Goal: Task Accomplishment & Management: Manage account settings

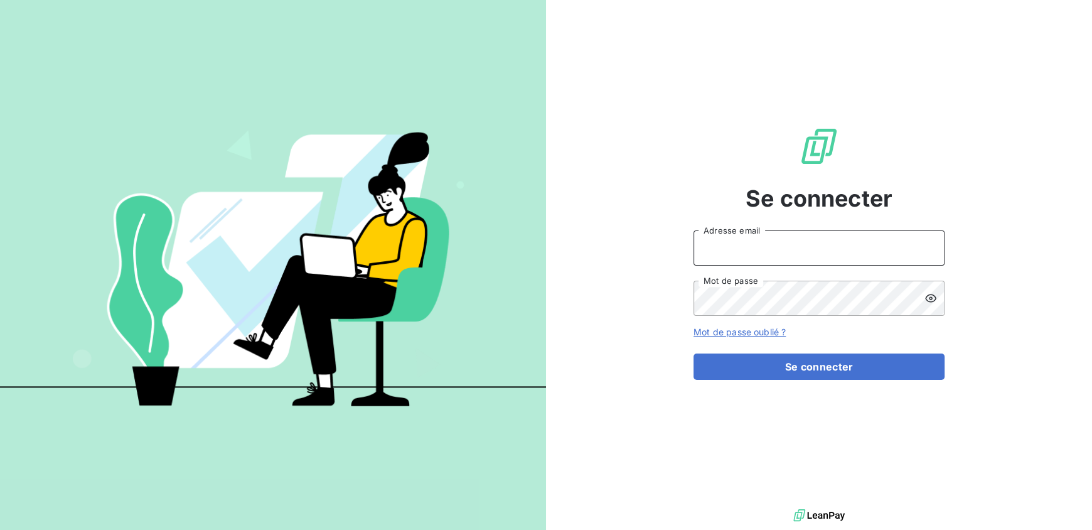
click at [823, 243] on input "Adresse email" at bounding box center [818, 247] width 251 height 35
click at [0, 529] on com-1password-button at bounding box center [0, 530] width 0 height 0
type input "anthony.cohet@innovorder.fr"
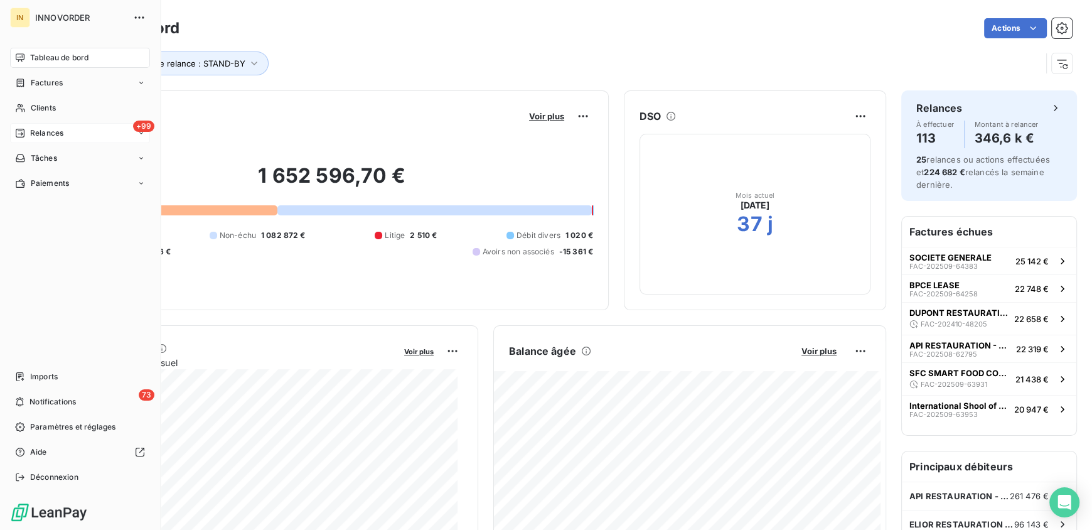
click at [33, 136] on span "Relances" at bounding box center [46, 132] width 33 height 11
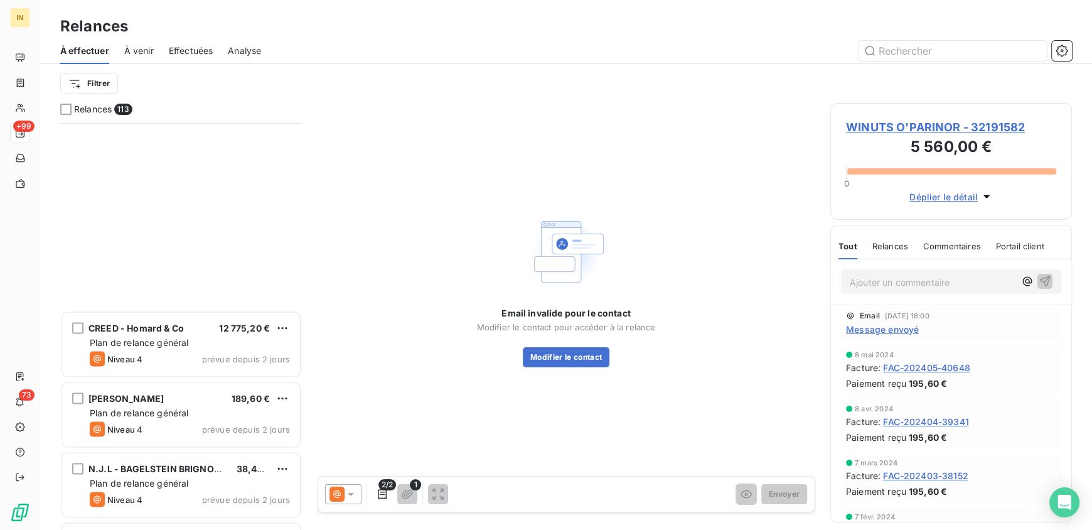
scroll to position [7536, 0]
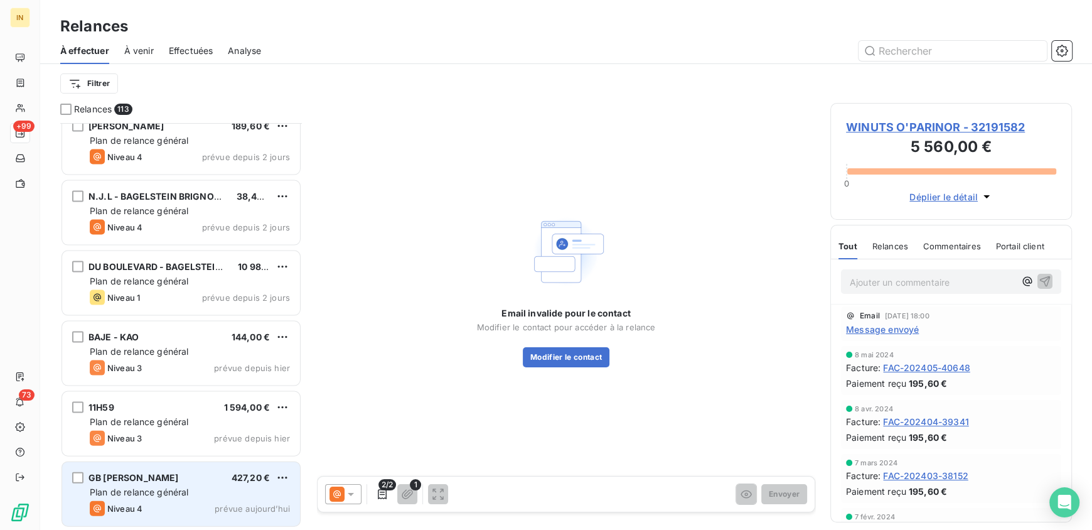
click at [169, 500] on div "GB VINCENNES - GRIL BAR VINCENNES 427,20 € Plan de relance général Niveau 4 pré…" at bounding box center [181, 494] width 238 height 64
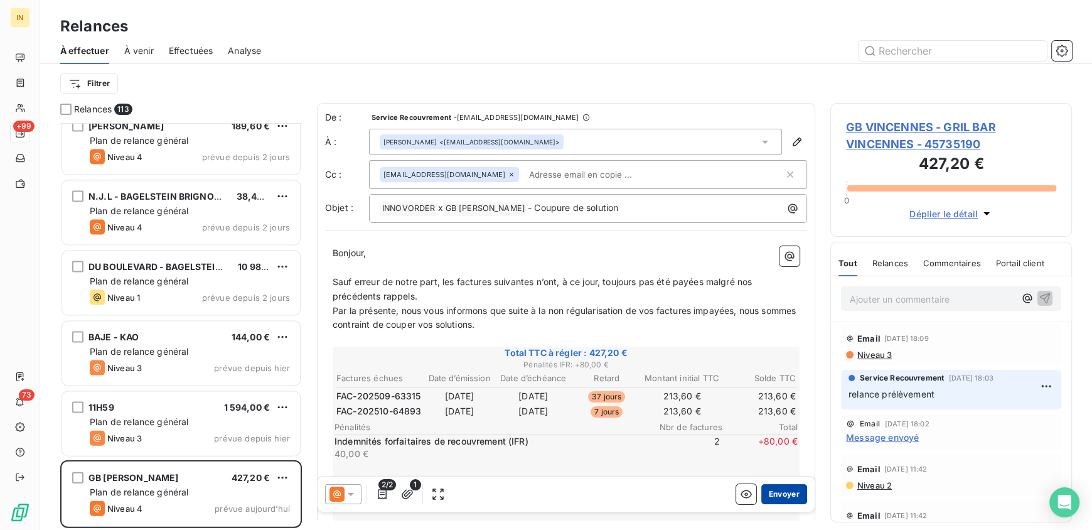
click at [775, 497] on button "Envoyer" at bounding box center [784, 494] width 46 height 20
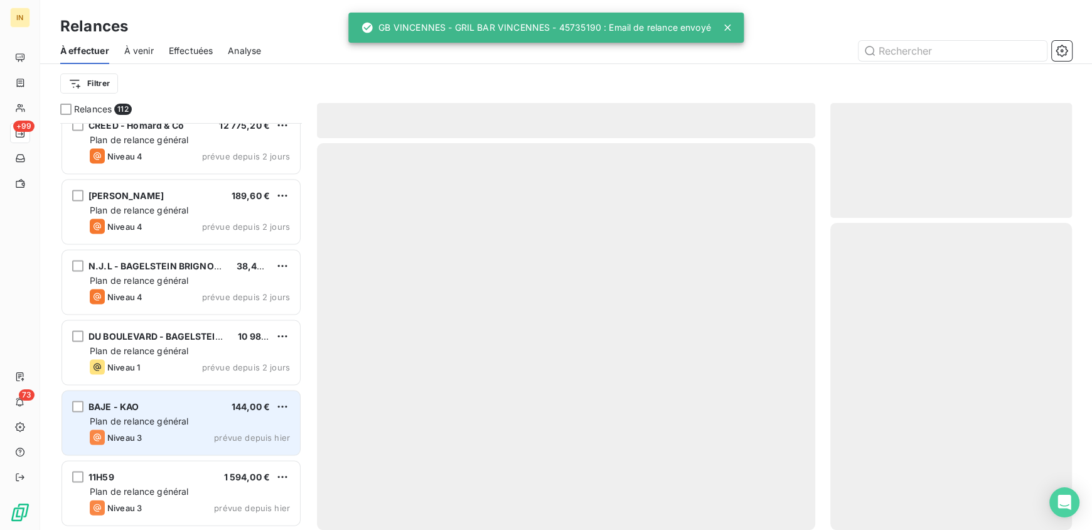
scroll to position [7465, 0]
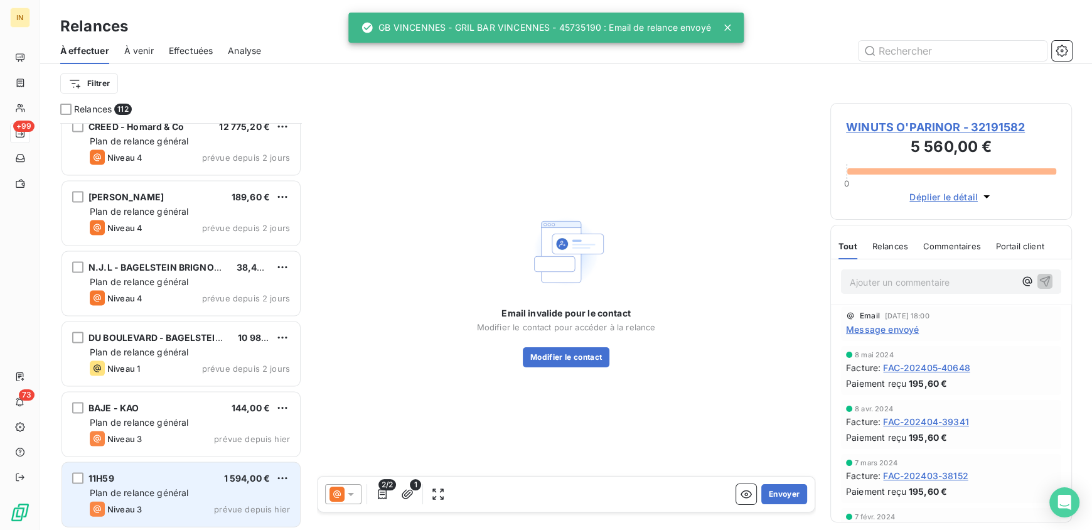
click at [146, 488] on span "Plan de relance général" at bounding box center [139, 492] width 99 height 11
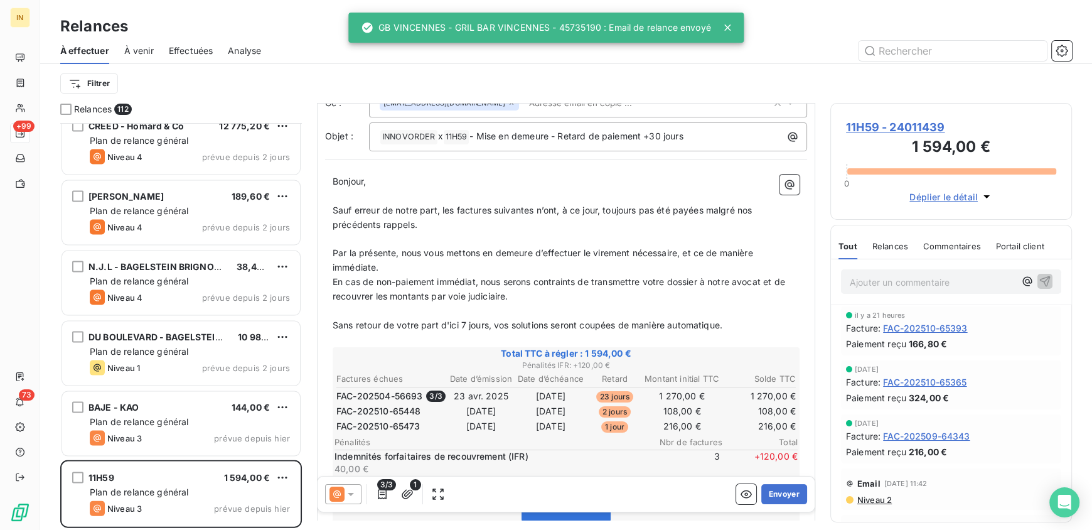
scroll to position [72, 0]
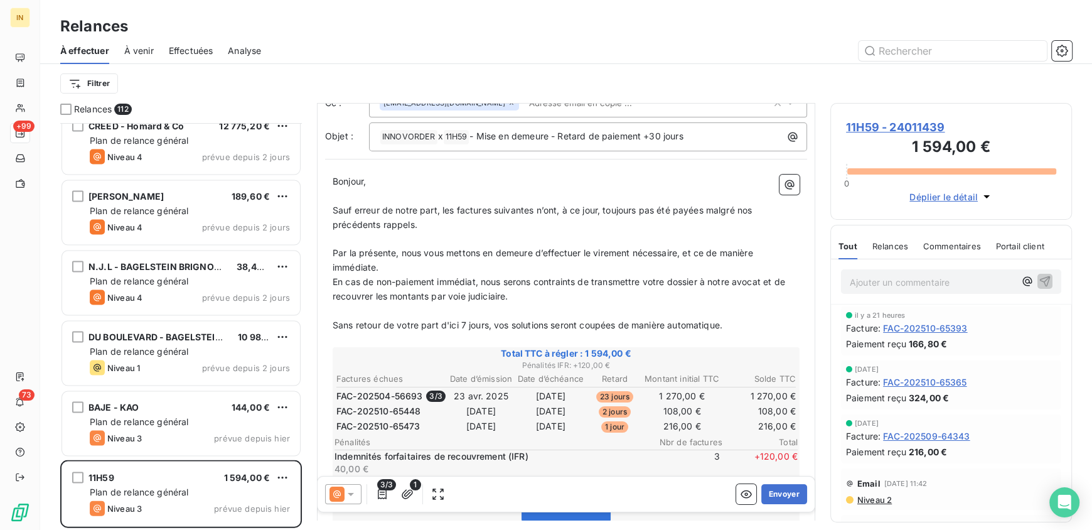
click at [885, 282] on p "Ajouter un commentaire ﻿" at bounding box center [932, 282] width 165 height 16
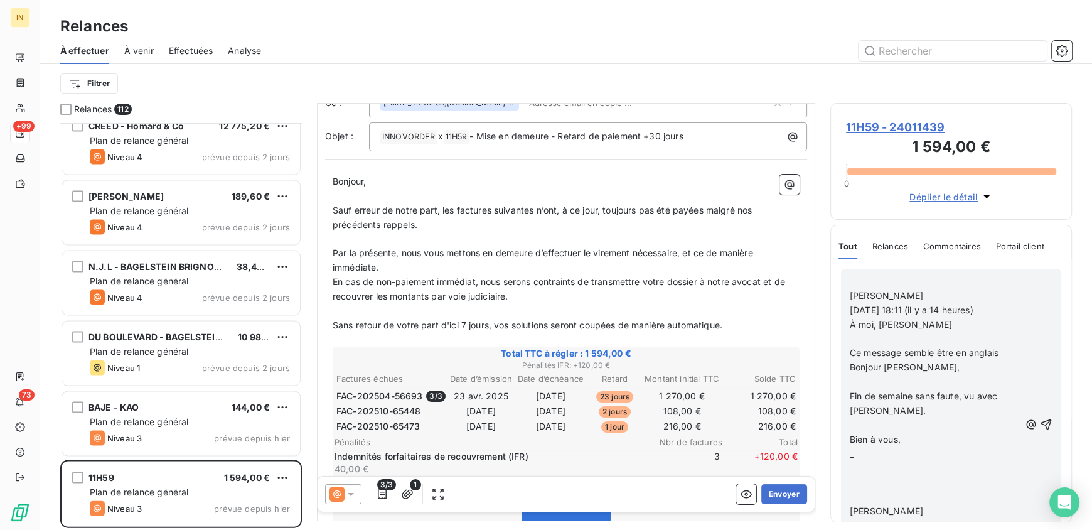
click at [871, 281] on p "﻿" at bounding box center [935, 281] width 170 height 14
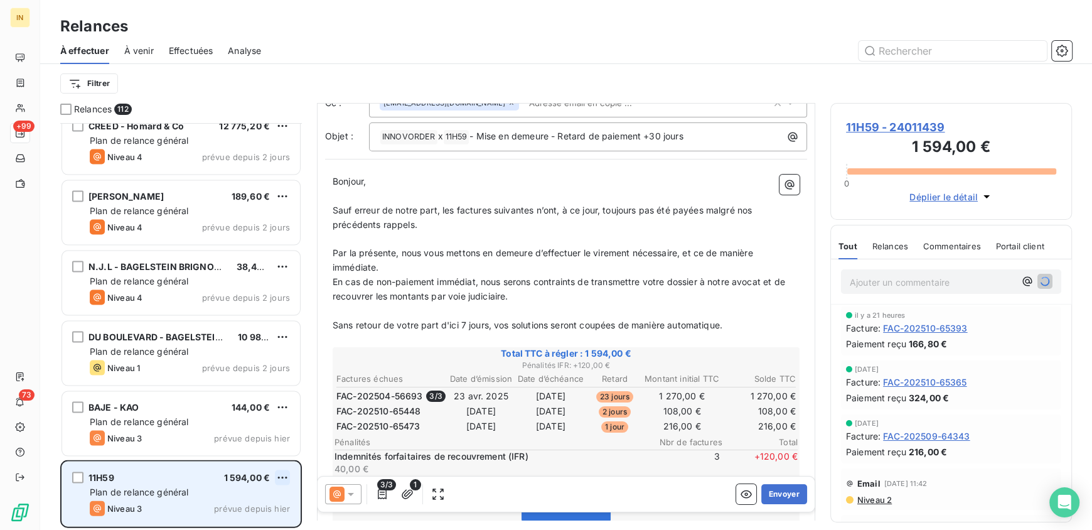
click at [282, 474] on html "IN +99 73 Relances À effectuer À venir Effectuées Analyse Filtrer Relances 112 …" at bounding box center [546, 265] width 1092 height 530
click at [249, 427] on div "Replanifier cette action" at bounding box center [228, 430] width 112 height 20
select select "9"
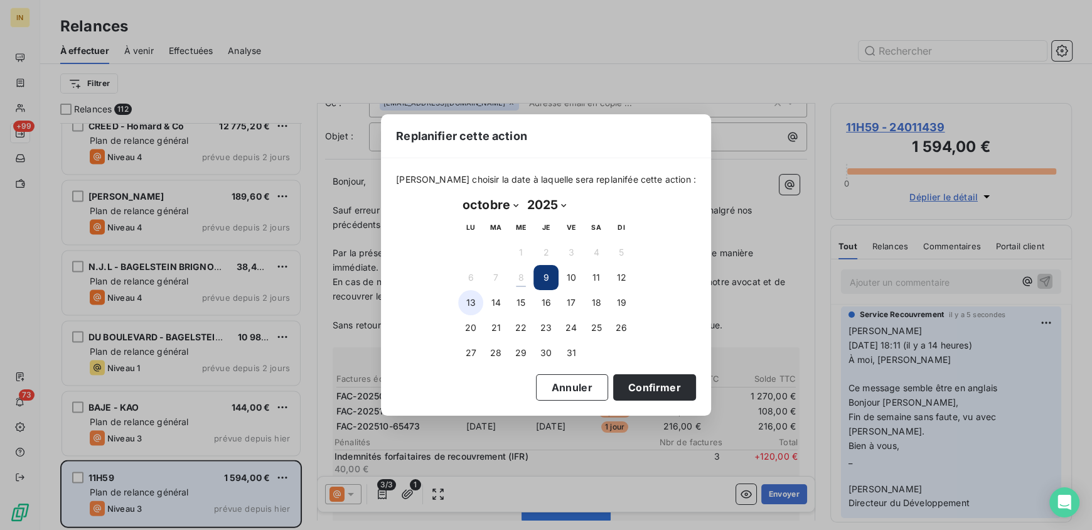
click at [464, 297] on button "13" at bounding box center [470, 302] width 25 height 25
click at [619, 381] on button "Confirmer" at bounding box center [654, 387] width 83 height 26
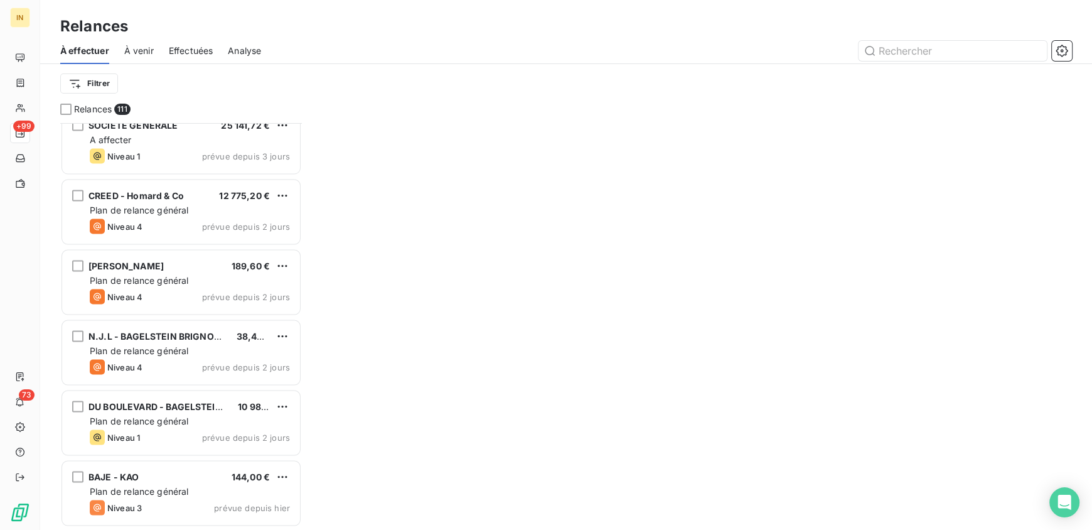
scroll to position [7395, 0]
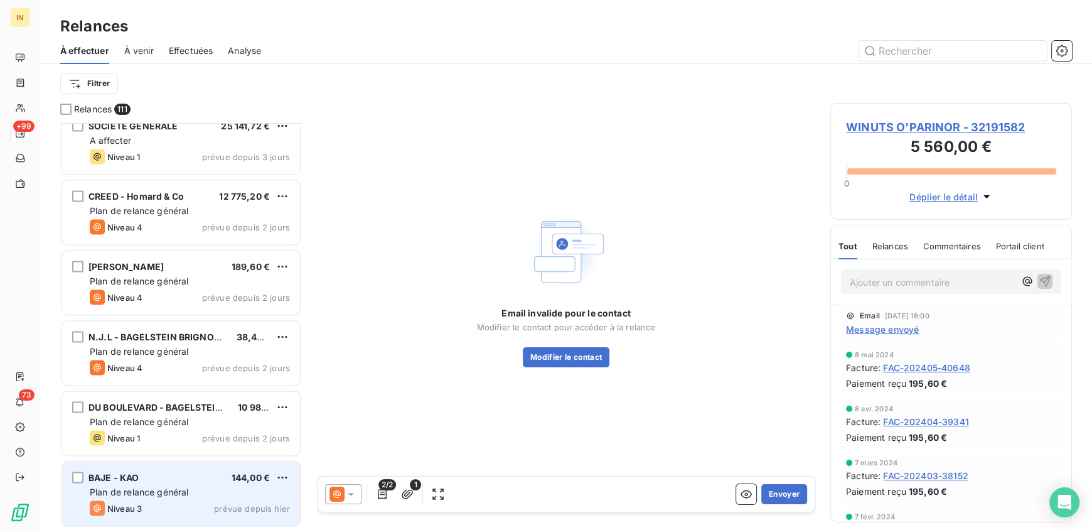
click at [161, 488] on span "Plan de relance général" at bounding box center [139, 491] width 99 height 11
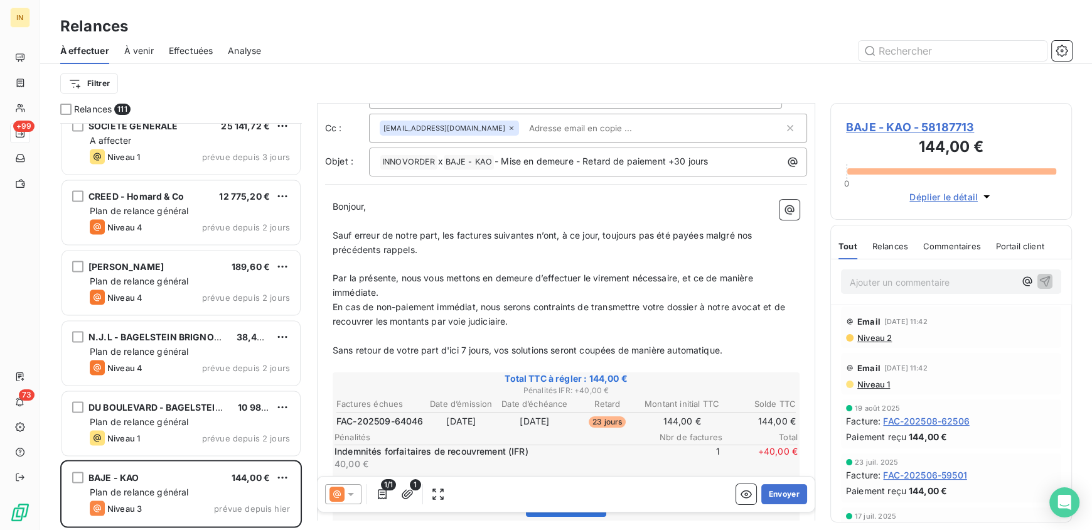
scroll to position [48, 0]
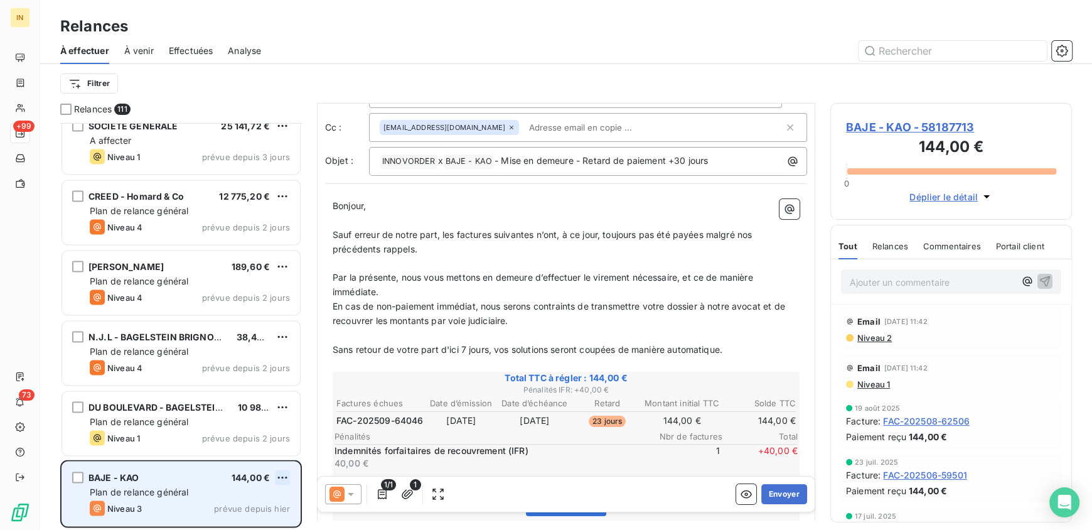
click at [284, 476] on html "IN +99 73 Relances À effectuer À venir Effectuées Analyse Filtrer Relances 111 …" at bounding box center [546, 265] width 1092 height 530
click at [232, 429] on div "Replanifier cette action" at bounding box center [228, 430] width 112 height 20
select select "9"
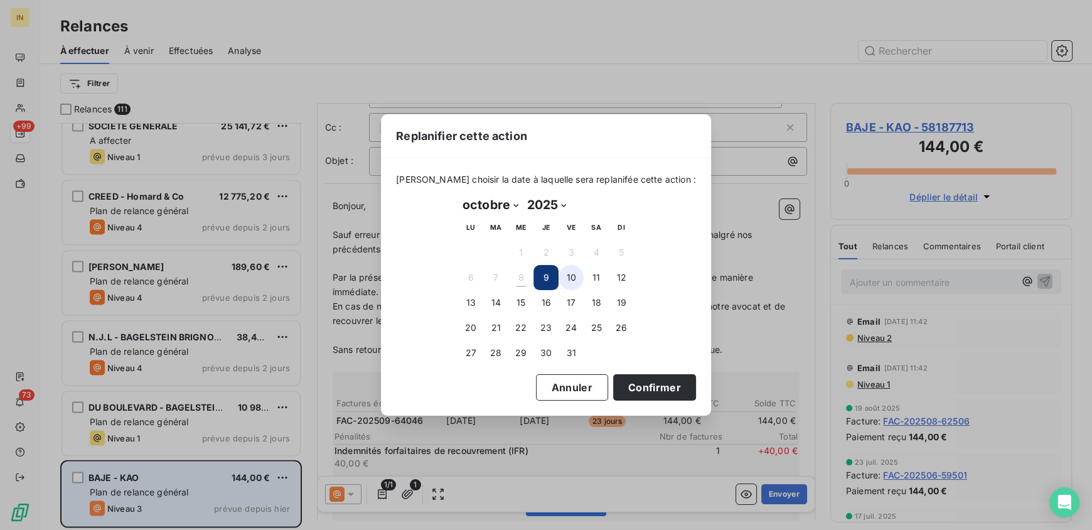
click at [577, 276] on button "10" at bounding box center [571, 277] width 25 height 25
click at [638, 390] on button "Confirmer" at bounding box center [654, 387] width 83 height 26
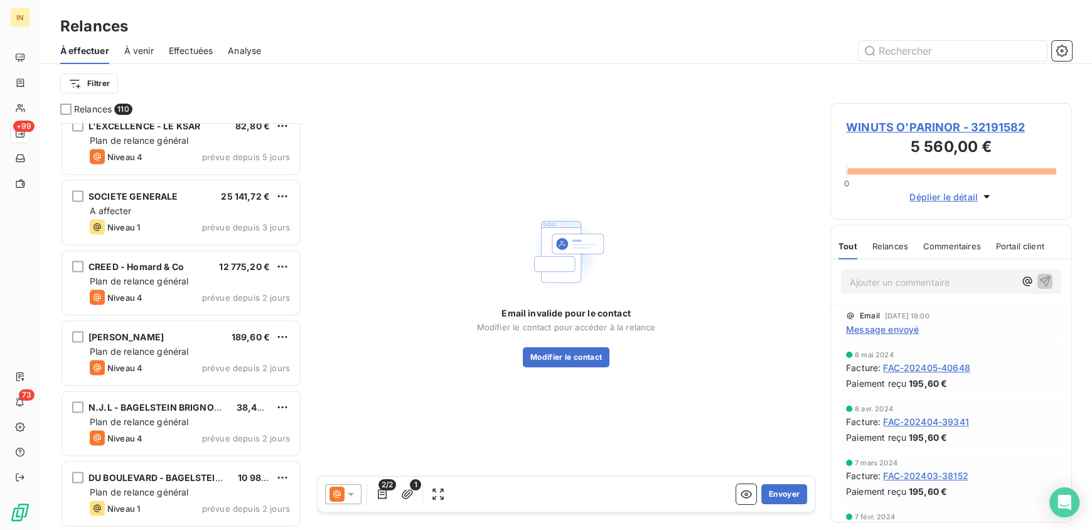
scroll to position [7325, 0]
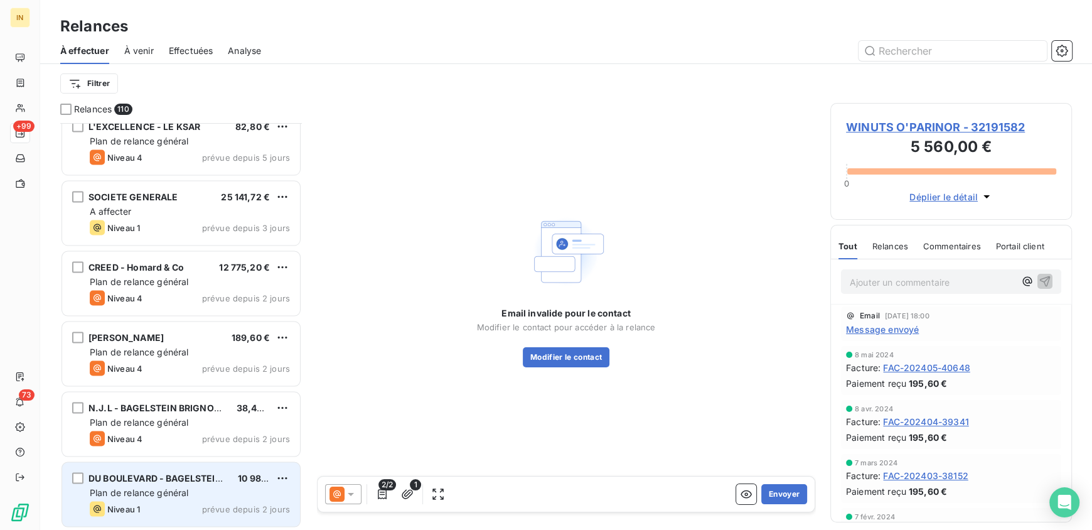
click at [141, 486] on span "Plan de relance général" at bounding box center [139, 491] width 99 height 11
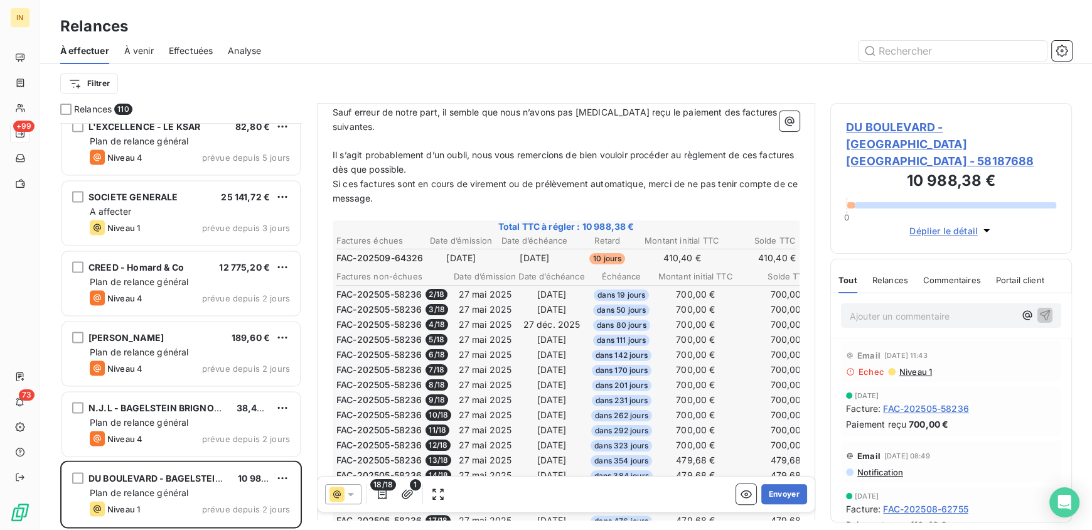
scroll to position [222, 0]
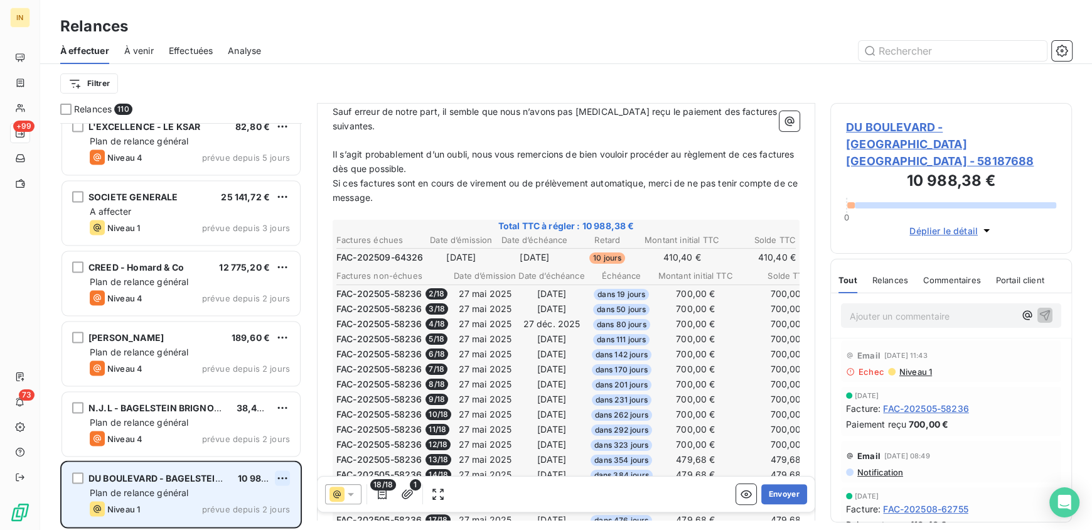
click at [280, 475] on html "IN +99 73 Relances À effectuer À venir Effectuées Analyse Filtrer Relances 110 …" at bounding box center [546, 265] width 1092 height 530
click at [262, 434] on div "Replanifier cette action" at bounding box center [228, 430] width 112 height 20
select select "9"
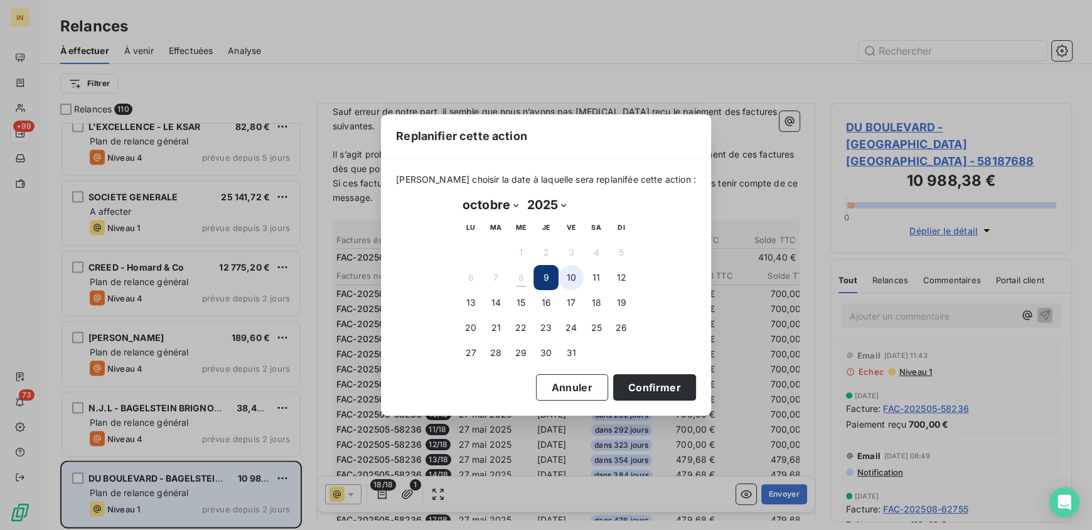
click at [582, 275] on button "10" at bounding box center [571, 277] width 25 height 25
click at [638, 390] on button "Confirmer" at bounding box center [654, 387] width 83 height 26
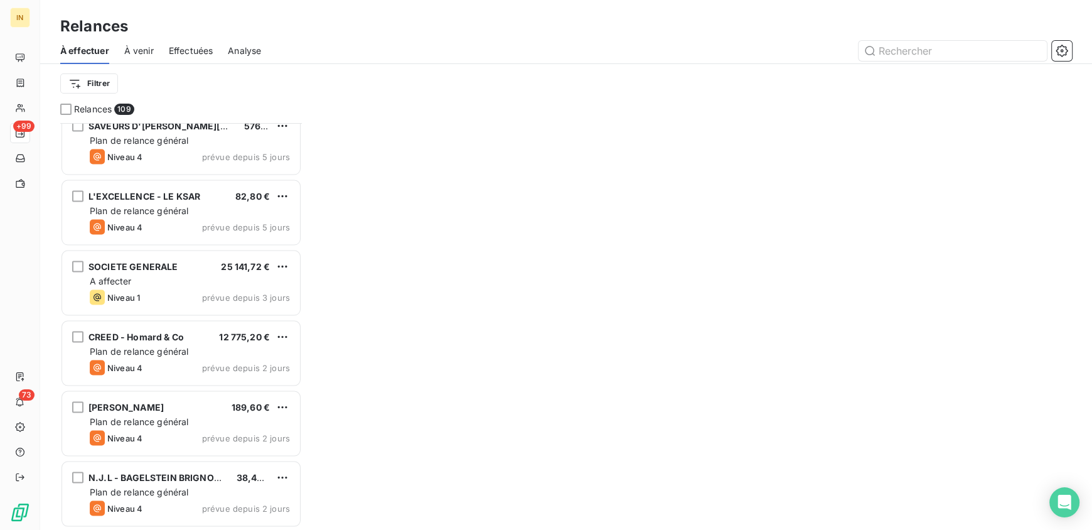
scroll to position [7254, 0]
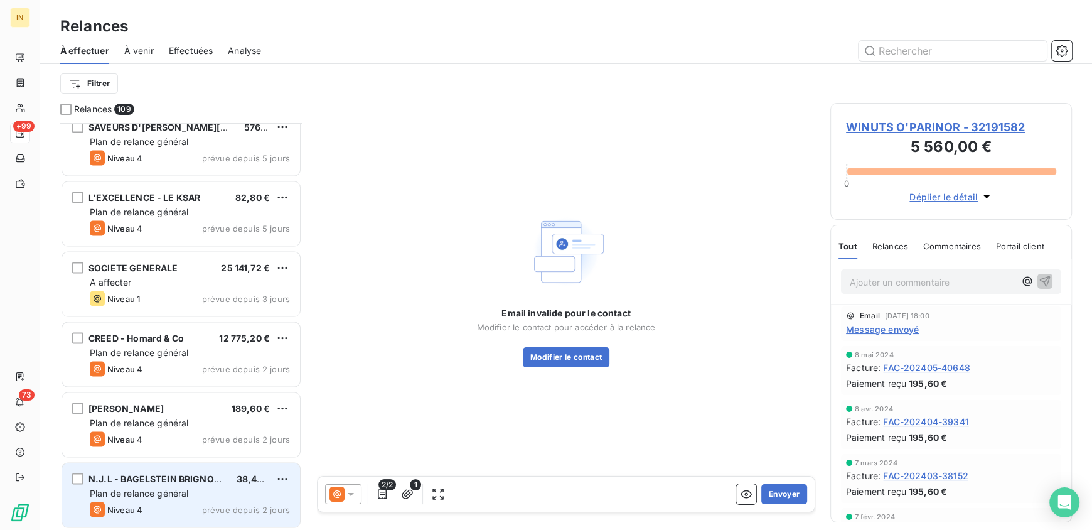
click at [156, 488] on span "Plan de relance général" at bounding box center [139, 492] width 99 height 11
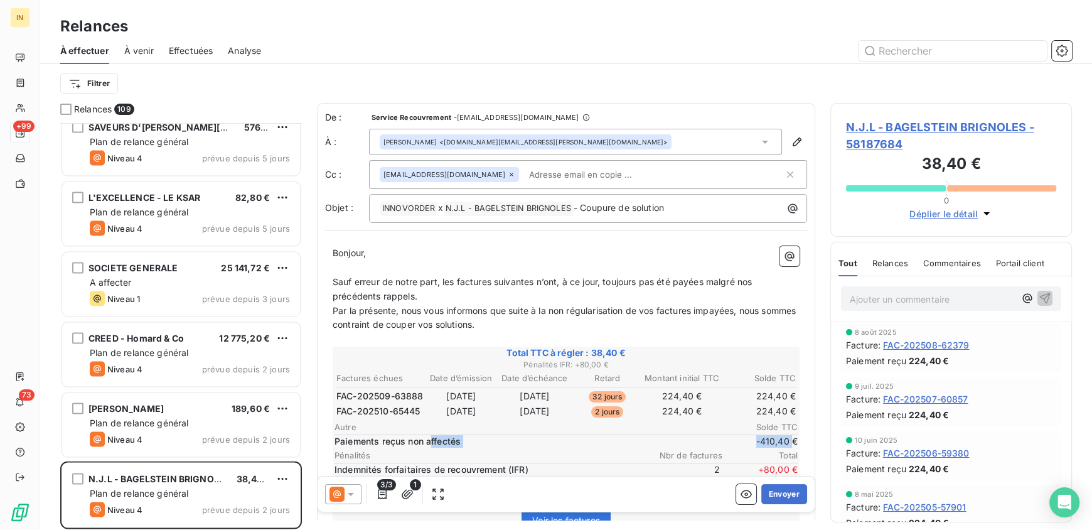
drag, startPoint x: 432, startPoint y: 442, endPoint x: 784, endPoint y: 439, distance: 352.7
click at [784, 439] on div "Paiements reçus non affectés -410,40 €" at bounding box center [565, 441] width 463 height 13
click at [784, 439] on span "-410,40 €" at bounding box center [759, 441] width 75 height 13
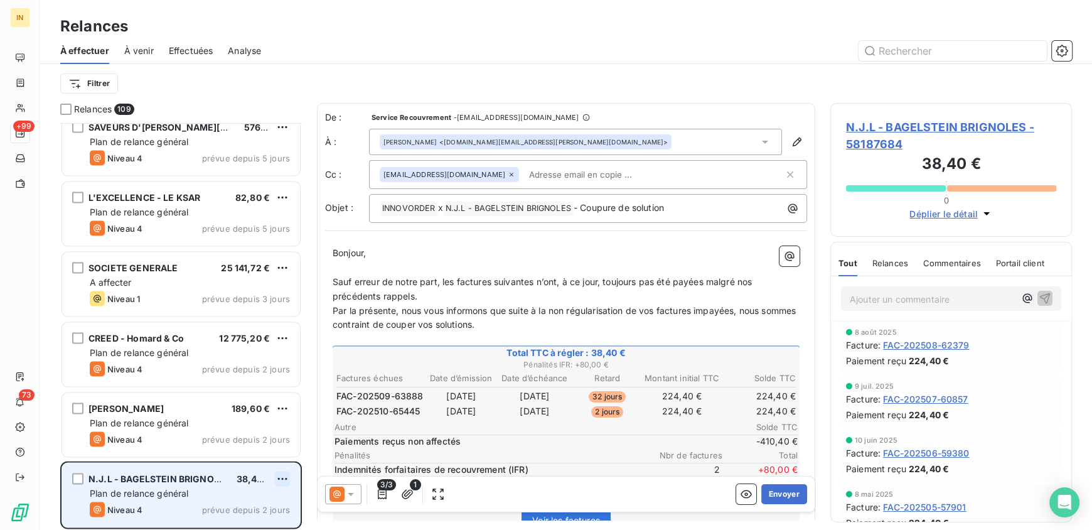
click at [279, 477] on html "IN +99 73 Relances À effectuer À venir Effectuées Analyse Filtrer Relances 109 …" at bounding box center [546, 265] width 1092 height 530
click at [231, 430] on div "Replanifier cette action" at bounding box center [228, 430] width 112 height 20
select select "9"
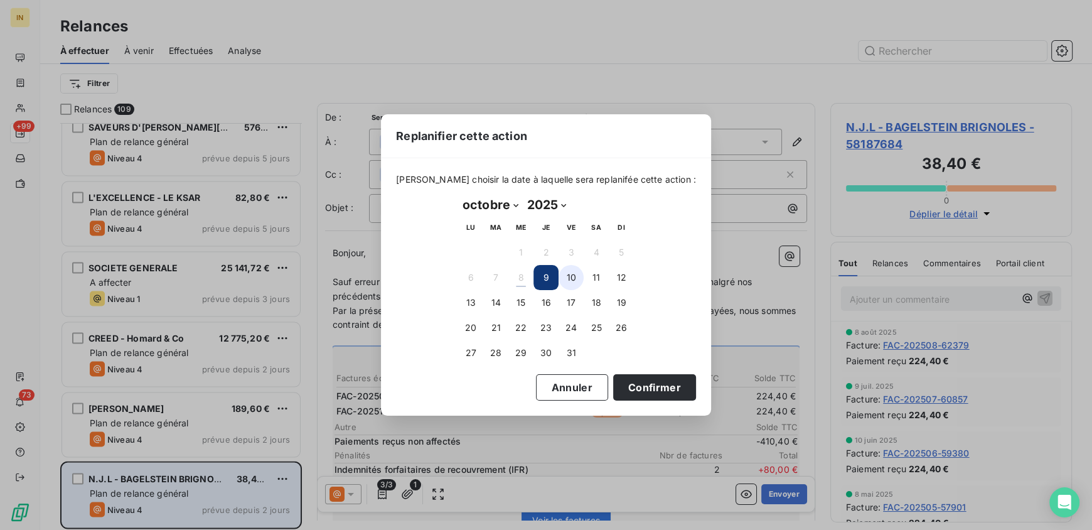
click at [575, 274] on button "10" at bounding box center [571, 277] width 25 height 25
click at [644, 391] on button "Confirmer" at bounding box center [654, 387] width 83 height 26
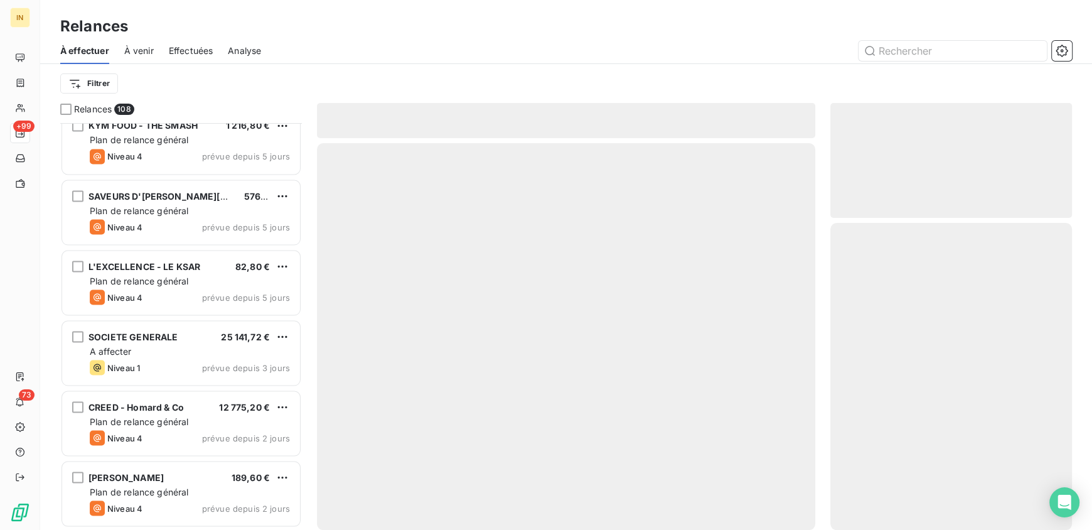
scroll to position [7184, 0]
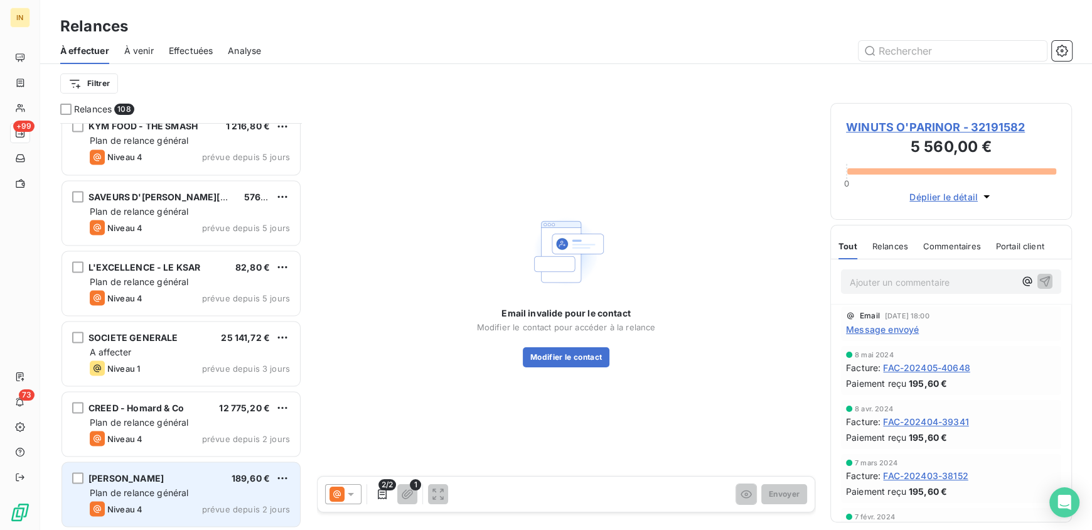
click at [180, 490] on span "Plan de relance général" at bounding box center [139, 491] width 99 height 11
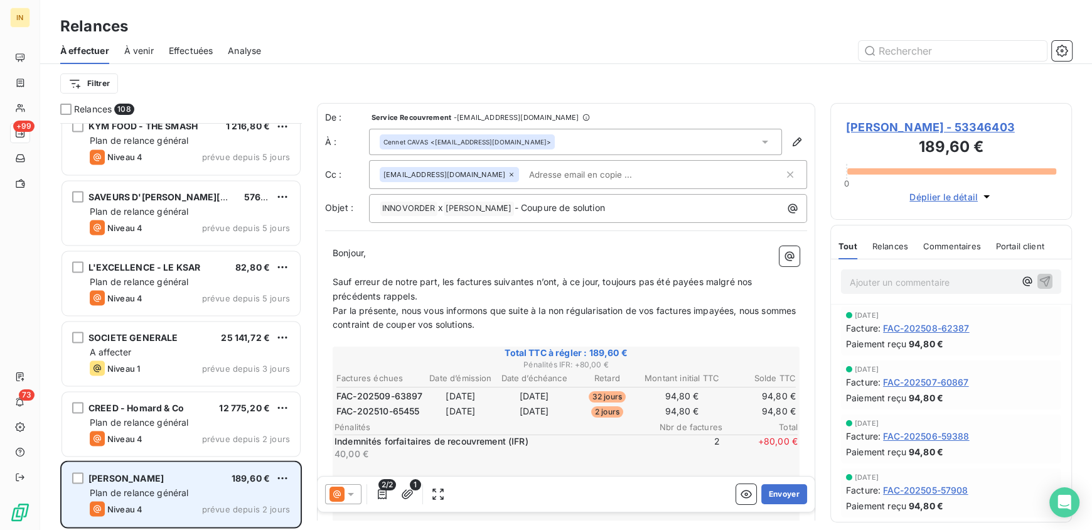
click at [164, 483] on div "AVA - OTTO MONTREUIL" at bounding box center [125, 477] width 75 height 13
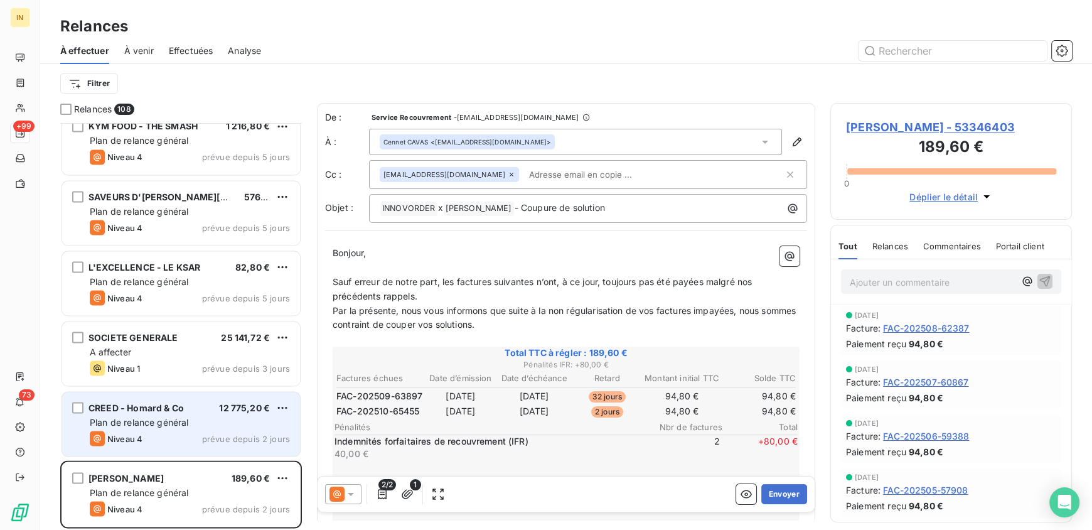
click at [183, 424] on span "Plan de relance général" at bounding box center [139, 421] width 99 height 11
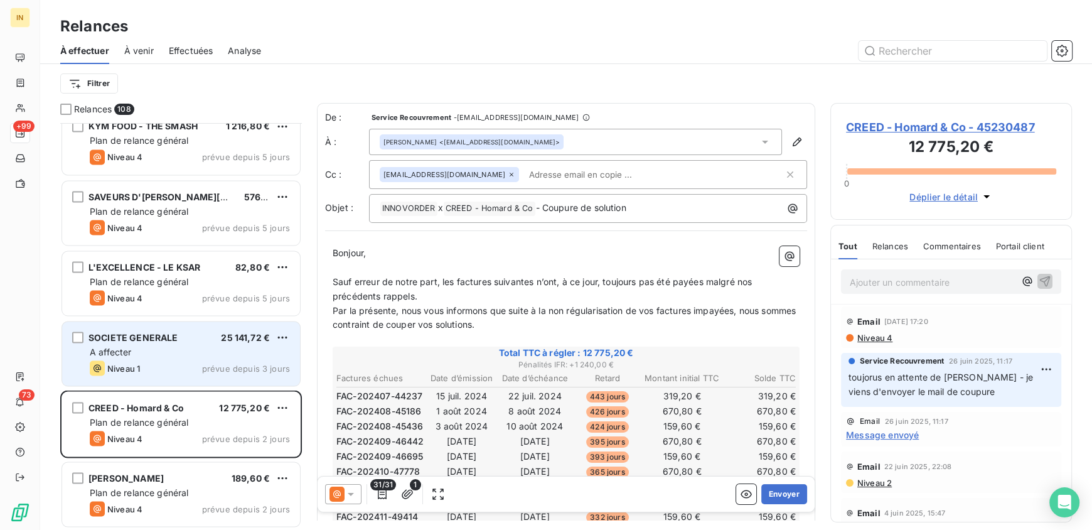
click at [139, 349] on div "A affecter" at bounding box center [190, 351] width 200 height 13
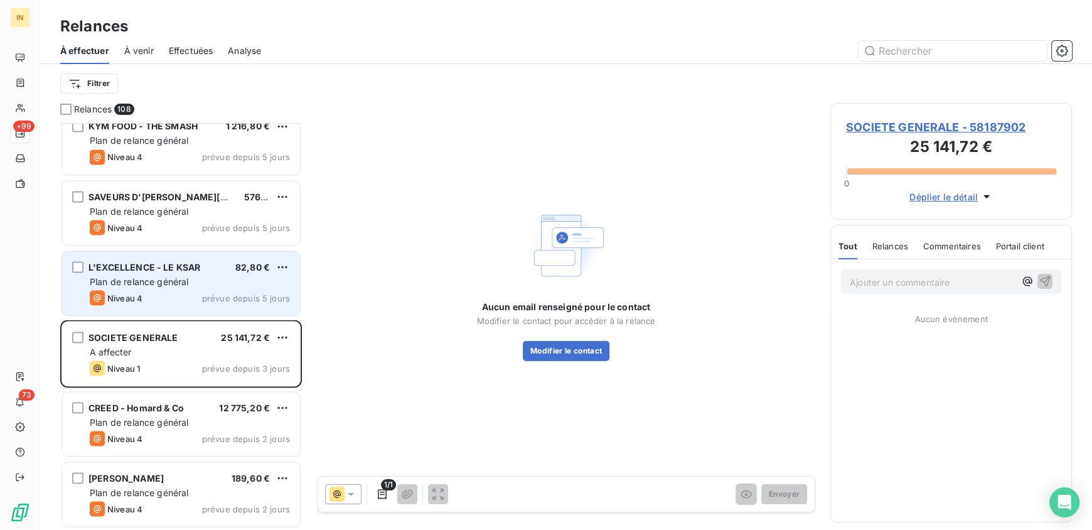
click at [169, 282] on span "Plan de relance général" at bounding box center [139, 280] width 99 height 11
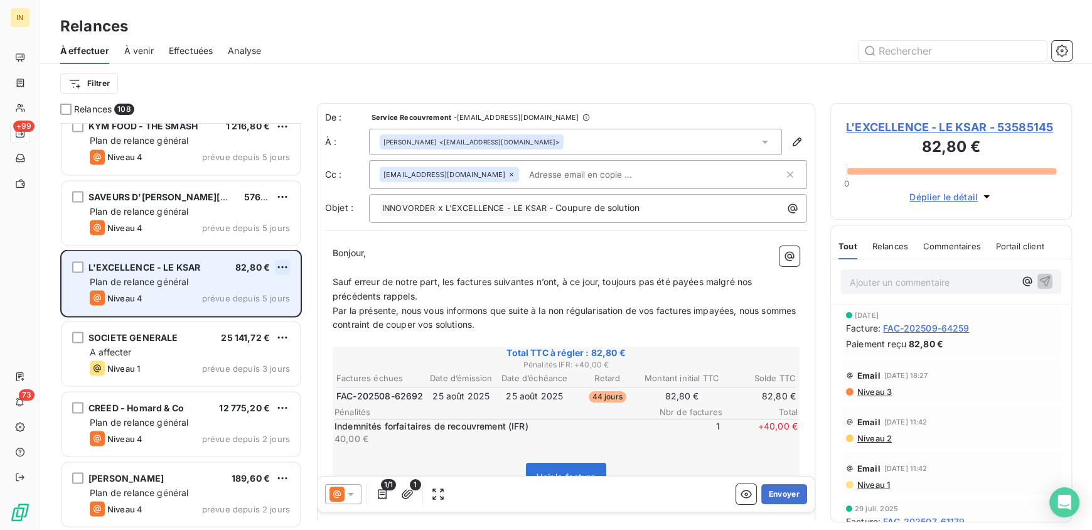
click at [281, 265] on html "IN +99 73 Relances À effectuer À venir Effectuées Analyse Filtrer Relances 108 …" at bounding box center [546, 265] width 1092 height 530
click at [230, 290] on div "Replanifier cette action" at bounding box center [228, 292] width 112 height 20
select select "9"
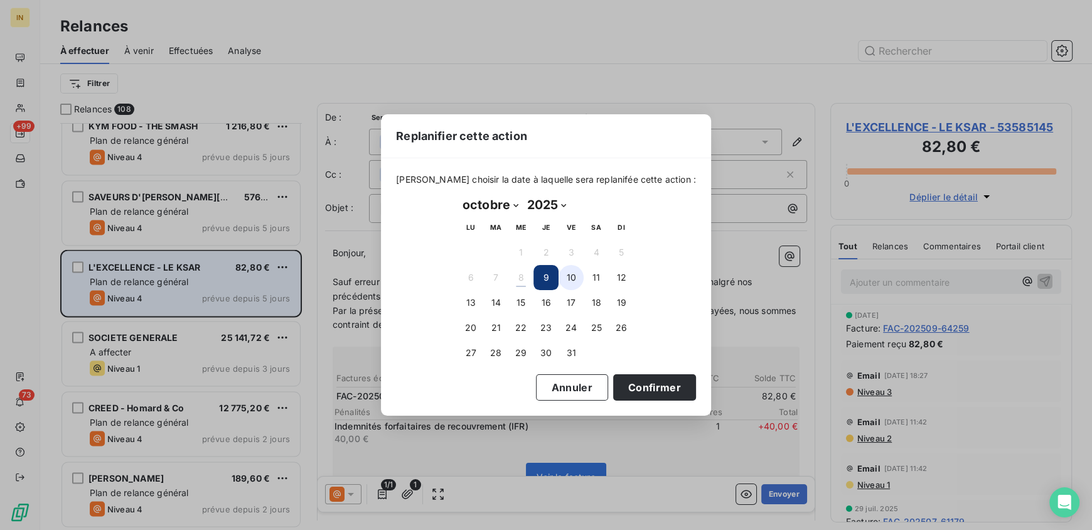
click at [572, 274] on button "10" at bounding box center [571, 277] width 25 height 25
click at [658, 399] on button "Confirmer" at bounding box center [654, 387] width 83 height 26
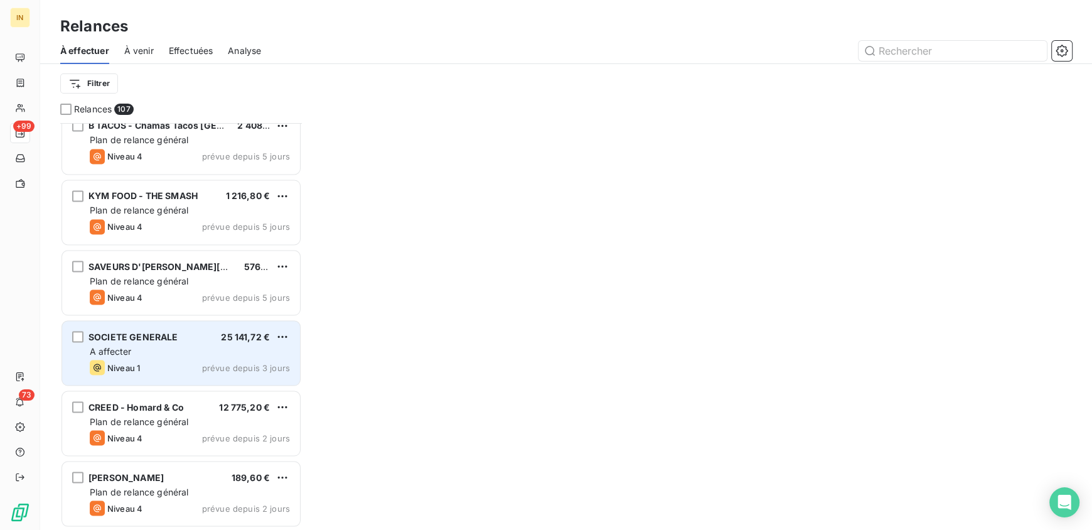
scroll to position [7114, 0]
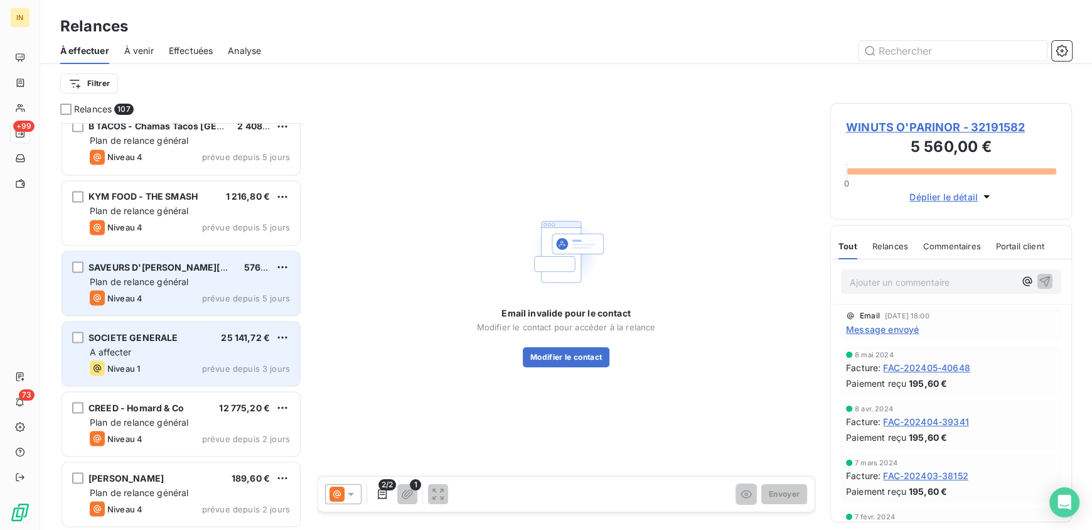
click at [187, 285] on span "Plan de relance général" at bounding box center [139, 280] width 99 height 11
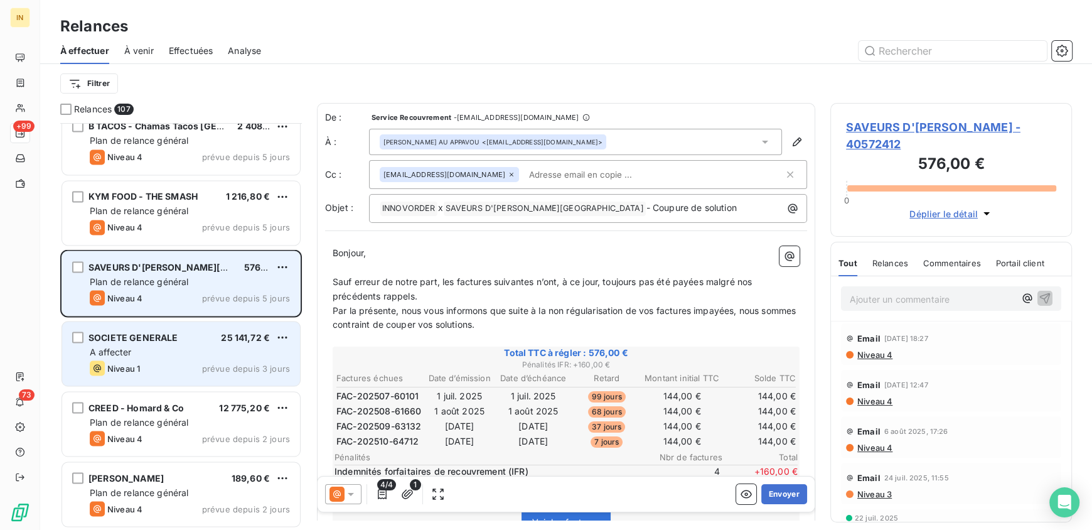
click at [126, 273] on div "SAVEURS D'ASIE LYON 576,00 € Plan de relance général Niveau 4 prévue depuis 5 j…" at bounding box center [181, 283] width 238 height 64
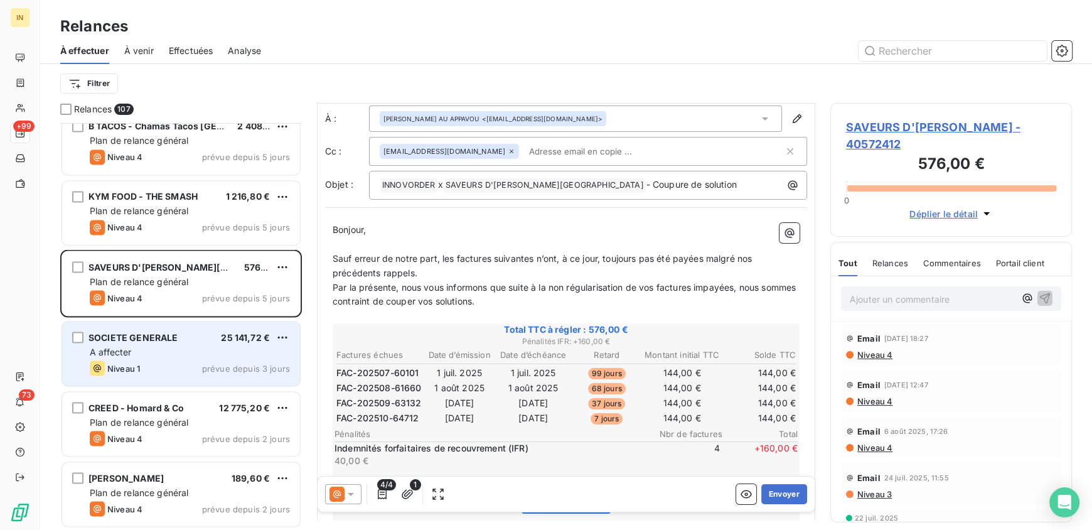
scroll to position [24, 0]
click at [897, 291] on p "Ajouter un commentaire ﻿" at bounding box center [932, 299] width 165 height 16
click at [904, 345] on div "Shap OLIVA-ZARRABI" at bounding box center [930, 338] width 126 height 15
click at [907, 341] on span "Shap OLIVA-ZARRABI" at bounding box center [919, 338] width 94 height 11
click at [907, 291] on p "Ajouter un commentaire ﻿" at bounding box center [932, 299] width 165 height 16
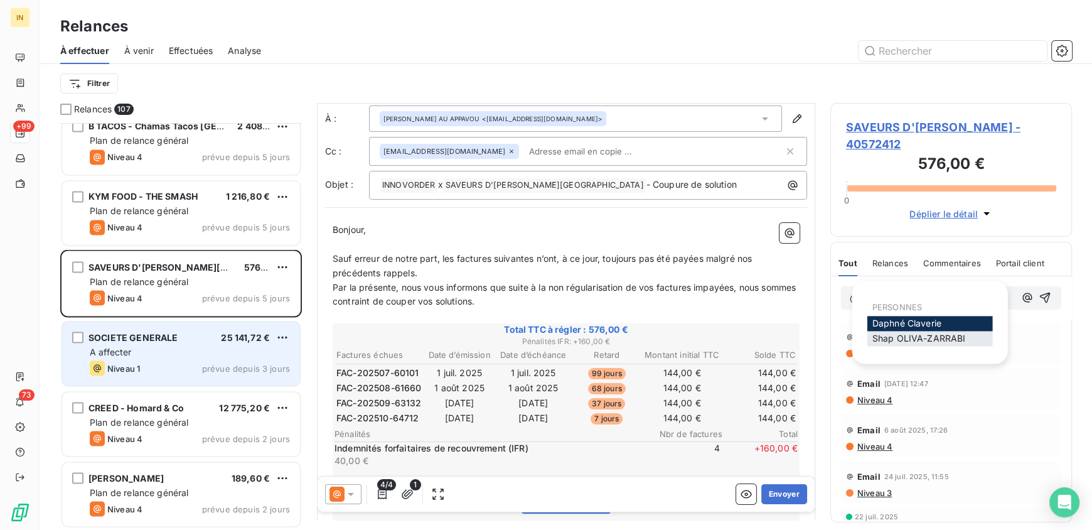
click at [912, 340] on span "Shap OLIVA-ZARRABI" at bounding box center [919, 338] width 94 height 11
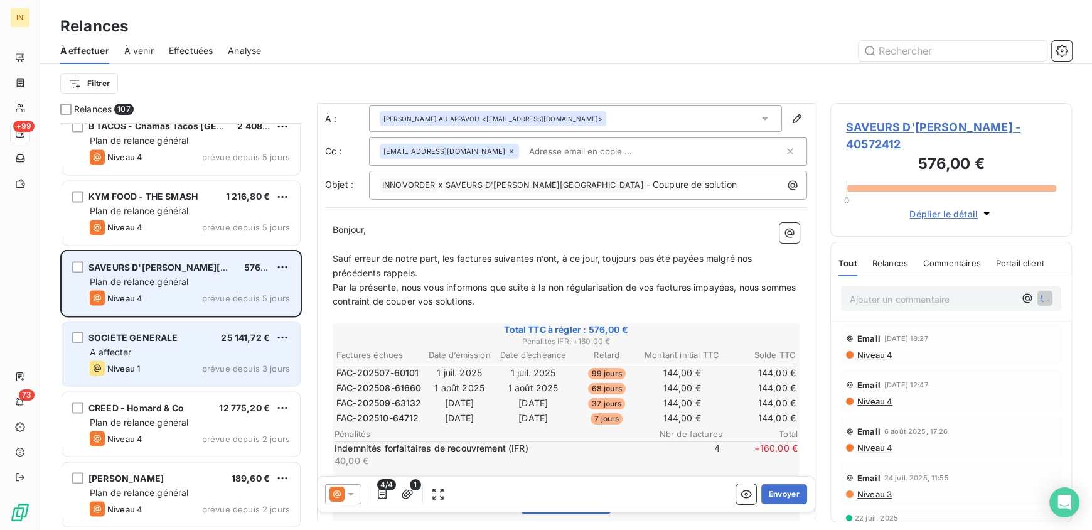
click at [207, 282] on div "Plan de relance général" at bounding box center [190, 281] width 200 height 13
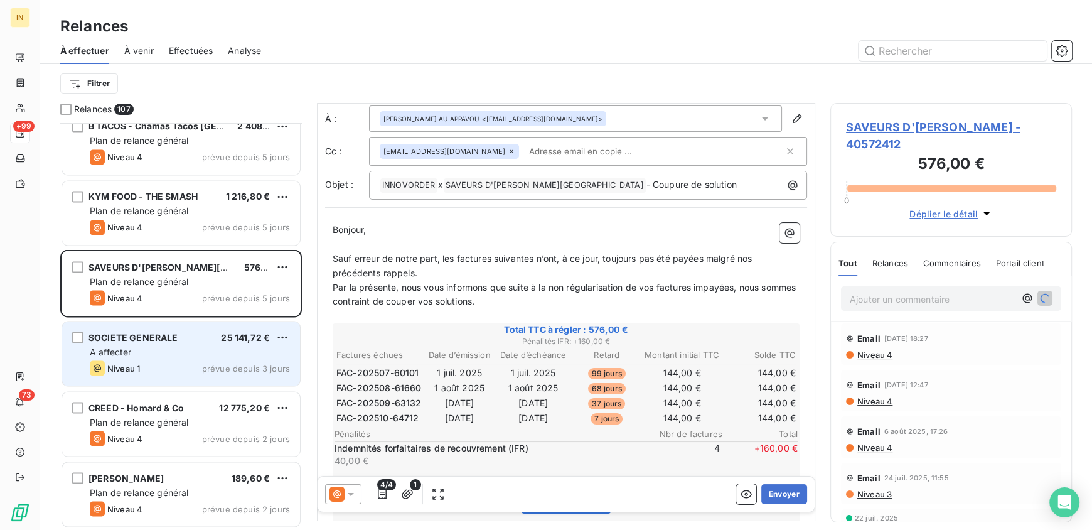
click at [198, 347] on div "A affecter" at bounding box center [190, 351] width 200 height 13
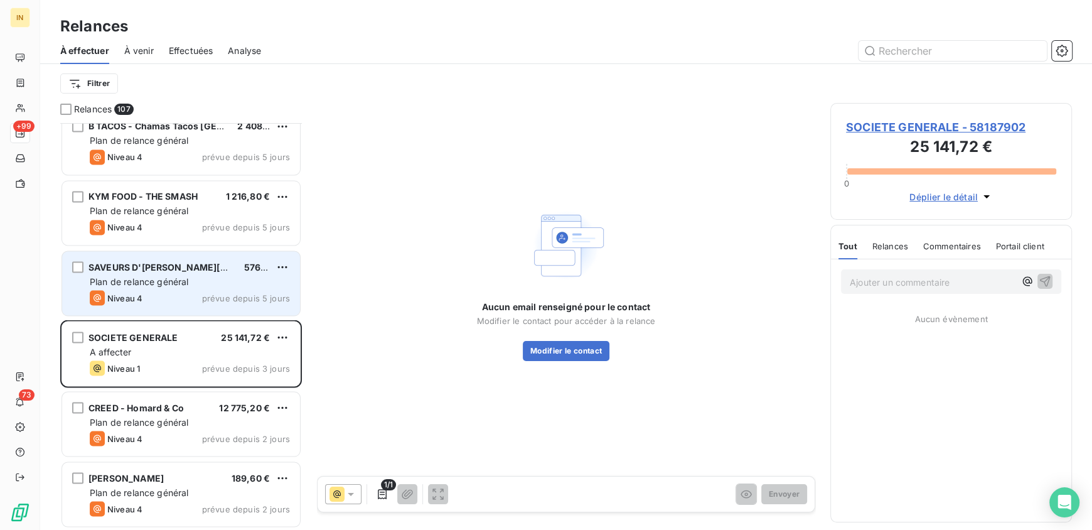
click at [193, 282] on div "Plan de relance général" at bounding box center [190, 281] width 200 height 13
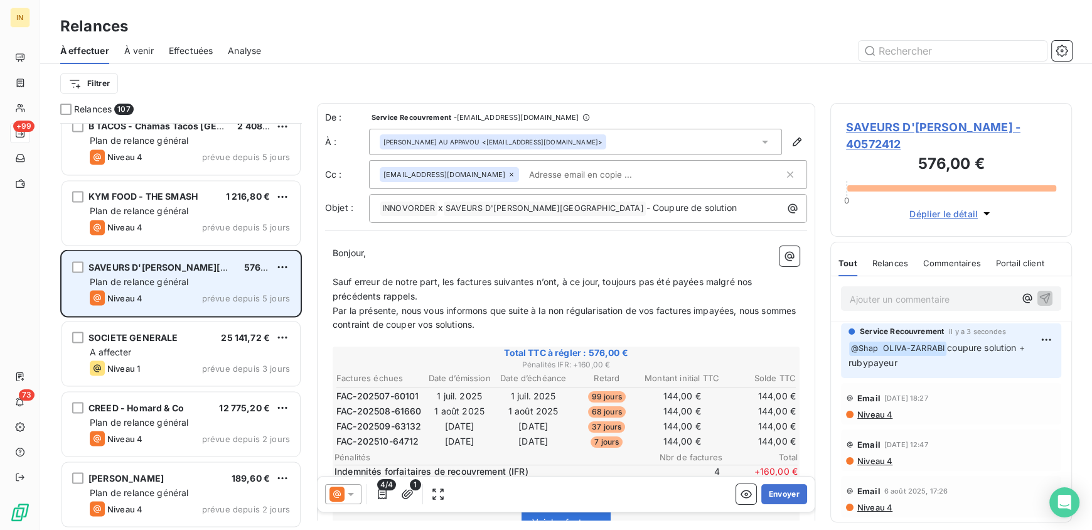
scroll to position [7084, 0]
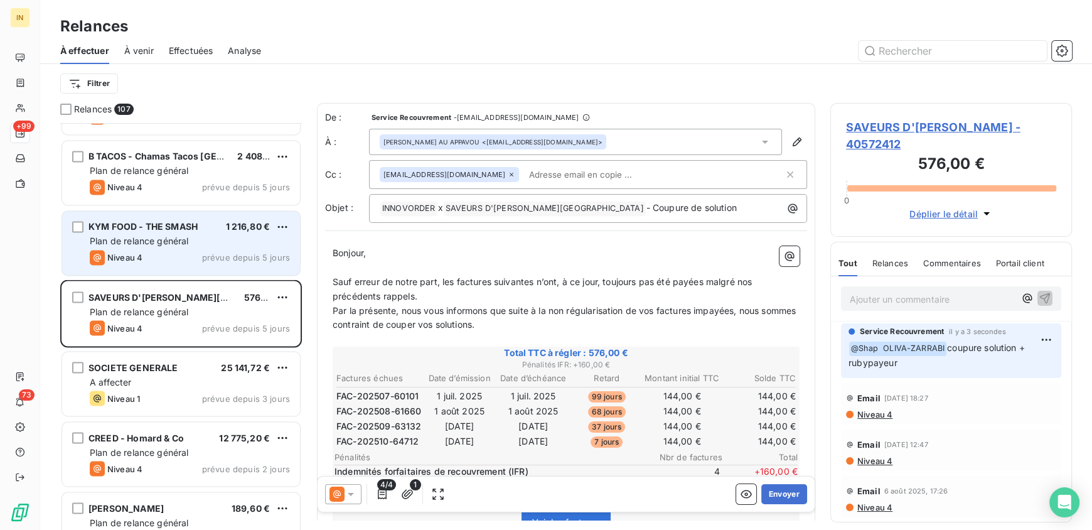
click at [169, 260] on div "Niveau 4 prévue depuis 5 jours" at bounding box center [190, 257] width 200 height 15
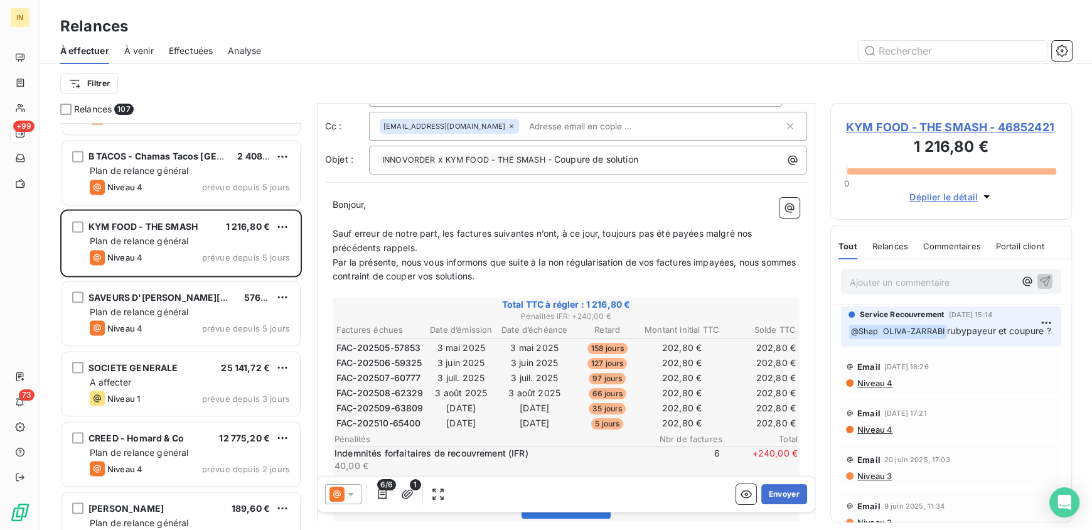
scroll to position [29, 0]
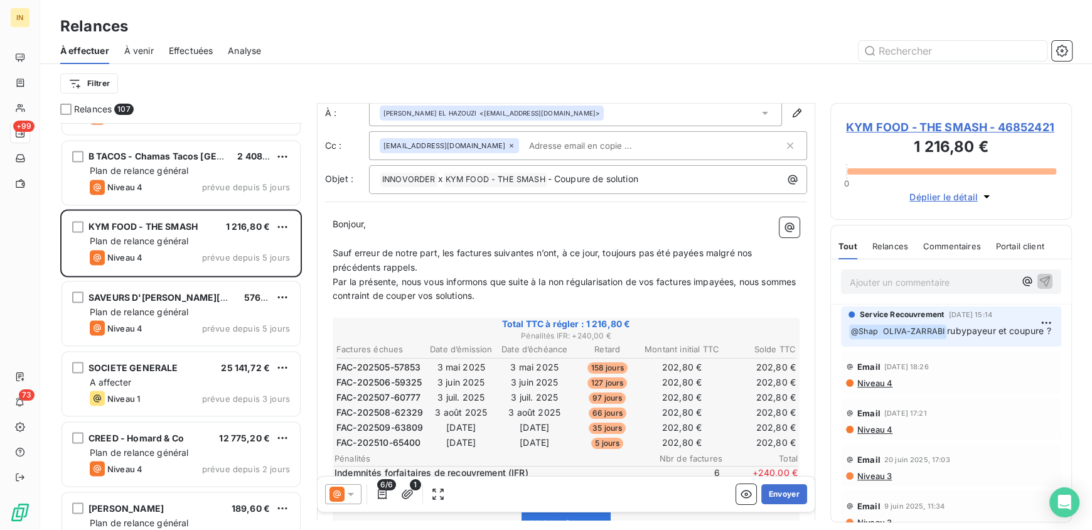
click at [953, 278] on p "Ajouter un commentaire ﻿" at bounding box center [932, 282] width 165 height 16
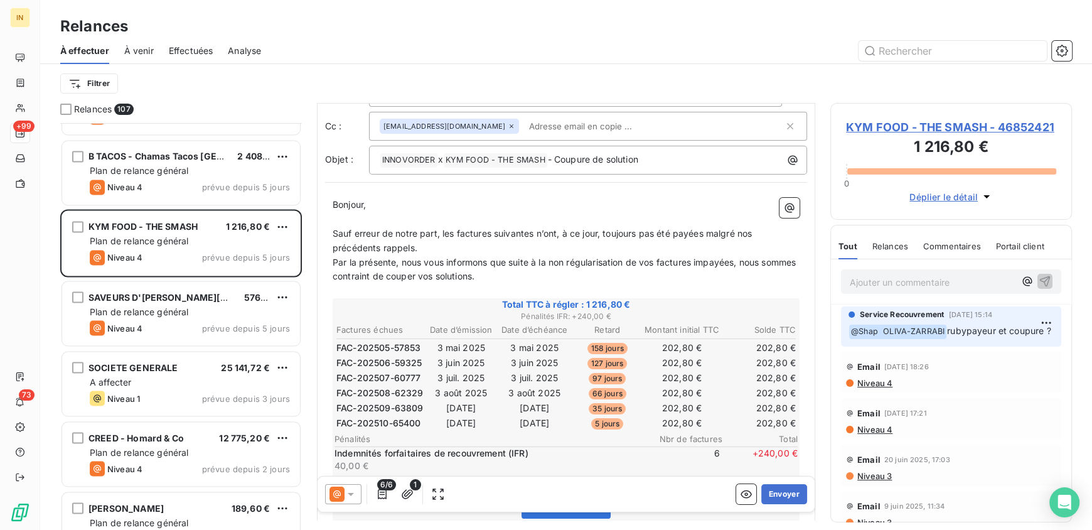
scroll to position [48, 0]
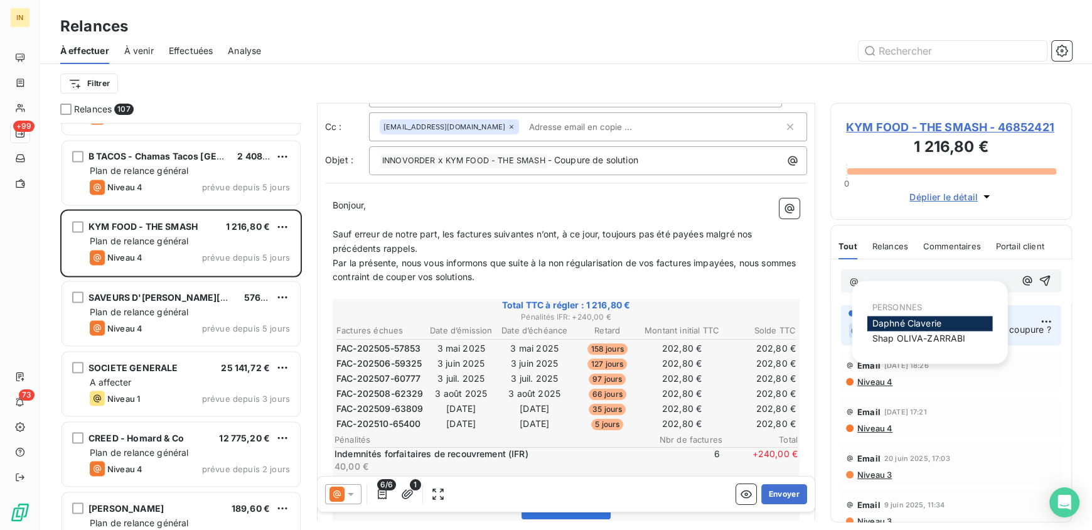
click at [901, 346] on div "PERSONNES Daphné Claverie Shap OLIVA-ZARRABI" at bounding box center [930, 322] width 126 height 53
click at [900, 345] on div "Shap OLIVA-ZARRABI" at bounding box center [930, 338] width 126 height 15
click at [900, 343] on span "Shap OLIVA-ZARRABI" at bounding box center [919, 338] width 94 height 11
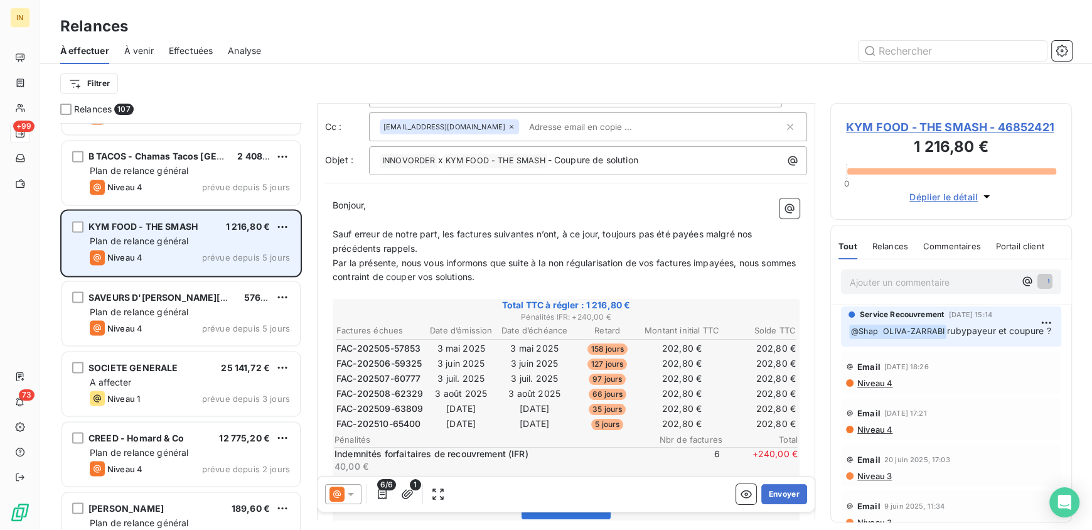
click at [163, 237] on span "Plan de relance général" at bounding box center [139, 240] width 99 height 11
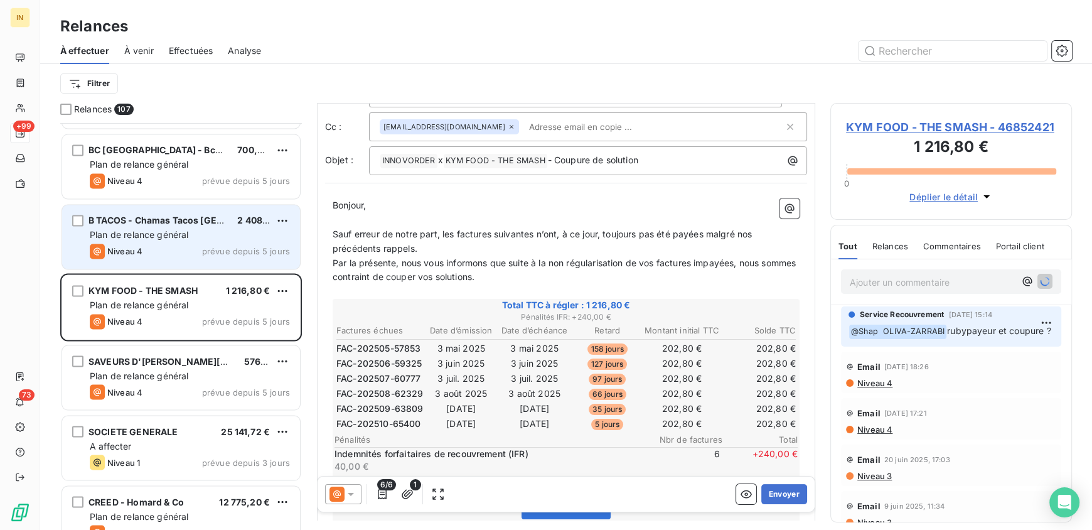
click at [188, 237] on span "Plan de relance général" at bounding box center [139, 234] width 99 height 11
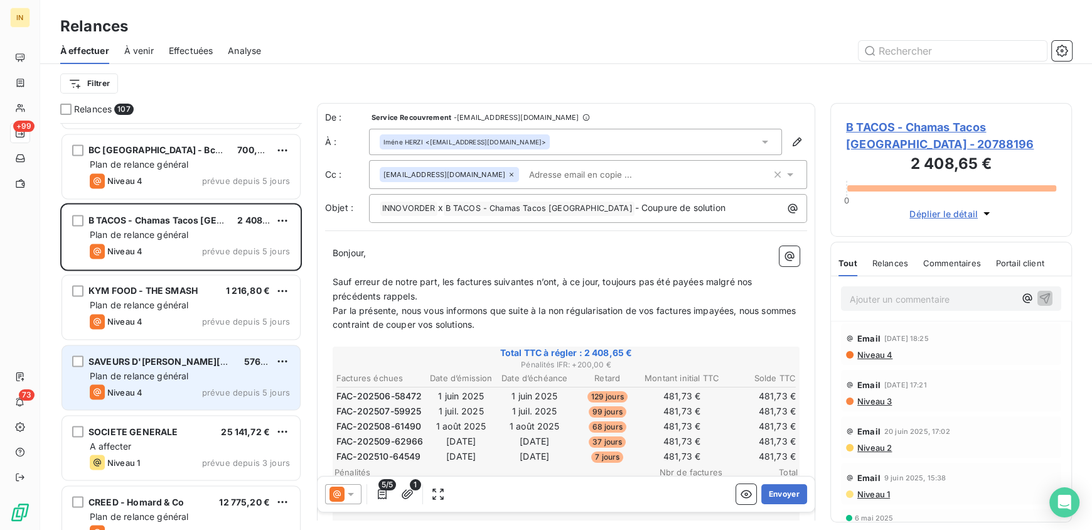
click at [186, 375] on span "Plan de relance général" at bounding box center [139, 375] width 99 height 11
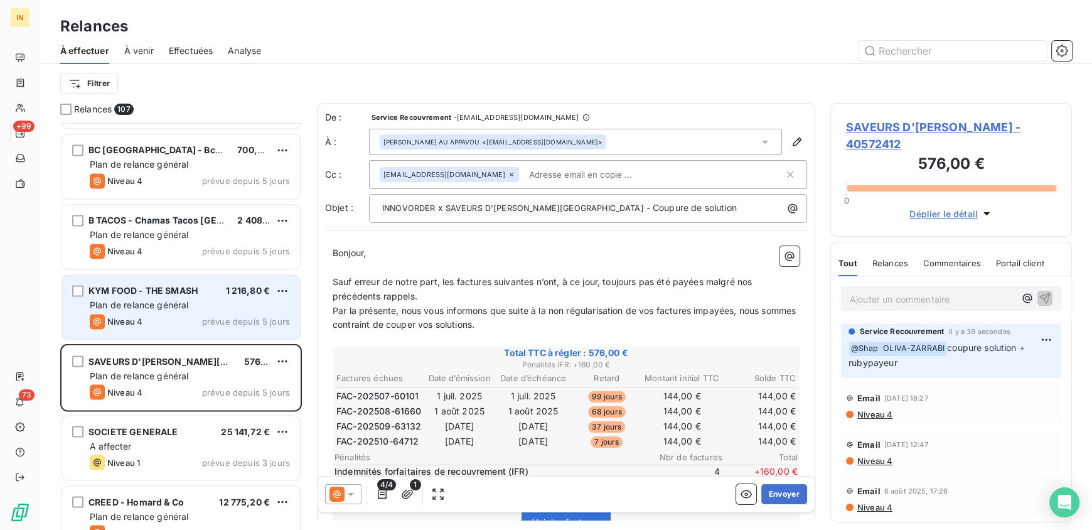
click at [184, 327] on div "Niveau 4 prévue depuis 5 jours" at bounding box center [190, 321] width 200 height 15
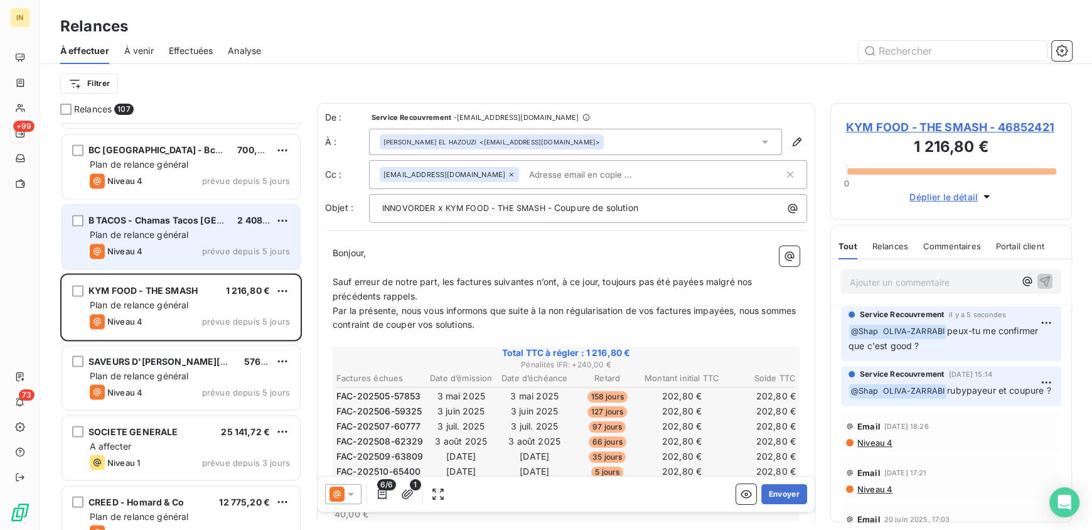
click at [171, 245] on div "Niveau 4 prévue depuis 5 jours" at bounding box center [190, 250] width 200 height 15
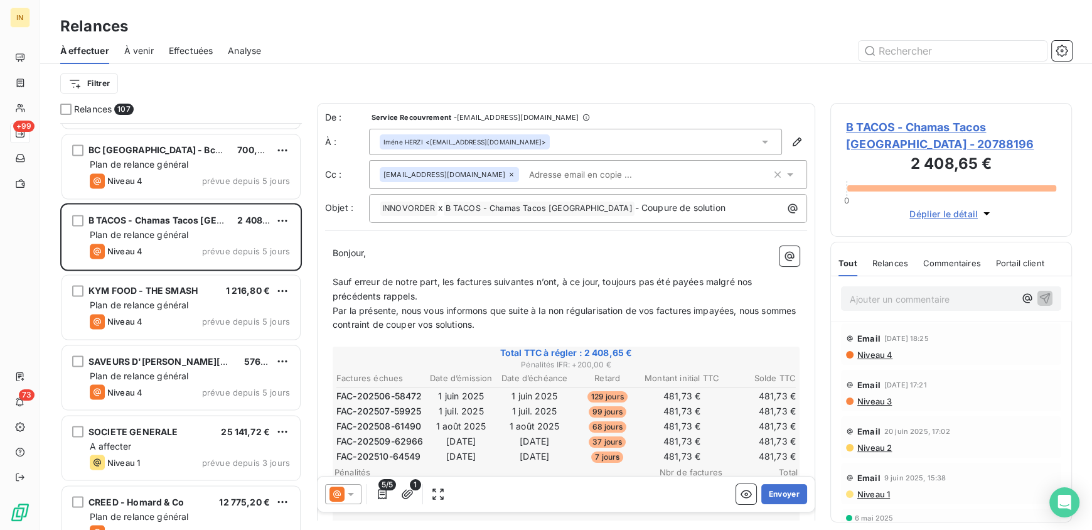
click at [886, 297] on p "Ajouter un commentaire ﻿" at bounding box center [932, 299] width 165 height 16
click at [900, 294] on p "Ajouter un commentaire ﻿" at bounding box center [932, 299] width 165 height 16
click at [909, 354] on span "Shap OLIVA-ZARRABI" at bounding box center [919, 355] width 94 height 11
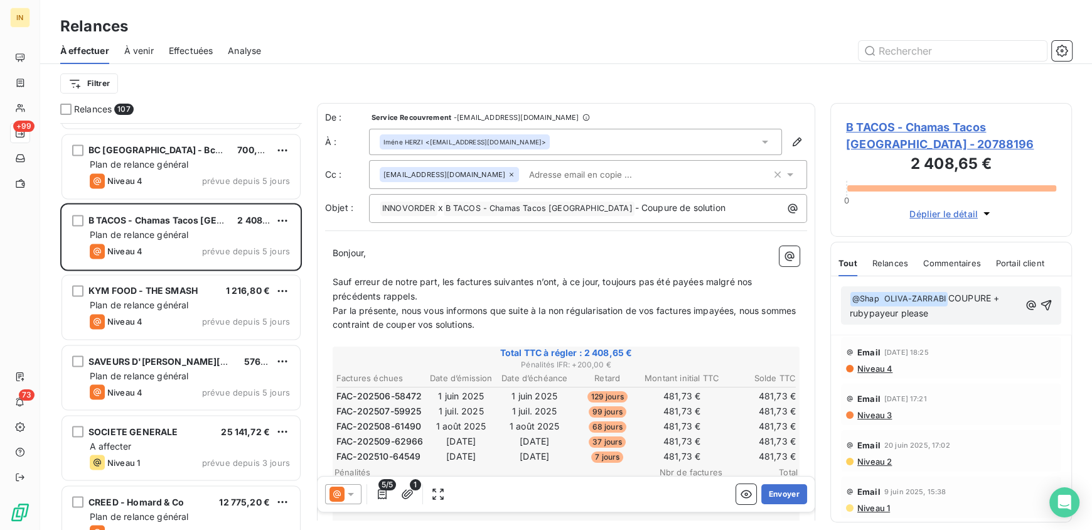
click at [988, 297] on span "COUPURE + rubypayeur please" at bounding box center [926, 305] width 152 height 26
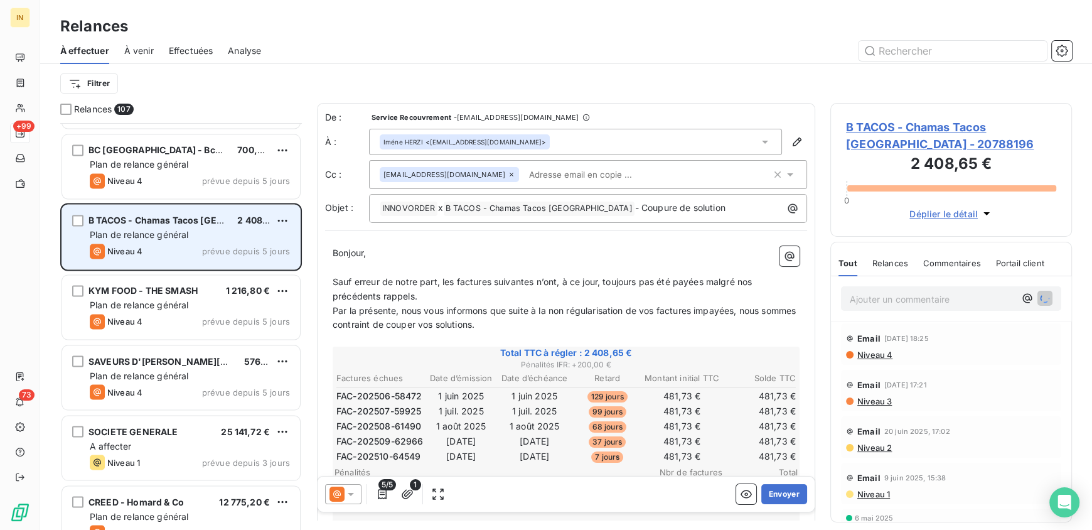
click at [100, 230] on span "Plan de relance général" at bounding box center [139, 234] width 99 height 11
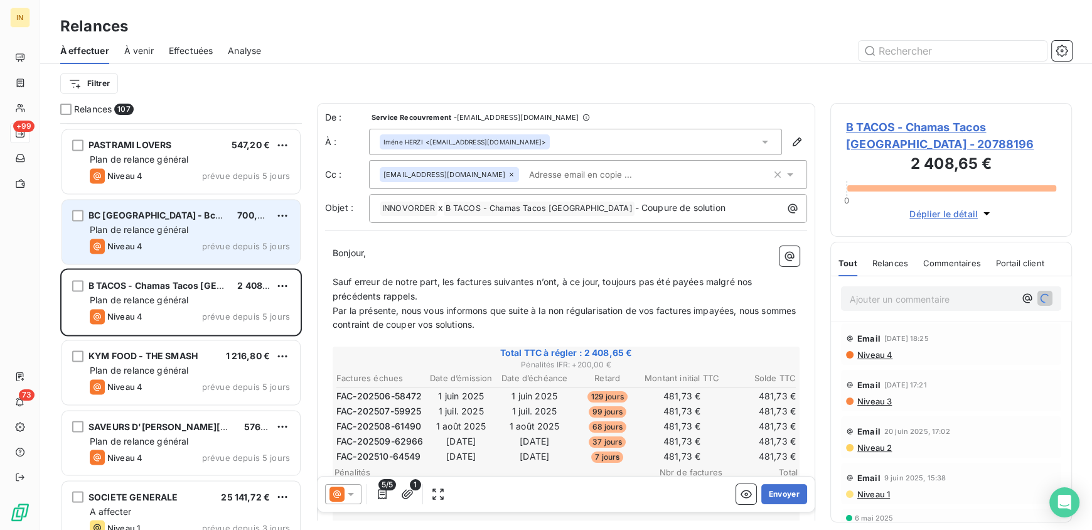
click at [167, 238] on div "Niveau 4 prévue depuis 5 jours" at bounding box center [190, 245] width 200 height 15
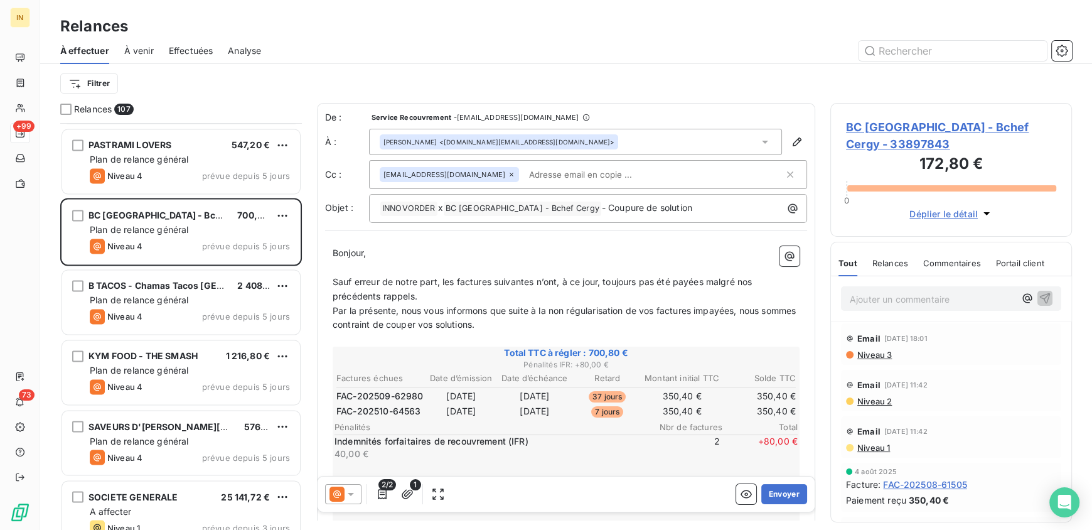
click at [609, 314] on span "Par la présente, nous vous informons que suite à la non régularisation de vos f…" at bounding box center [566, 317] width 466 height 25
click at [778, 486] on button "Envoyer" at bounding box center [784, 494] width 46 height 20
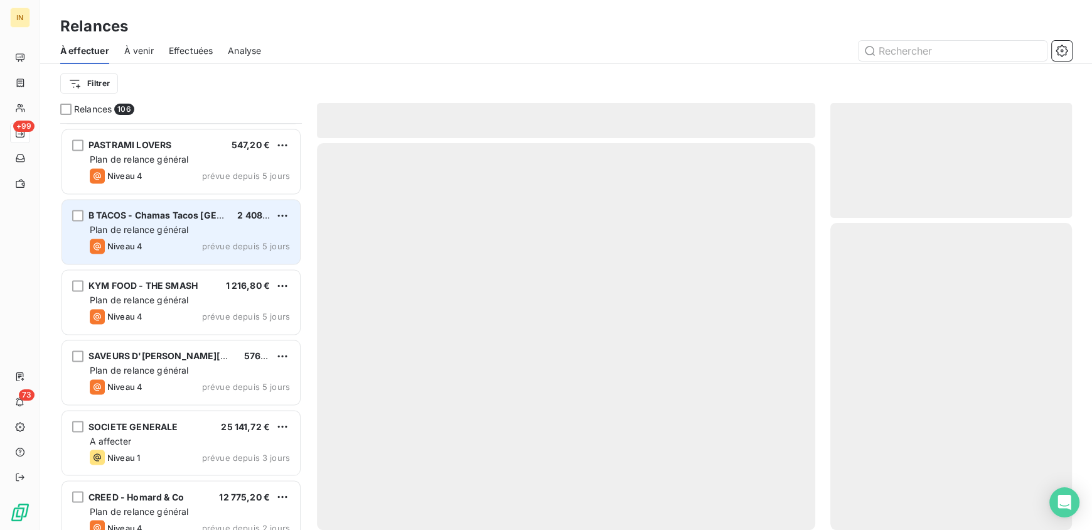
click at [190, 227] on div "Plan de relance général" at bounding box center [190, 229] width 200 height 13
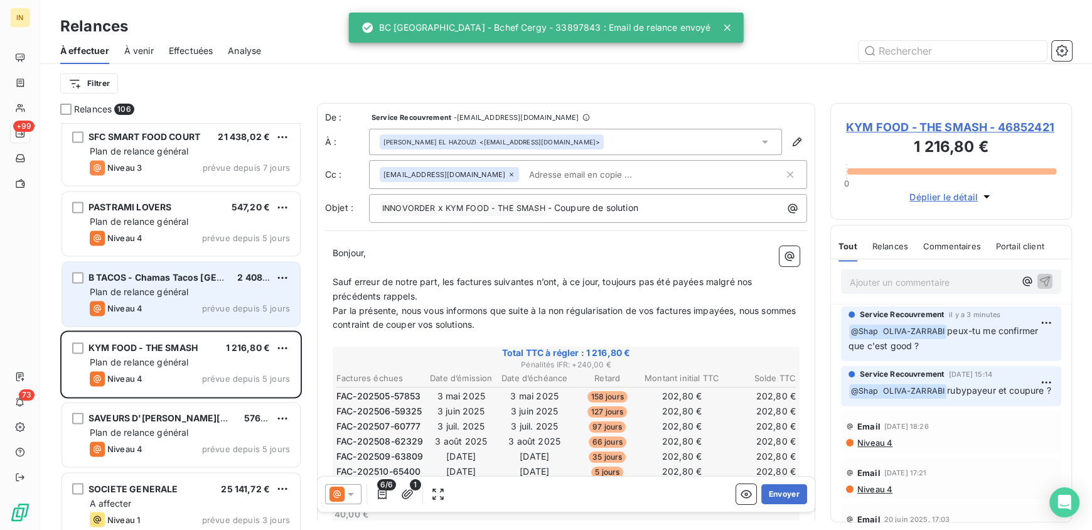
scroll to position [6891, 0]
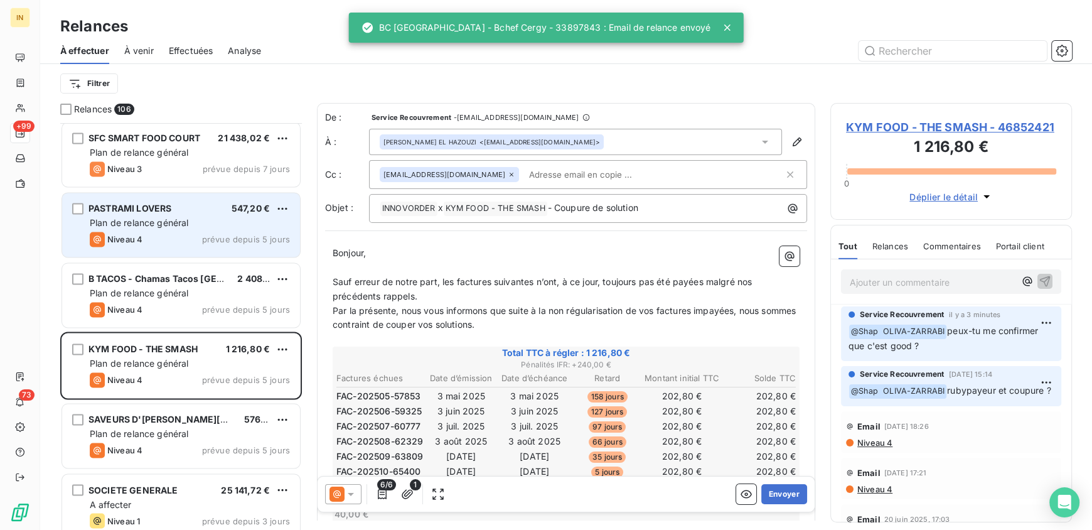
click at [156, 218] on span "Plan de relance général" at bounding box center [139, 222] width 99 height 11
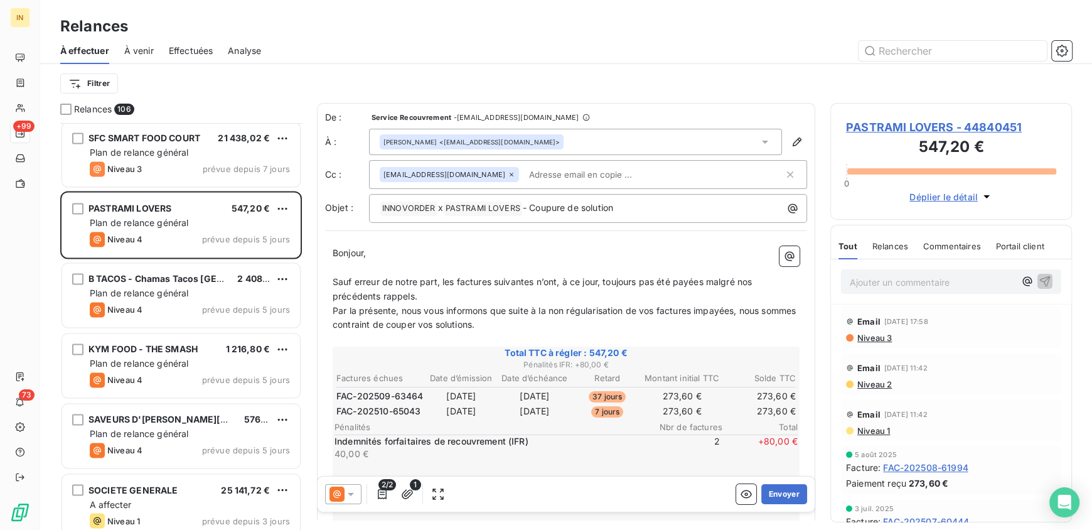
click at [564, 287] on span "Sauf erreur de notre part, les factures suivantes n’ont, à ce jour, toujours pa…" at bounding box center [544, 288] width 422 height 25
click at [783, 495] on button "Envoyer" at bounding box center [784, 494] width 46 height 20
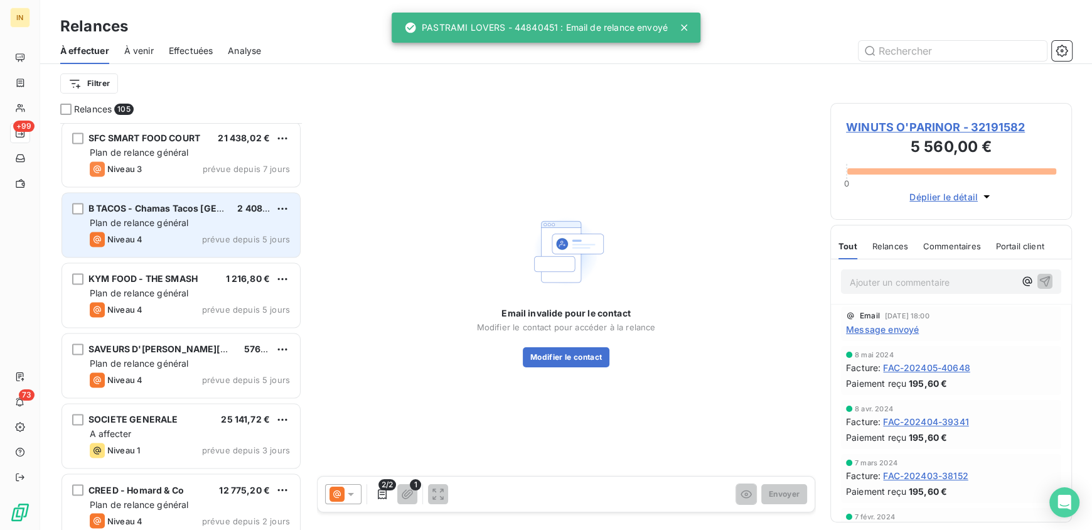
click at [174, 223] on span "Plan de relance général" at bounding box center [139, 222] width 99 height 11
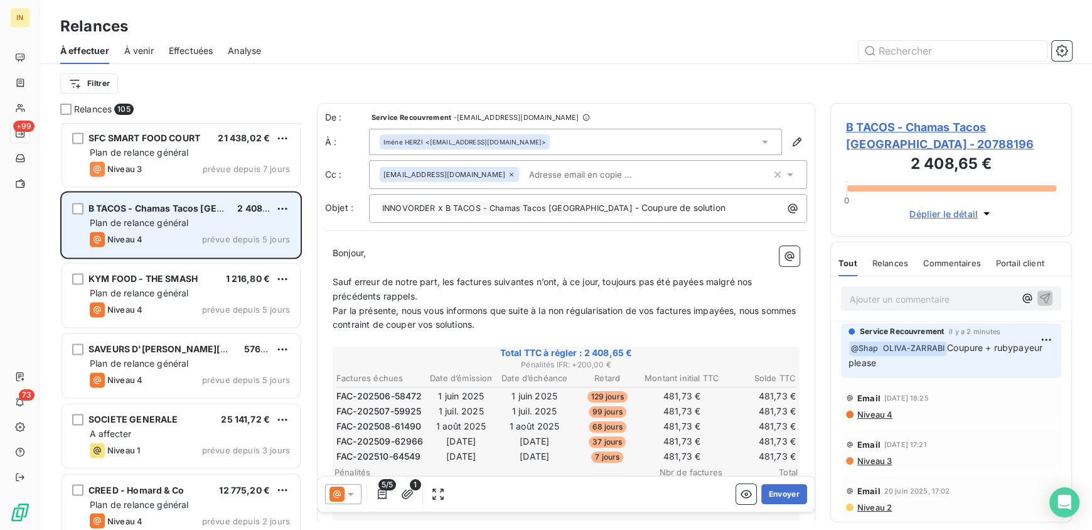
click at [154, 228] on div "Plan de relance général" at bounding box center [190, 223] width 200 height 13
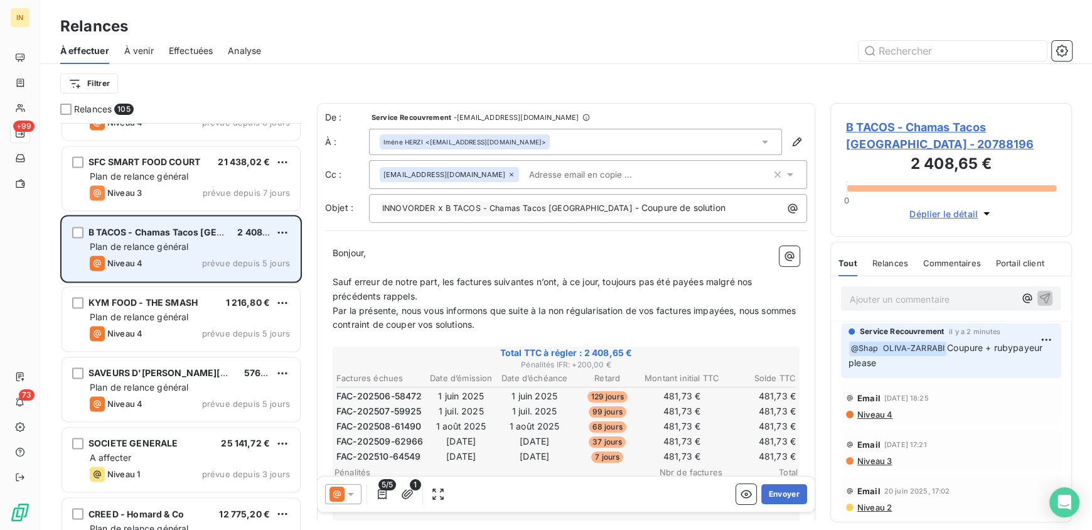
scroll to position [6866, 0]
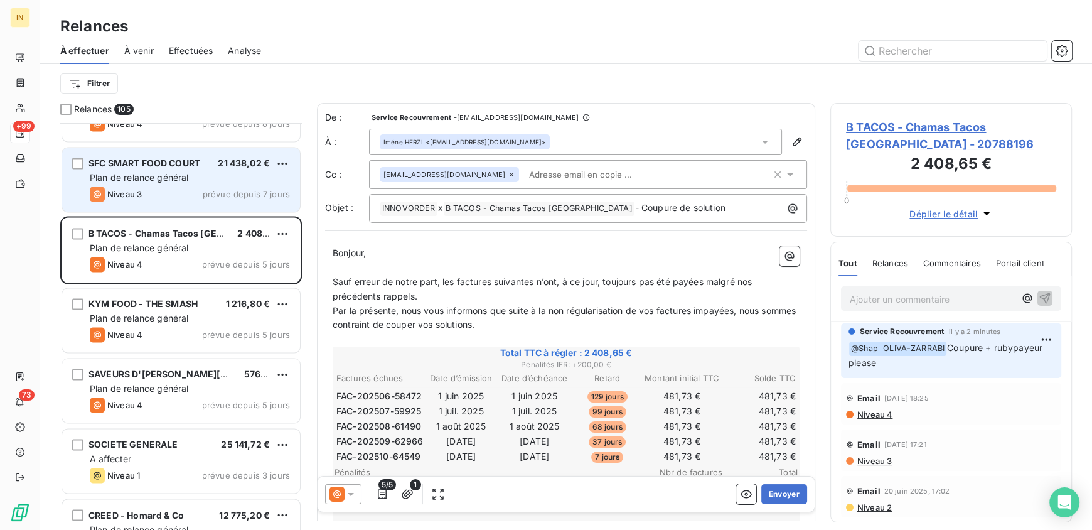
click at [174, 174] on span "Plan de relance général" at bounding box center [139, 177] width 99 height 11
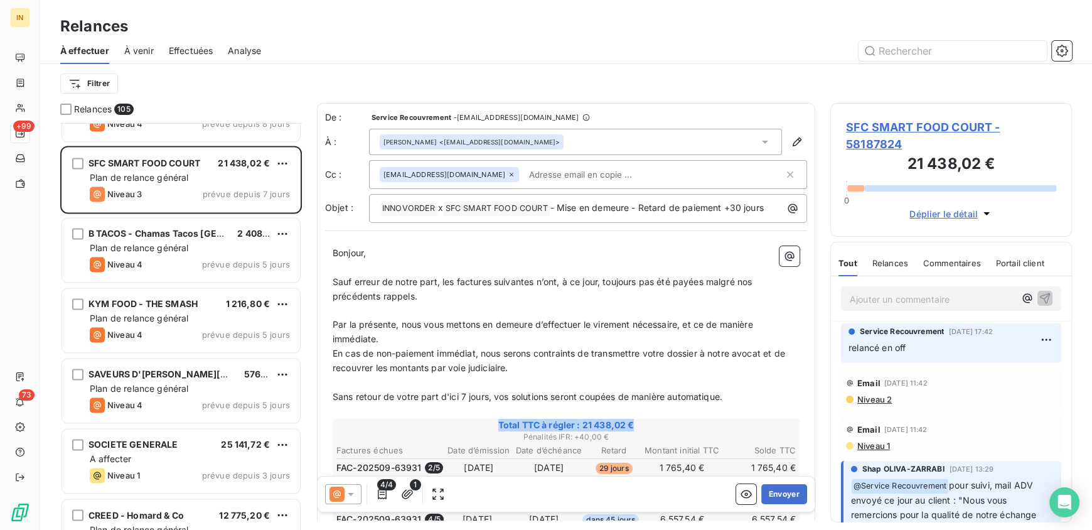
drag, startPoint x: 685, startPoint y: 424, endPoint x: 587, endPoint y: 402, distance: 99.7
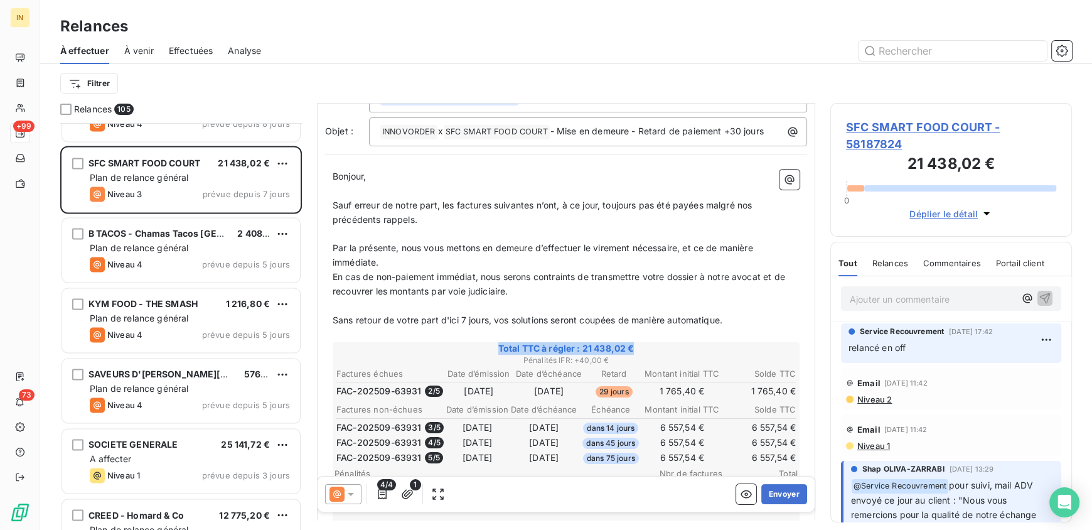
scroll to position [155, 0]
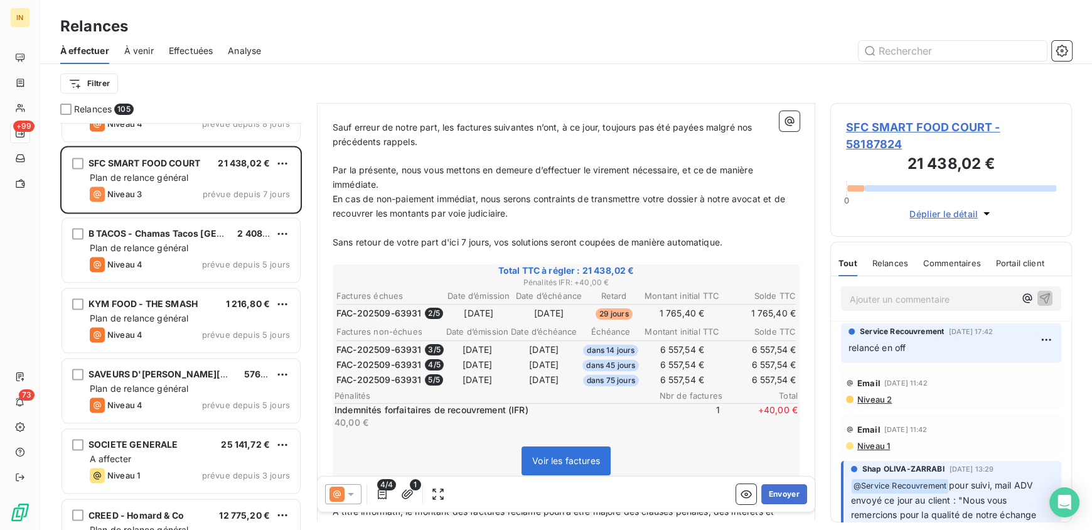
click at [674, 192] on p "En cas de non-paiement immédiat, nous serons contraints de transmettre votre do…" at bounding box center [566, 206] width 467 height 29
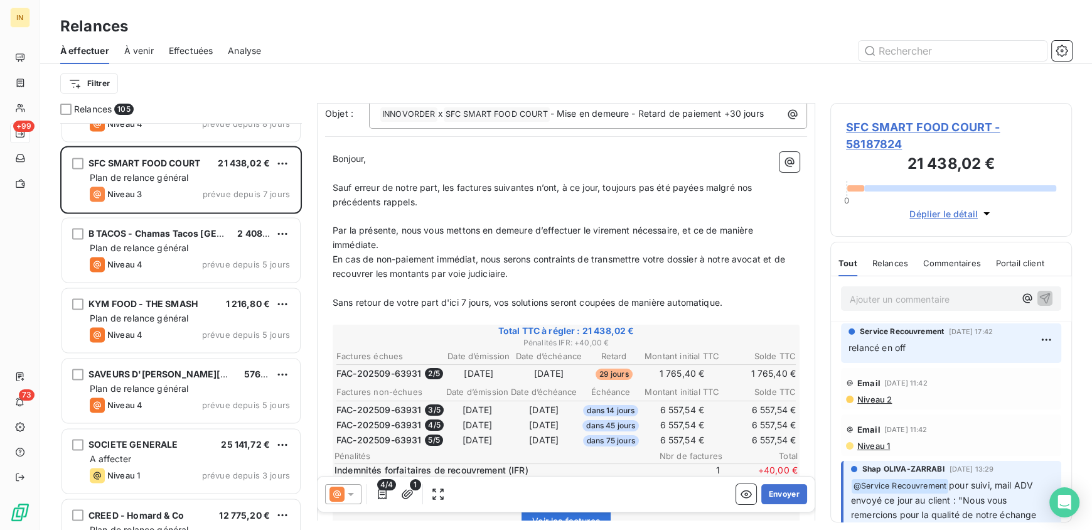
click at [891, 296] on p "Ajouter un commentaire ﻿" at bounding box center [932, 299] width 165 height 16
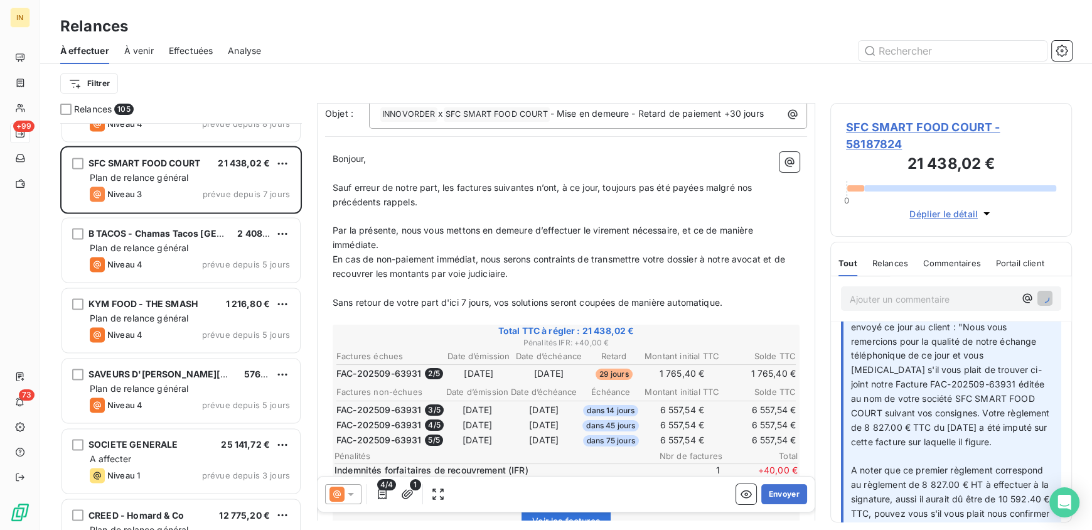
scroll to position [0, 0]
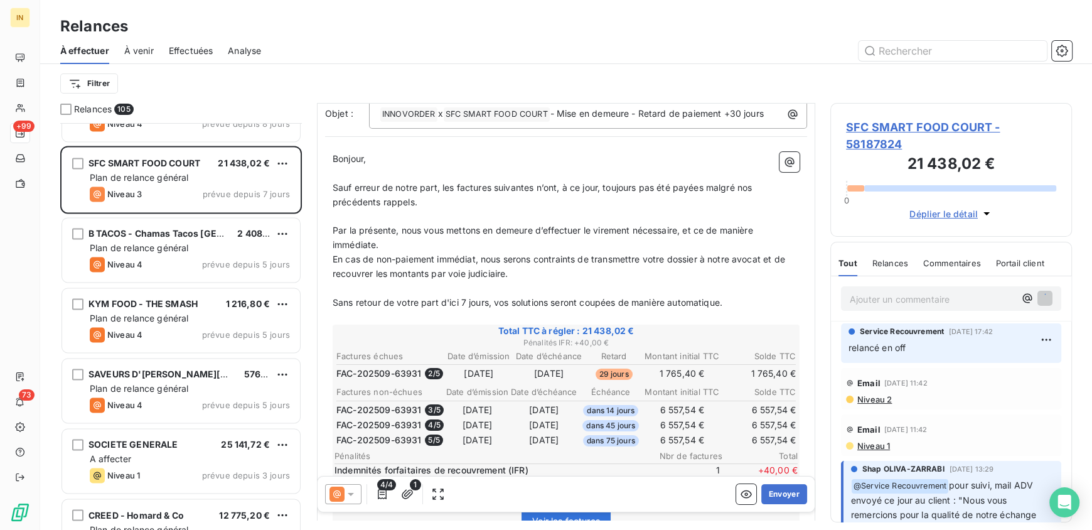
click at [626, 264] on span "En cas de non-paiement immédiat, nous serons contraints de transmettre votre do…" at bounding box center [560, 266] width 455 height 25
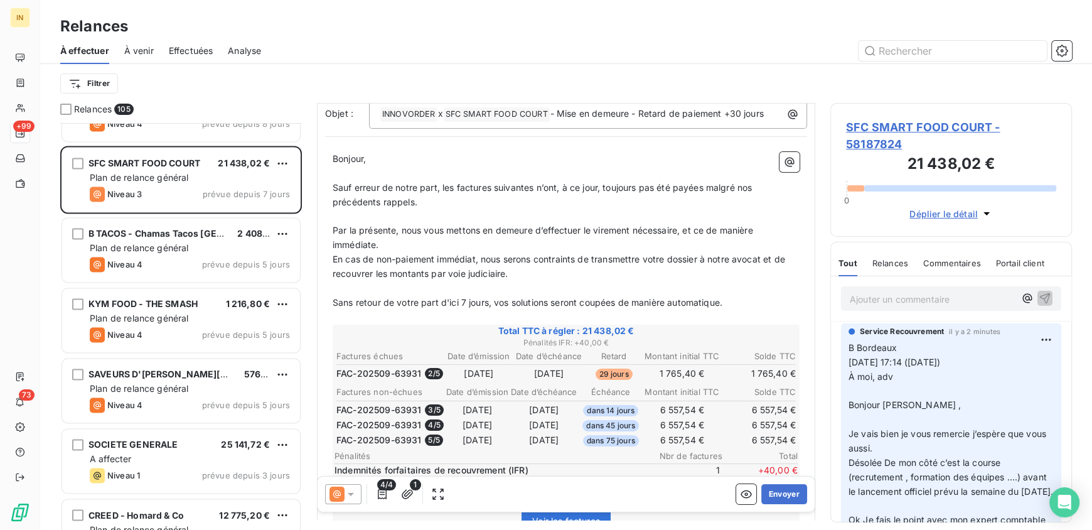
click at [941, 298] on p "Ajouter un commentaire ﻿" at bounding box center [932, 299] width 165 height 16
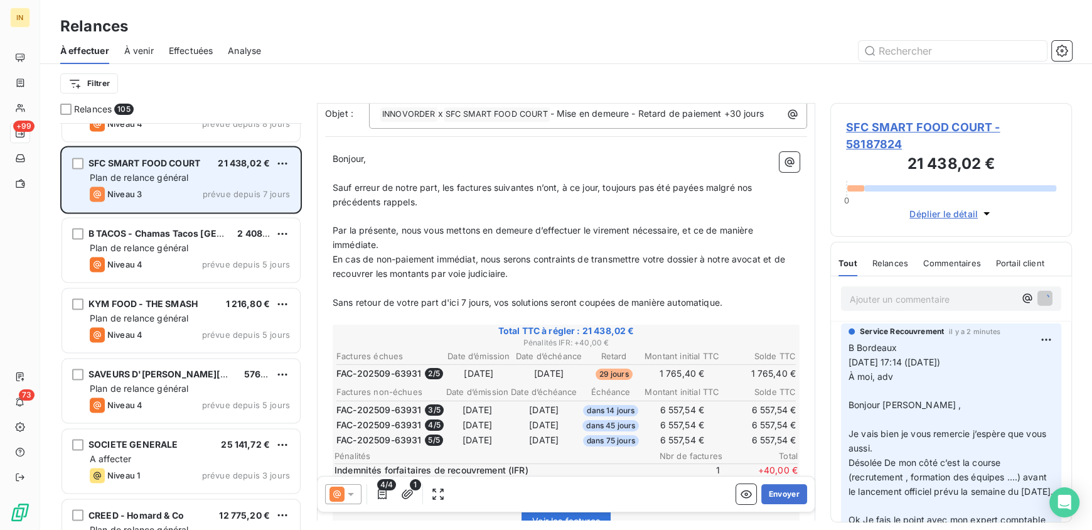
scroll to position [6836, 0]
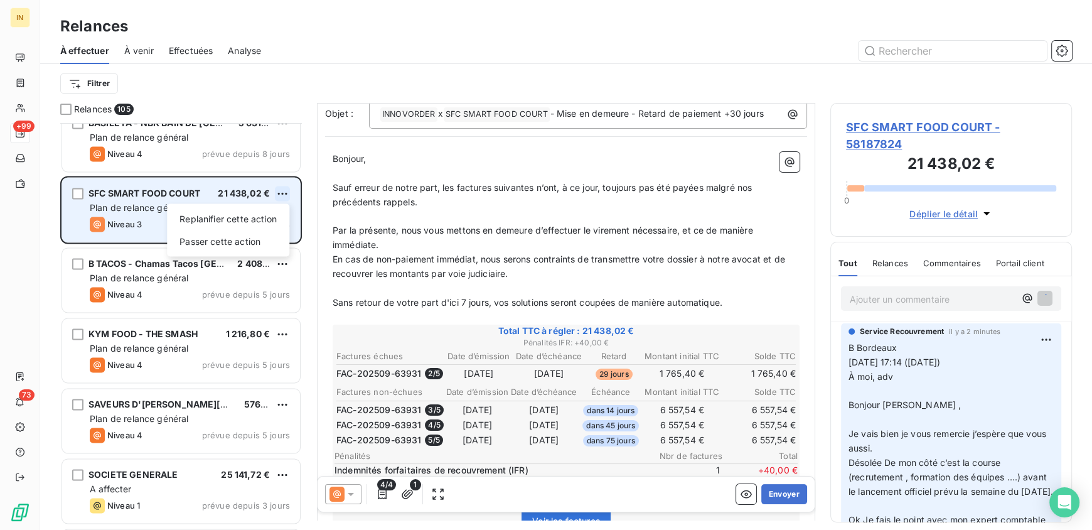
click at [284, 191] on html "IN +99 73 Relances À effectuer À venir Effectuées Analyse Filtrer Relances 105 …" at bounding box center [546, 265] width 1092 height 530
click at [242, 221] on div "Replanifier cette action" at bounding box center [228, 218] width 112 height 20
select select "9"
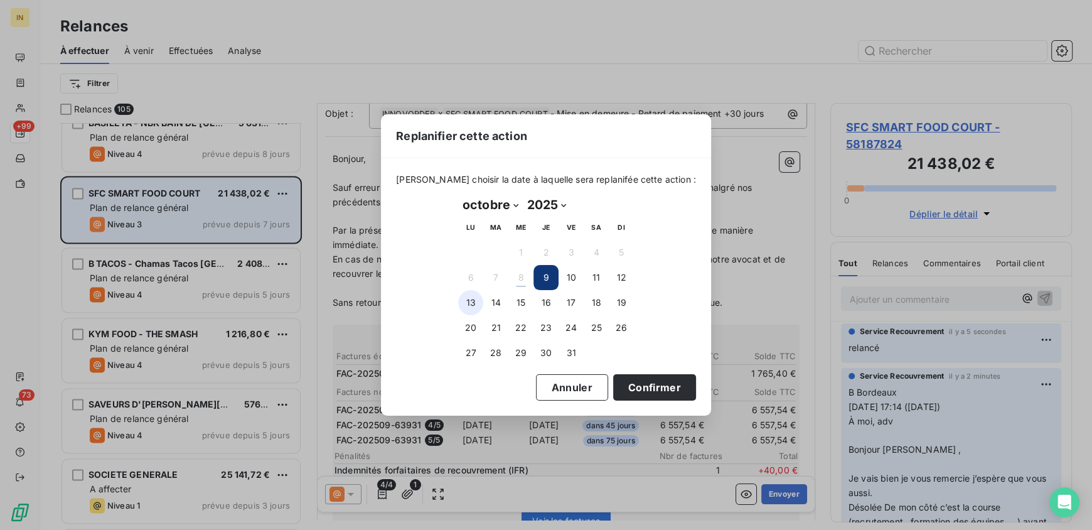
click at [473, 302] on button "13" at bounding box center [470, 302] width 25 height 25
click at [641, 384] on button "Confirmer" at bounding box center [654, 387] width 83 height 26
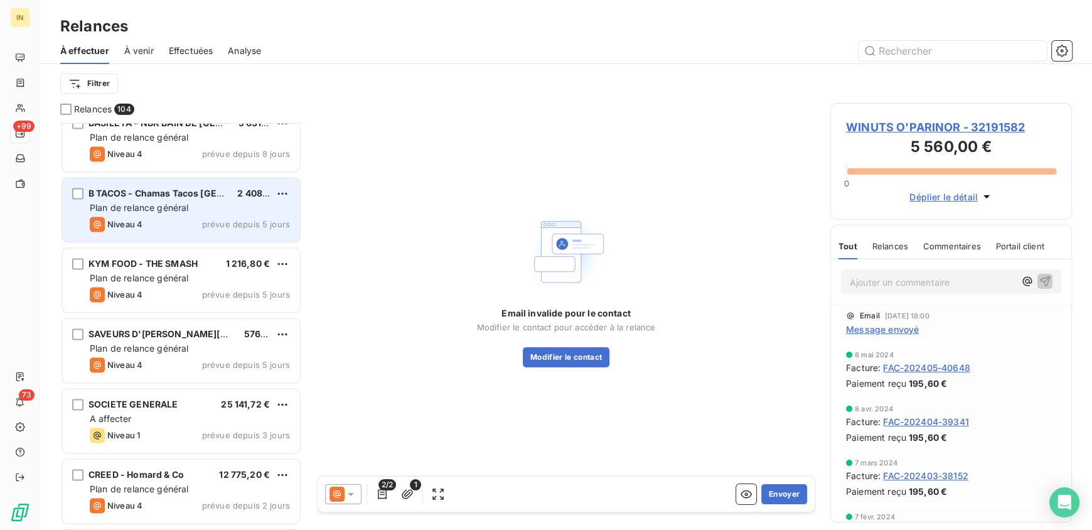
scroll to position [6769, 0]
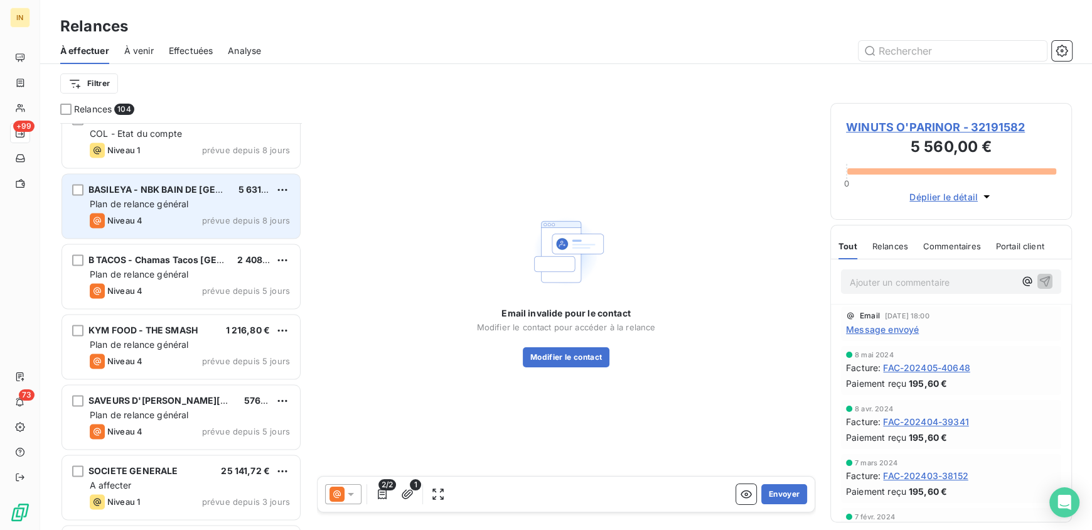
click at [154, 204] on span "Plan de relance général" at bounding box center [139, 203] width 99 height 11
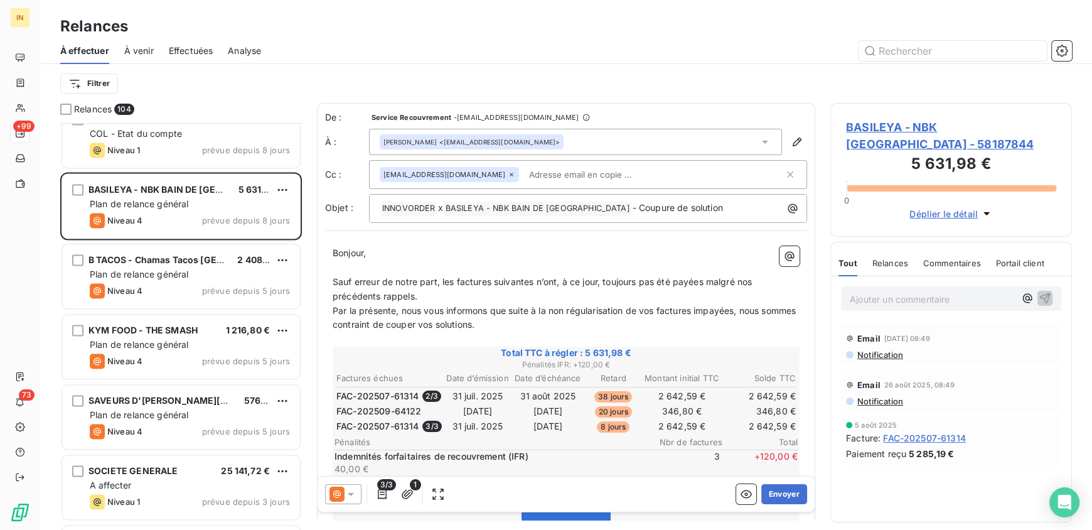
click at [886, 301] on p "Ajouter un commentaire ﻿" at bounding box center [932, 299] width 165 height 16
click at [906, 296] on span "litige avec melting pot - stand by" at bounding box center [919, 297] width 139 height 11
click at [948, 299] on span "litige avec melting pot - stand by" at bounding box center [919, 297] width 139 height 11
click at [992, 303] on p "litige avec melting pot - stand by" at bounding box center [932, 298] width 165 height 14
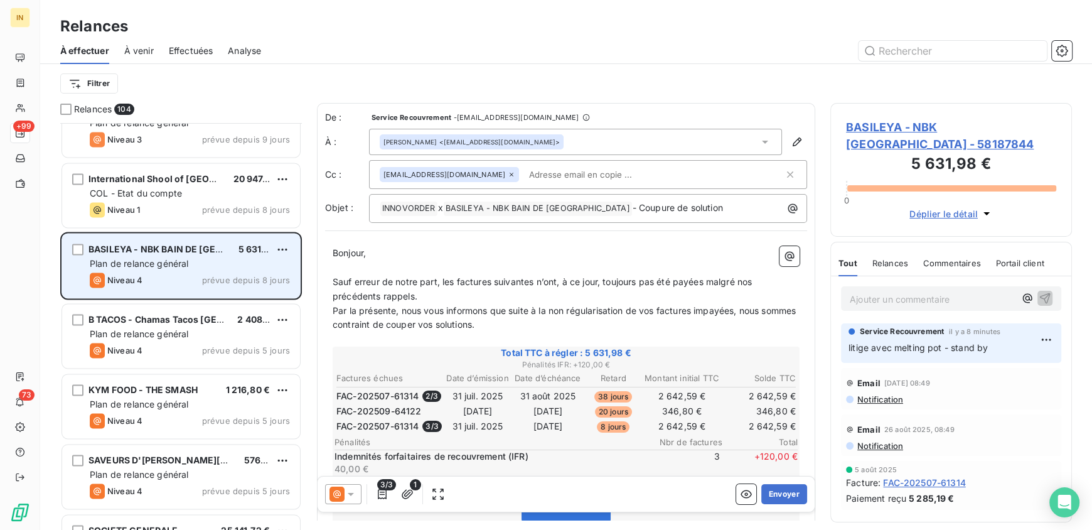
scroll to position [6710, 0]
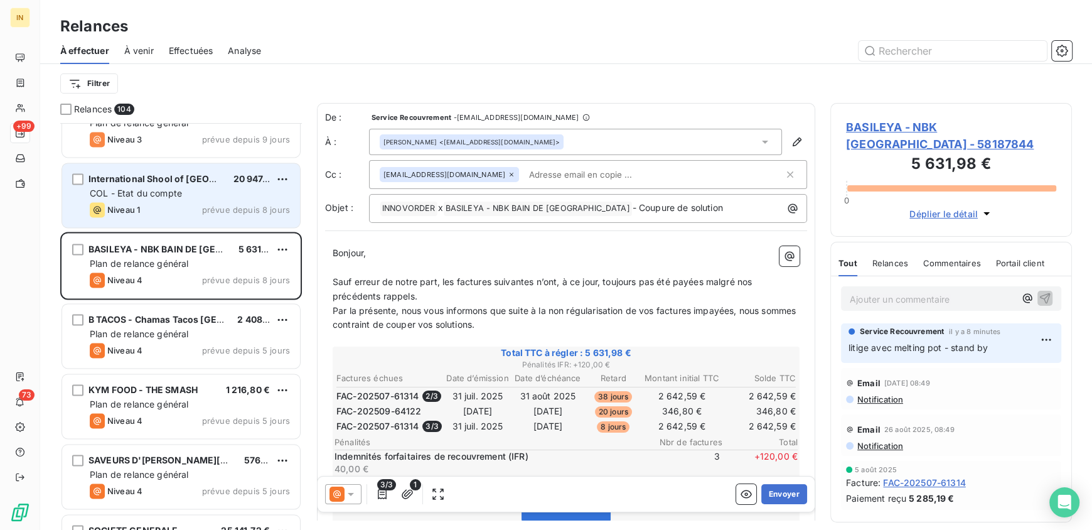
click at [196, 204] on div "Niveau 1 prévue depuis 8 jours" at bounding box center [190, 209] width 200 height 15
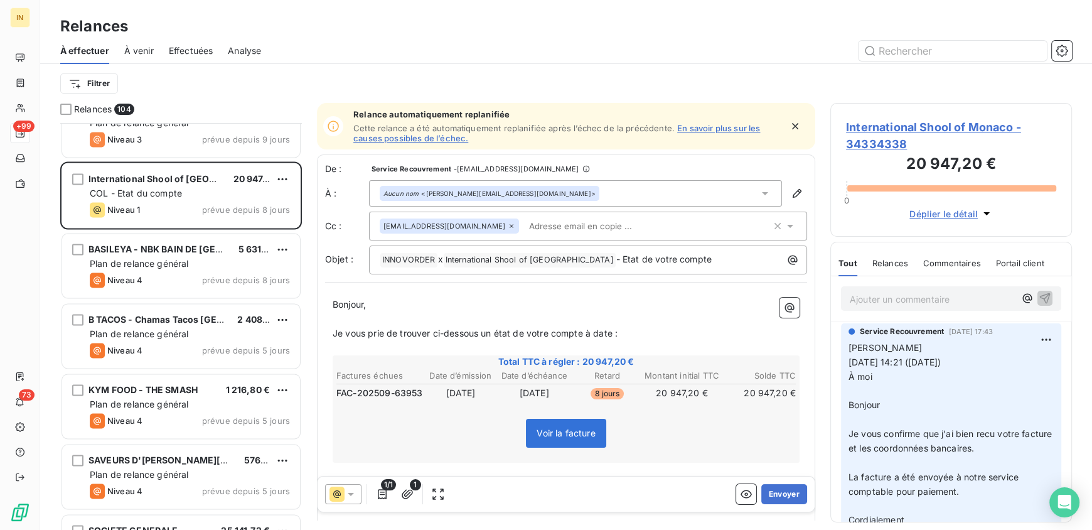
click at [789, 122] on icon "button" at bounding box center [795, 126] width 13 height 13
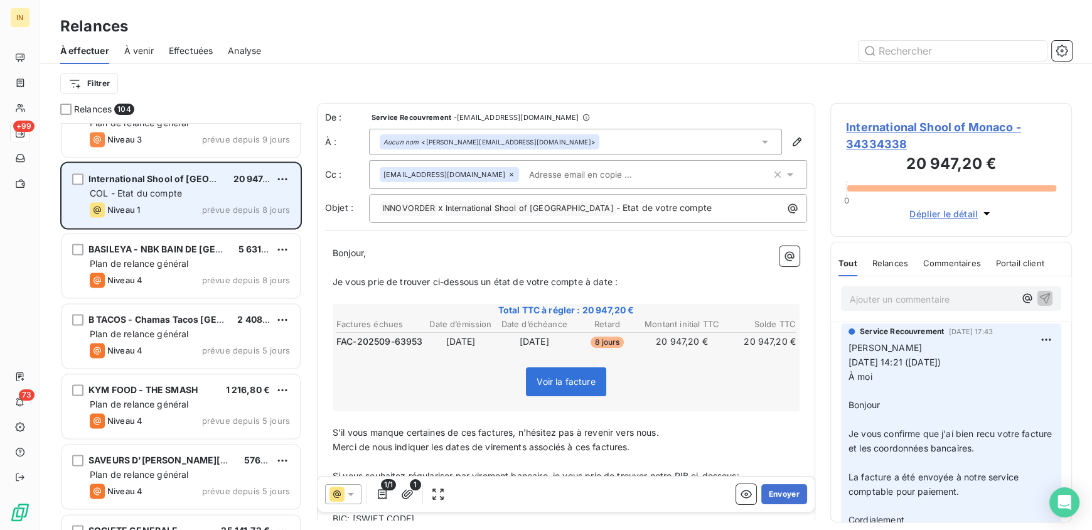
click at [198, 187] on div "COL - Etat du compte" at bounding box center [190, 193] width 200 height 13
click at [283, 178] on html "IN +99 73 Relances À effectuer À venir Effectuées Analyse Filtrer Relances 104 …" at bounding box center [546, 265] width 1092 height 530
click at [242, 204] on div "Replanifier cette action" at bounding box center [228, 204] width 112 height 20
select select "9"
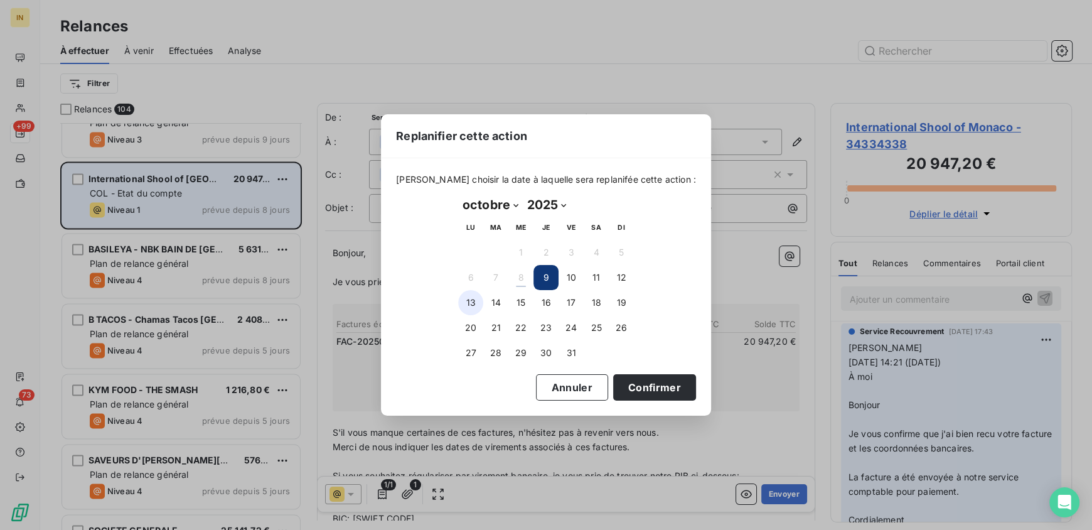
click at [471, 301] on button "13" at bounding box center [470, 302] width 25 height 25
click at [647, 386] on button "Confirmer" at bounding box center [654, 387] width 83 height 26
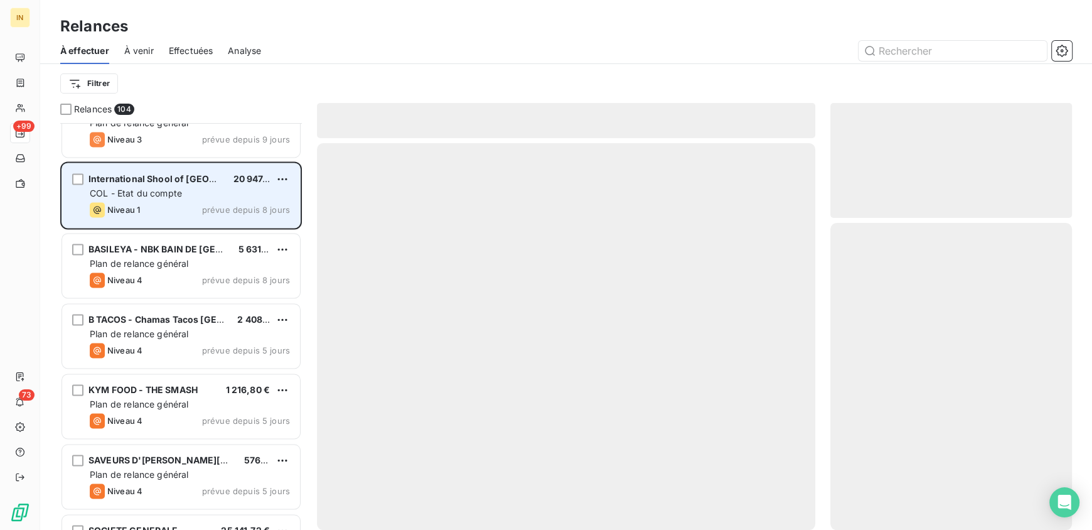
scroll to position [6640, 0]
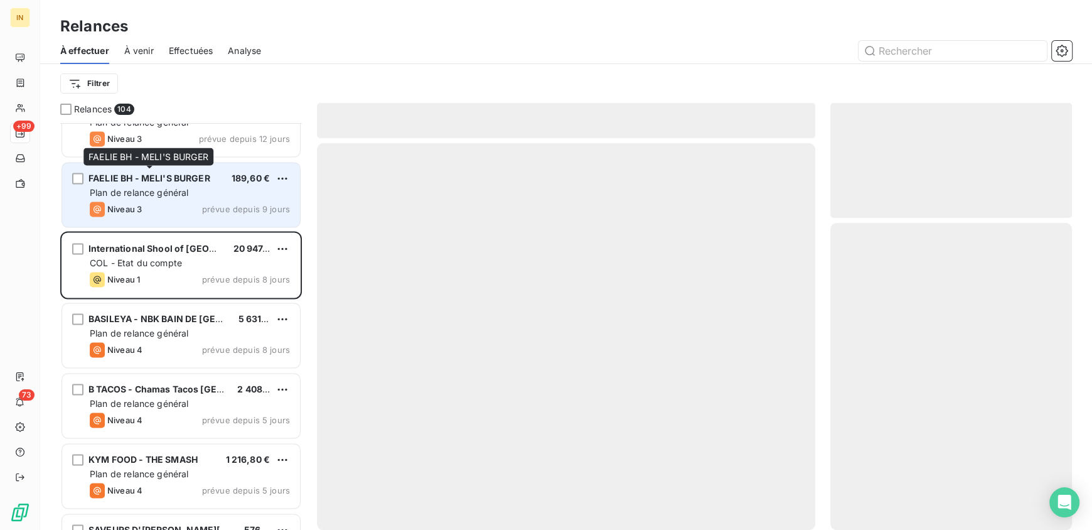
click at [149, 183] on div "FAELIE BH - MELI'S BURGER" at bounding box center [149, 178] width 122 height 13
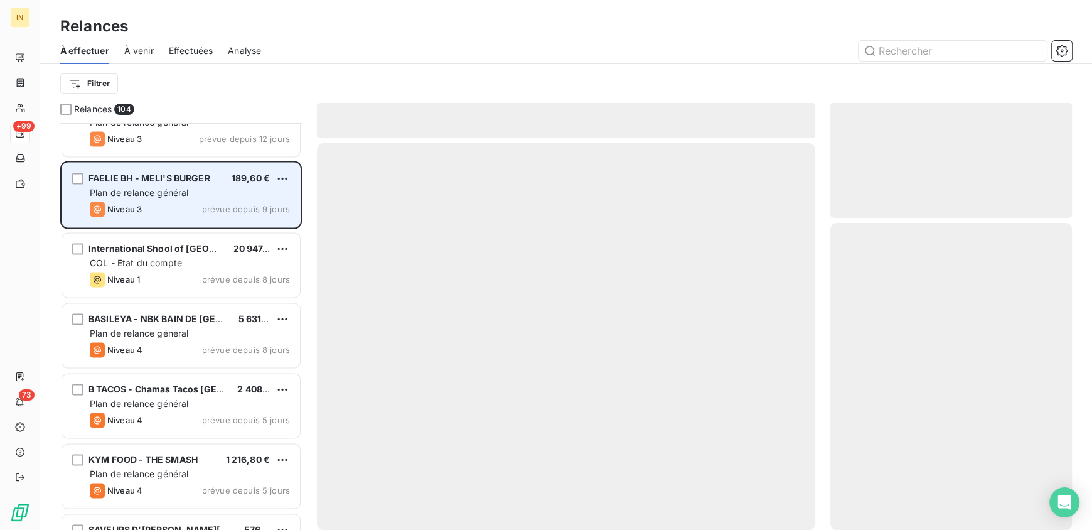
click at [161, 195] on span "Plan de relance général" at bounding box center [139, 192] width 99 height 11
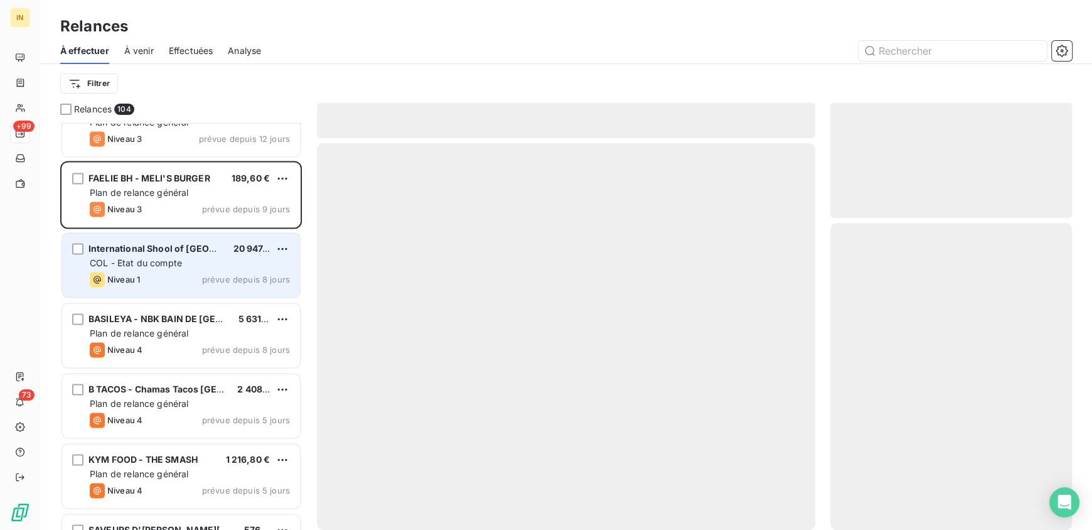
click at [173, 265] on span "COL - Etat du compte" at bounding box center [136, 262] width 92 height 11
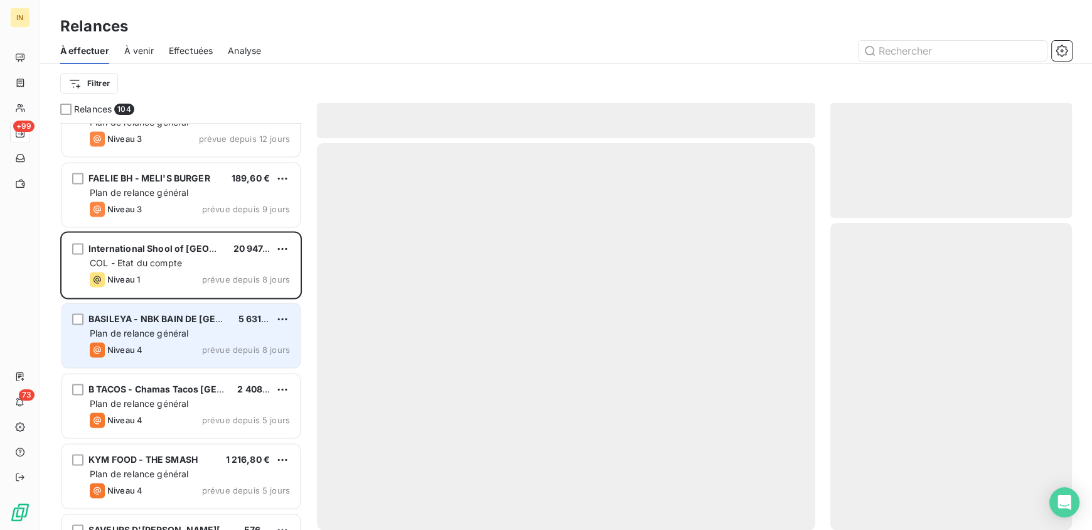
click at [161, 324] on div "BASILEYA - NBK BAIN DE BRETAGNE" at bounding box center [158, 319] width 140 height 13
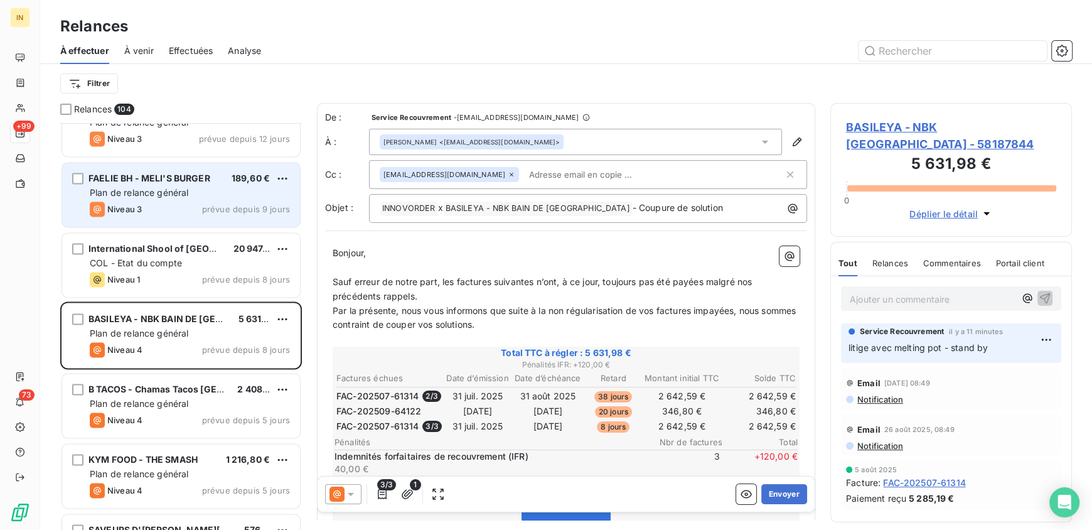
click at [171, 196] on span "Plan de relance général" at bounding box center [139, 192] width 99 height 11
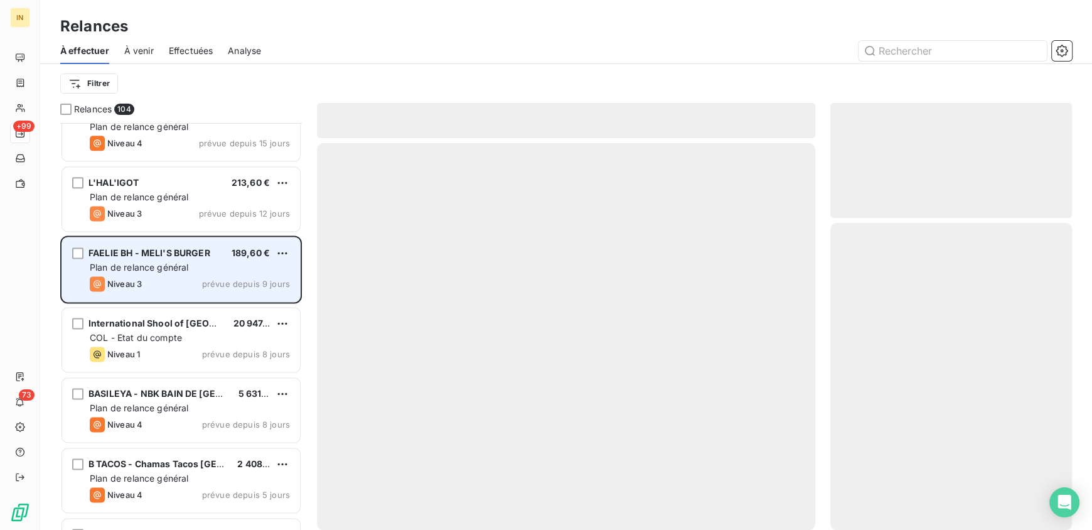
scroll to position [6558, 0]
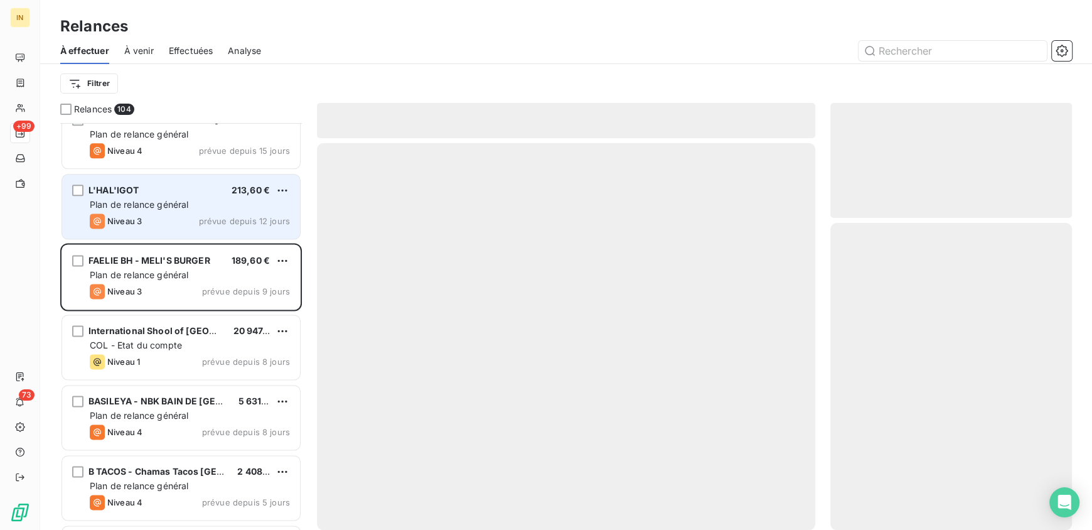
click at [166, 194] on div "L'HAL'IGOT 213,60 €" at bounding box center [190, 189] width 200 height 11
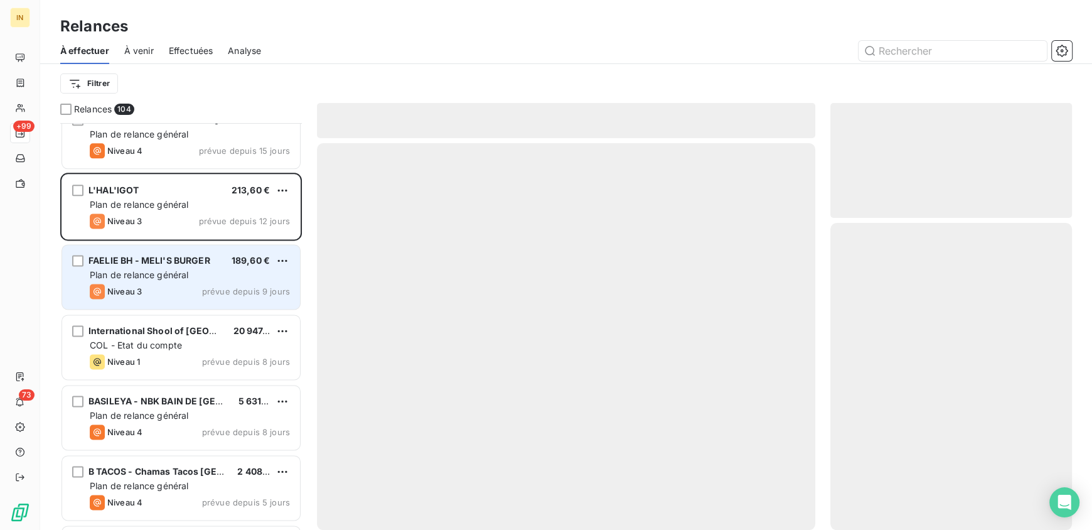
click at [174, 250] on div "FAELIE BH - MELI'S BURGER 189,60 € Plan de relance général Niveau 3 prévue depu…" at bounding box center [181, 277] width 238 height 64
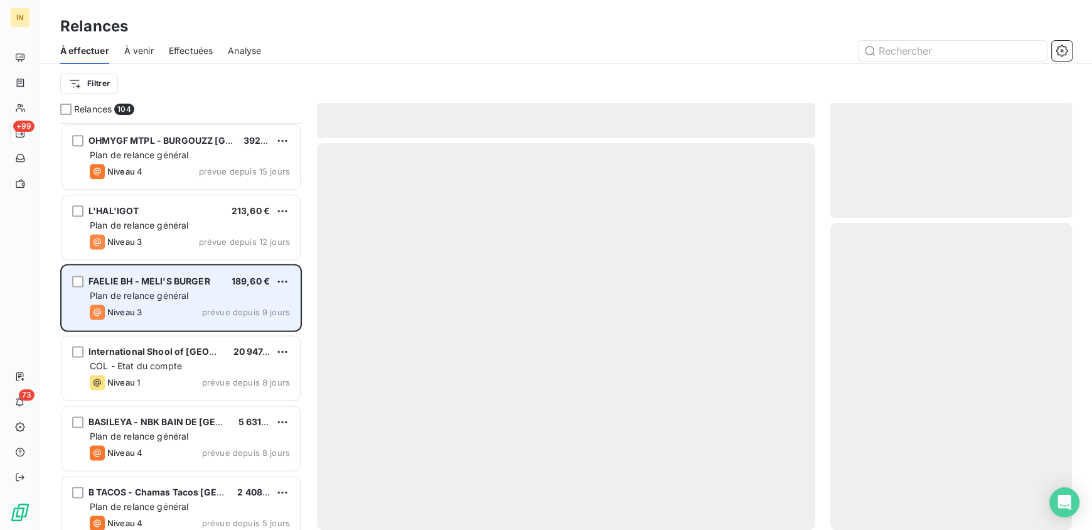
scroll to position [6538, 0]
click at [147, 294] on span "Plan de relance général" at bounding box center [139, 294] width 99 height 11
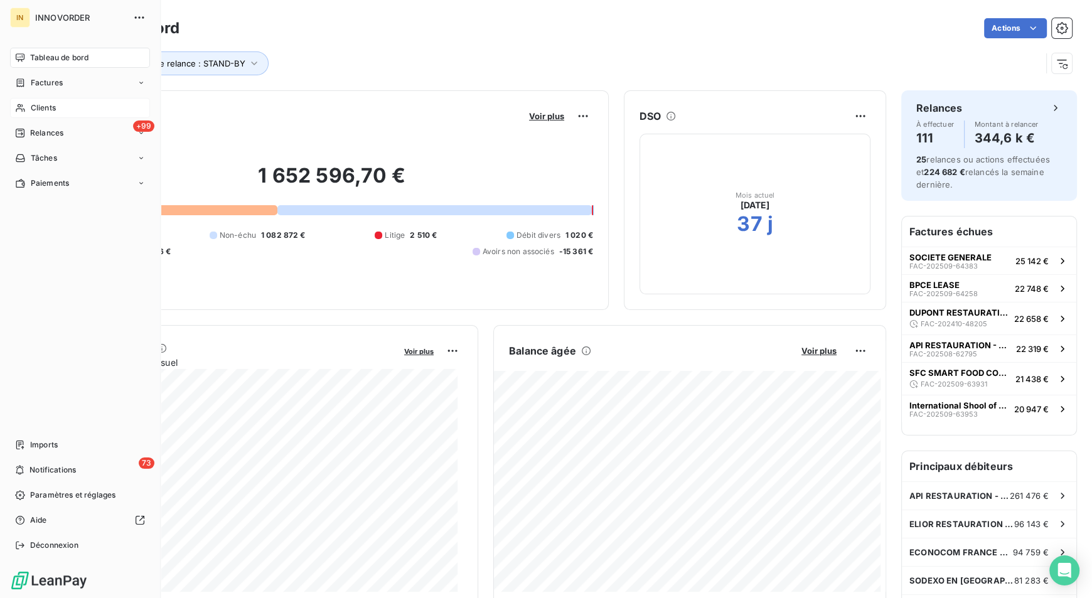
click at [63, 110] on div "Clients" at bounding box center [80, 108] width 140 height 20
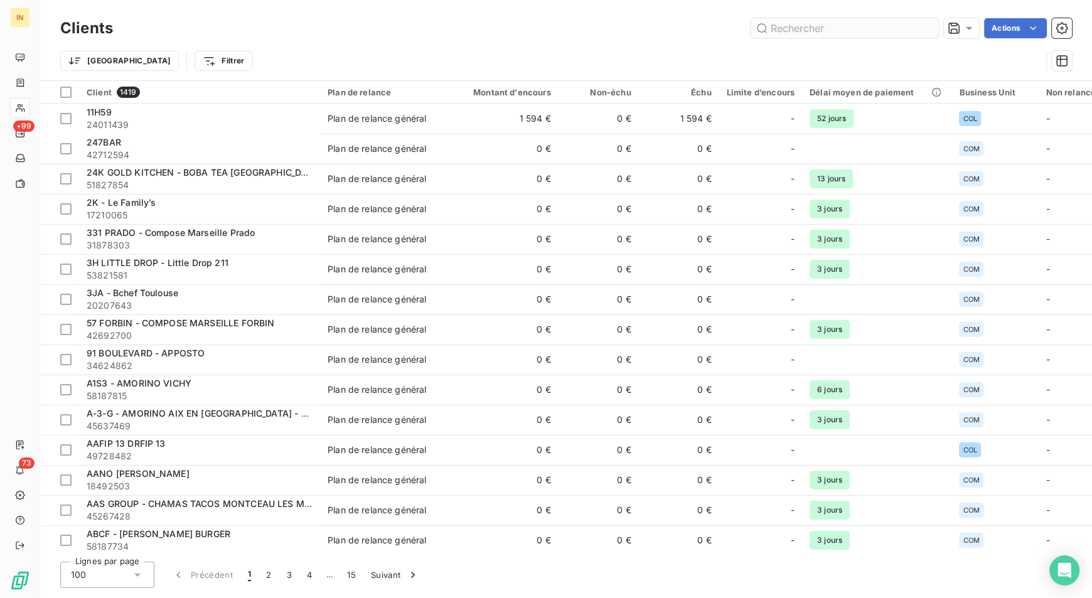
click at [796, 26] on input "text" at bounding box center [845, 28] width 188 height 20
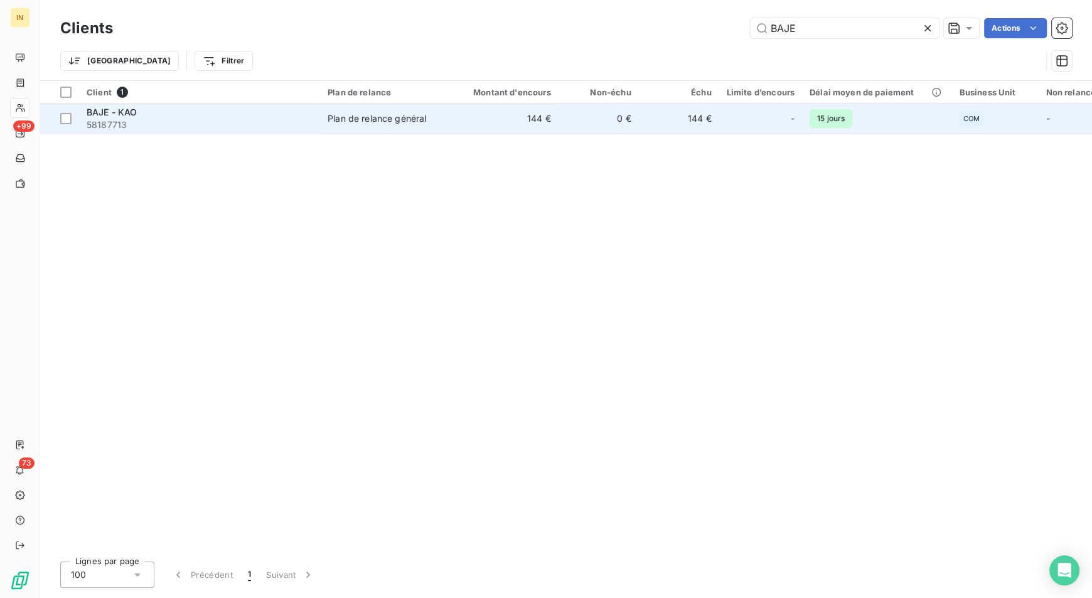
type input "BAJE"
click at [360, 122] on div "Plan de relance général" at bounding box center [377, 118] width 99 height 13
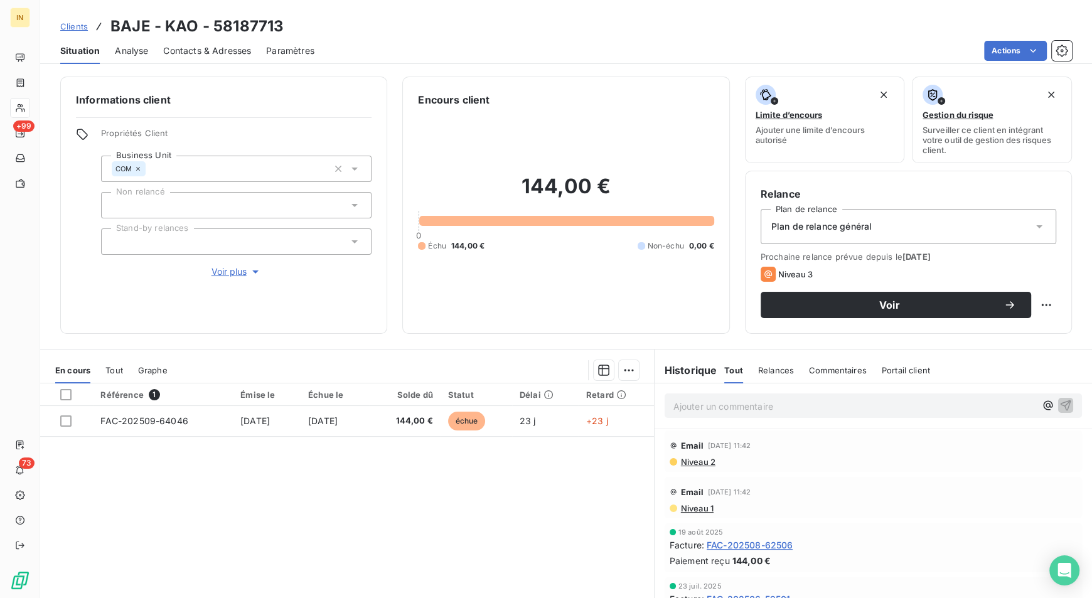
click at [1009, 62] on div "Situation Analyse Contacts & Adresses Paramètres Actions" at bounding box center [566, 51] width 1052 height 26
click at [1009, 60] on div "Situation Analyse Contacts & Adresses Paramètres Actions" at bounding box center [566, 51] width 1052 height 26
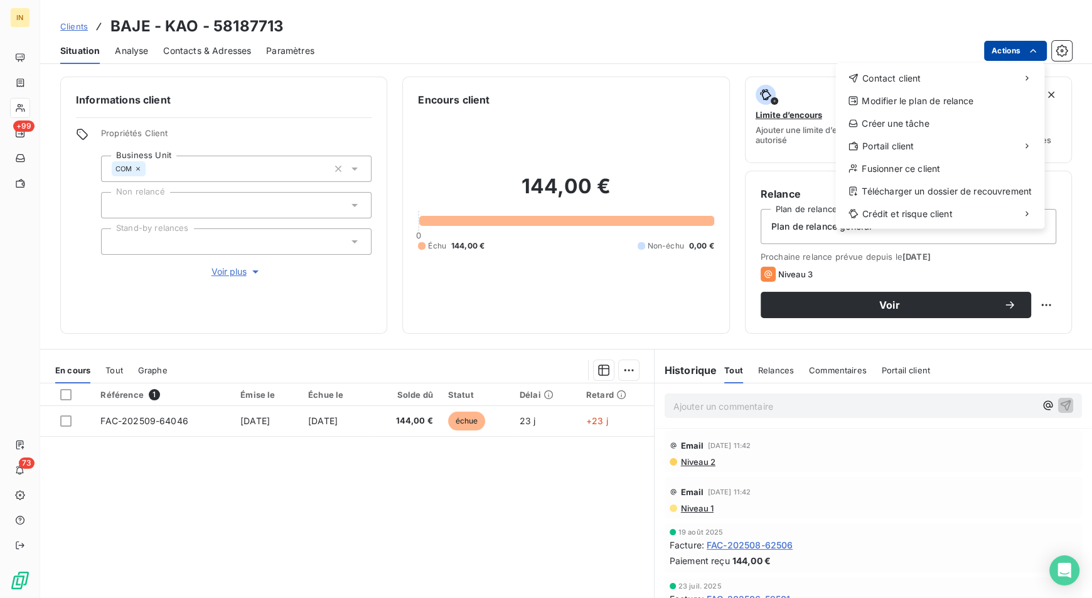
click at [1000, 53] on html "IN +99 73 Clients BAJE - KAO - 58187713 Situation Analyse Contacts & Adresses P…" at bounding box center [546, 299] width 1092 height 598
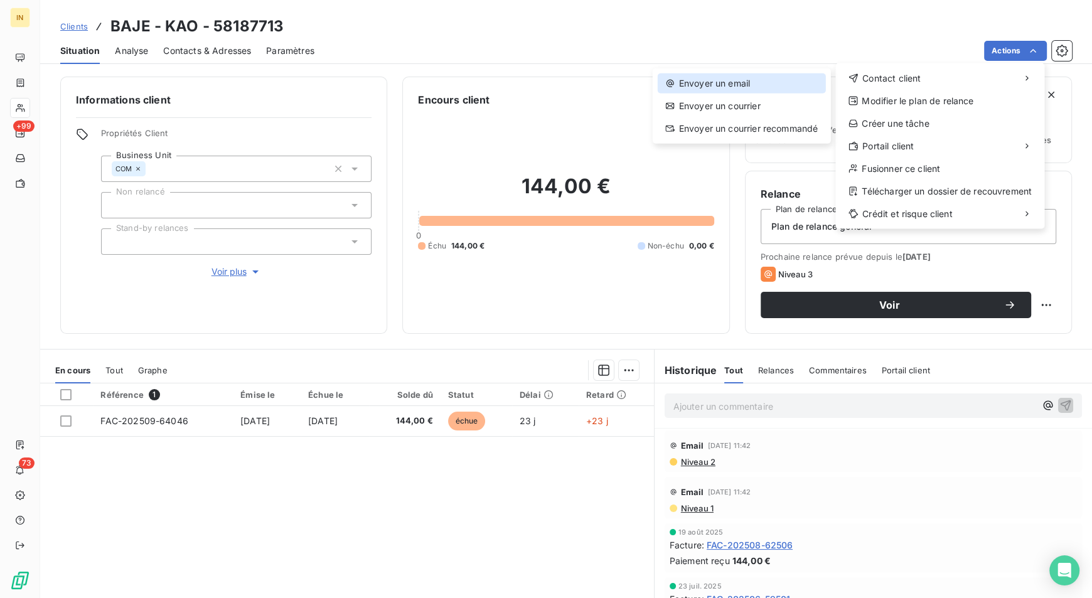
click at [805, 77] on div "Envoyer un email" at bounding box center [742, 83] width 168 height 20
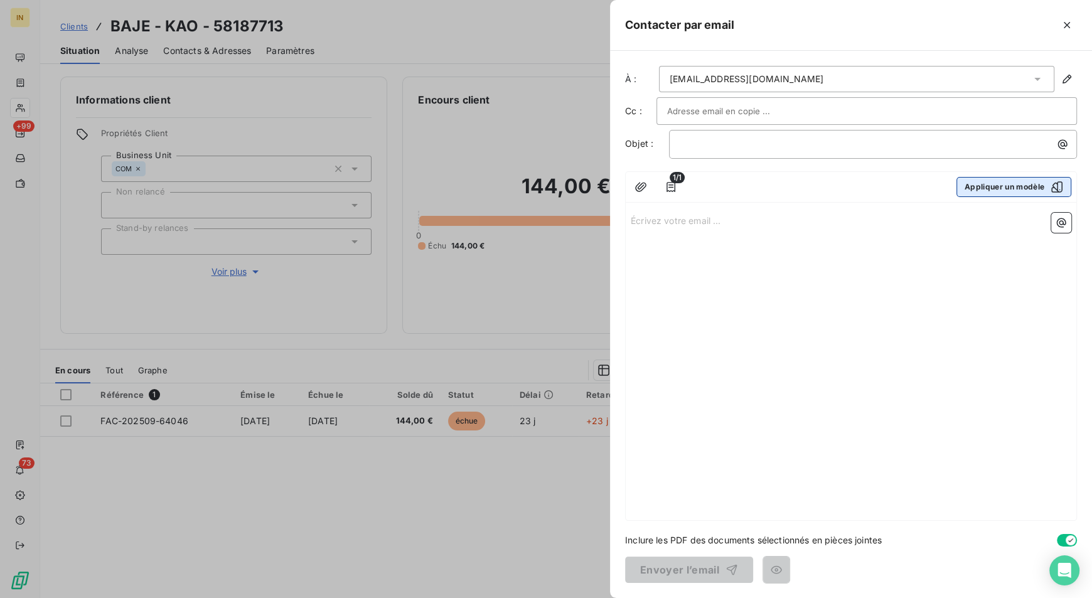
click at [1025, 180] on button "Appliquer un modèle" at bounding box center [1013, 187] width 115 height 20
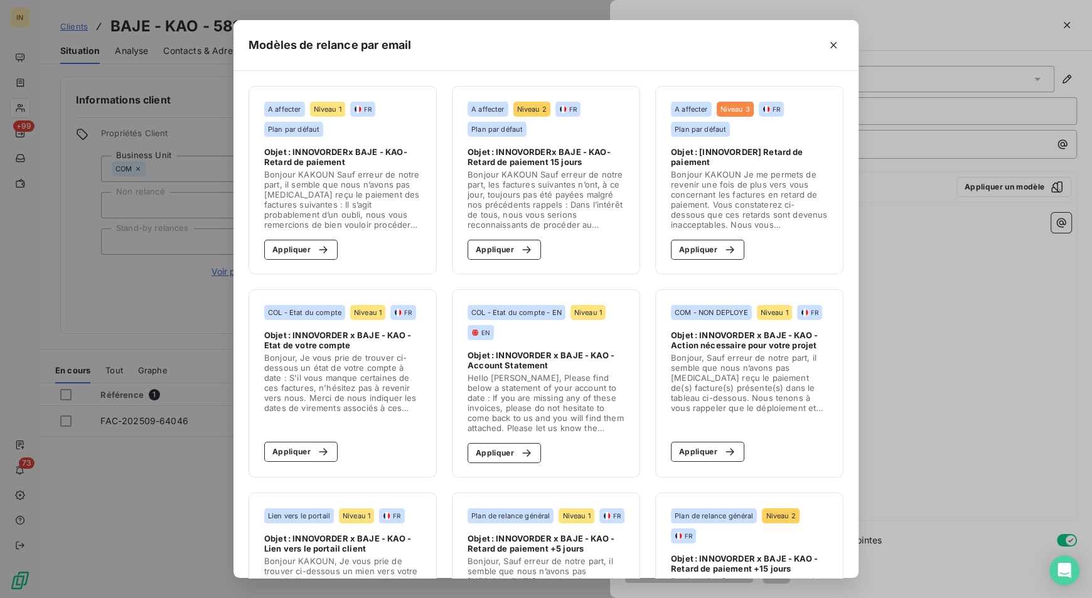
scroll to position [321, 0]
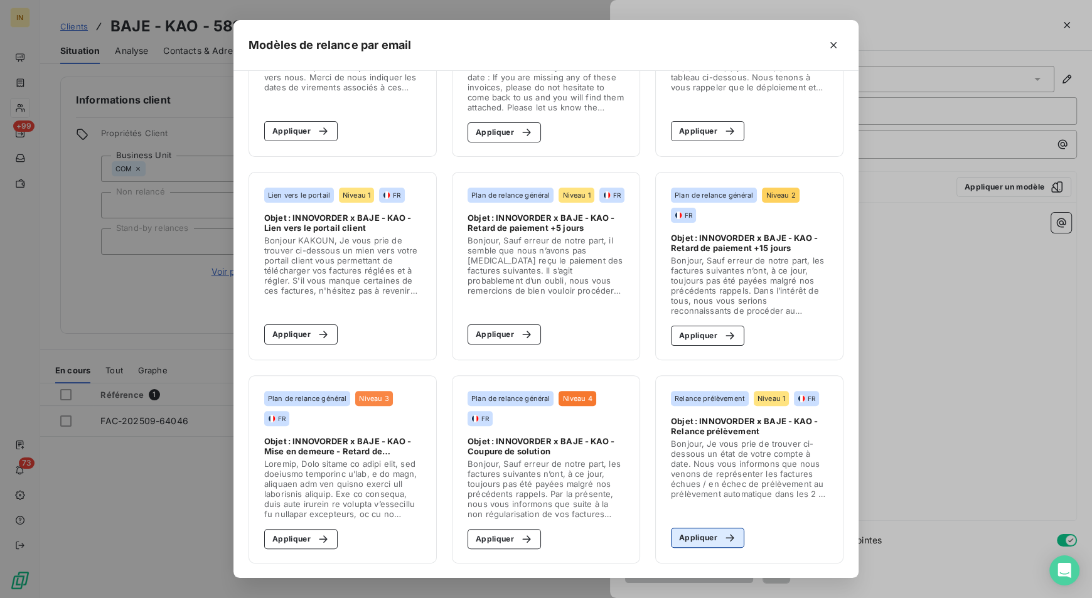
click at [710, 533] on button "Appliquer" at bounding box center [707, 538] width 73 height 20
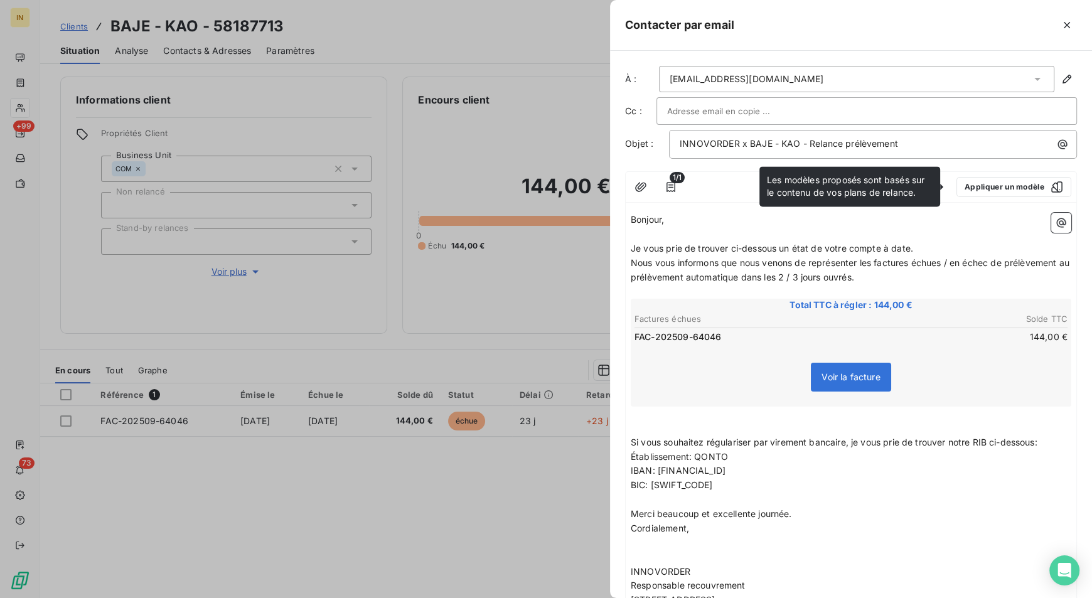
click at [714, 120] on input "text" at bounding box center [734, 111] width 135 height 19
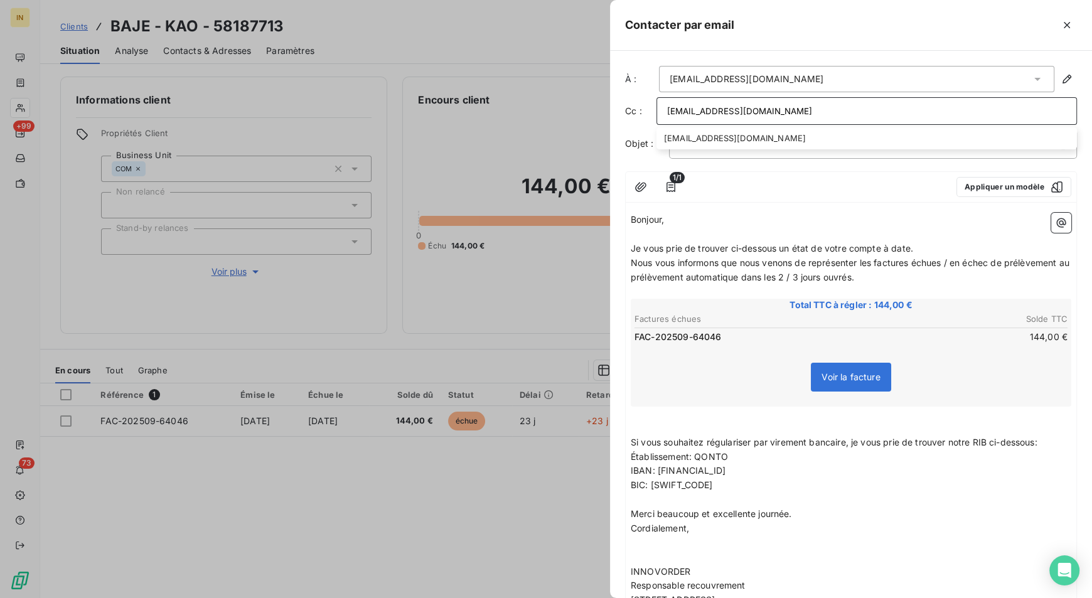
type input "ADV@innovorder.fr"
click at [786, 228] on p "﻿" at bounding box center [851, 234] width 441 height 14
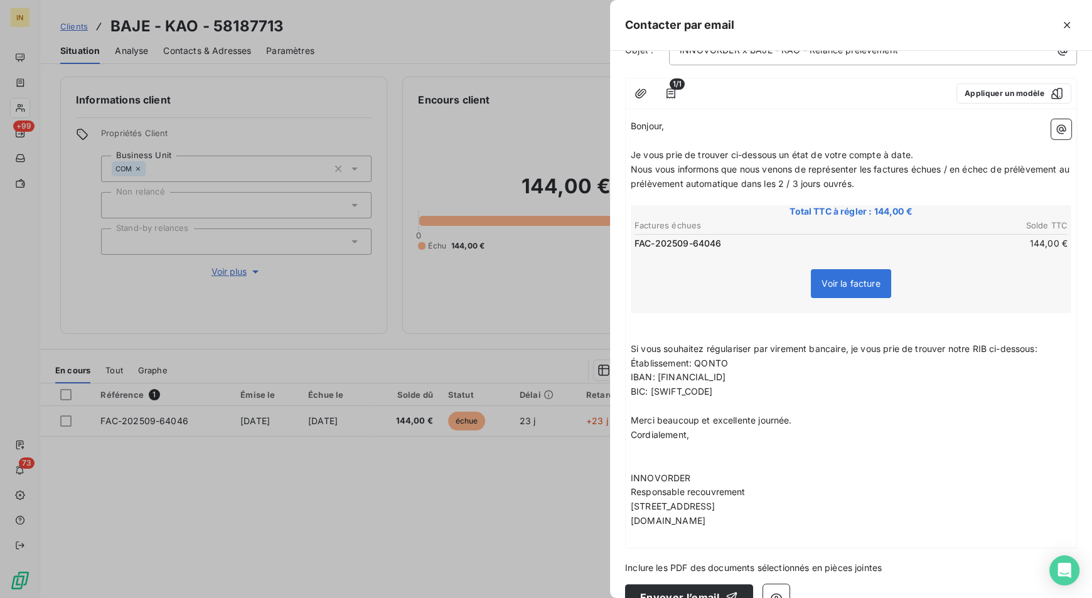
scroll to position [120, 0]
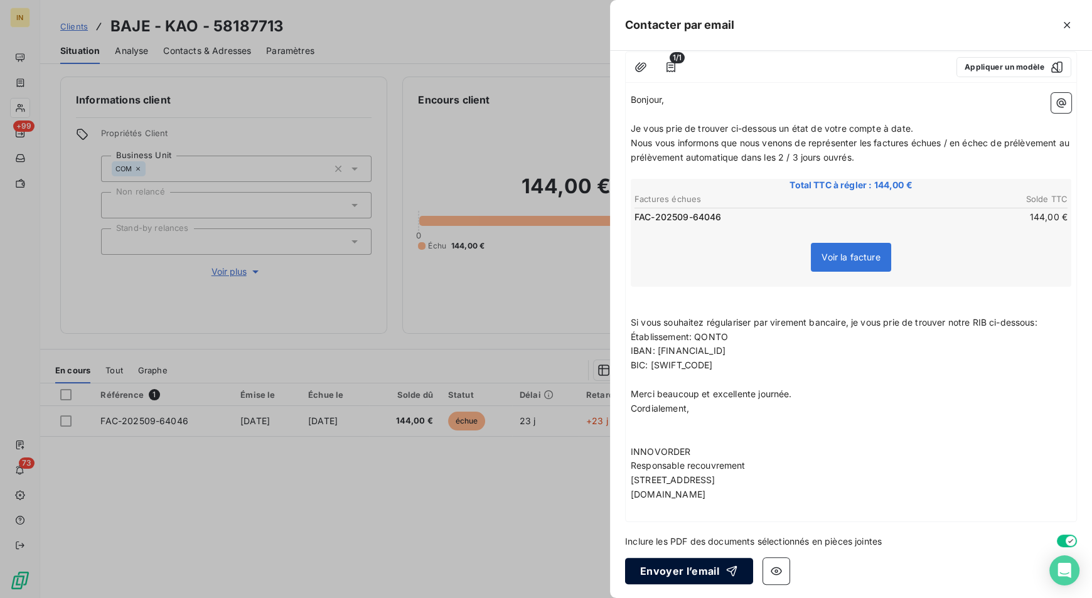
click at [669, 566] on button "Envoyer l’email" at bounding box center [689, 571] width 128 height 26
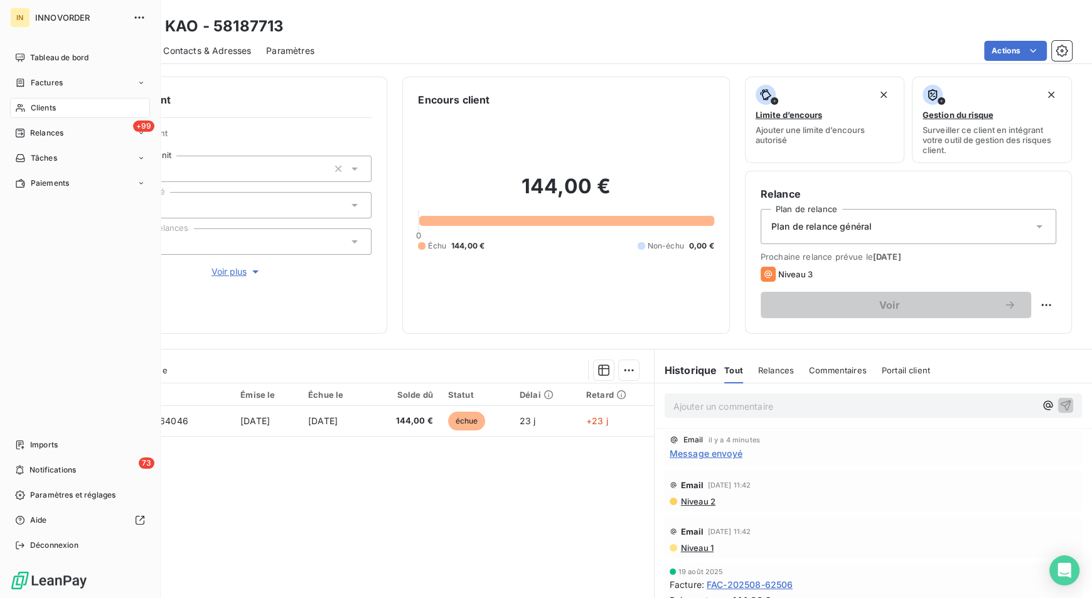
click at [28, 112] on div "Clients" at bounding box center [80, 108] width 140 height 20
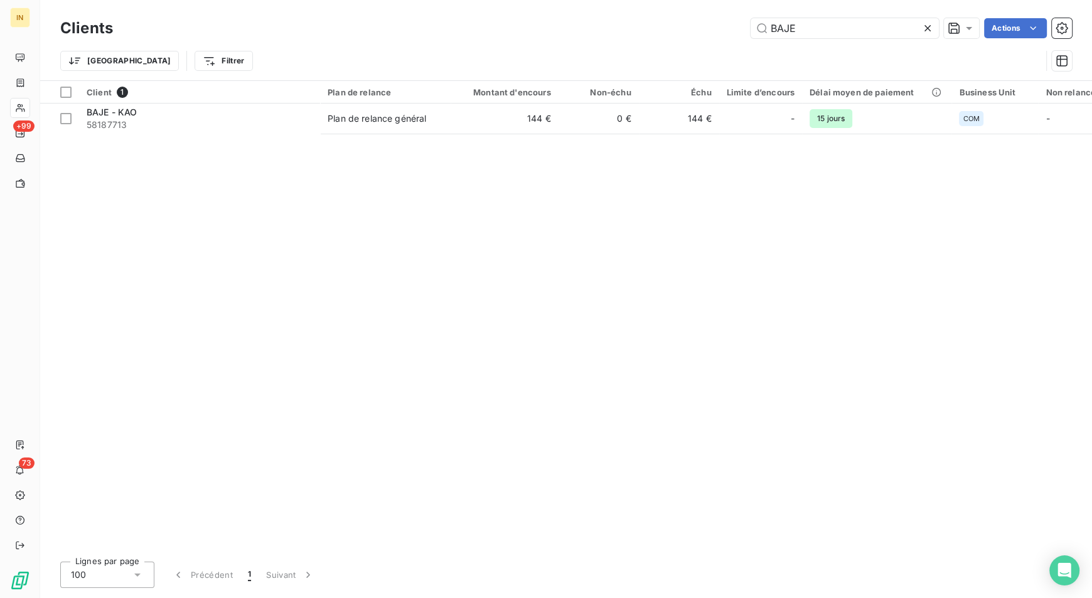
drag, startPoint x: 797, startPoint y: 24, endPoint x: 710, endPoint y: 37, distance: 87.6
click at [710, 37] on div "BAJE Actions" at bounding box center [600, 28] width 944 height 20
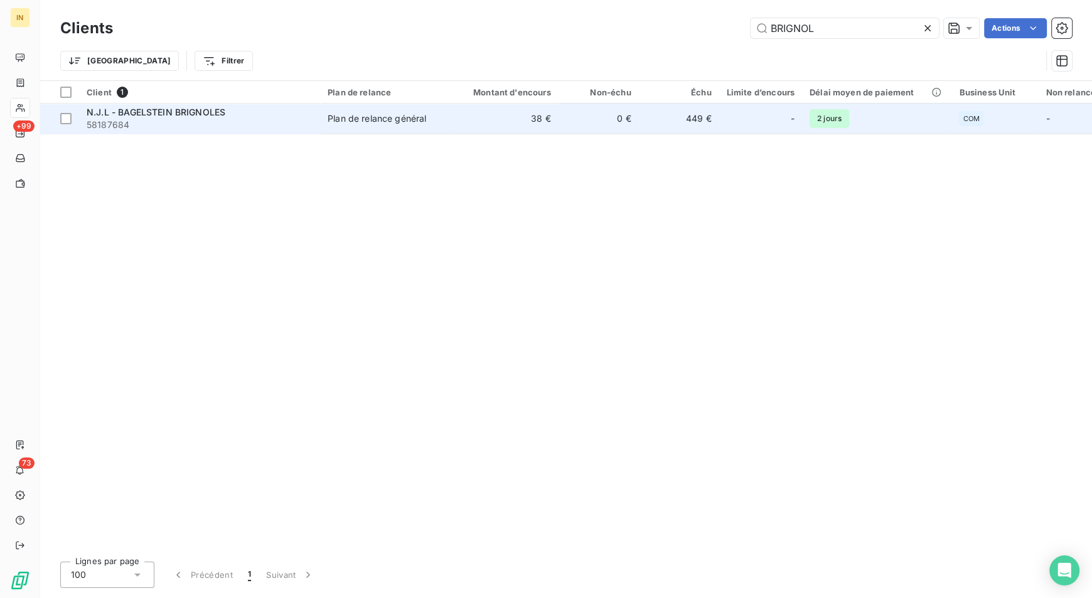
type input "BRIGNOL"
click at [213, 111] on span "N.J.L - BAGELSTEIN BRIGNOLES" at bounding box center [156, 112] width 139 height 11
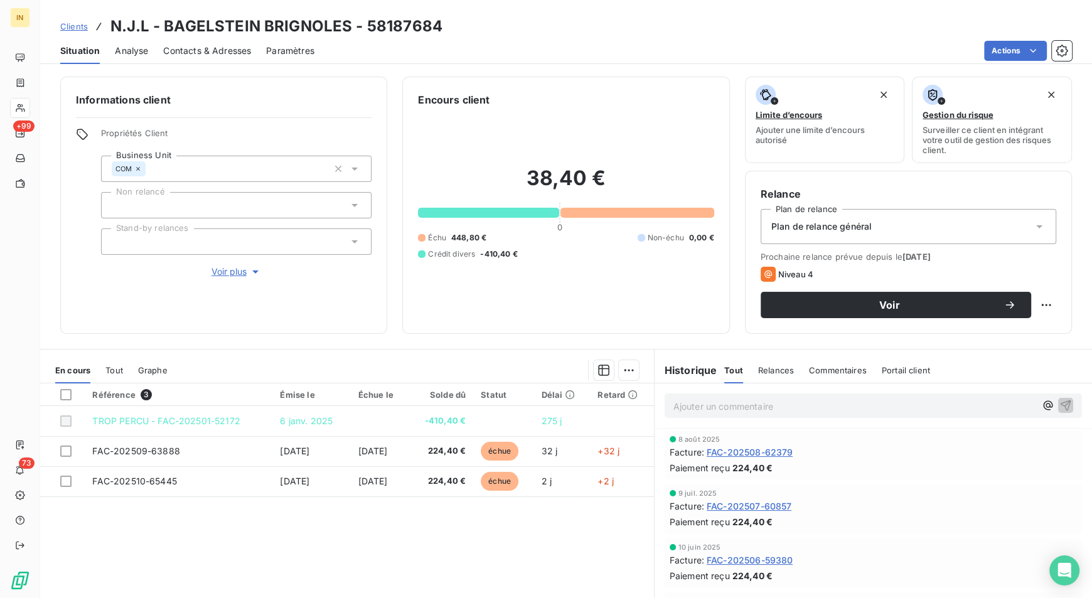
click at [226, 53] on span "Contacts & Adresses" at bounding box center [207, 51] width 88 height 13
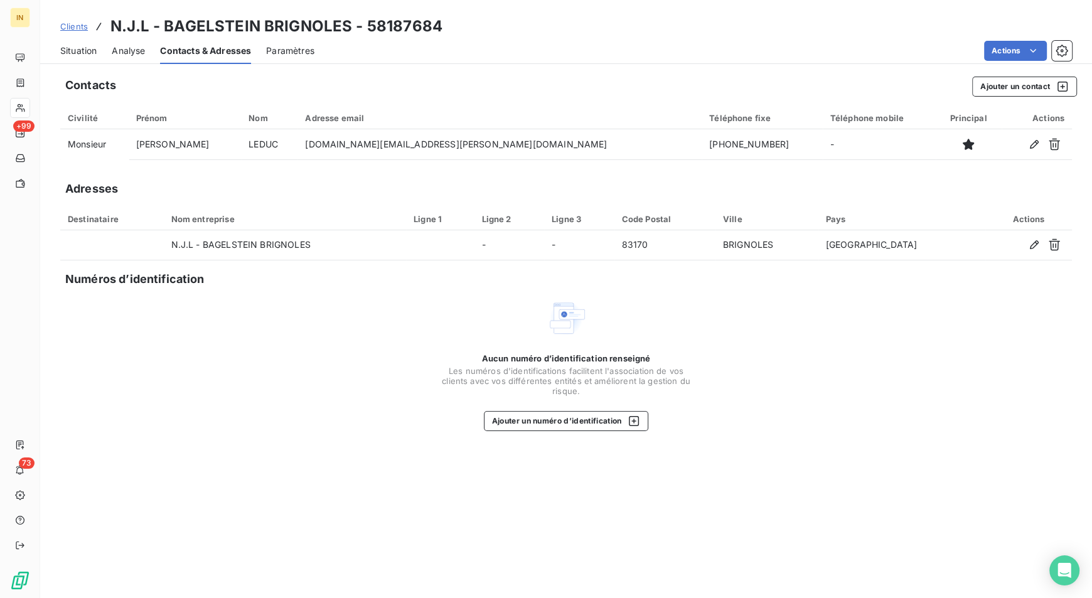
click at [88, 51] on span "Situation" at bounding box center [78, 51] width 36 height 13
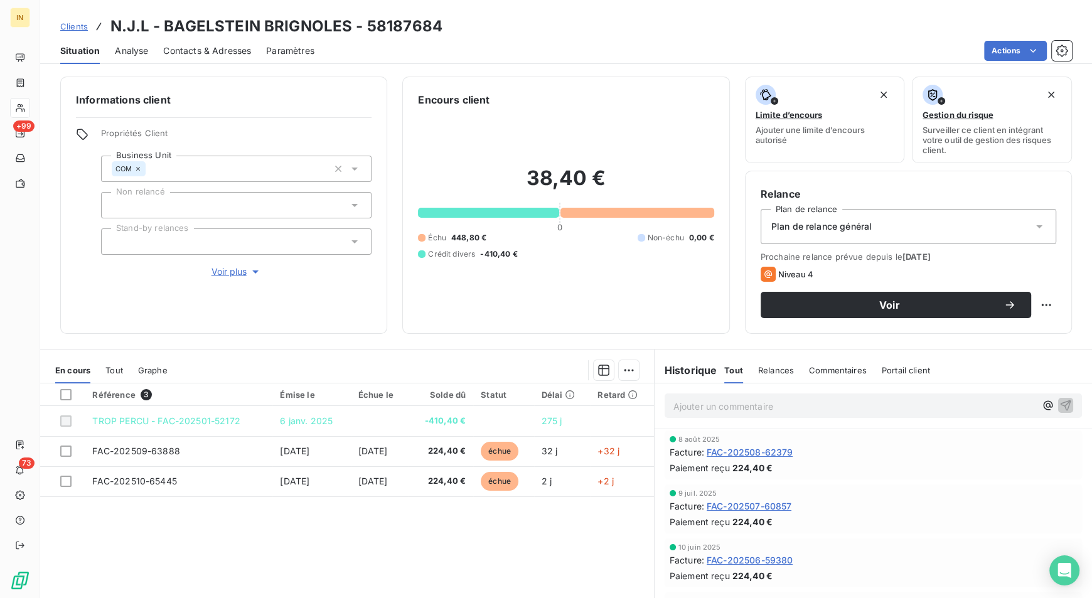
click at [1013, 38] on div "Situation Analyse Contacts & Adresses Paramètres Actions" at bounding box center [566, 51] width 1052 height 26
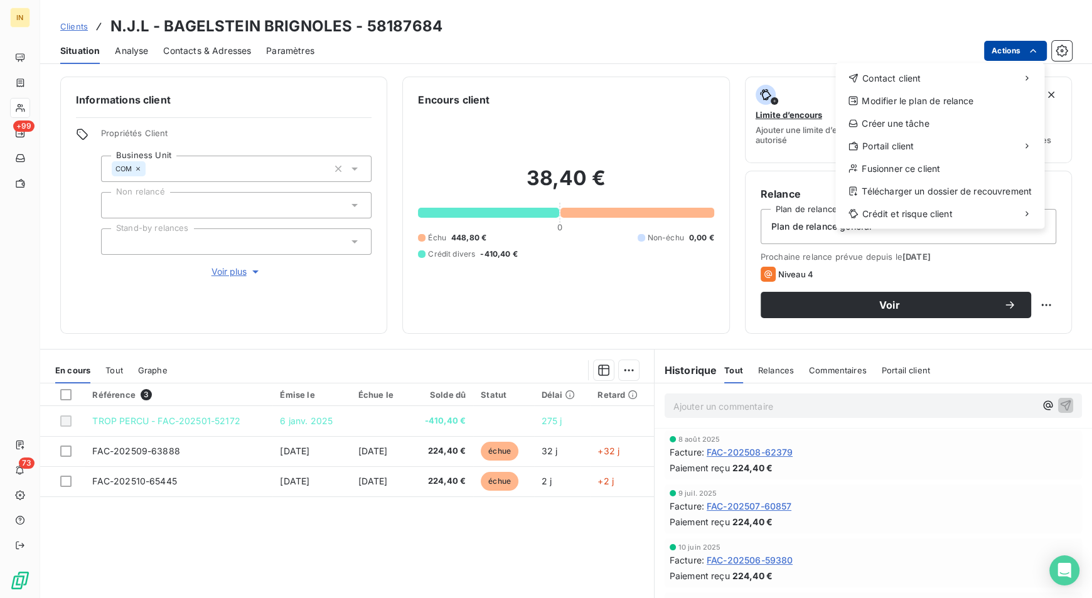
click at [1010, 47] on html "IN +99 73 Clients N.J.L - BAGELSTEIN BRIGNOLES - 58187684 Situation Analyse Con…" at bounding box center [546, 299] width 1092 height 598
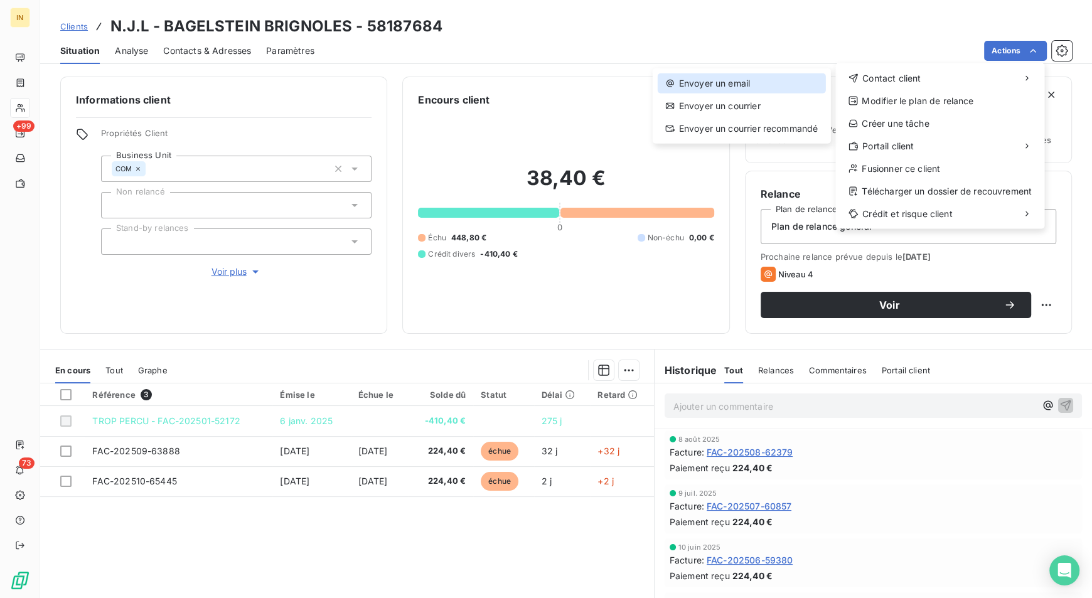
click at [762, 86] on div "Envoyer un email" at bounding box center [742, 83] width 168 height 20
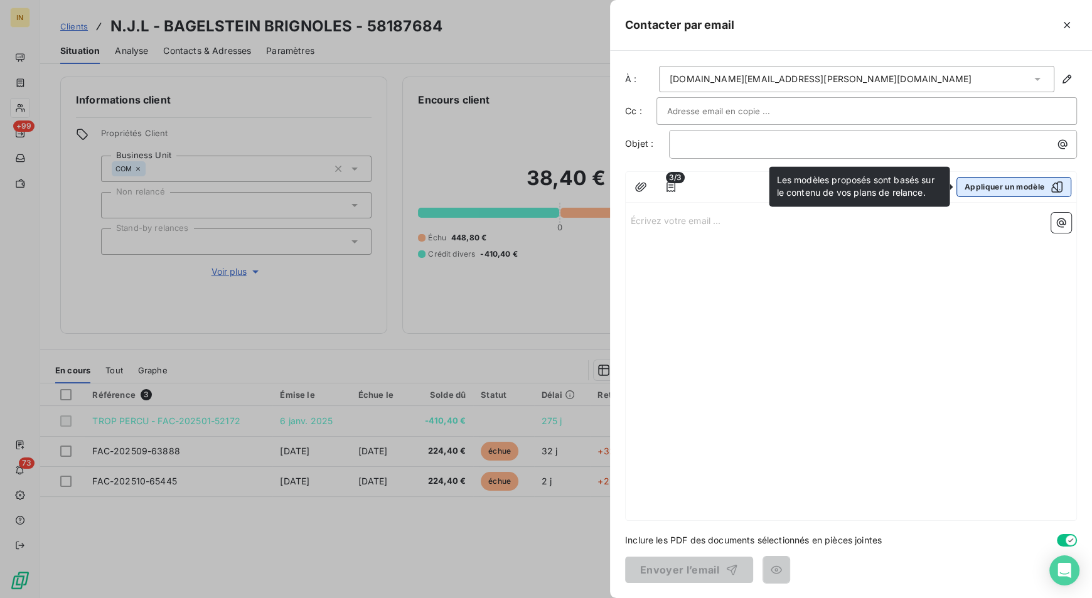
click at [1000, 189] on button "Appliquer un modèle" at bounding box center [1013, 187] width 115 height 20
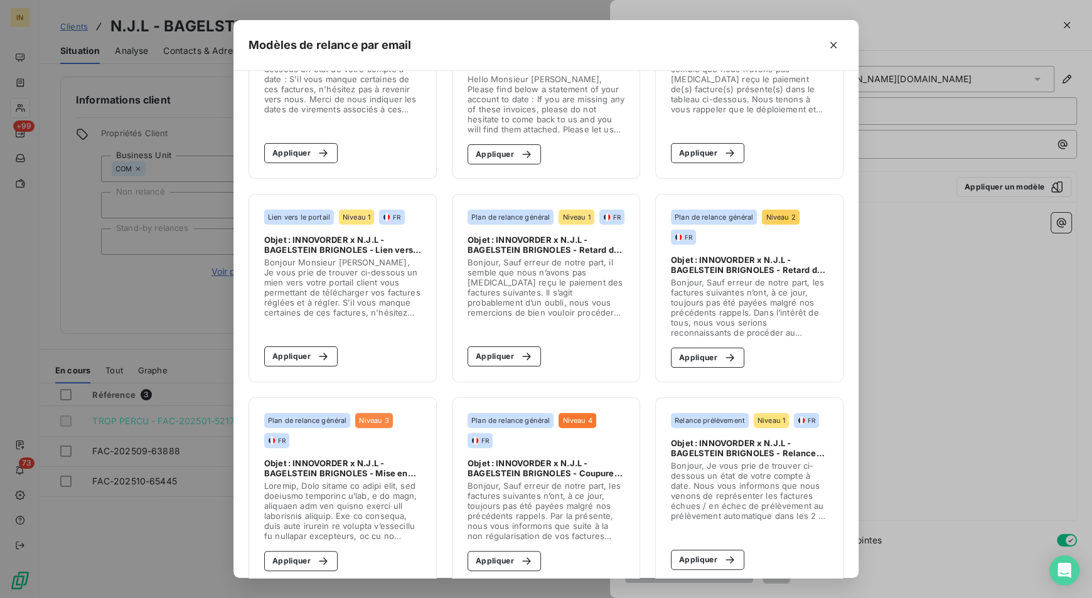
scroll to position [311, 0]
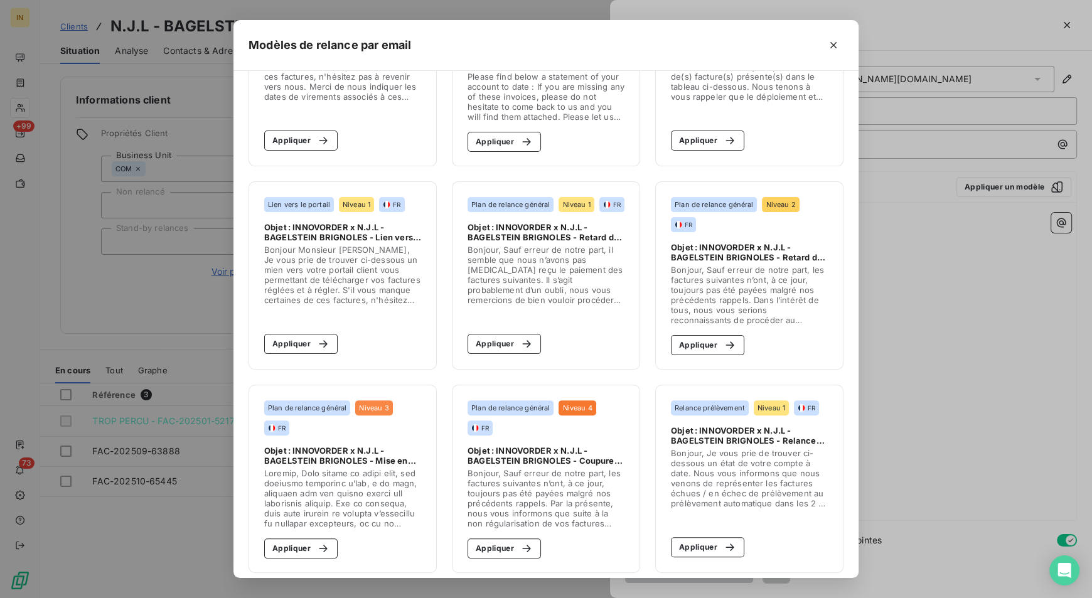
click at [720, 535] on section "Relance prélèvement Niveau 1 FR Objet : INNOVORDER x N.J.L - BAGELSTEIN BRIGNOL…" at bounding box center [749, 479] width 188 height 188
click at [717, 541] on div "button" at bounding box center [726, 547] width 19 height 13
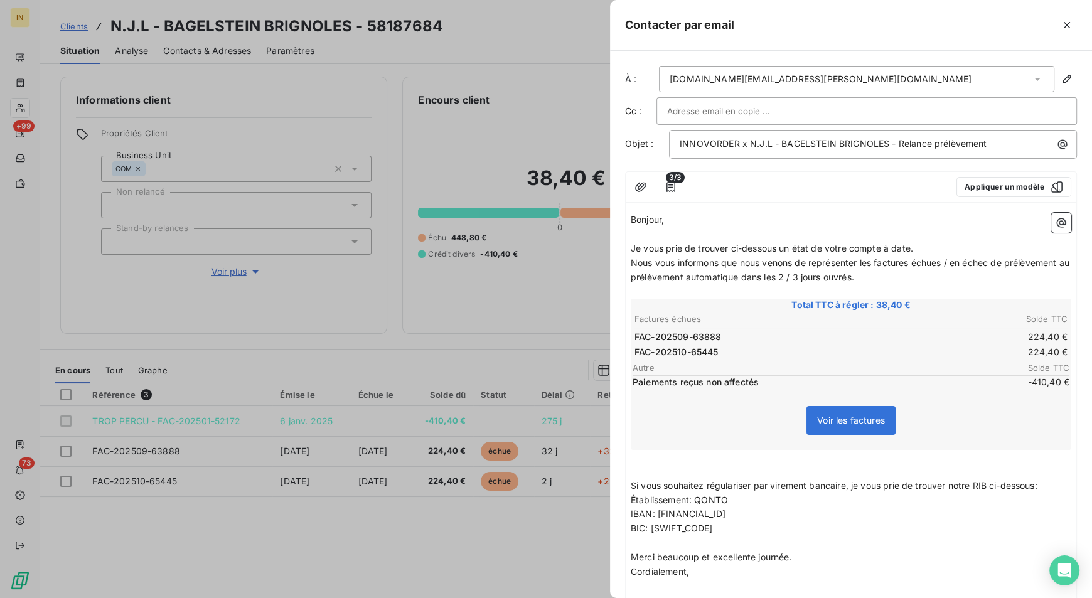
click at [731, 115] on input "text" at bounding box center [734, 111] width 135 height 19
paste input "OADV-3158"
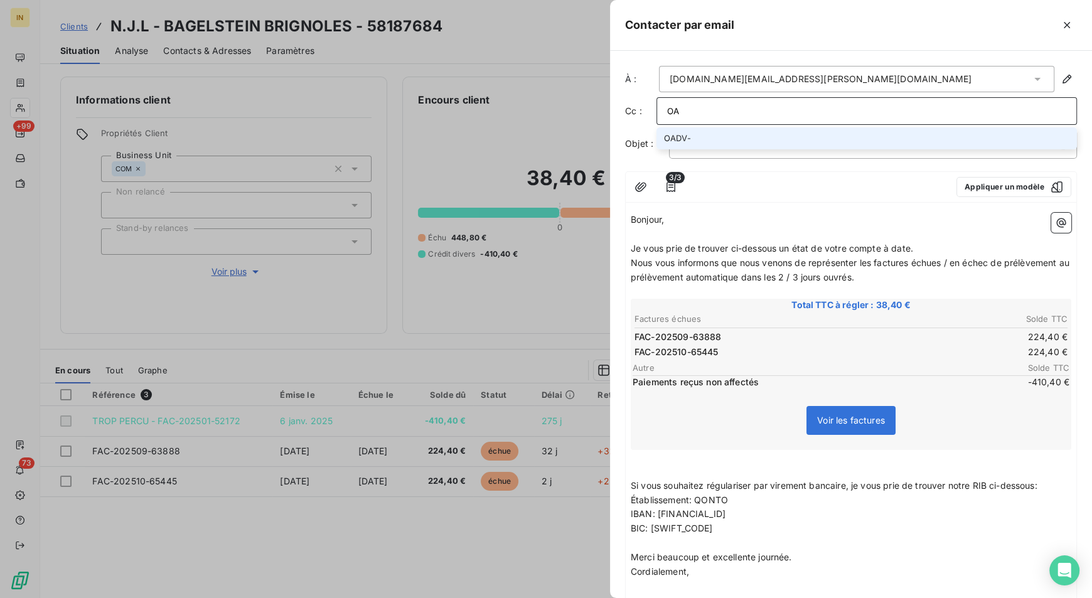
type input "O"
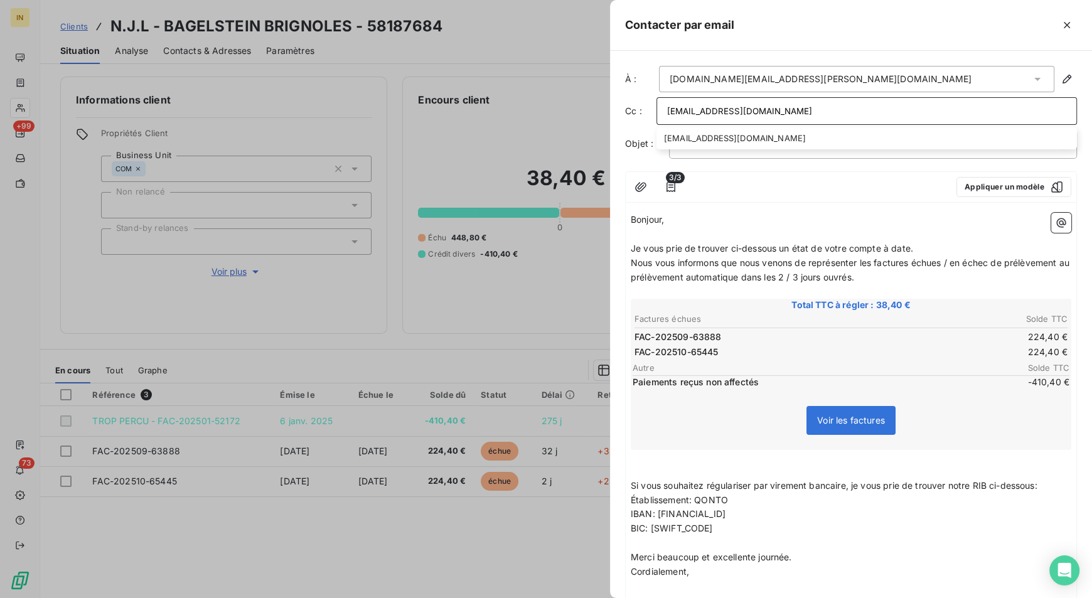
type input "ADV@INNOVORDER.fr"
click at [818, 247] on span "Je vous prie de trouver ci-dessous un état de votre compte à date." at bounding box center [772, 248] width 282 height 11
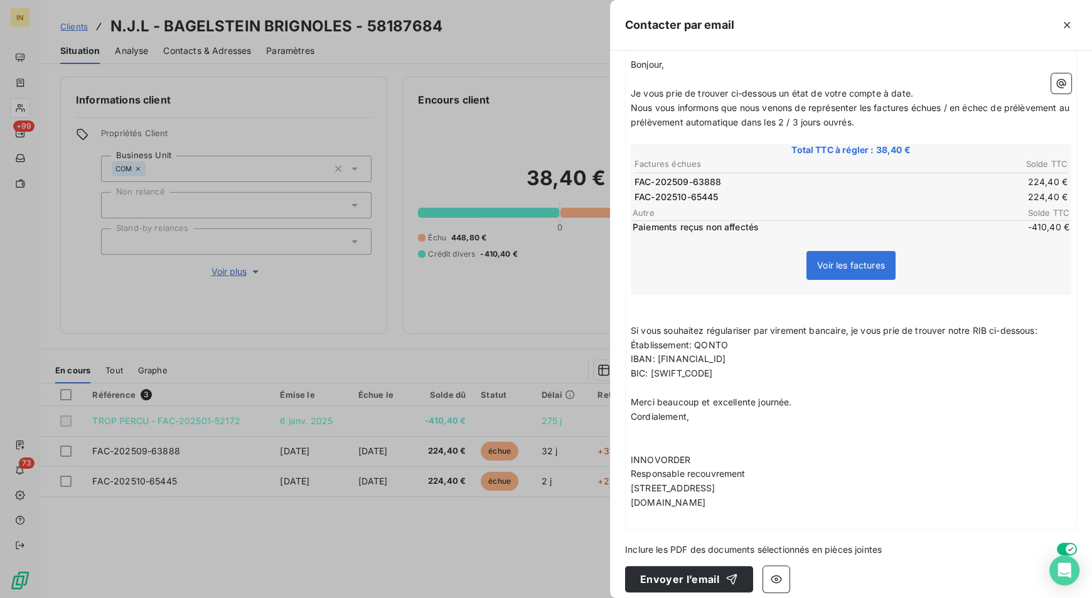
scroll to position [163, 0]
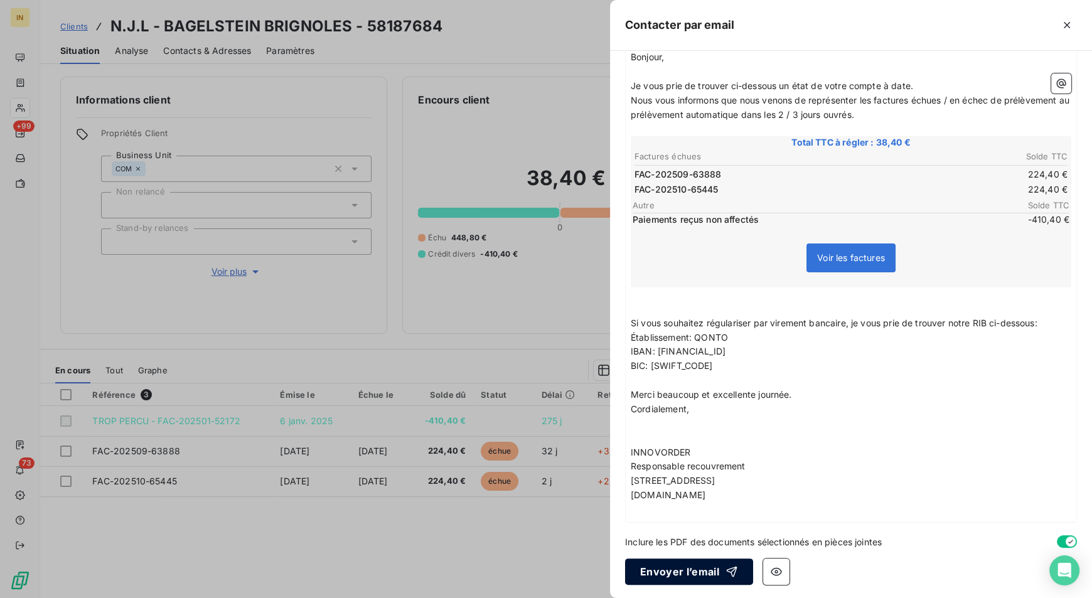
click at [668, 567] on button "Envoyer l’email" at bounding box center [689, 572] width 128 height 26
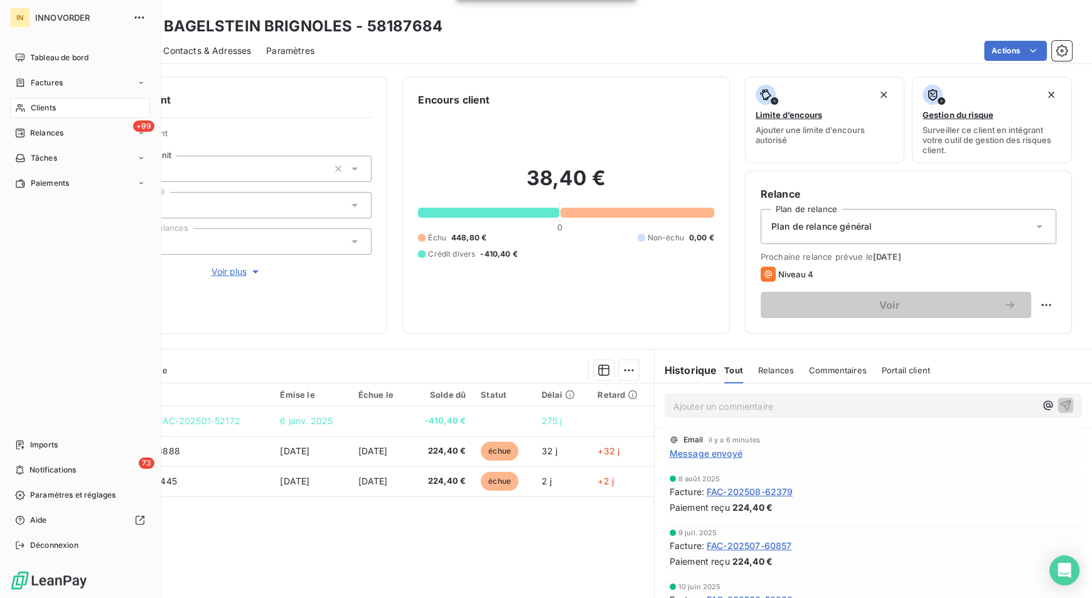
click at [40, 99] on div "Clients" at bounding box center [80, 108] width 140 height 20
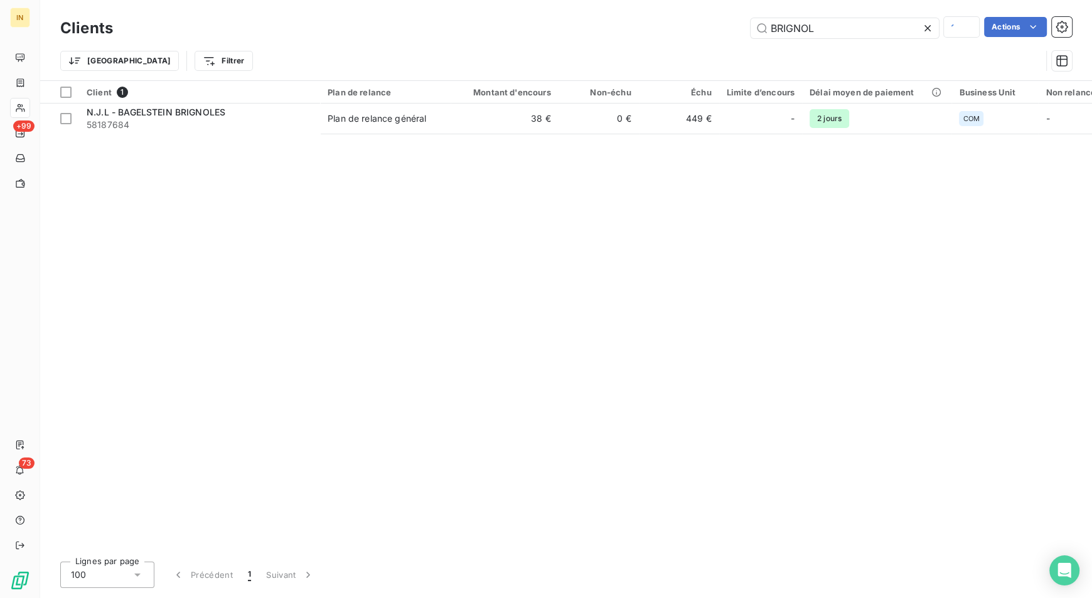
drag, startPoint x: 823, startPoint y: 21, endPoint x: 670, endPoint y: 19, distance: 153.1
click at [670, 19] on div "BRIGNOL Actions" at bounding box center [600, 28] width 944 height 22
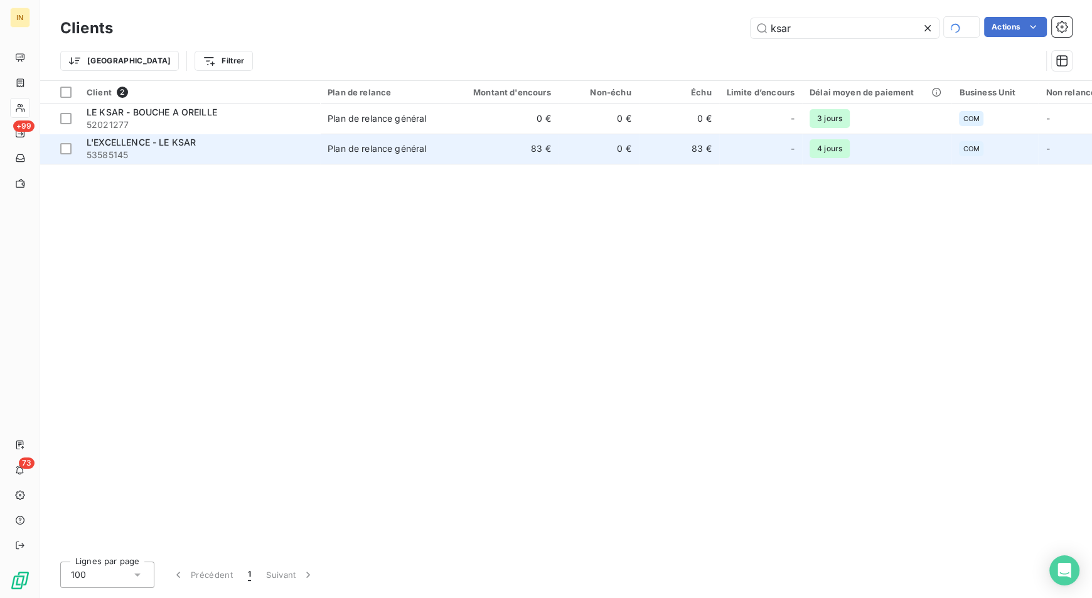
type input "ksar"
click at [252, 141] on div "L'EXCELLENCE - LE KSAR" at bounding box center [200, 142] width 226 height 13
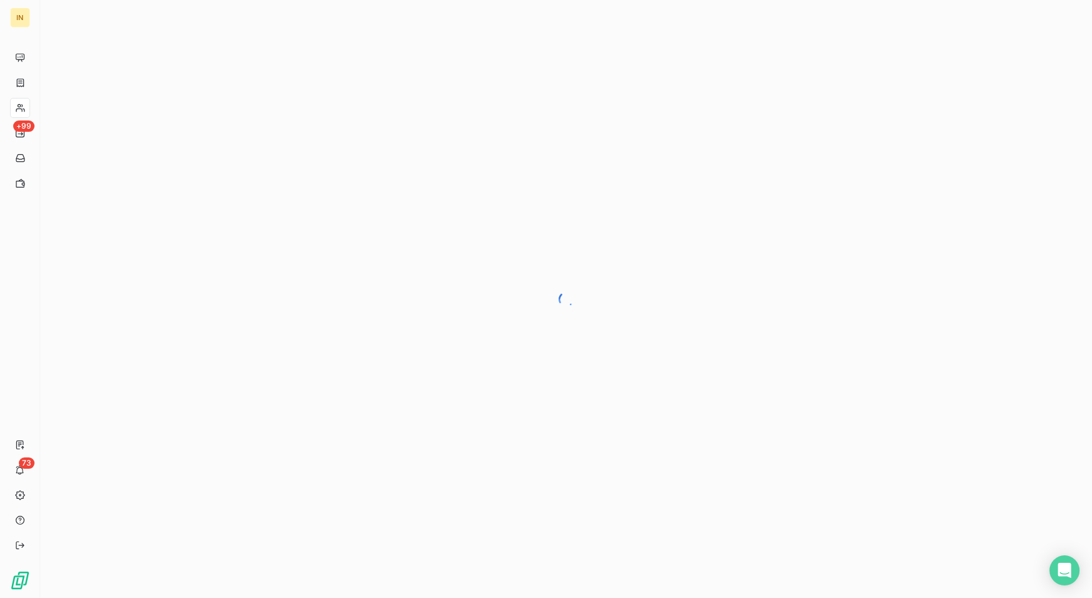
click at [537, 498] on div at bounding box center [566, 299] width 1052 height 598
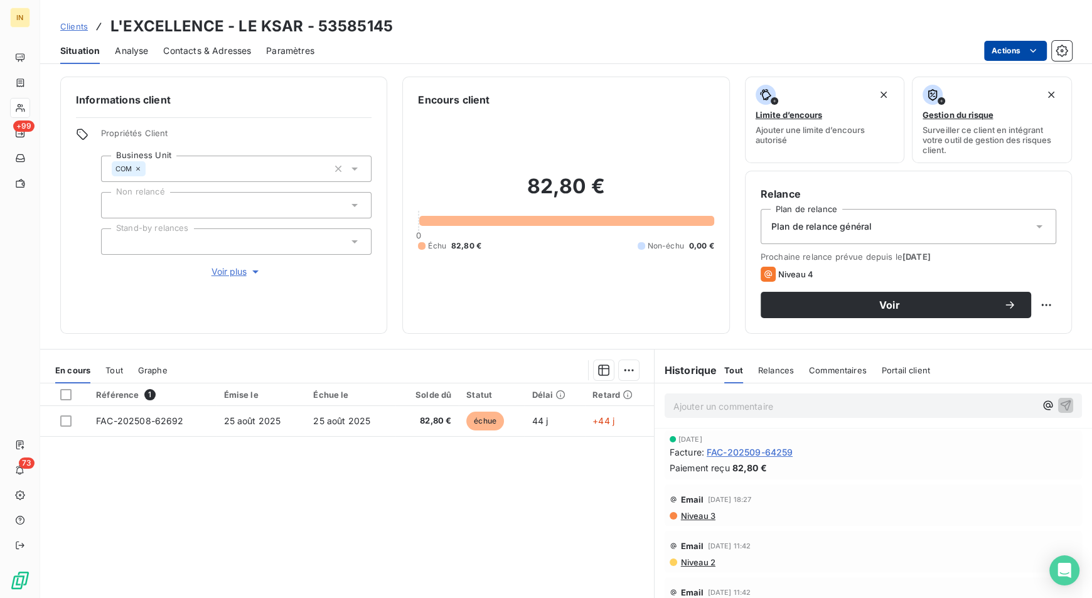
click at [1017, 51] on html "IN +99 73 Clients L'EXCELLENCE - LE KSAR - 53585145 Situation Analyse Contacts …" at bounding box center [546, 299] width 1092 height 598
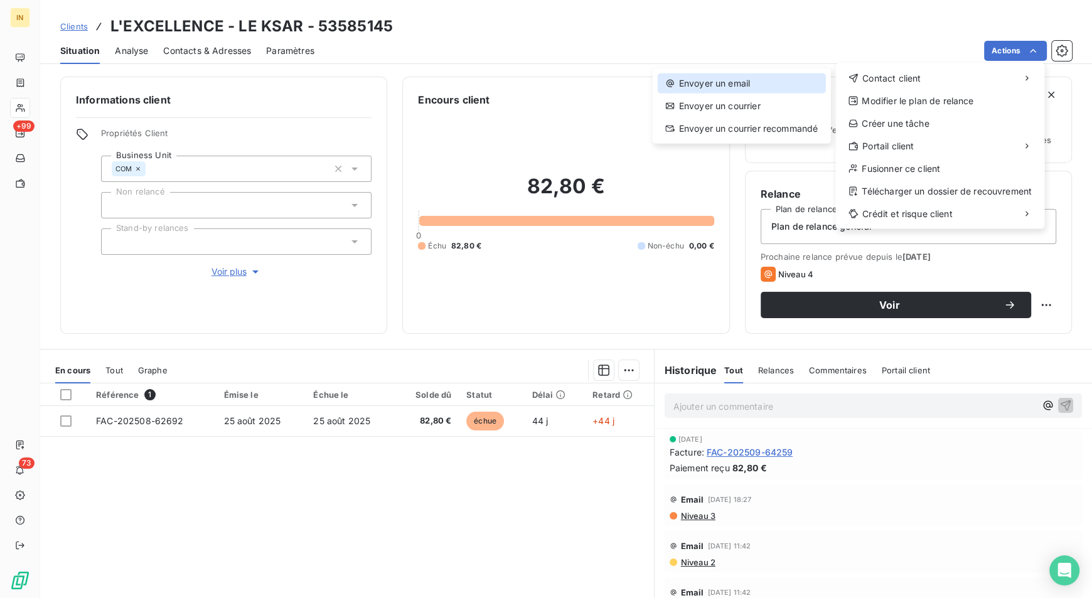
click at [755, 83] on div "Envoyer un email" at bounding box center [742, 83] width 168 height 20
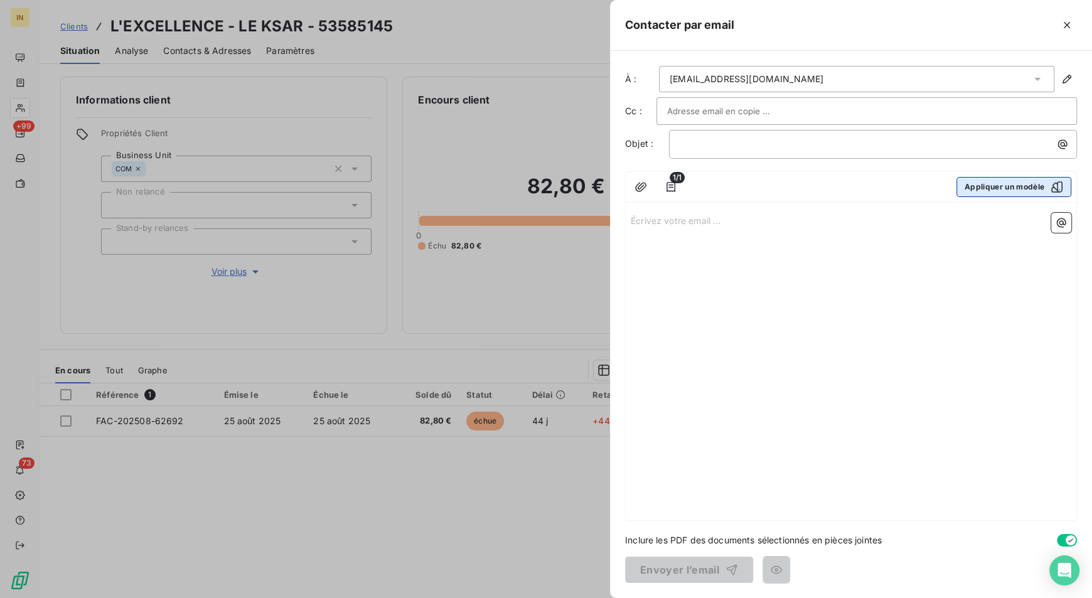
click at [996, 184] on button "Appliquer un modèle" at bounding box center [1013, 187] width 115 height 20
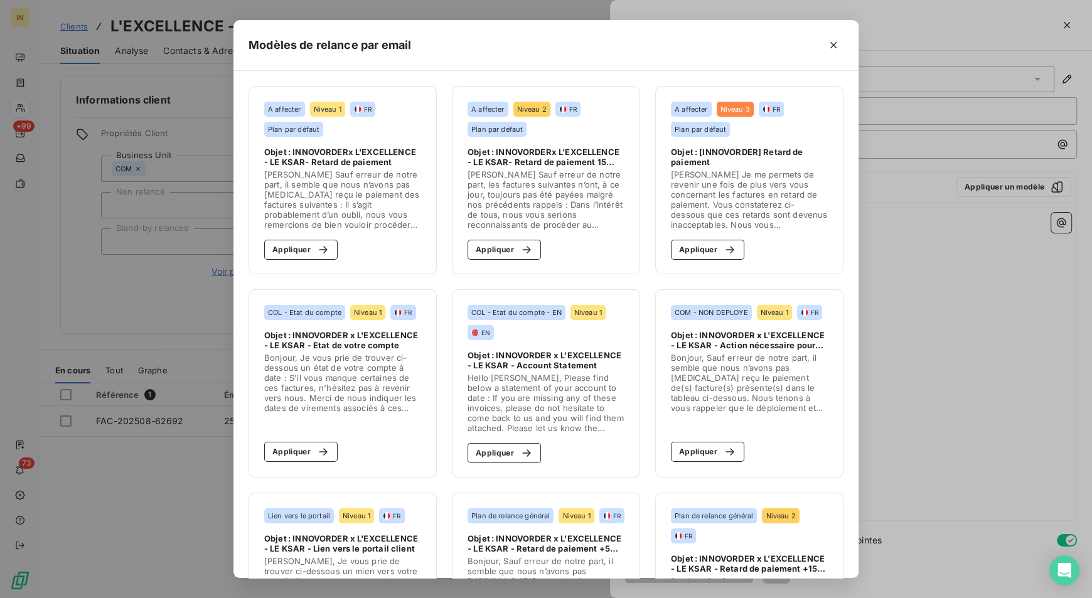
scroll to position [321, 0]
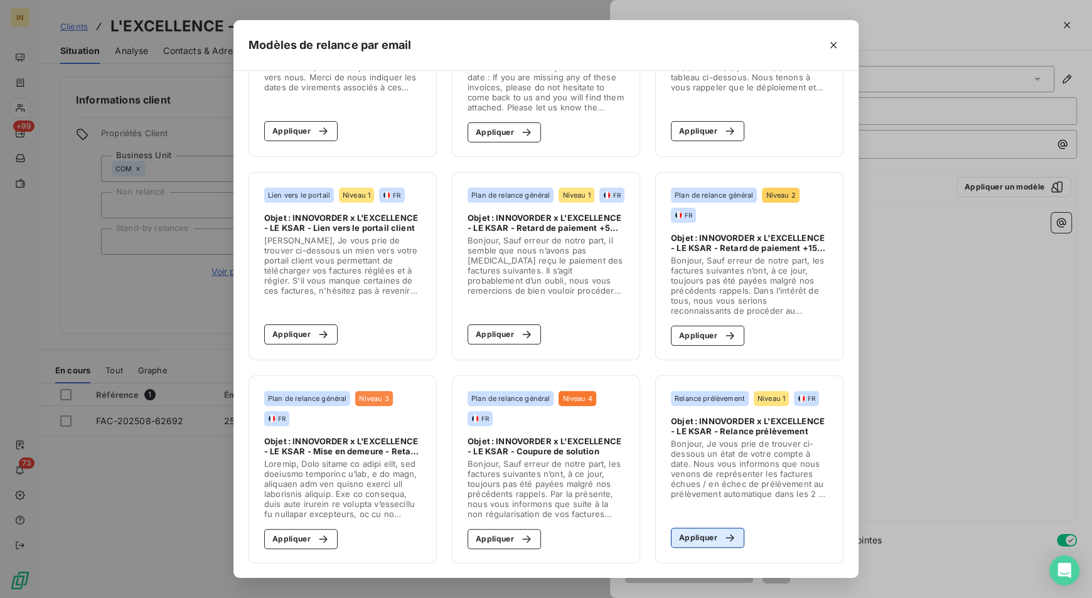
click at [717, 535] on div "button" at bounding box center [726, 538] width 19 height 13
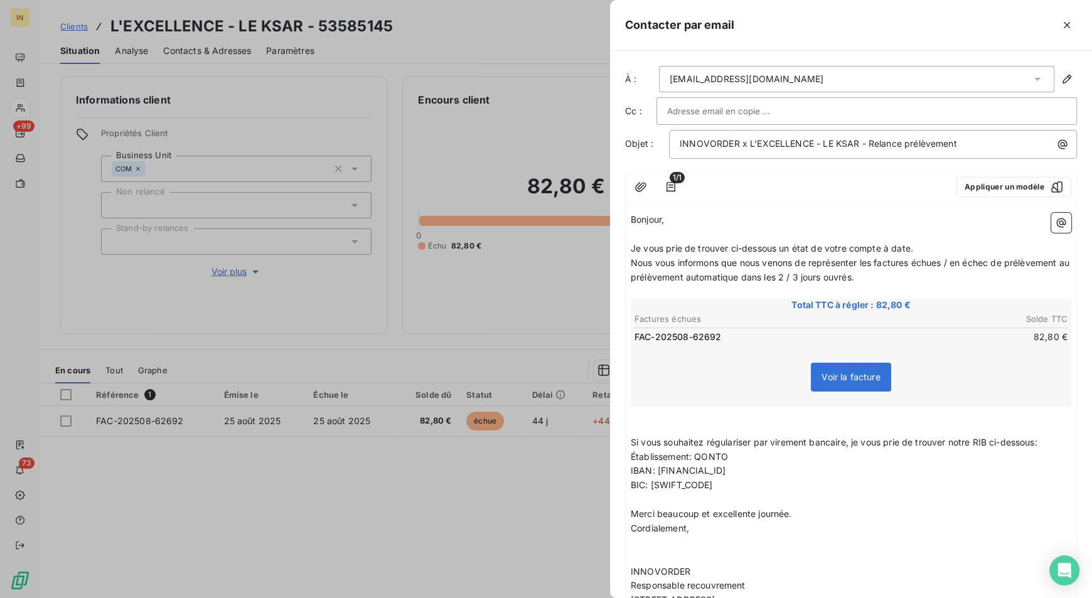
click at [699, 112] on input "text" at bounding box center [734, 111] width 135 height 19
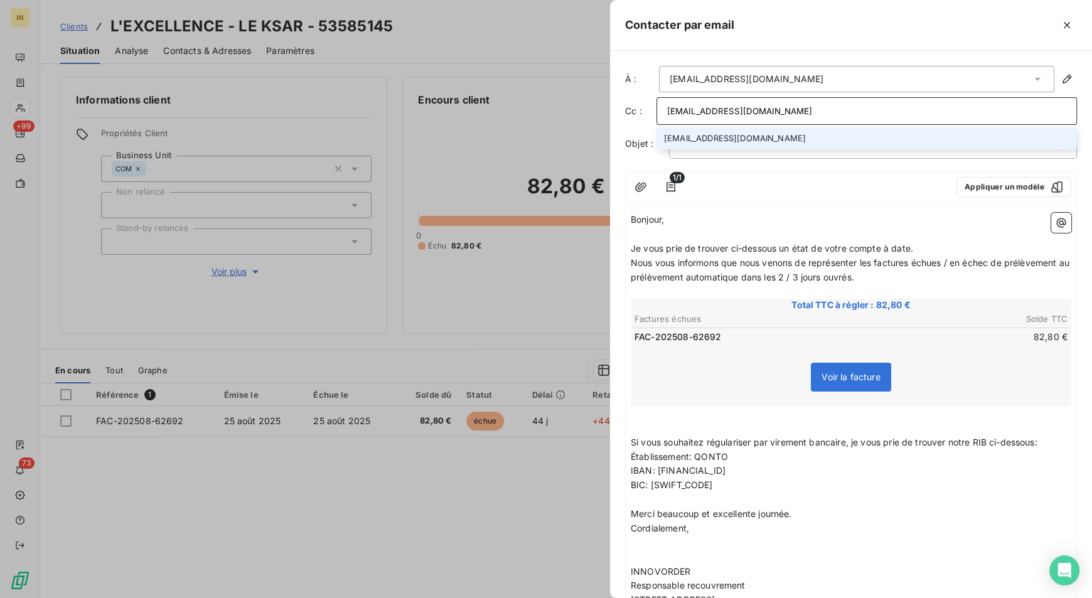
type input "[EMAIL_ADDRESS][DOMAIN_NAME]"
click at [721, 136] on li "[EMAIL_ADDRESS][DOMAIN_NAME]" at bounding box center [866, 138] width 420 height 22
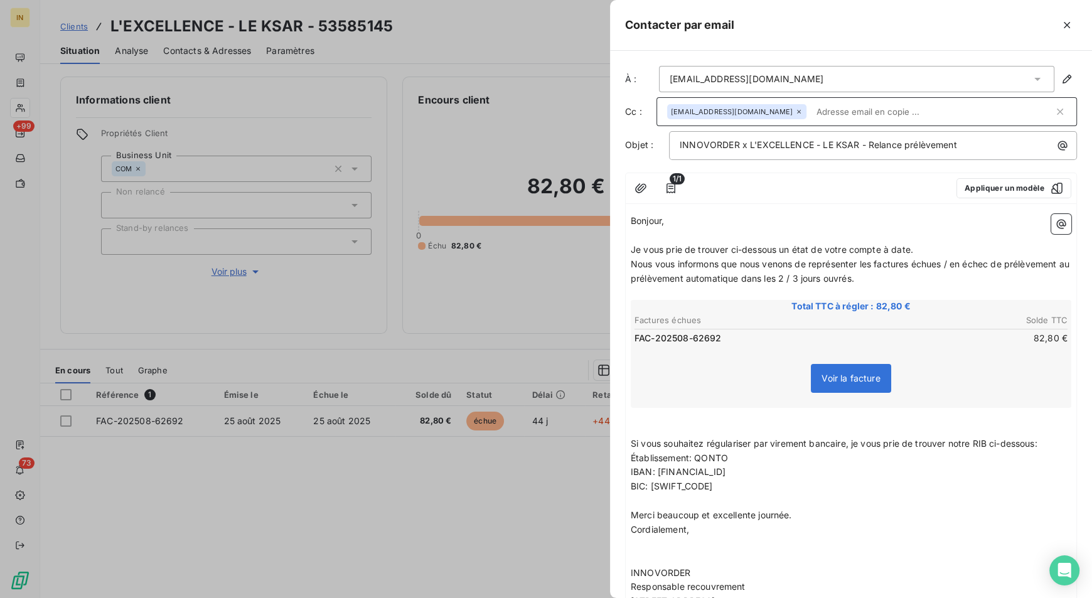
click at [755, 232] on p "﻿" at bounding box center [851, 235] width 441 height 14
click at [823, 243] on p "Je vous prie de trouver ci-dessous un état de votre compte à date." at bounding box center [851, 250] width 441 height 14
click at [939, 277] on p "Nous vous informons que nous venons de représenter les factures échues / en éch…" at bounding box center [851, 271] width 441 height 29
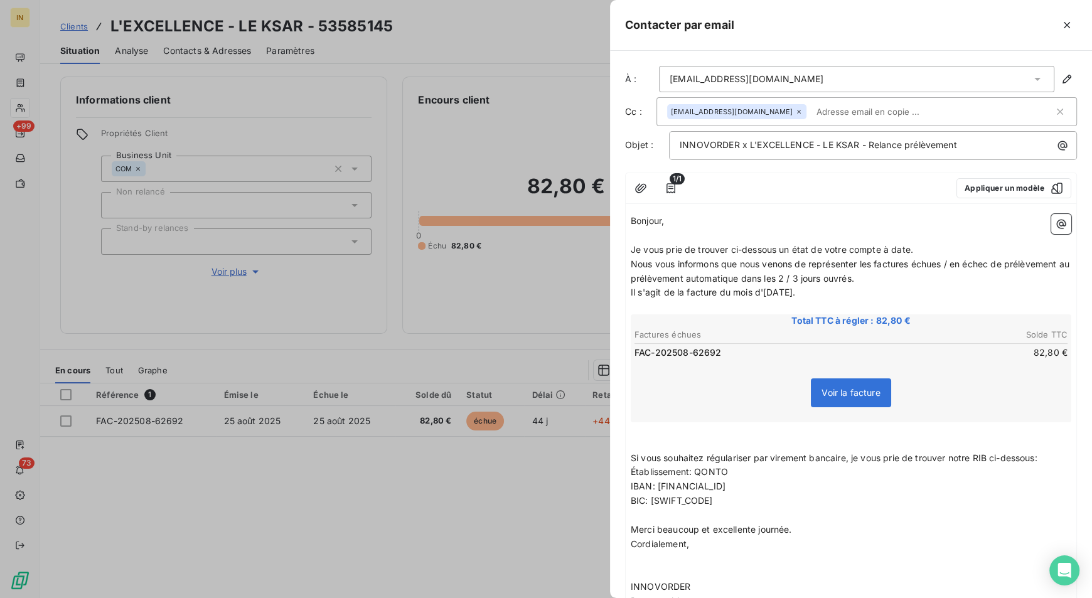
click at [939, 277] on p "Nous vous informons que nous venons de représenter les factures échues / en éch…" at bounding box center [851, 271] width 441 height 29
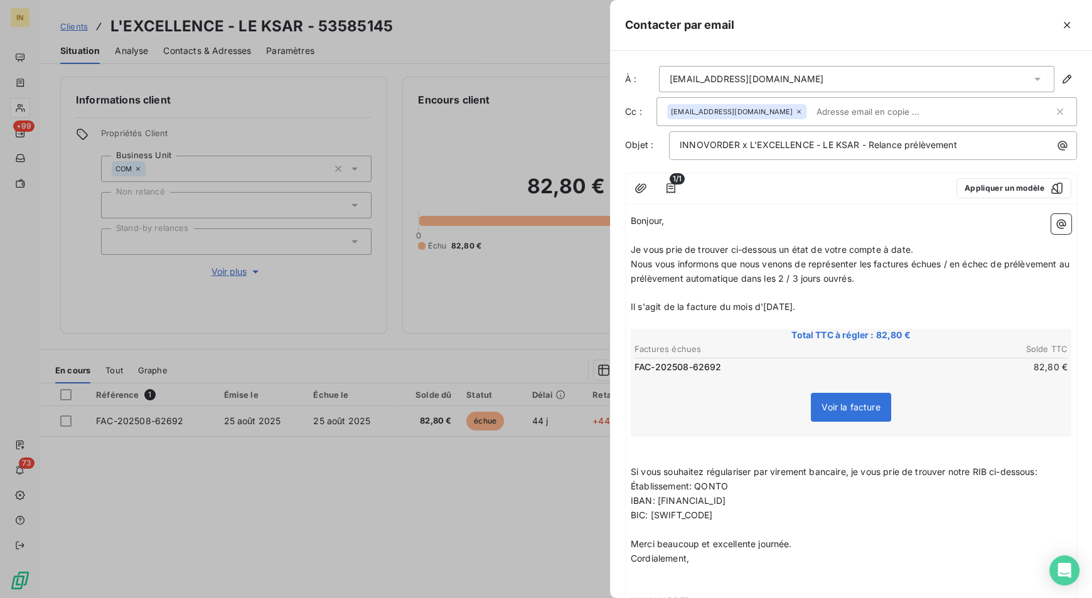
click at [776, 303] on span "Il s'agit de la facture du mois d'aout 2025." at bounding box center [713, 306] width 164 height 11
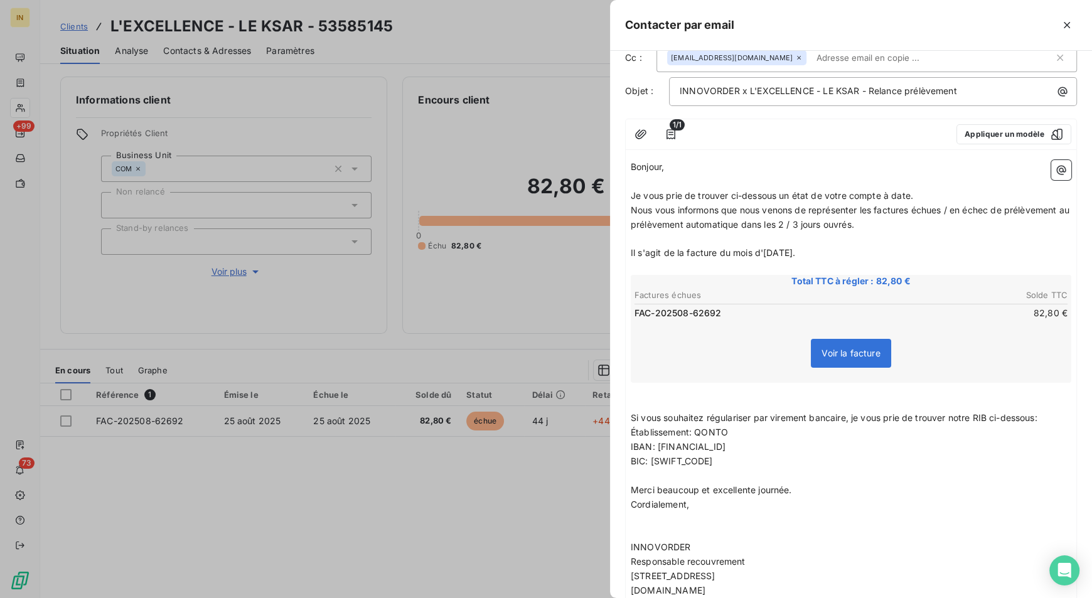
scroll to position [0, 0]
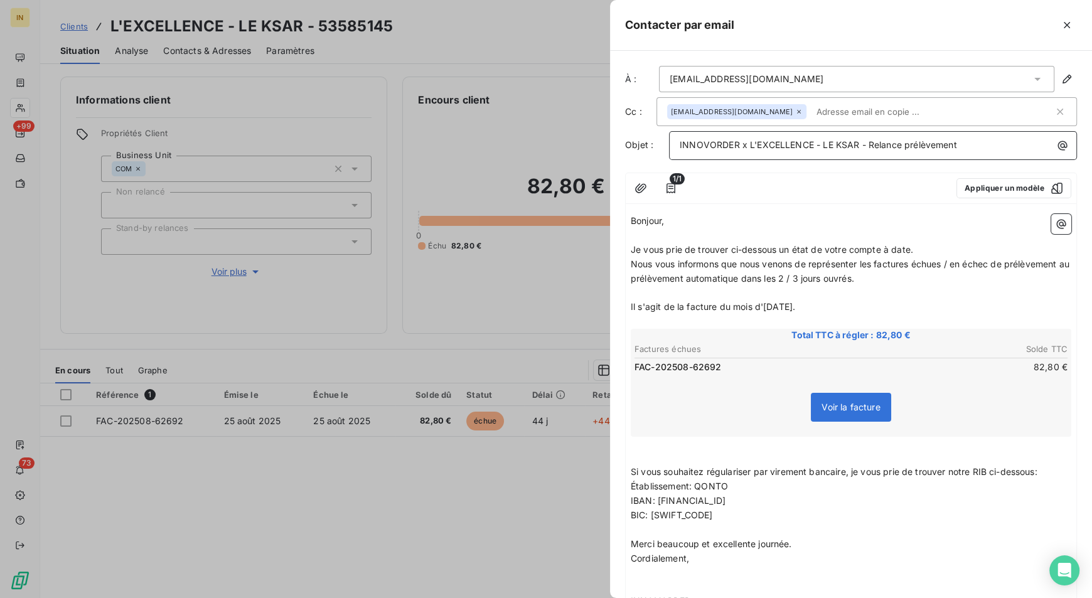
click at [978, 147] on p "INNOVORDER x L'EXCELLENCE - LE KSAR - Relance prélèvement" at bounding box center [876, 145] width 393 height 14
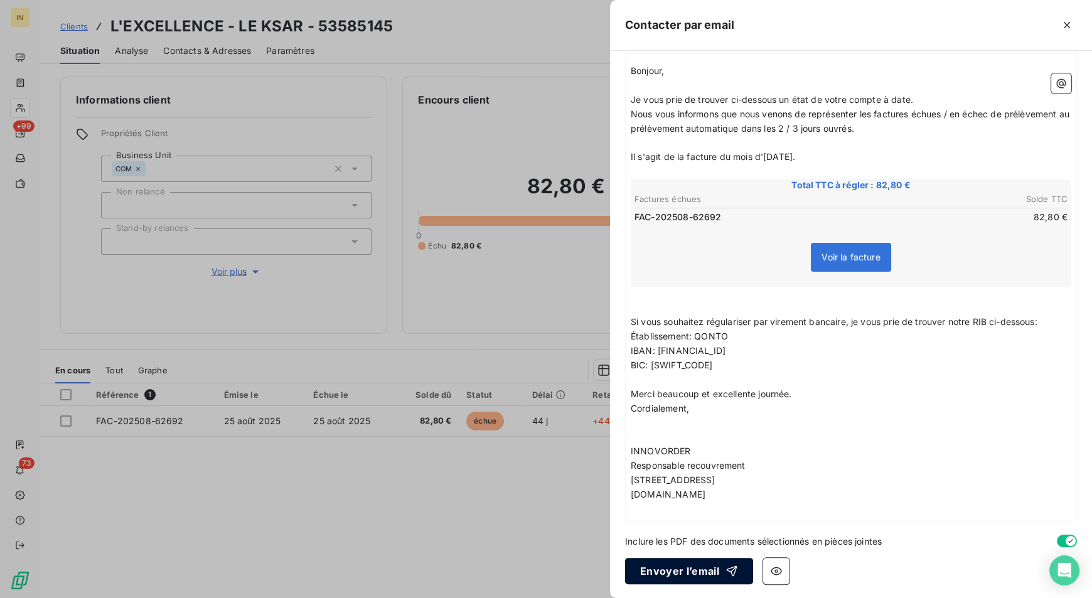
click at [671, 558] on button "Envoyer l’email" at bounding box center [689, 571] width 128 height 26
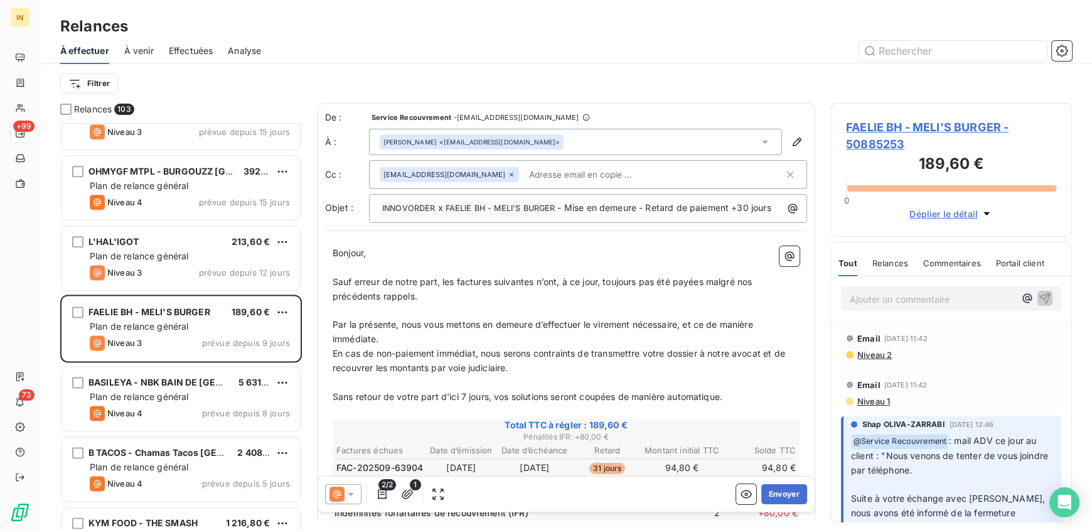
scroll to position [6509, 0]
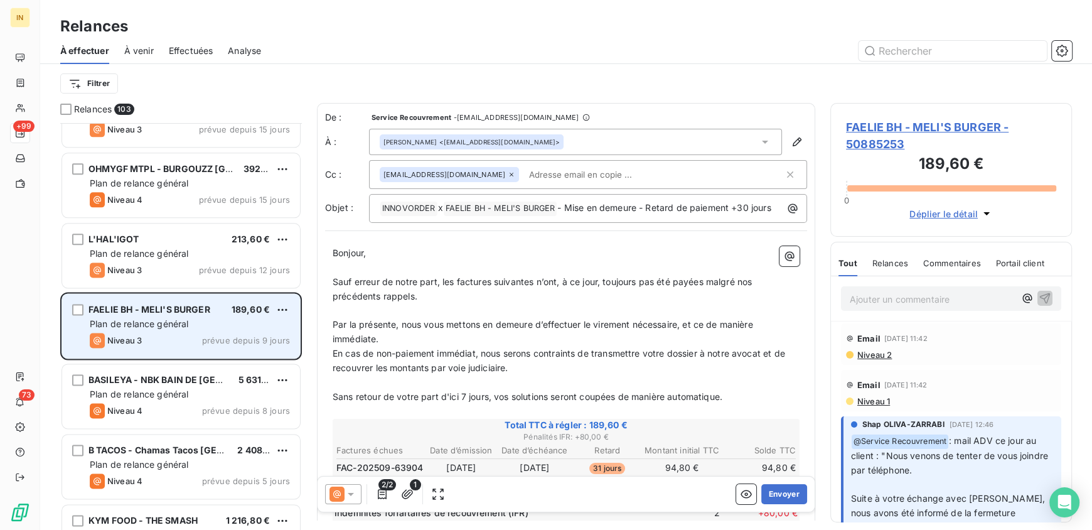
click at [179, 329] on div "FAELIE BH - MELI'S BURGER 189,60 € Plan de relance général [PERSON_NAME] 3 prév…" at bounding box center [181, 326] width 238 height 64
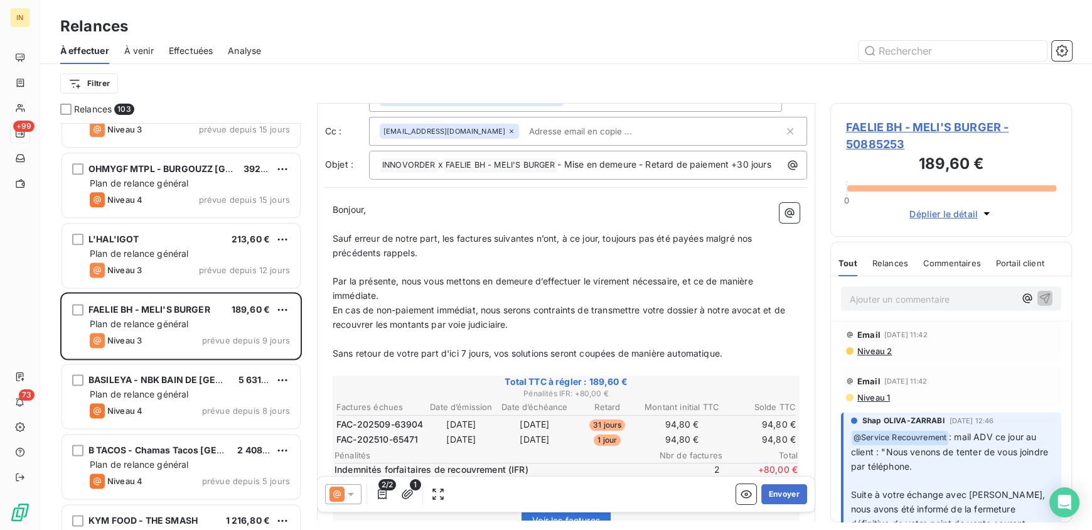
scroll to position [0, 0]
click at [902, 299] on p "Ajouter un commentaire ﻿" at bounding box center [932, 299] width 165 height 16
click at [909, 302] on p "Ajouter un commentaire ﻿" at bounding box center [932, 299] width 165 height 16
click at [903, 355] on span "Shap OLIVA-ZARRABI" at bounding box center [919, 355] width 94 height 11
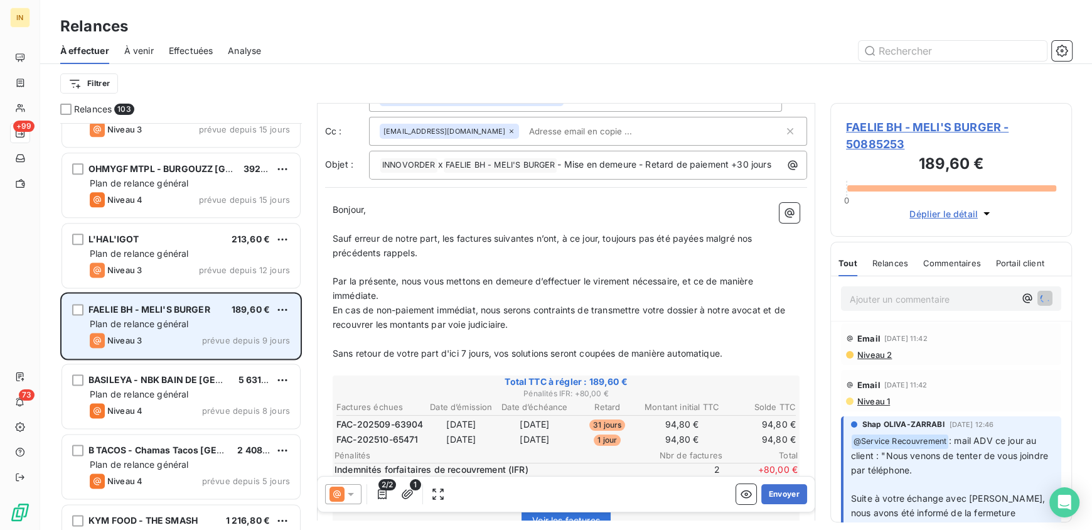
click at [190, 337] on div "Niveau 3 prévue depuis 9 jours" at bounding box center [190, 340] width 200 height 15
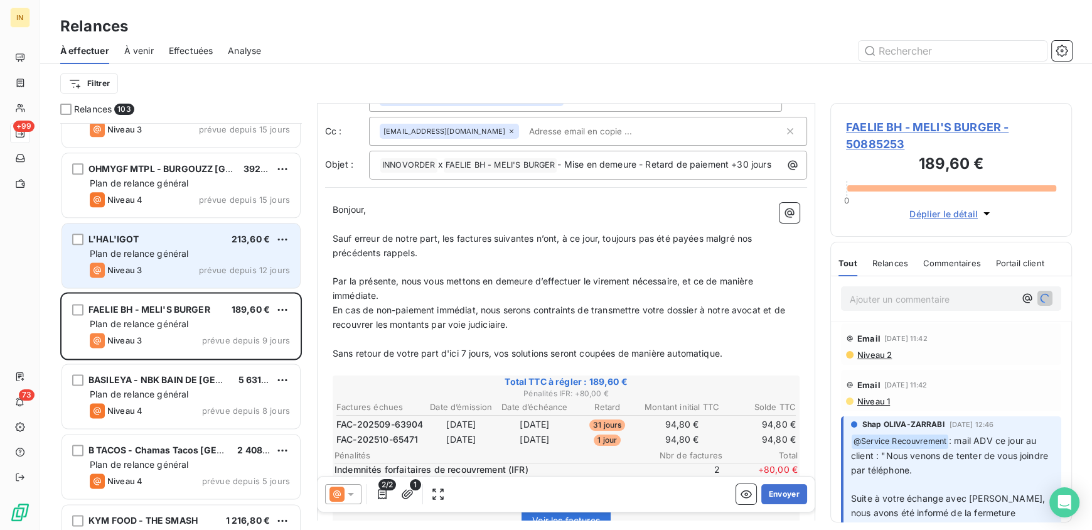
click at [174, 268] on div "Niveau 3 prévue depuis 12 jours" at bounding box center [190, 269] width 200 height 15
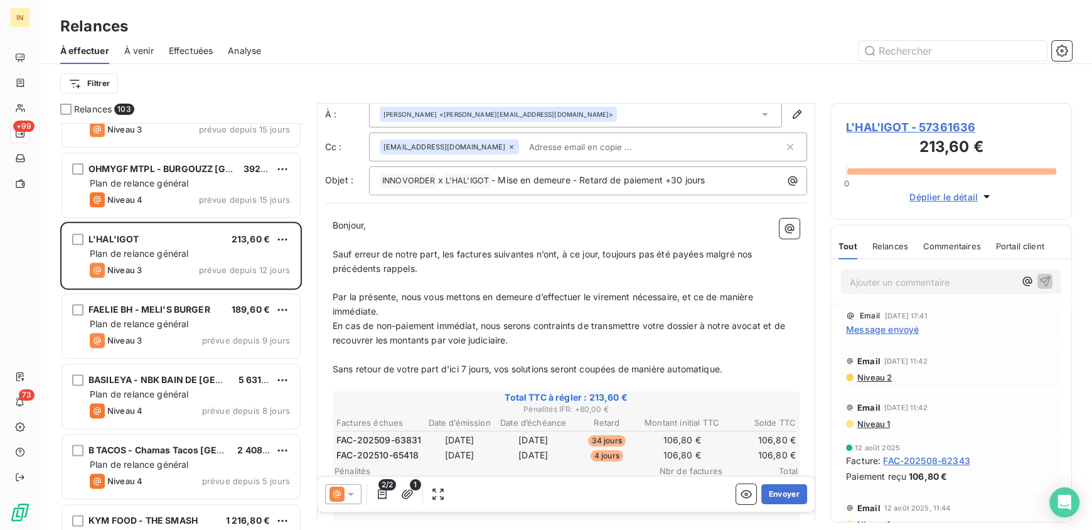
scroll to position [29, 0]
click at [772, 493] on button "Envoyer" at bounding box center [784, 494] width 46 height 20
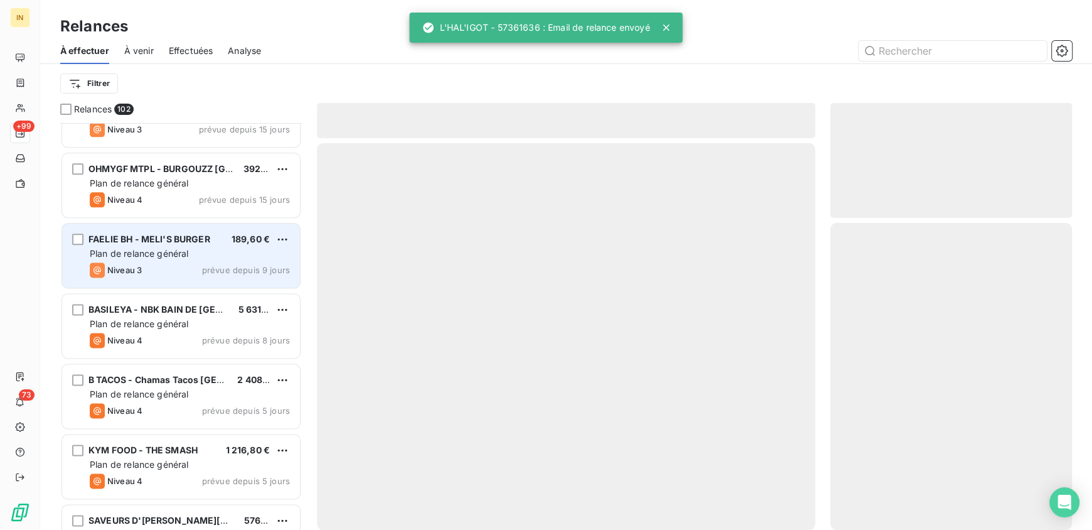
scroll to position [6461, 0]
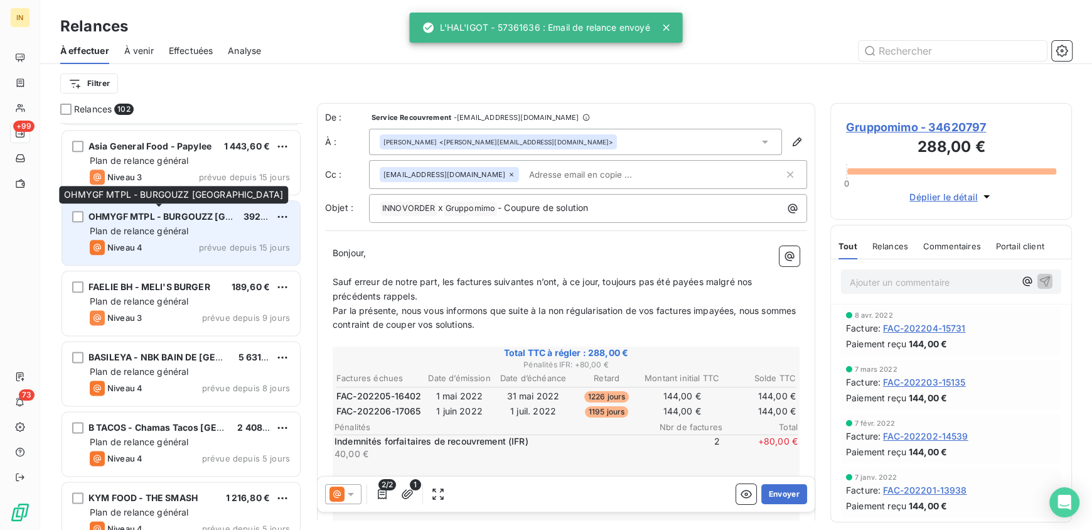
click at [222, 218] on span "OHMYGF MTPL - BURGOUZZ [GEOGRAPHIC_DATA]" at bounding box center [198, 216] width 220 height 11
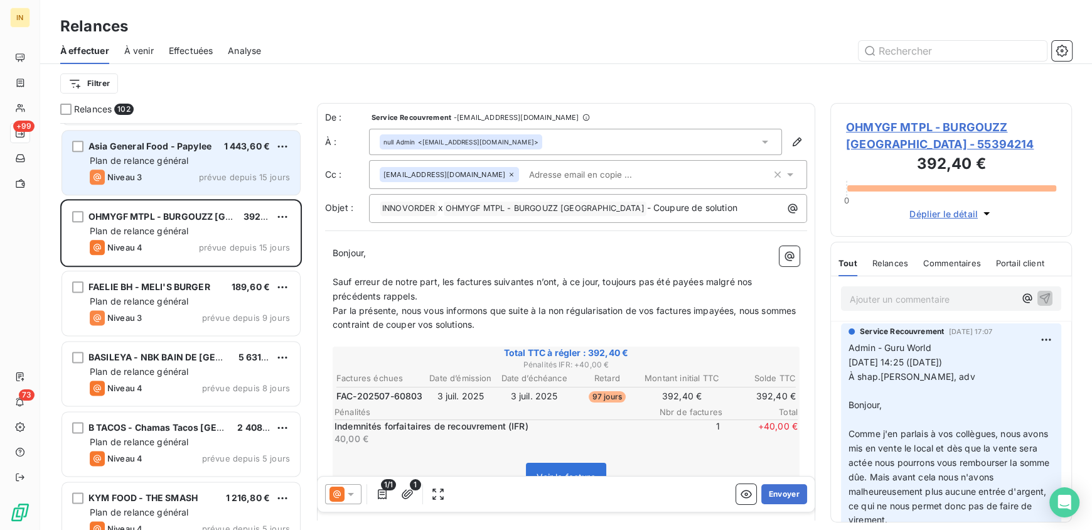
click at [176, 156] on span "Plan de relance général" at bounding box center [139, 160] width 99 height 11
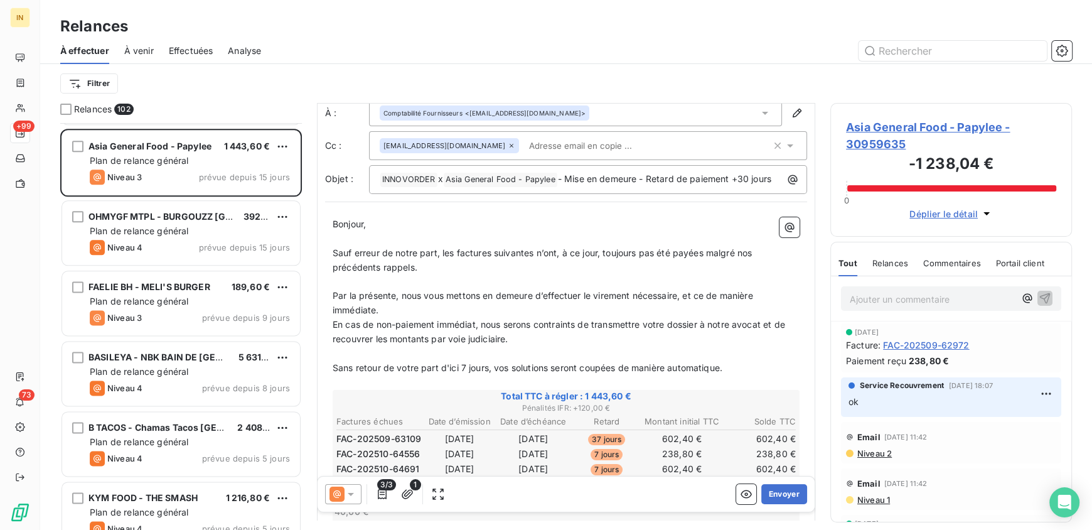
scroll to position [29, 0]
click at [608, 343] on p "En cas de non-paiement immédiat, nous serons contraints de transmettre votre do…" at bounding box center [566, 332] width 467 height 29
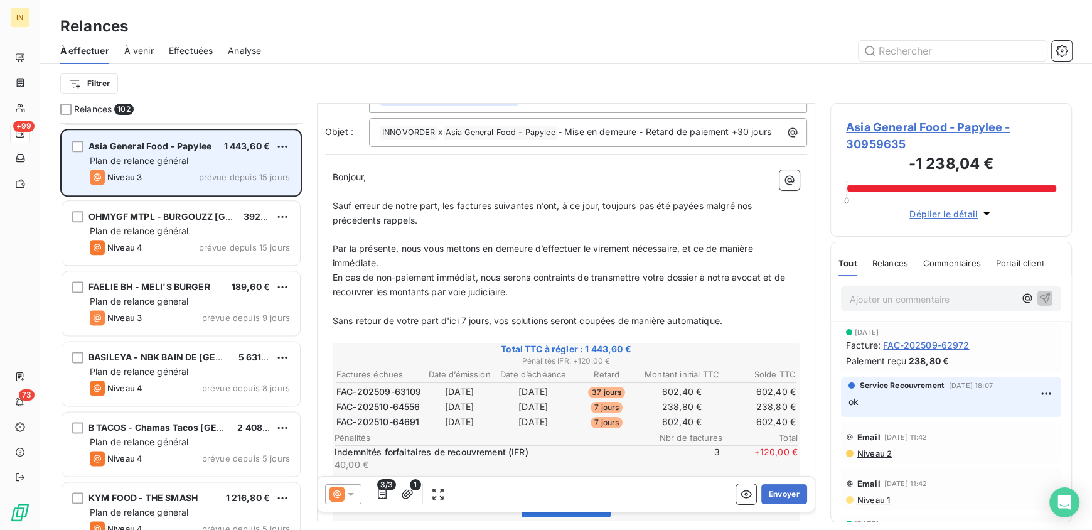
click at [201, 164] on div "Plan de relance général" at bounding box center [190, 160] width 200 height 13
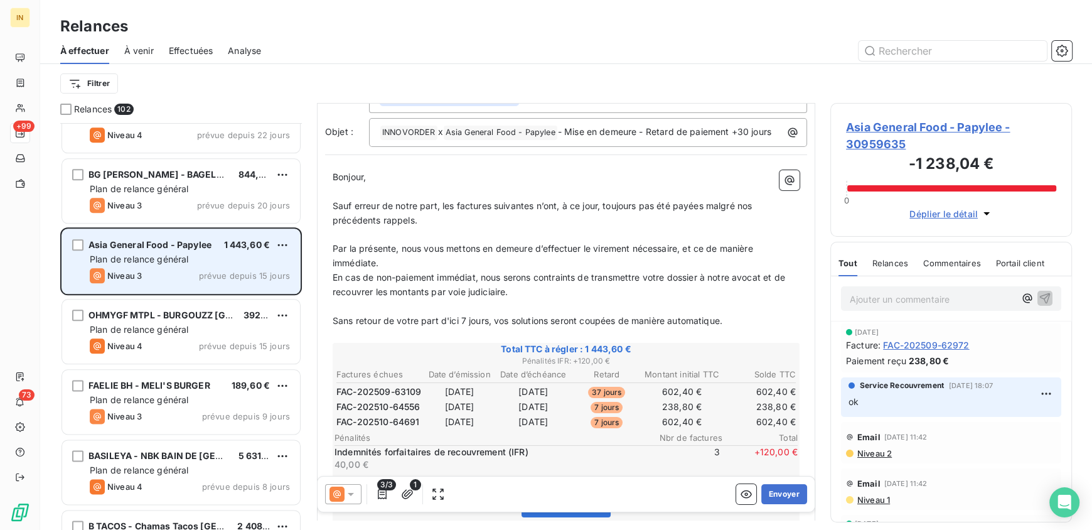
scroll to position [6360, 0]
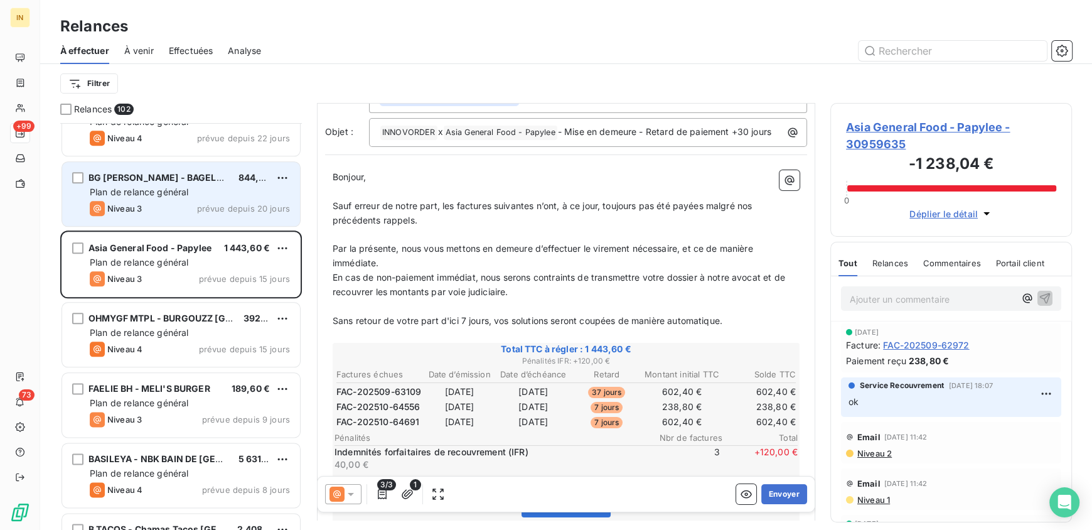
click at [173, 187] on span "Plan de relance général" at bounding box center [139, 191] width 99 height 11
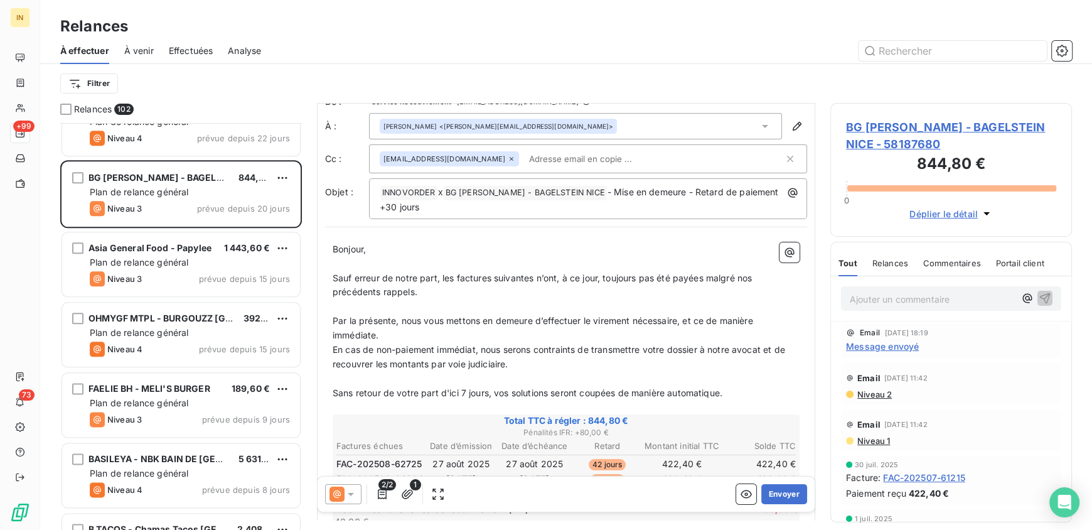
scroll to position [17, 0]
click at [773, 497] on button "Envoyer" at bounding box center [784, 494] width 46 height 20
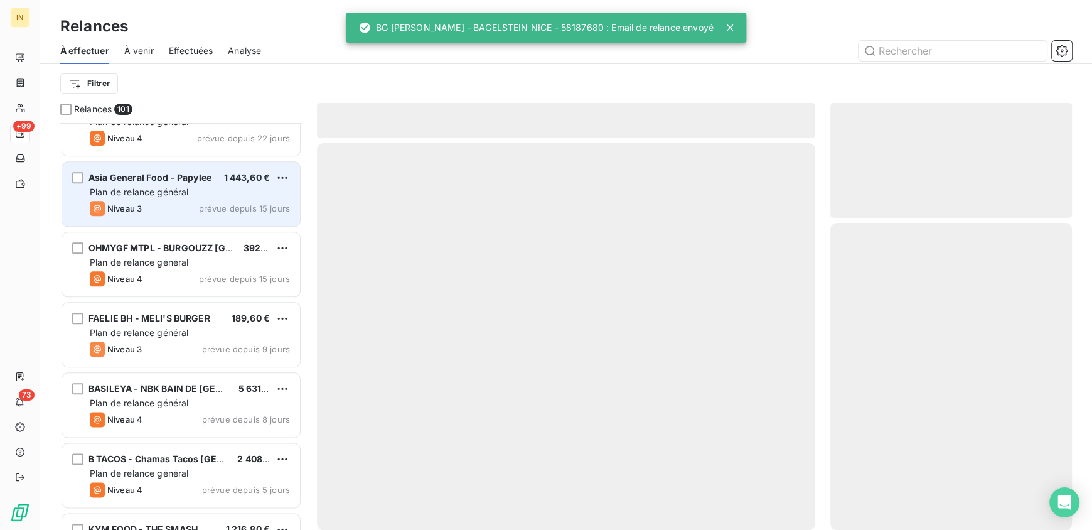
scroll to position [6289, 0]
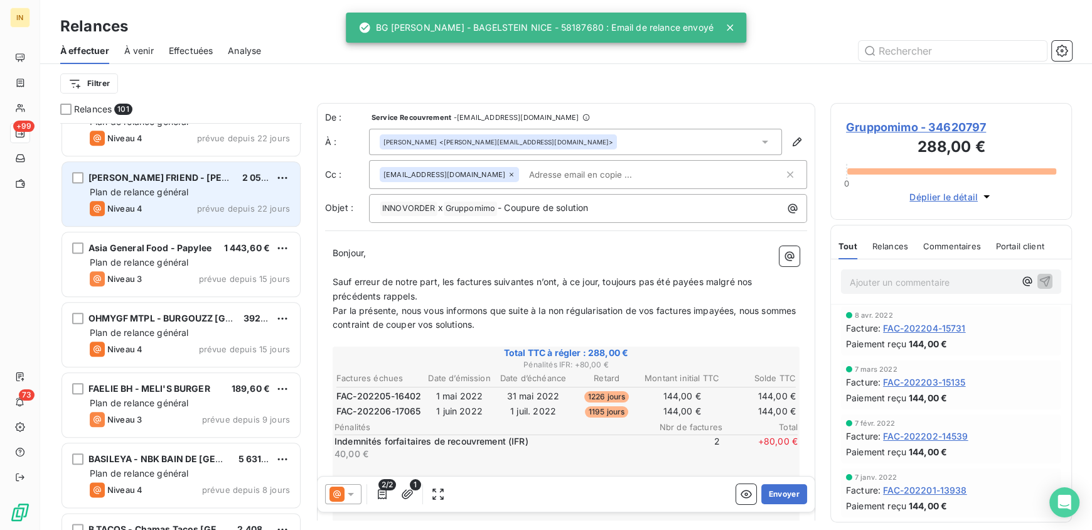
click at [152, 194] on span "Plan de relance général" at bounding box center [139, 191] width 99 height 11
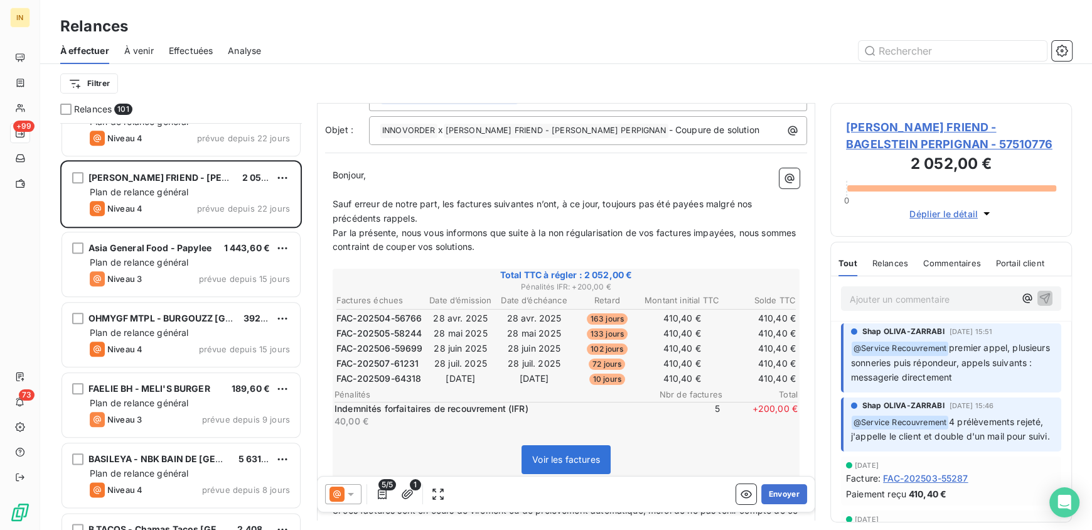
scroll to position [78, 0]
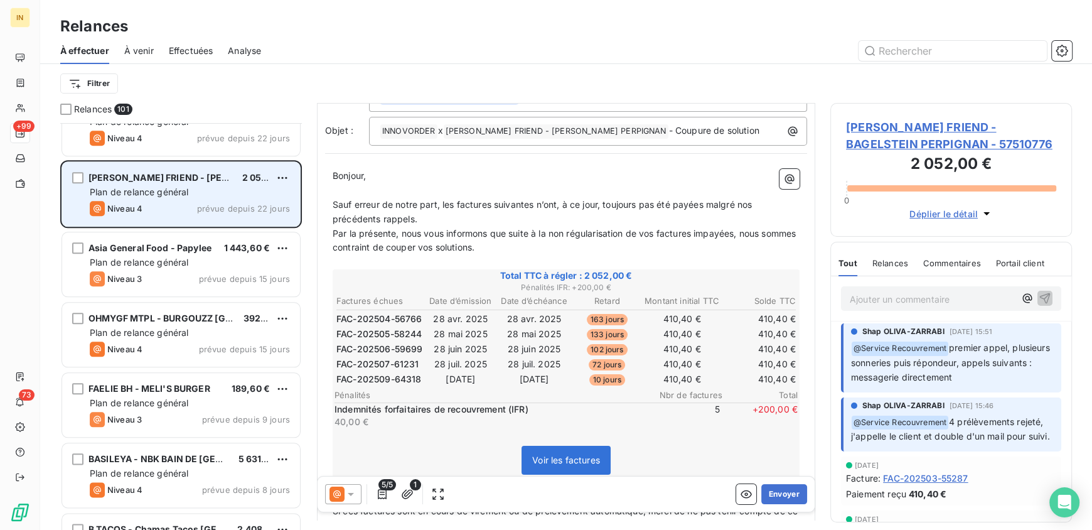
click at [166, 189] on span "Plan de relance général" at bounding box center [139, 191] width 99 height 11
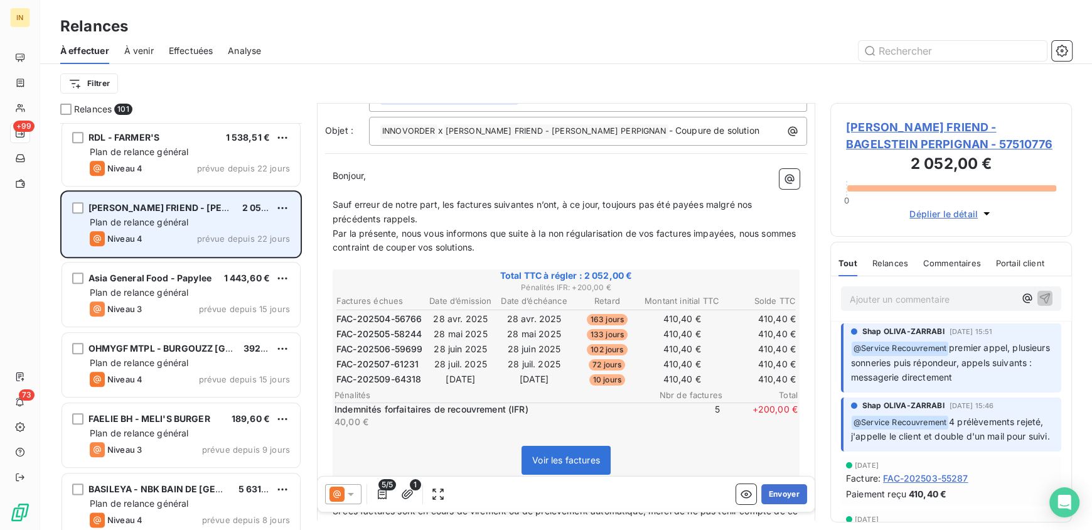
scroll to position [6244, 0]
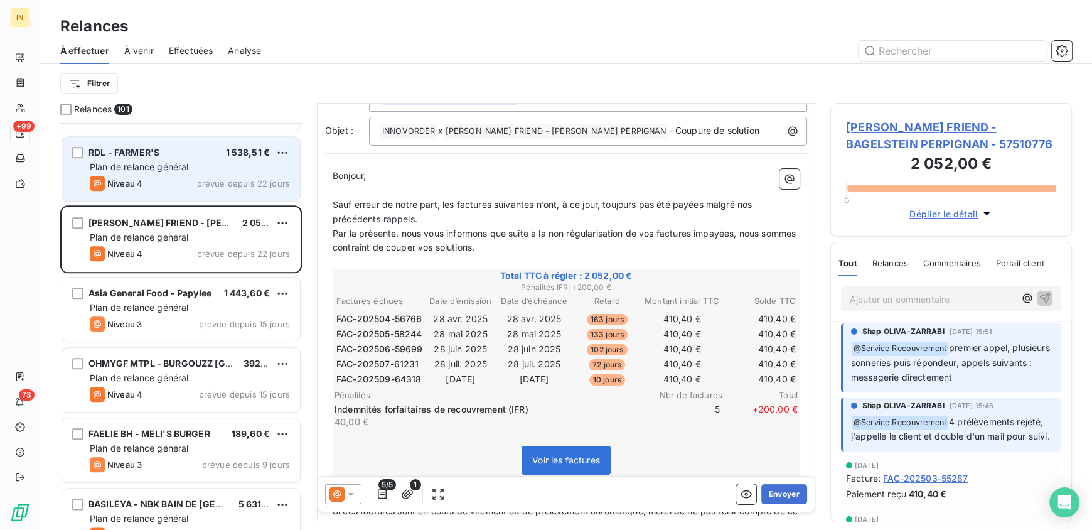
click at [168, 168] on span "Plan de relance général" at bounding box center [139, 166] width 99 height 11
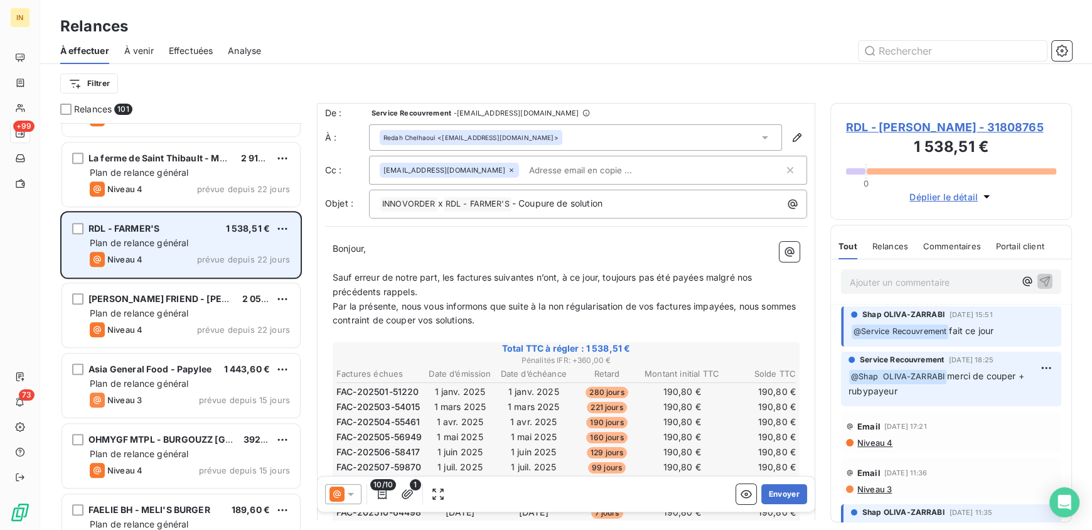
scroll to position [6167, 0]
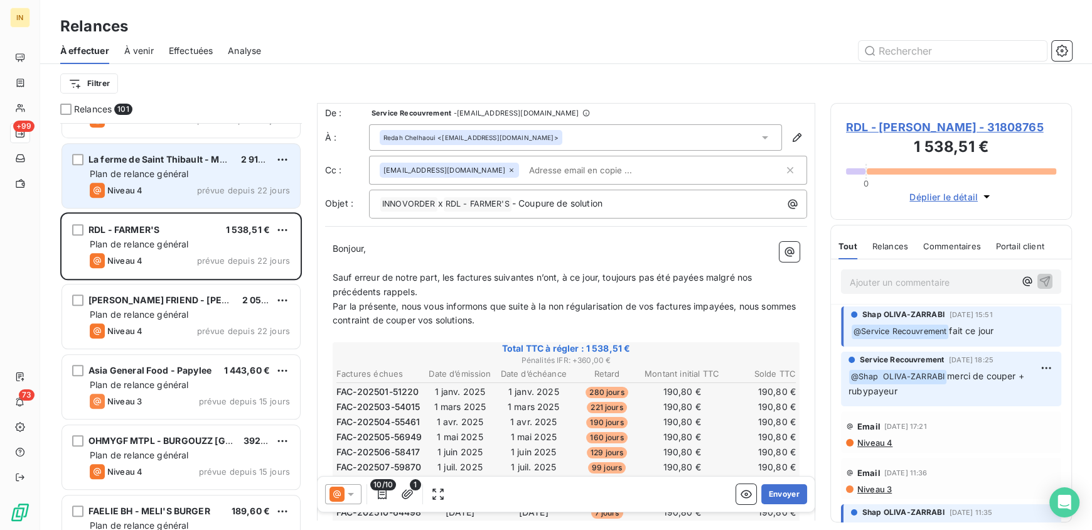
click at [192, 178] on div "Plan de relance général" at bounding box center [190, 174] width 200 height 13
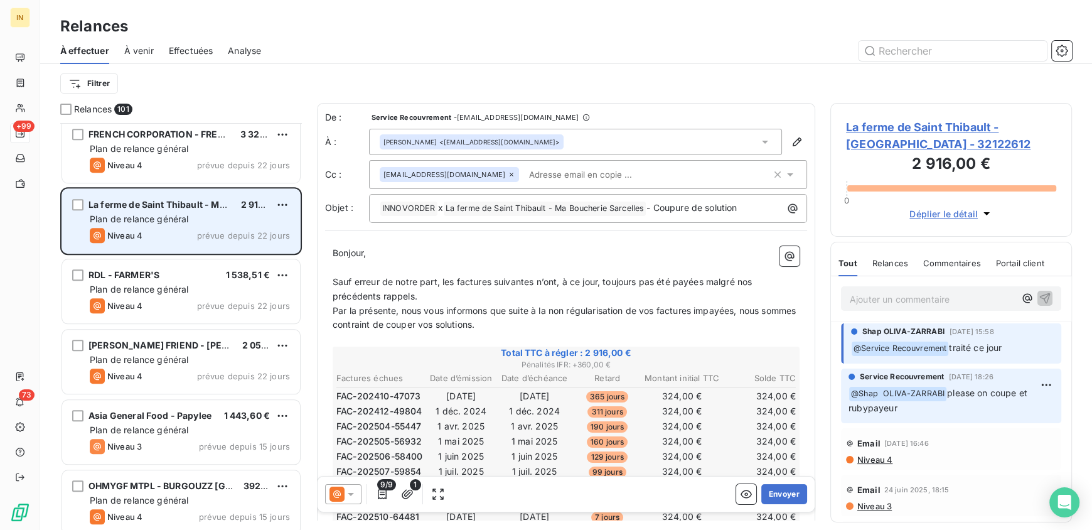
scroll to position [6110, 0]
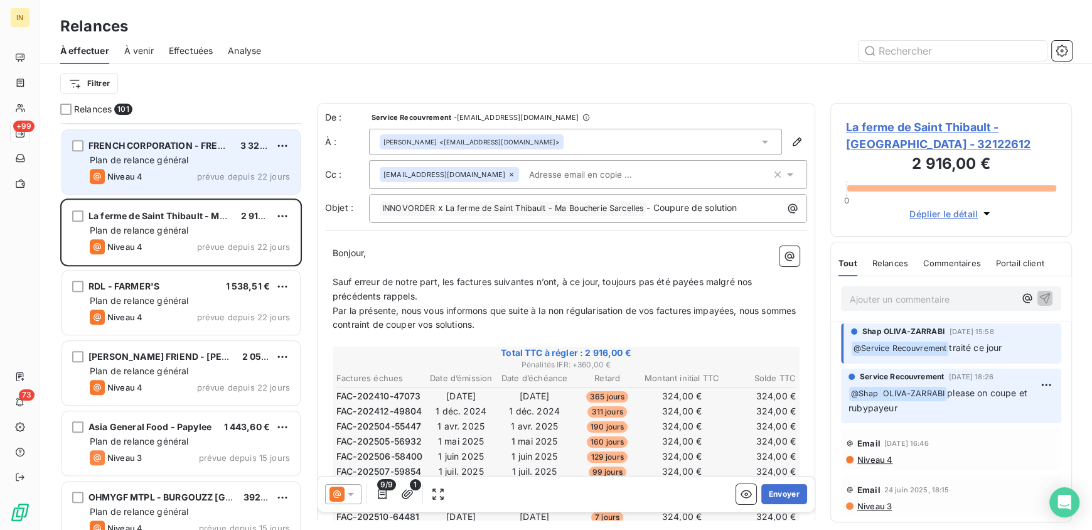
click at [166, 163] on span "Plan de relance général" at bounding box center [139, 159] width 99 height 11
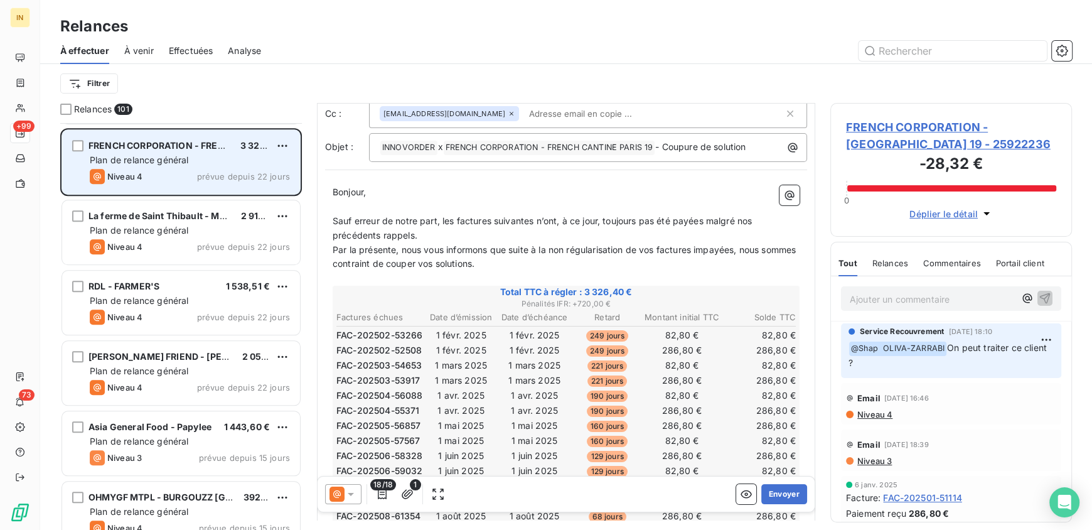
scroll to position [6006, 0]
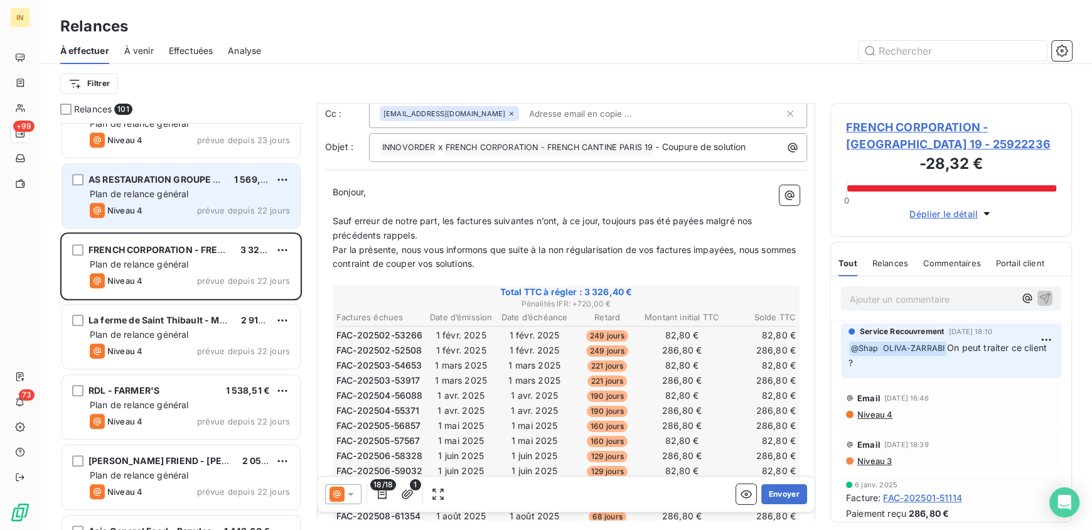
click at [179, 186] on div "AS RESTAURATION GROUPE - VEGAN'IL 1 569,60 € Plan de relance général Niveau 4 p…" at bounding box center [181, 196] width 238 height 64
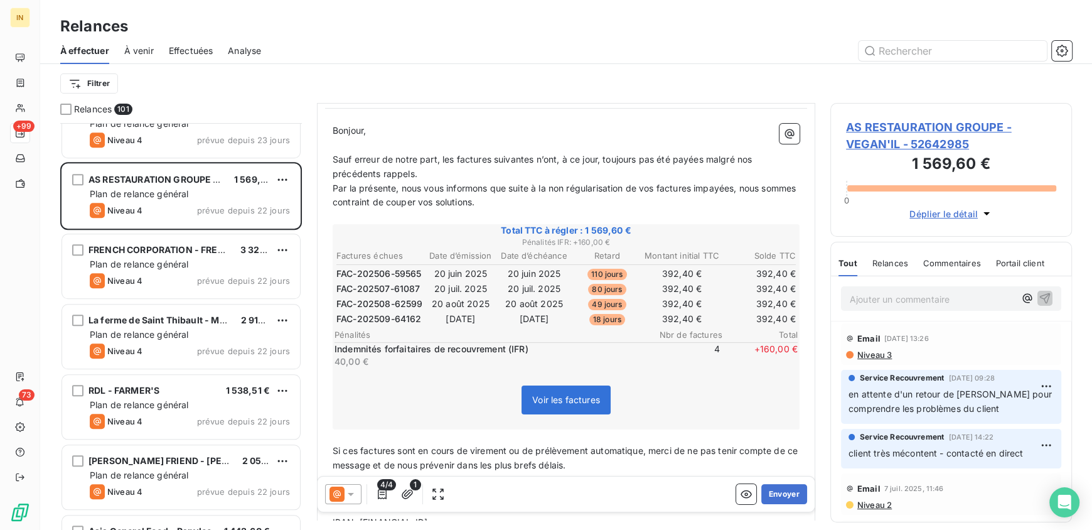
scroll to position [113, 0]
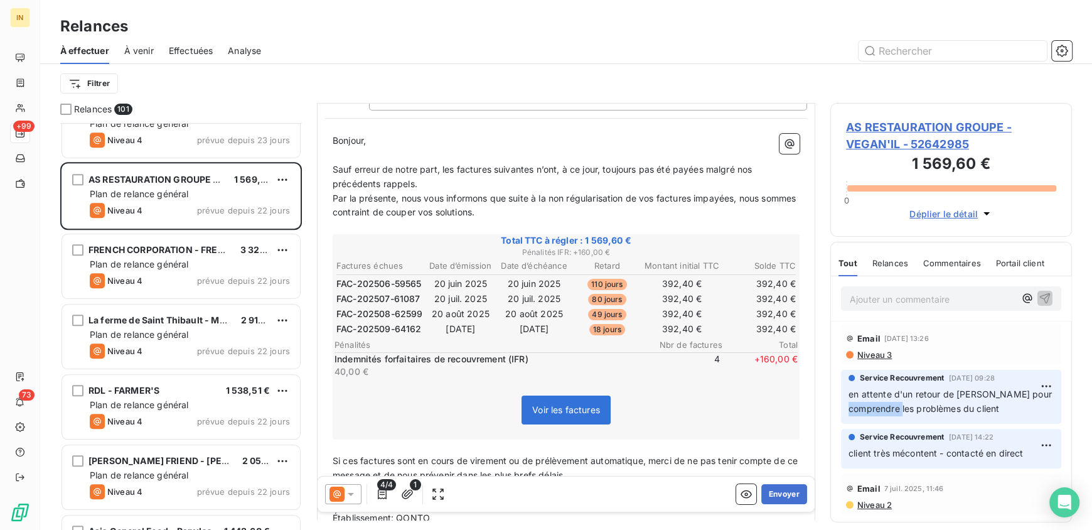
drag, startPoint x: 890, startPoint y: 409, endPoint x: 934, endPoint y: 404, distance: 44.9
click at [934, 404] on span "en attente d'un retour de Jodie pour comprendre les problèmes du client" at bounding box center [951, 400] width 206 height 25
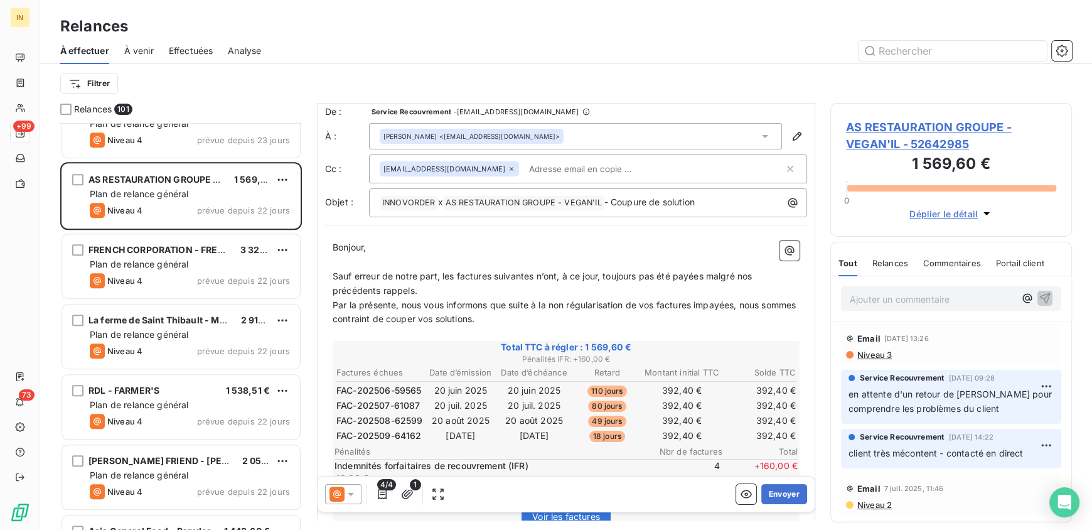
scroll to position [6, 0]
click at [768, 493] on button "Envoyer" at bounding box center [784, 494] width 46 height 20
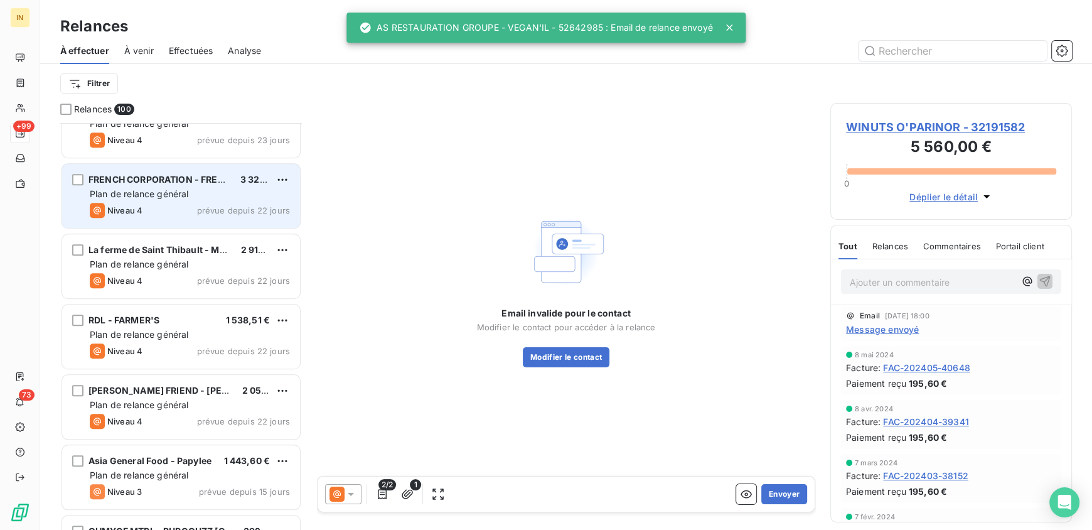
scroll to position [5955, 0]
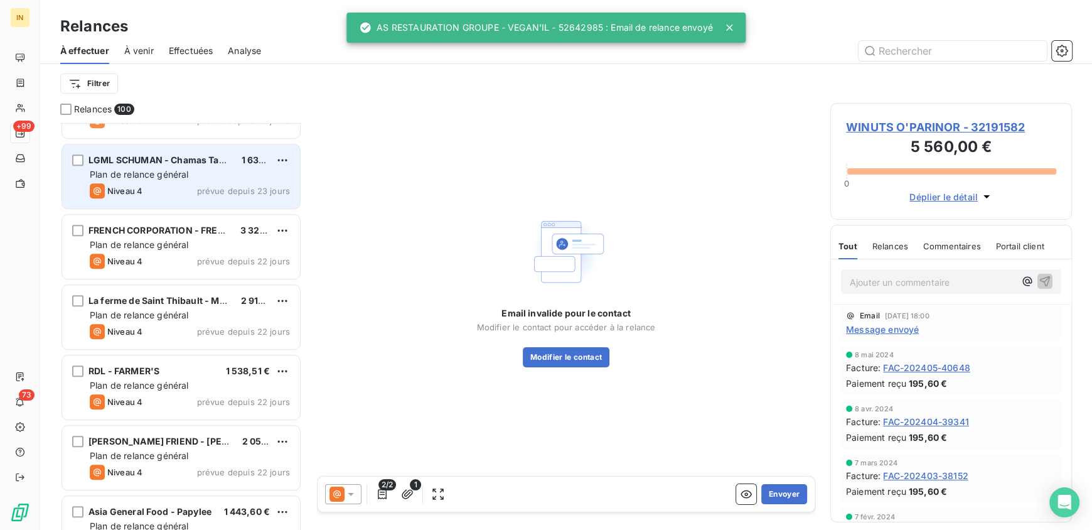
click at [139, 170] on span "Plan de relance général" at bounding box center [139, 174] width 99 height 11
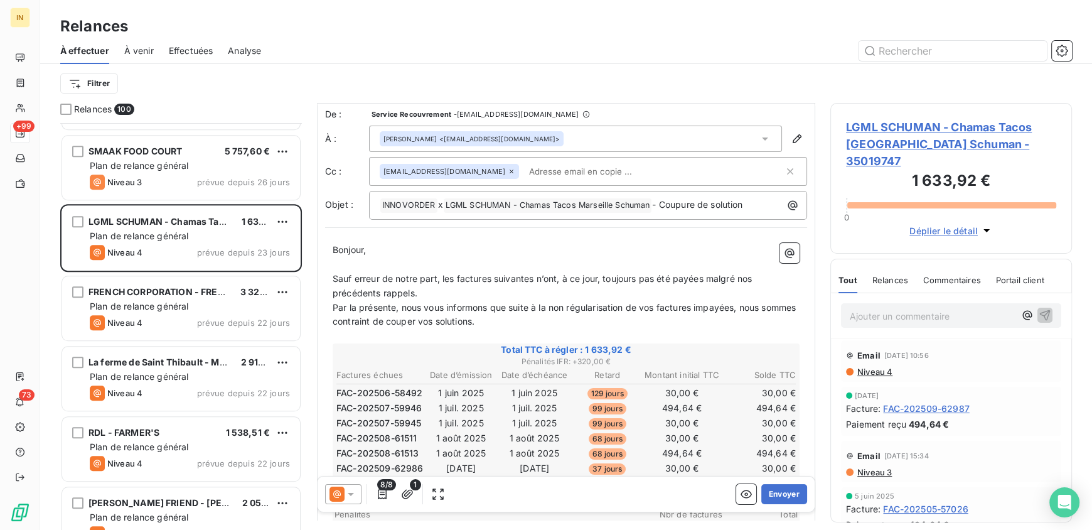
scroll to position [3, 0]
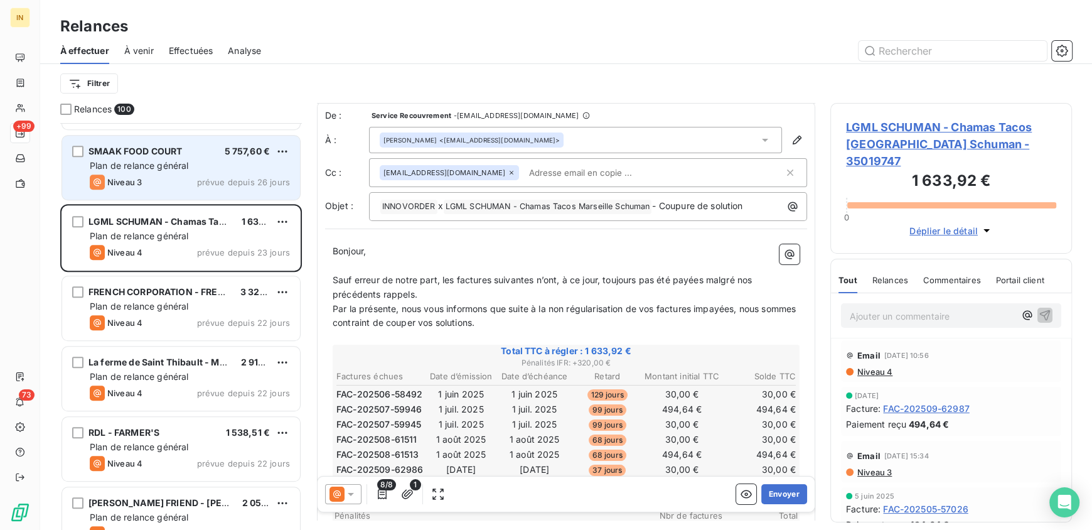
click at [161, 168] on span "Plan de relance général" at bounding box center [139, 165] width 99 height 11
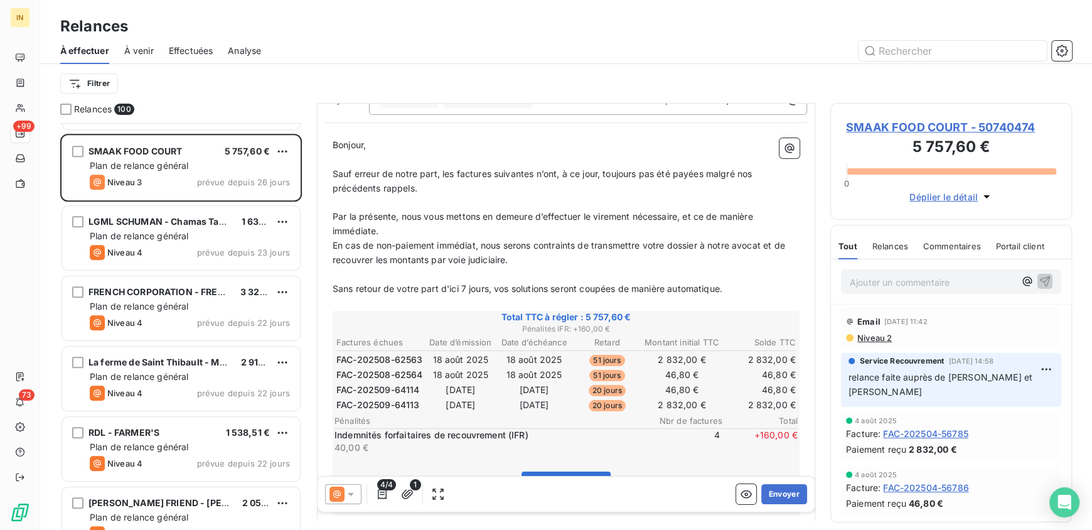
scroll to position [134, 0]
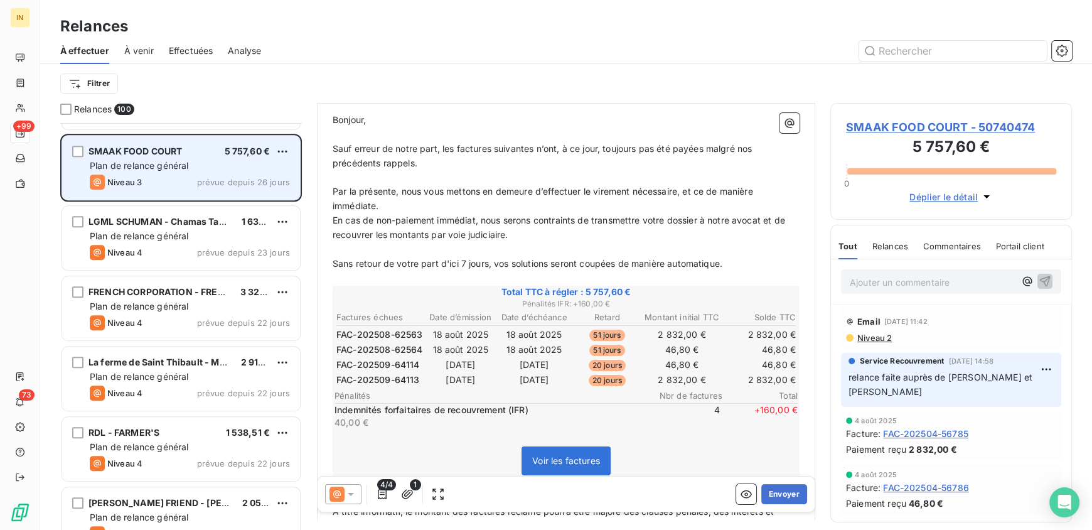
click at [171, 172] on div "SMAAK FOOD COURT 5 757,60 € Plan de relance général Niveau 3 prévue depuis 26 j…" at bounding box center [181, 168] width 238 height 64
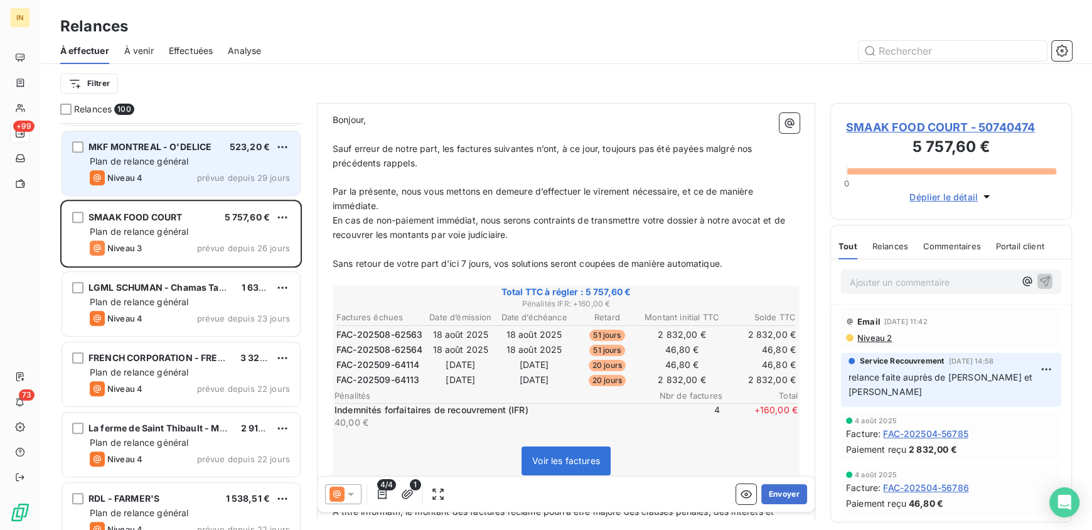
click at [193, 157] on div "Plan de relance général" at bounding box center [190, 161] width 200 height 13
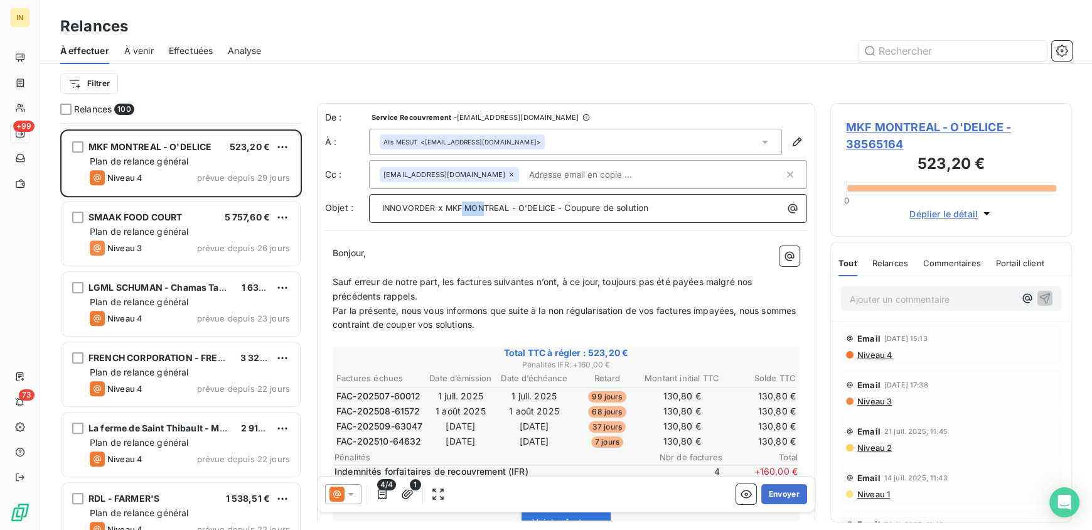
drag, startPoint x: 466, startPoint y: 205, endPoint x: 489, endPoint y: 208, distance: 24.1
click at [489, 208] on span "MKF MONTREAL - O'DELICE ﻿" at bounding box center [501, 208] width 114 height 14
click at [452, 301] on p "Sauf erreur de notre part, les factures suivantes n’ont, à ce jour, toujours pa…" at bounding box center [566, 289] width 467 height 29
drag, startPoint x: 892, startPoint y: 302, endPoint x: 892, endPoint y: 292, distance: 10.0
click at [892, 292] on p "Ajouter un commentaire ﻿" at bounding box center [932, 299] width 165 height 16
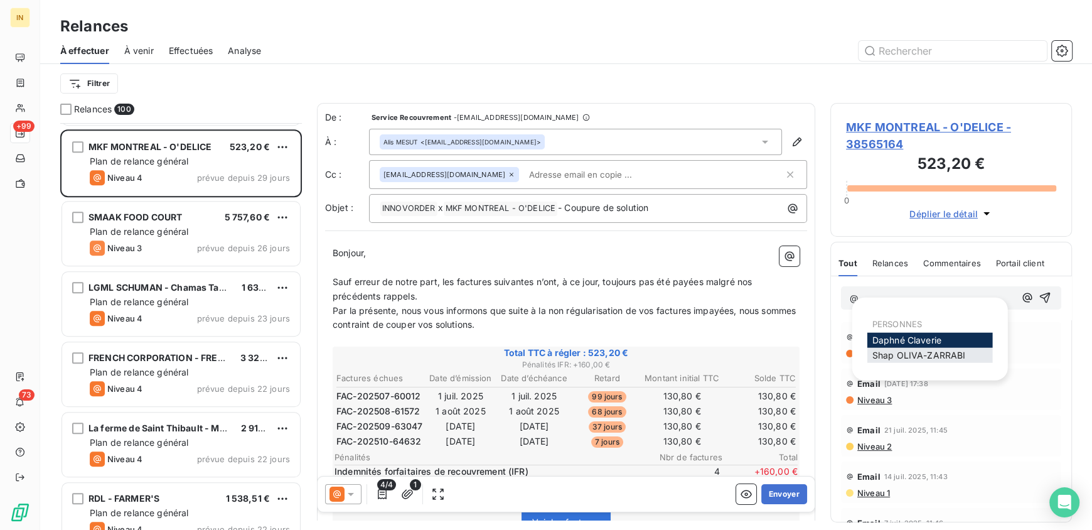
click at [904, 358] on span "Shap OLIVA-ZARRABI" at bounding box center [919, 355] width 94 height 11
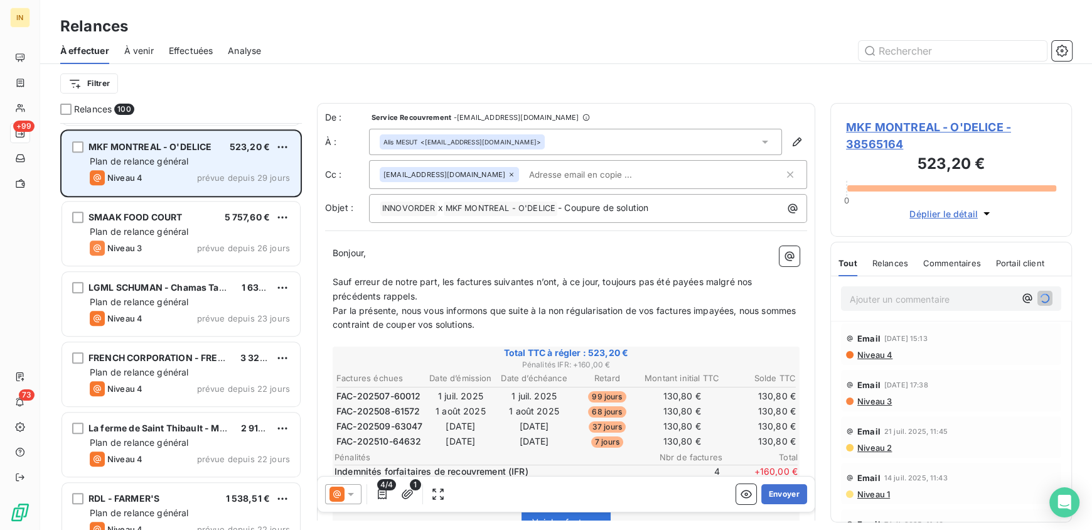
click at [176, 158] on span "Plan de relance général" at bounding box center [139, 161] width 99 height 11
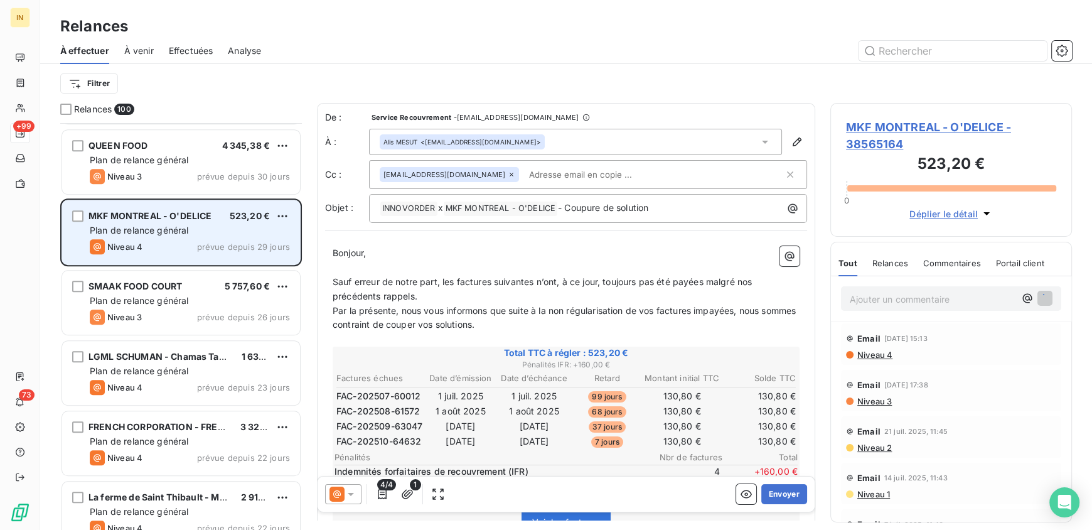
scroll to position [5749, 0]
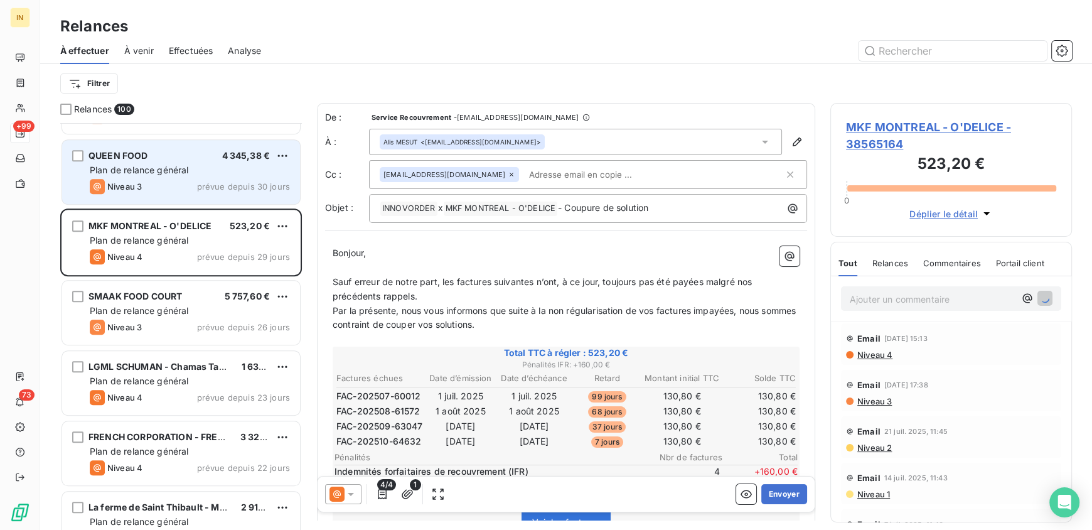
click at [160, 177] on div "QUEEN FOOD 4 345,38 € Plan de relance général Niveau 3 prévue depuis 30 jours" at bounding box center [181, 172] width 238 height 64
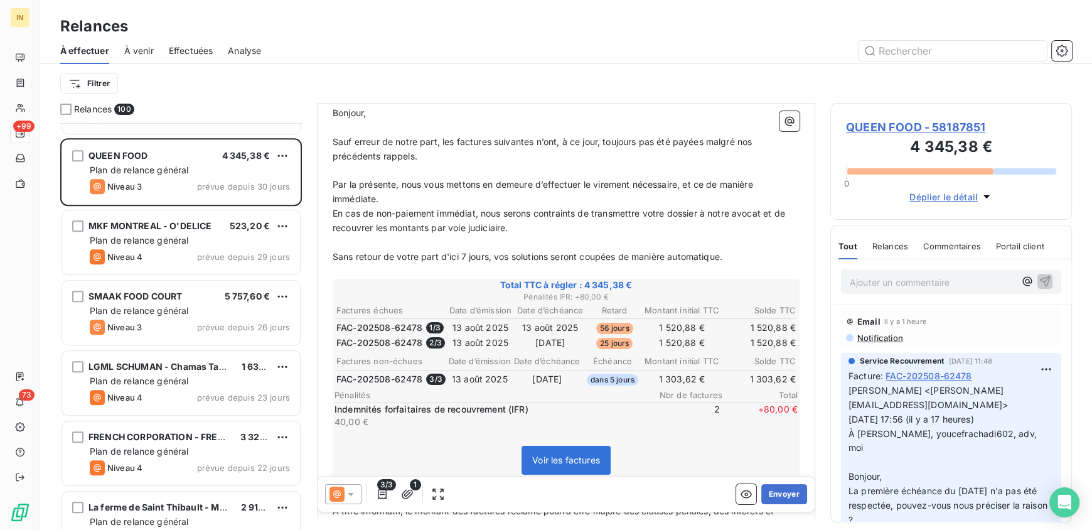
click at [939, 279] on p "Ajouter un commentaire ﻿" at bounding box center [932, 282] width 165 height 16
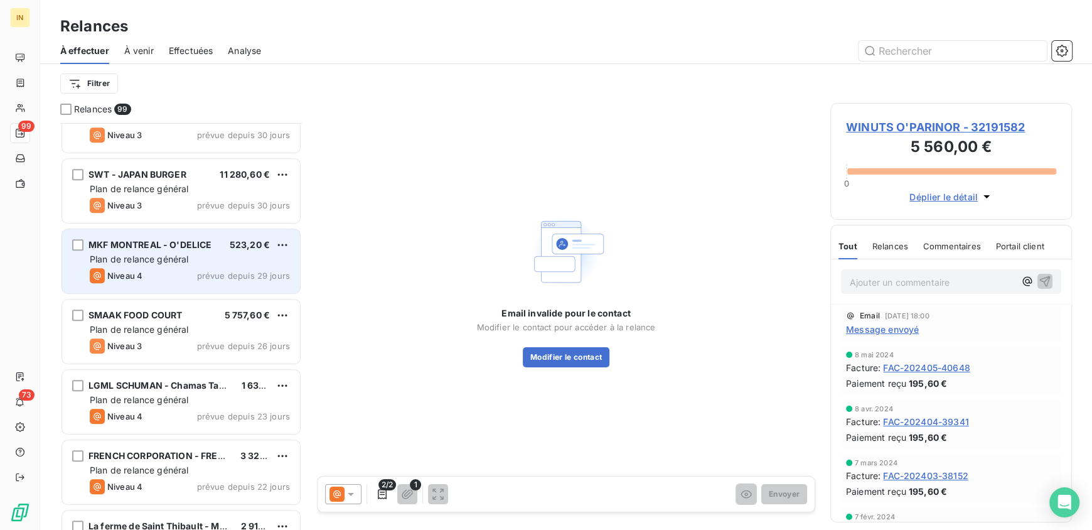
scroll to position [5656, 0]
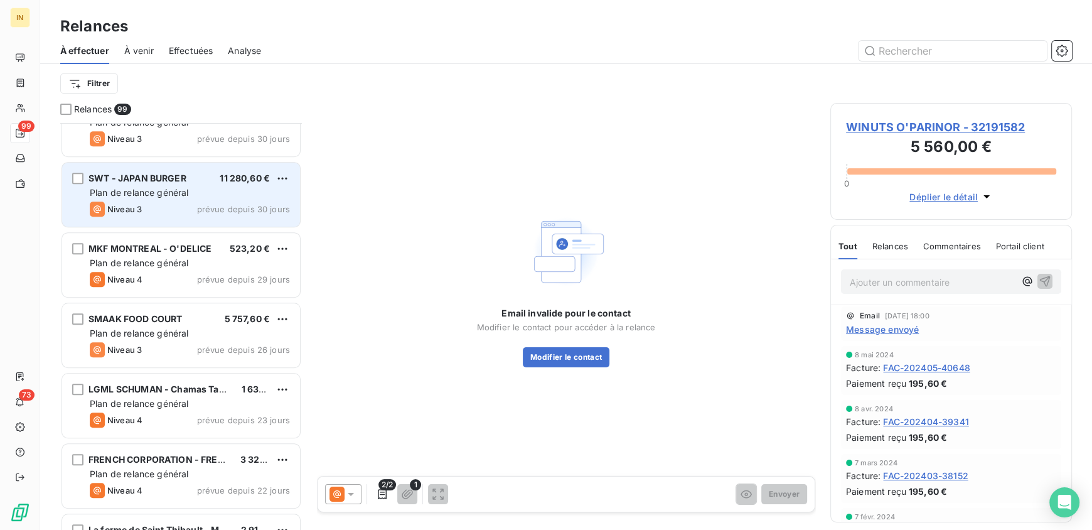
click at [171, 186] on div "Plan de relance général" at bounding box center [190, 192] width 200 height 13
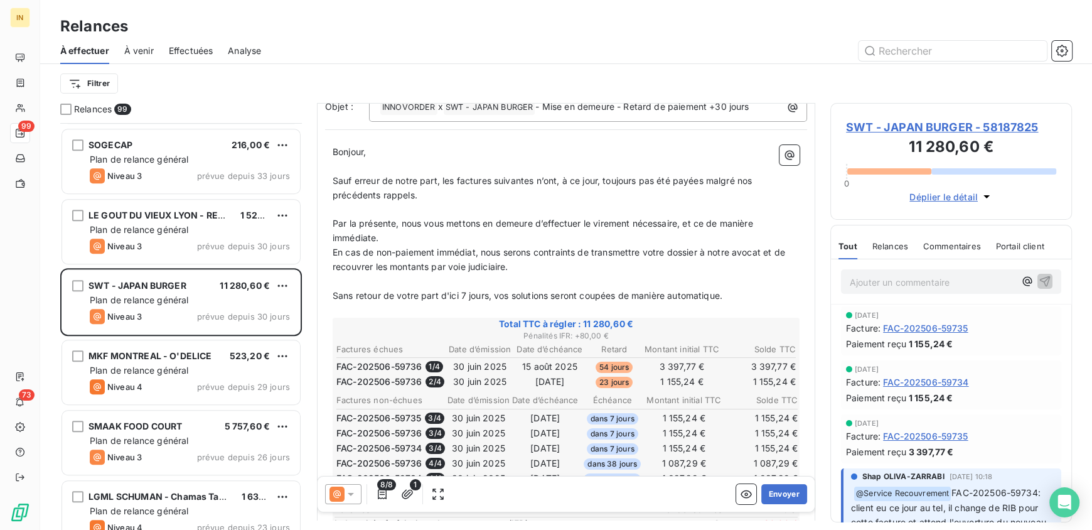
scroll to position [102, 0]
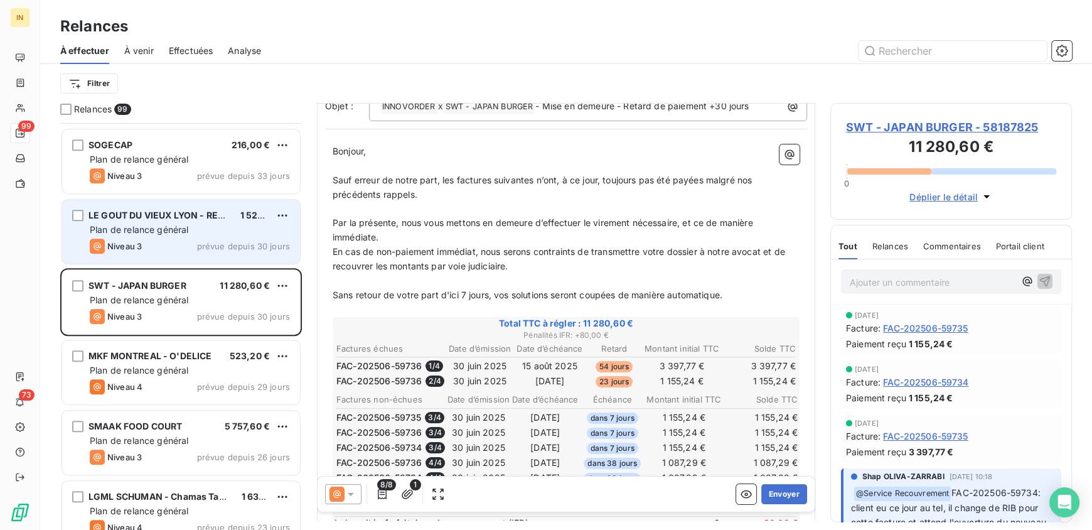
click at [188, 227] on span "Plan de relance général" at bounding box center [139, 229] width 99 height 11
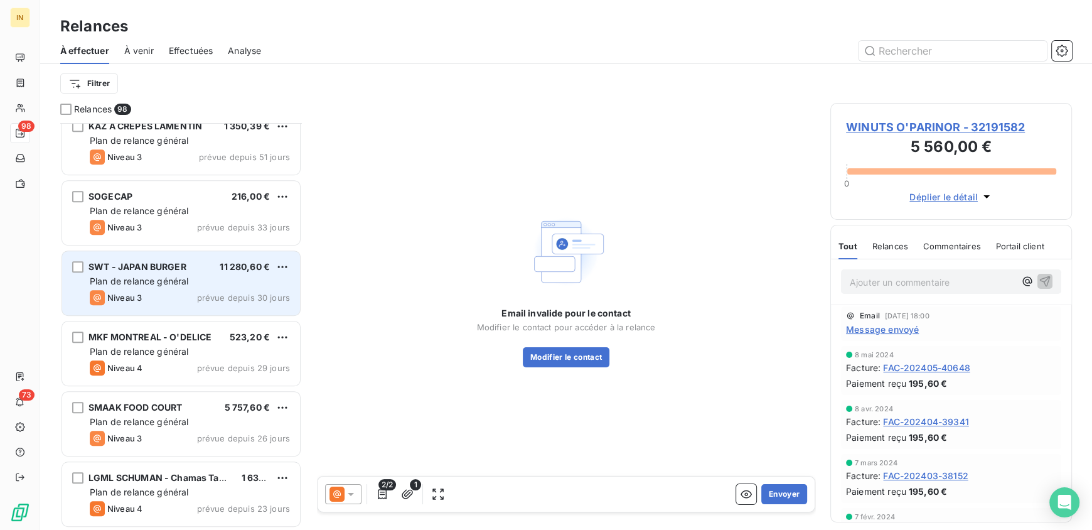
scroll to position [5497, 0]
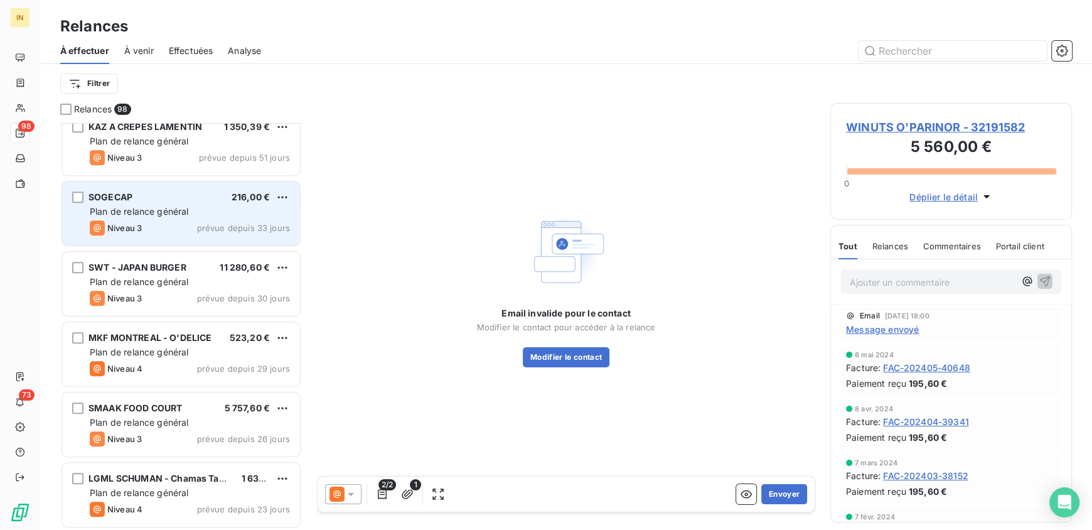
click at [179, 206] on span "Plan de relance général" at bounding box center [139, 211] width 99 height 11
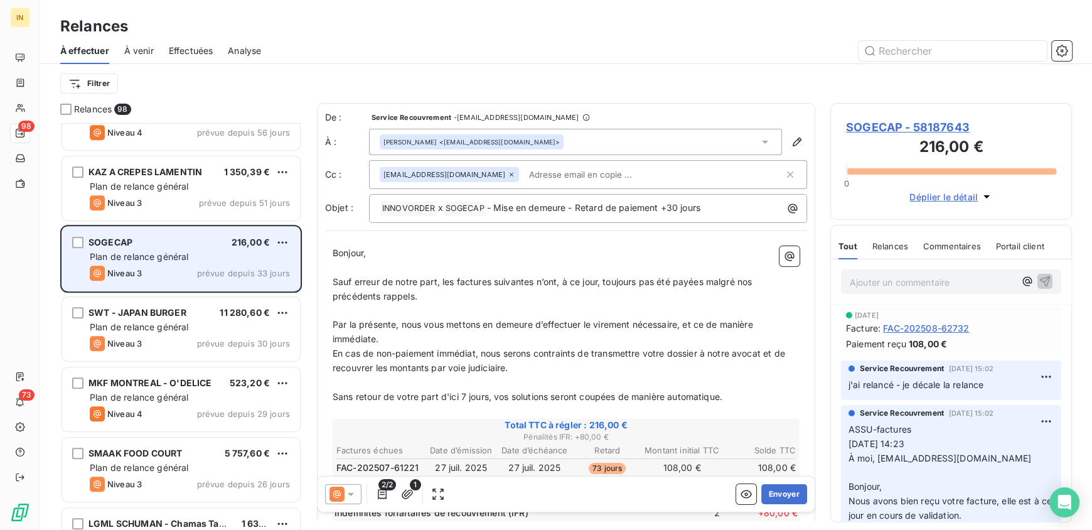
scroll to position [5445, 0]
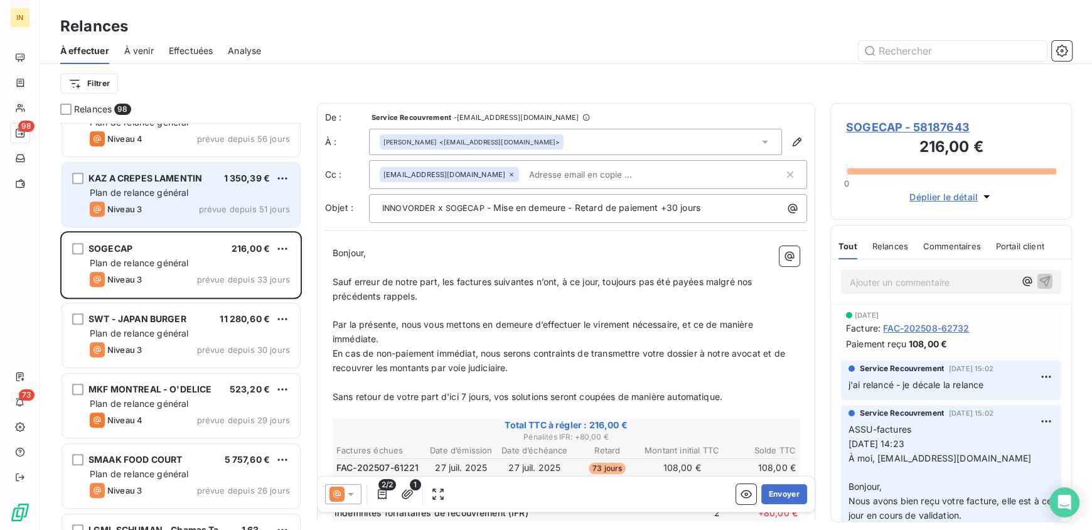
click at [205, 192] on div "Plan de relance général" at bounding box center [190, 192] width 200 height 13
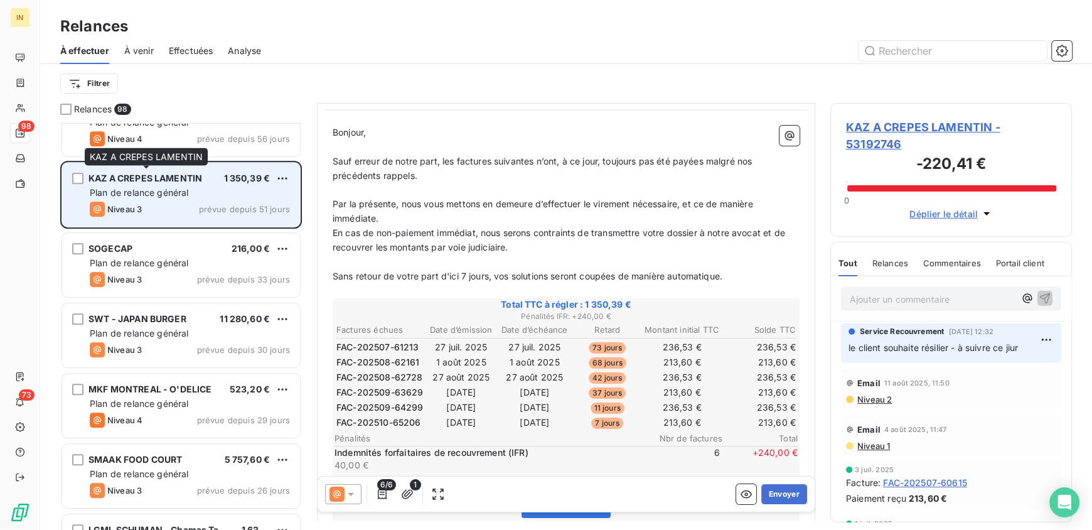
scroll to position [5379, 0]
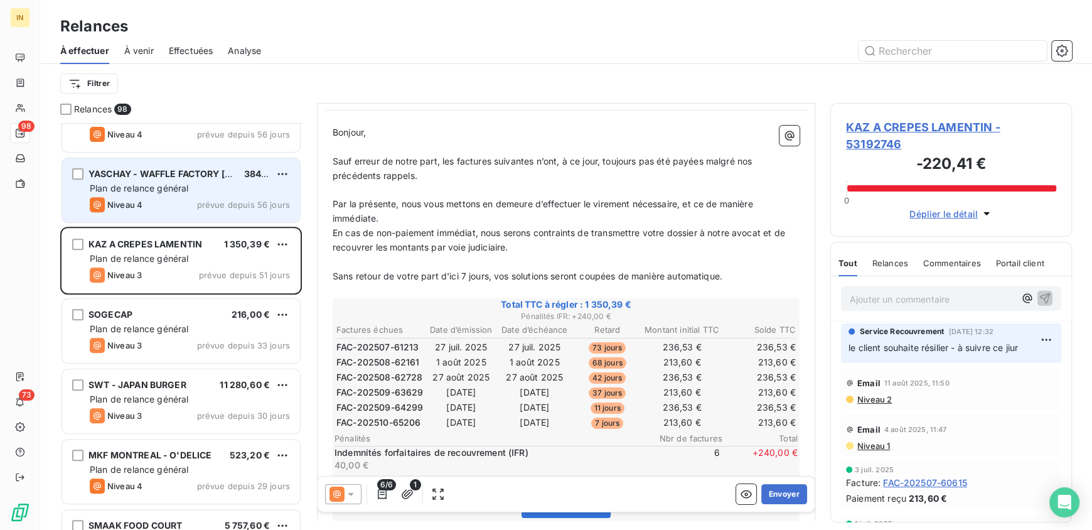
click at [170, 202] on div "Niveau 4 prévue depuis 56 jours" at bounding box center [190, 204] width 200 height 15
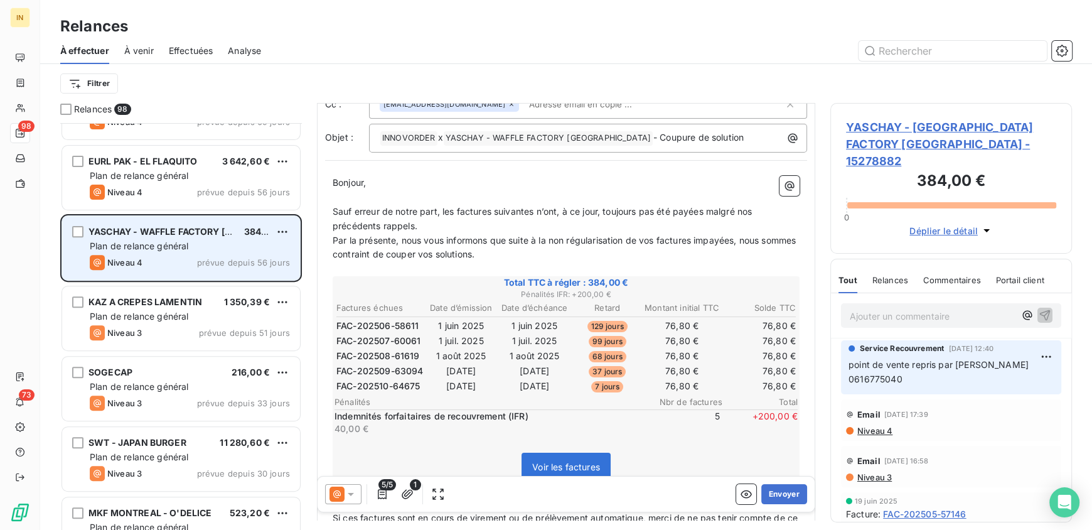
scroll to position [5319, 0]
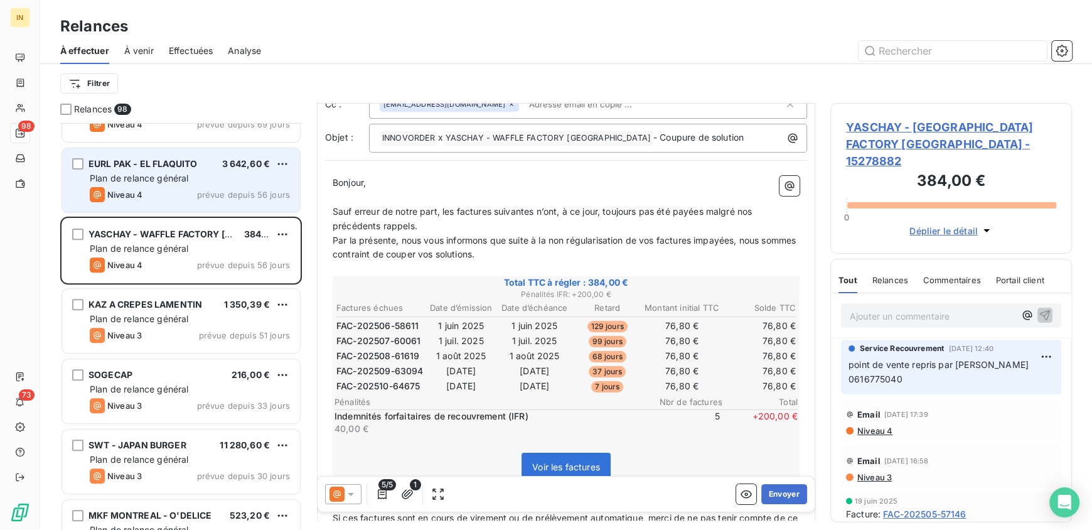
click at [181, 174] on span "Plan de relance général" at bounding box center [139, 178] width 99 height 11
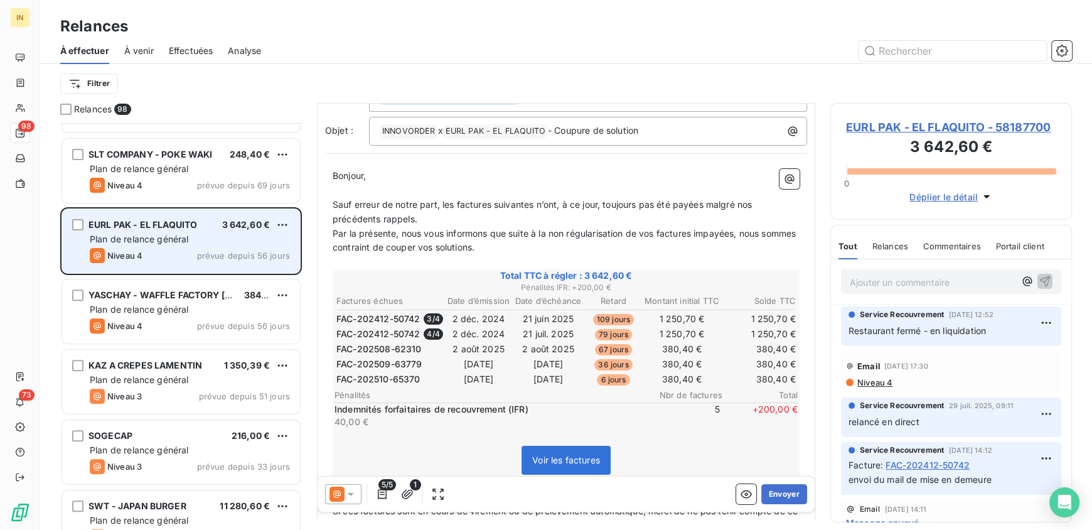
scroll to position [5256, 0]
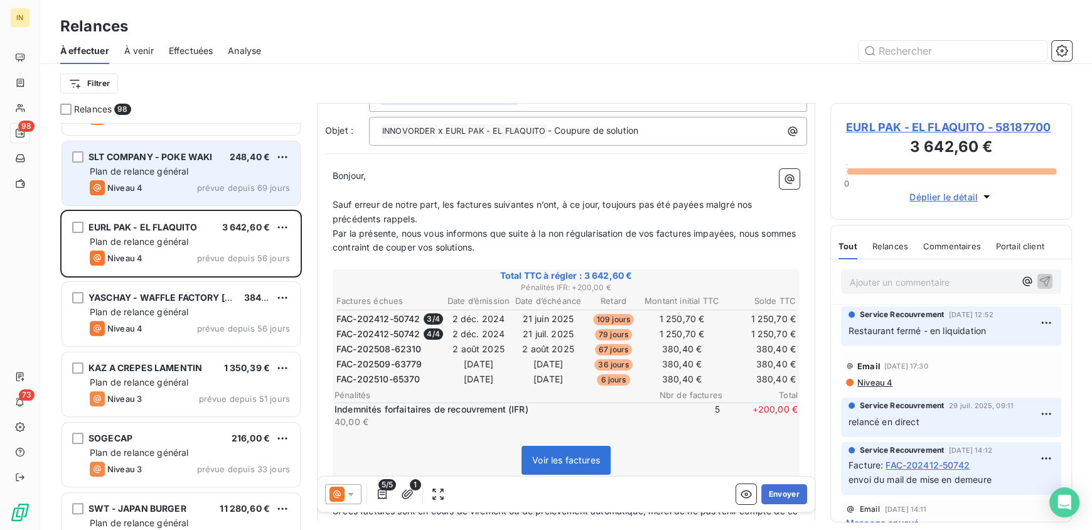
click at [229, 174] on div "Plan de relance général" at bounding box center [190, 171] width 200 height 13
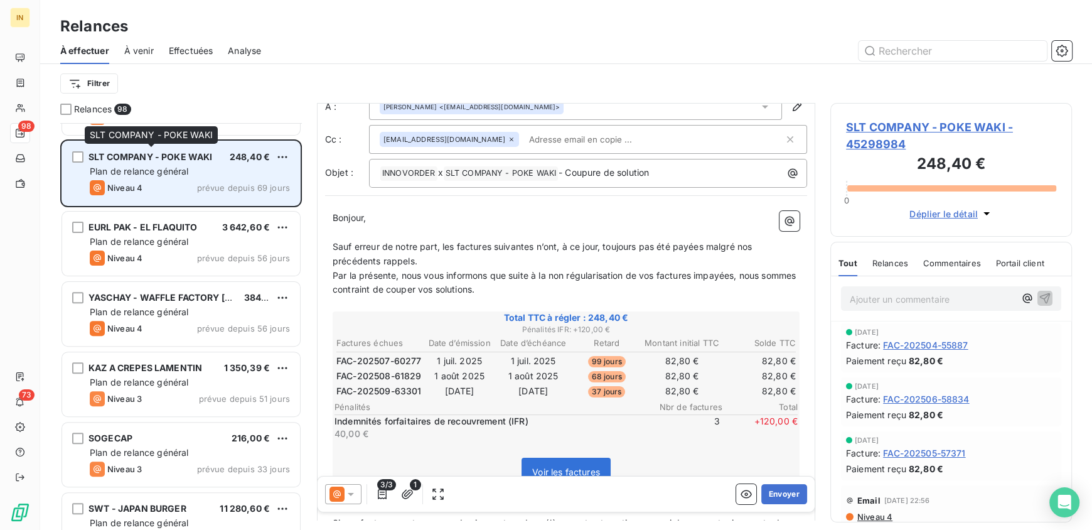
scroll to position [5190, 0]
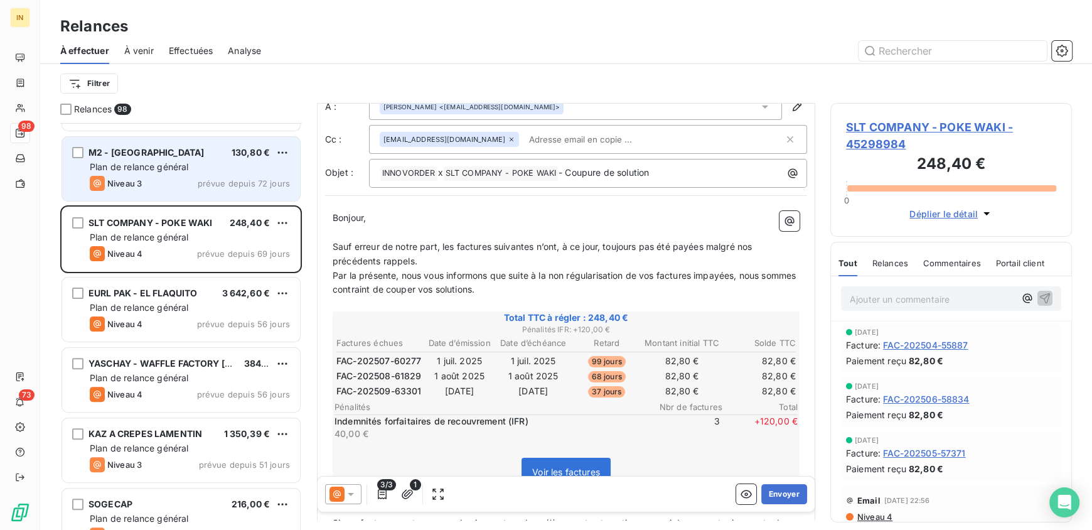
click at [172, 164] on span "Plan de relance général" at bounding box center [139, 166] width 99 height 11
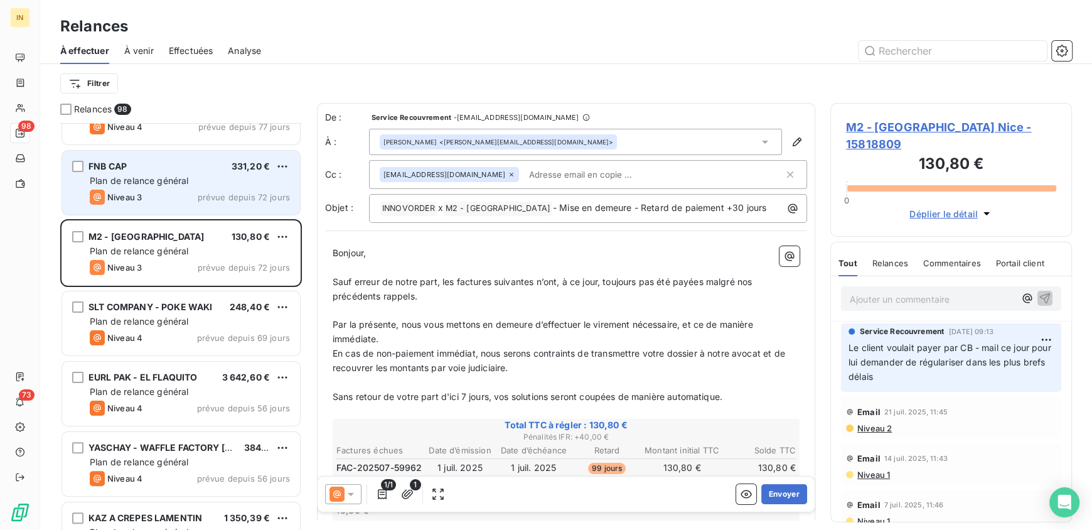
click at [169, 175] on span "Plan de relance général" at bounding box center [139, 180] width 99 height 11
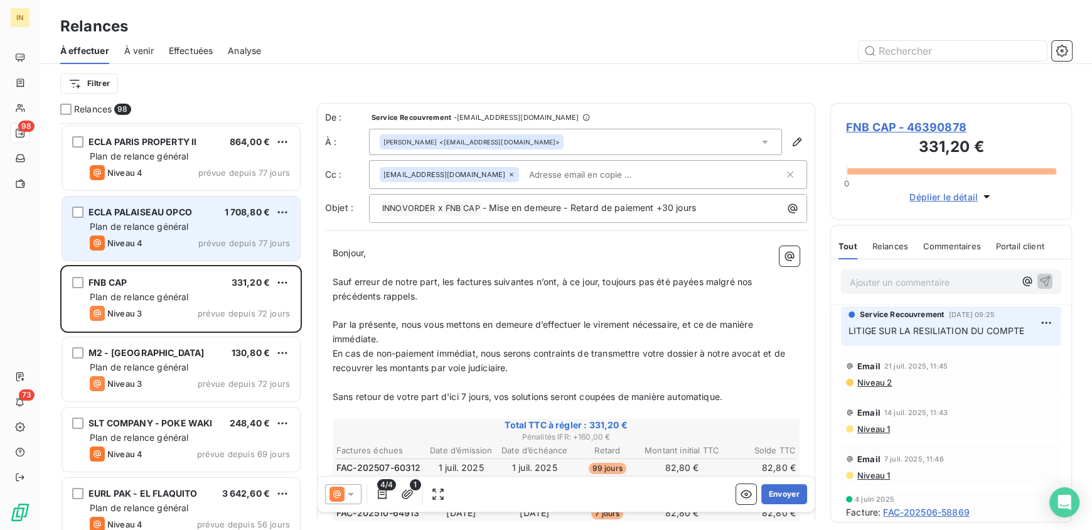
click at [171, 210] on span "ECLA PALAISEAU OPCO" at bounding box center [140, 211] width 104 height 11
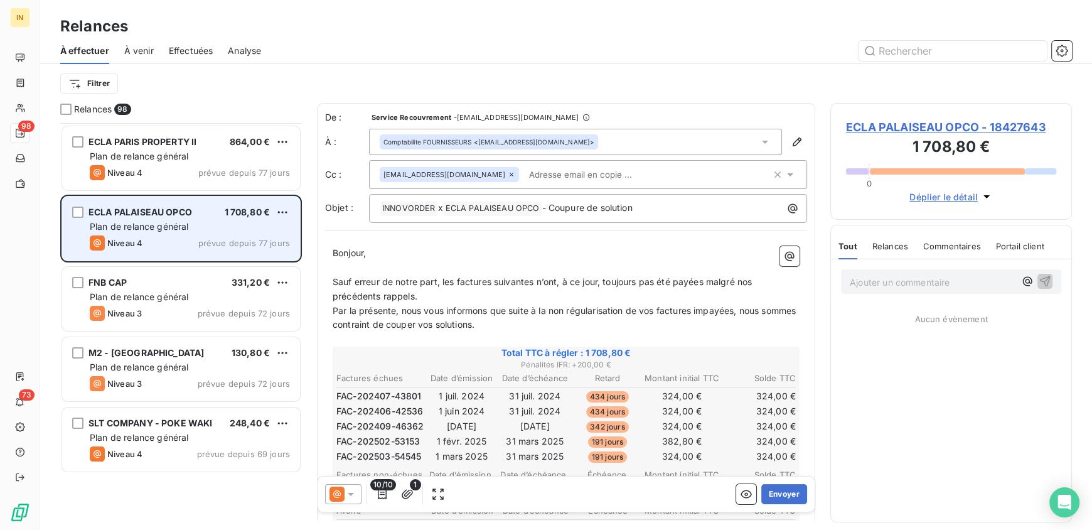
scroll to position [4857, 0]
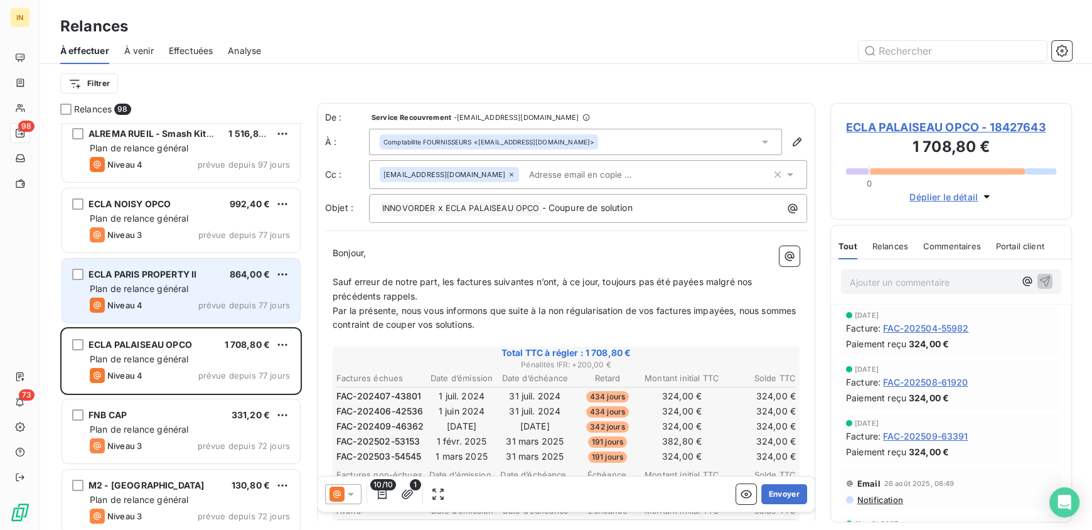
click at [197, 295] on div "ECLA PARIS PROPERTY II 864,00 € Plan de relance général Niveau 4 prévue depuis …" at bounding box center [181, 291] width 238 height 64
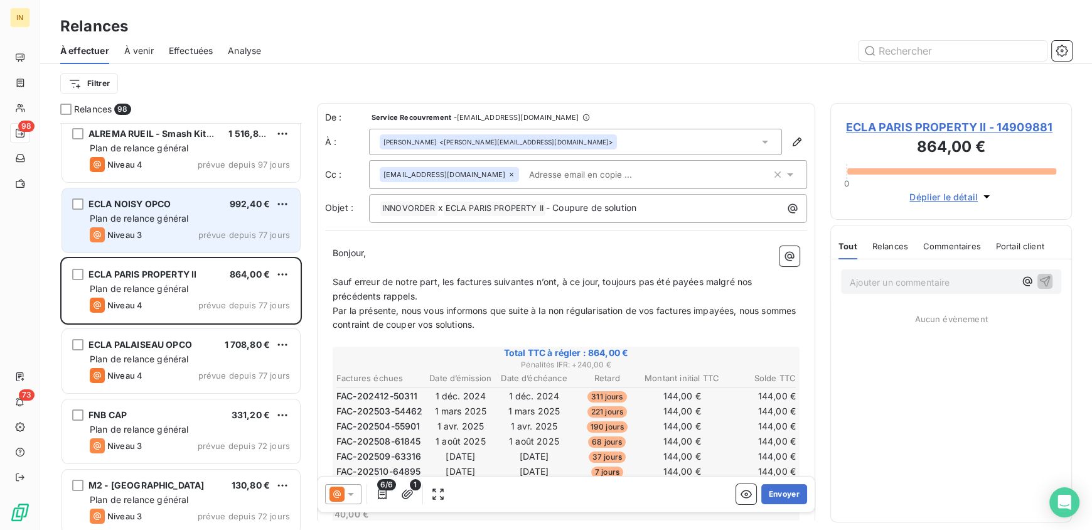
click at [191, 214] on div "Plan de relance général" at bounding box center [190, 218] width 200 height 13
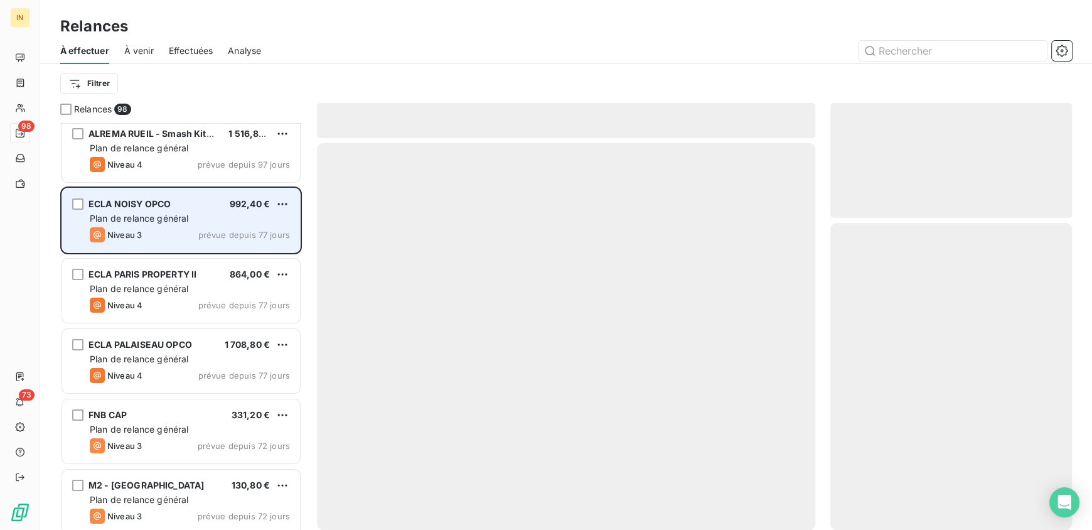
scroll to position [4779, 0]
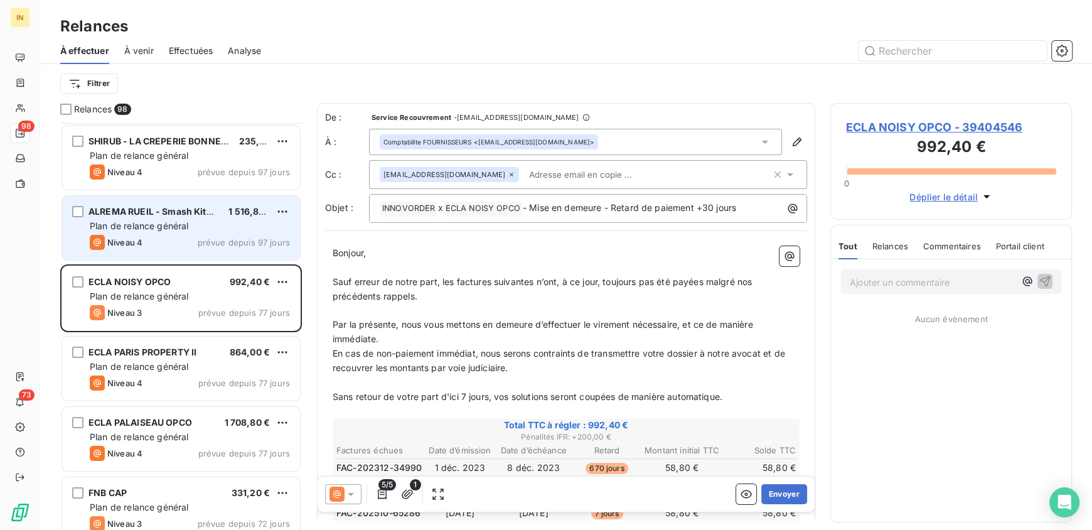
click at [182, 221] on span "Plan de relance général" at bounding box center [139, 225] width 99 height 11
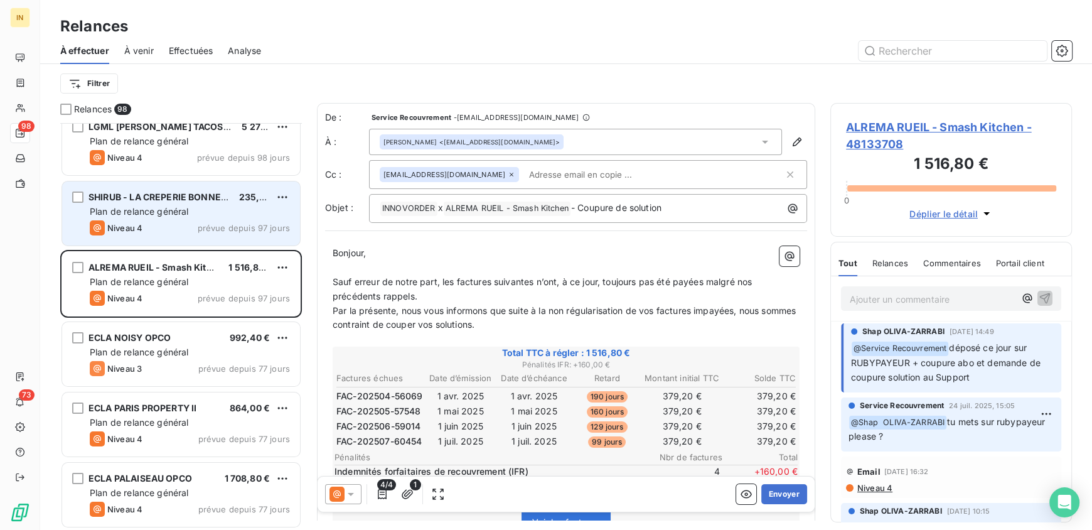
scroll to position [4723, 0]
click at [144, 208] on span "Plan de relance général" at bounding box center [139, 211] width 99 height 11
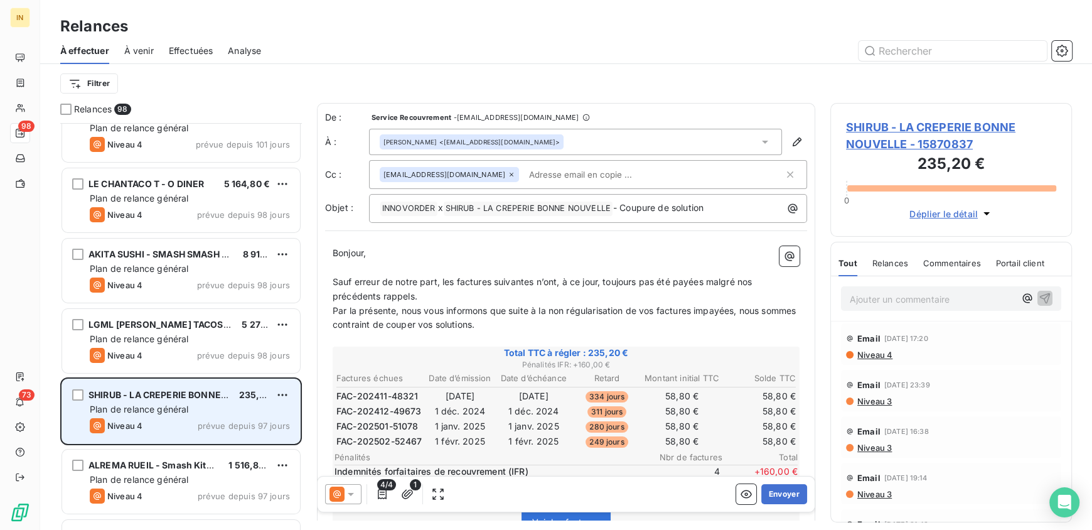
scroll to position [4525, 0]
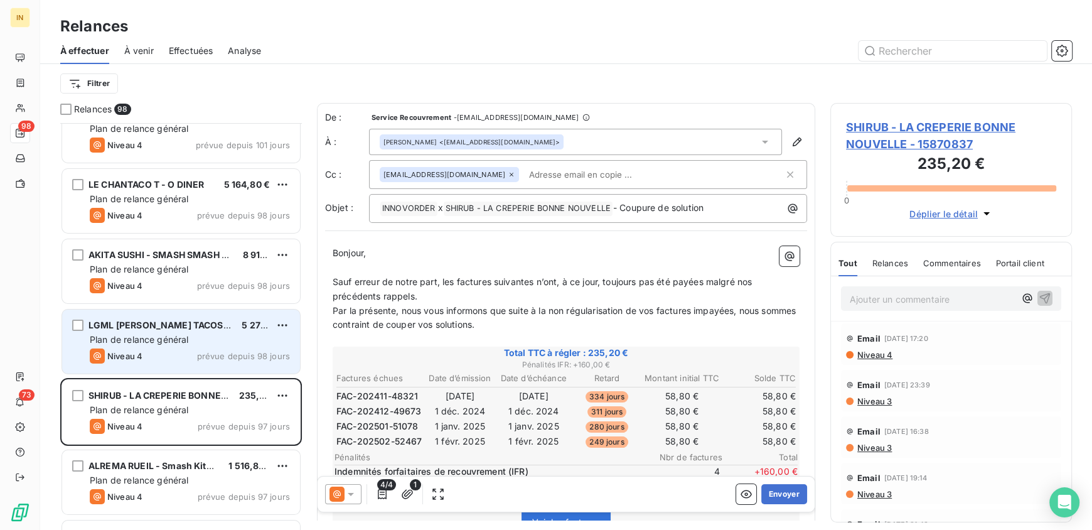
click at [184, 343] on span "Plan de relance général" at bounding box center [139, 339] width 99 height 11
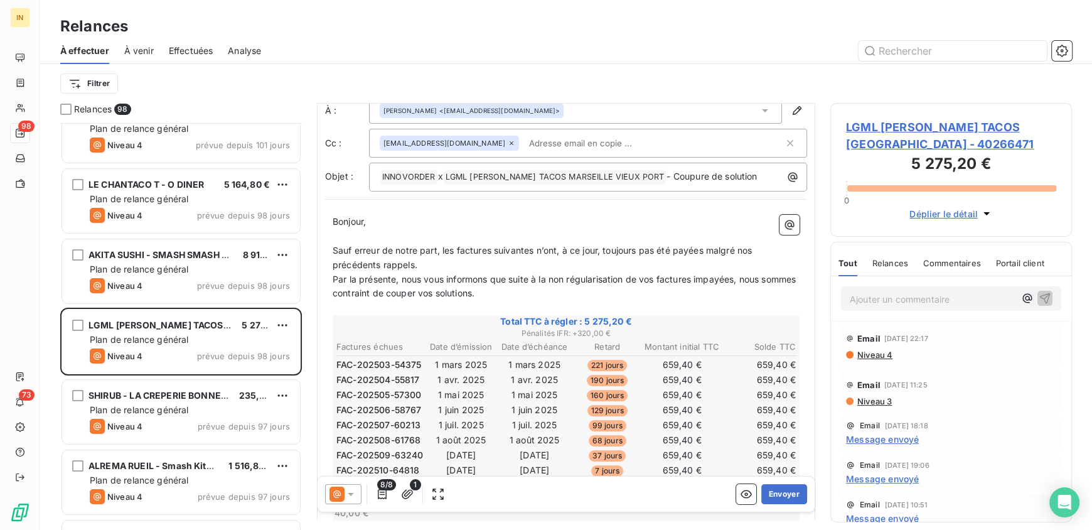
scroll to position [31, 0]
click at [915, 307] on p "Ajouter un commentaire ﻿" at bounding box center [932, 299] width 165 height 16
click at [919, 371] on span "Shap OLIVA-ZARRABI" at bounding box center [919, 371] width 94 height 11
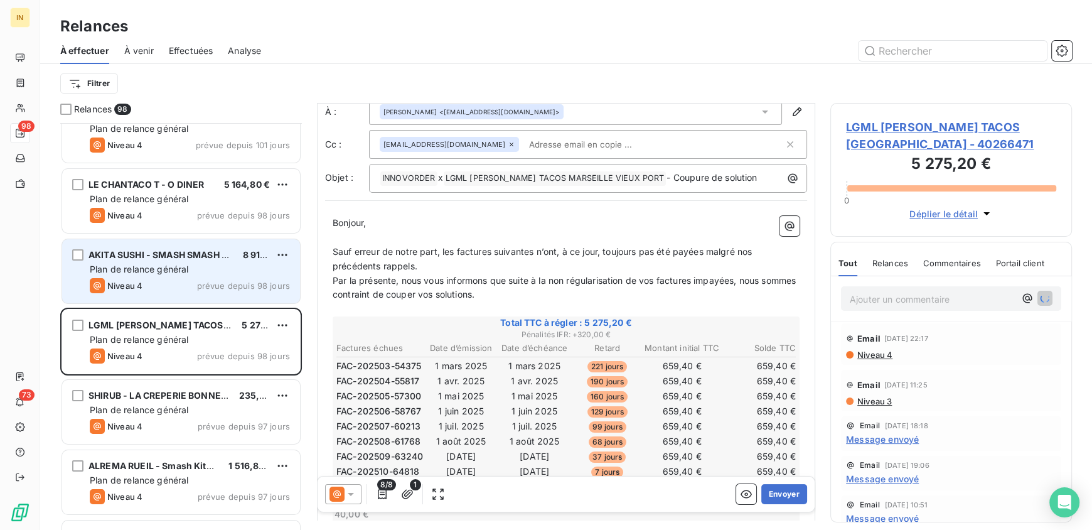
click at [146, 252] on span "AKITA SUSHI - SMASH SMASH SAINT GERMAIN EN LAYE" at bounding box center [210, 254] width 245 height 11
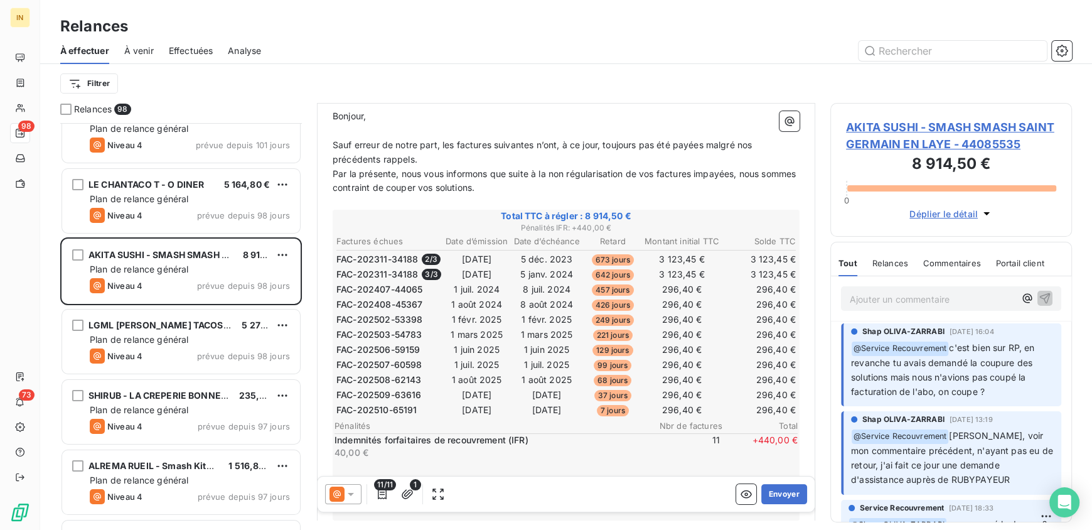
scroll to position [145, 0]
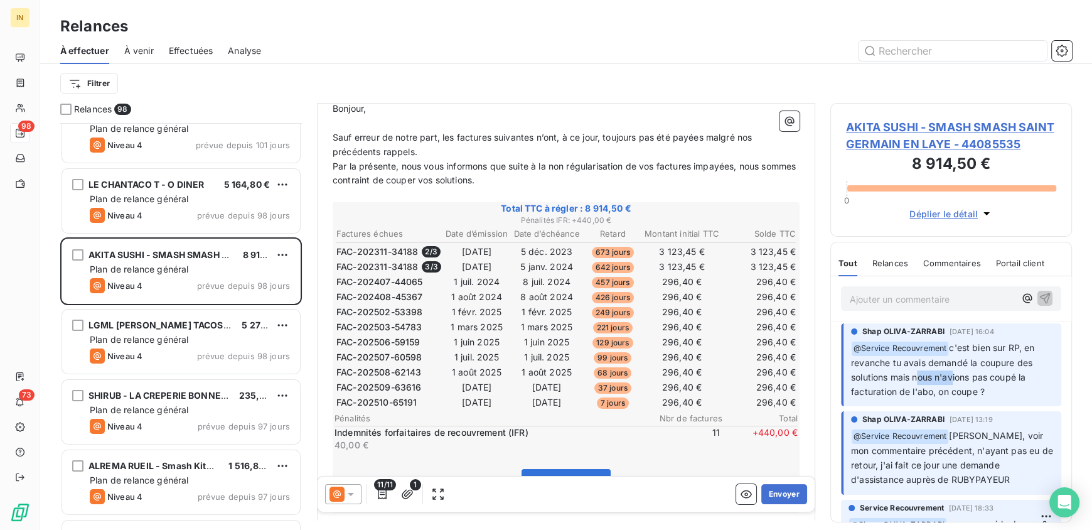
drag, startPoint x: 917, startPoint y: 378, endPoint x: 954, endPoint y: 377, distance: 37.7
click at [954, 377] on span "c'est bien sur RP, en revanche tu avais demandé la coupure des solutions mais n…" at bounding box center [944, 369] width 186 height 55
click at [894, 296] on p "Ajouter un commentaire ﻿" at bounding box center [932, 299] width 165 height 16
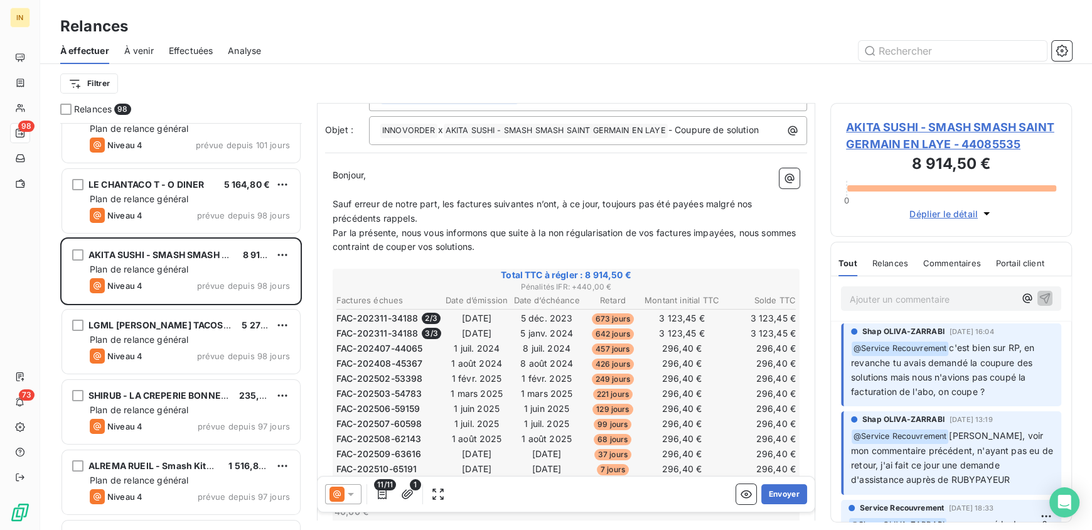
scroll to position [78, 0]
click at [889, 302] on p "Ajouter un commentaire ﻿" at bounding box center [932, 299] width 165 height 16
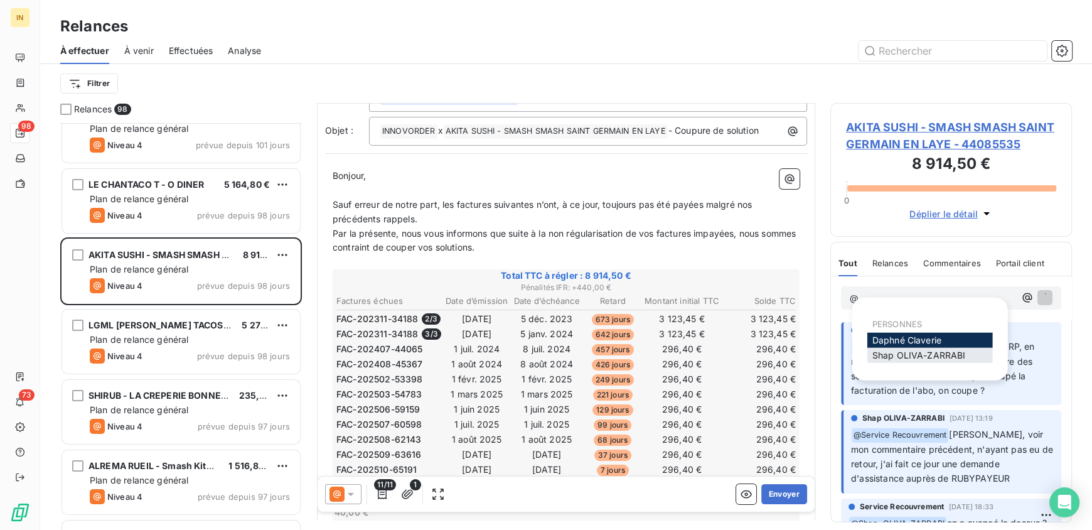
click at [904, 356] on span "Shap OLIVA-ZARRABI" at bounding box center [919, 355] width 94 height 11
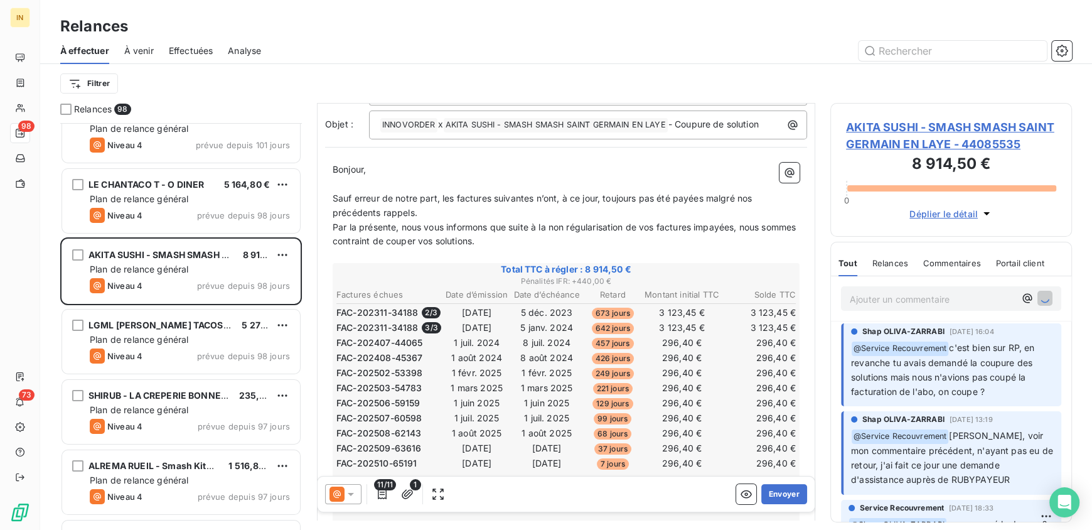
scroll to position [83, 0]
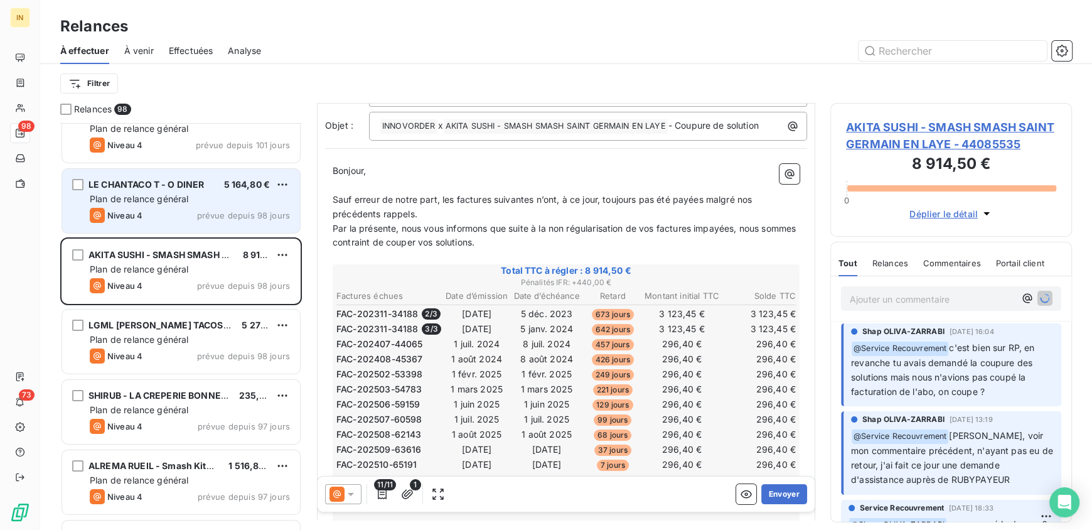
click at [193, 212] on div "Niveau 4 prévue depuis 98 jours" at bounding box center [190, 215] width 200 height 15
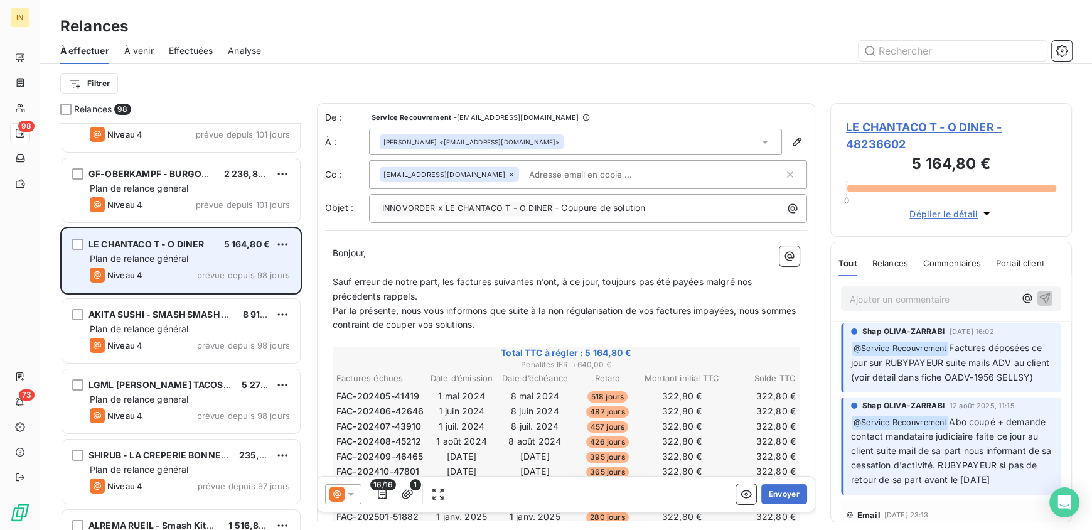
scroll to position [4465, 0]
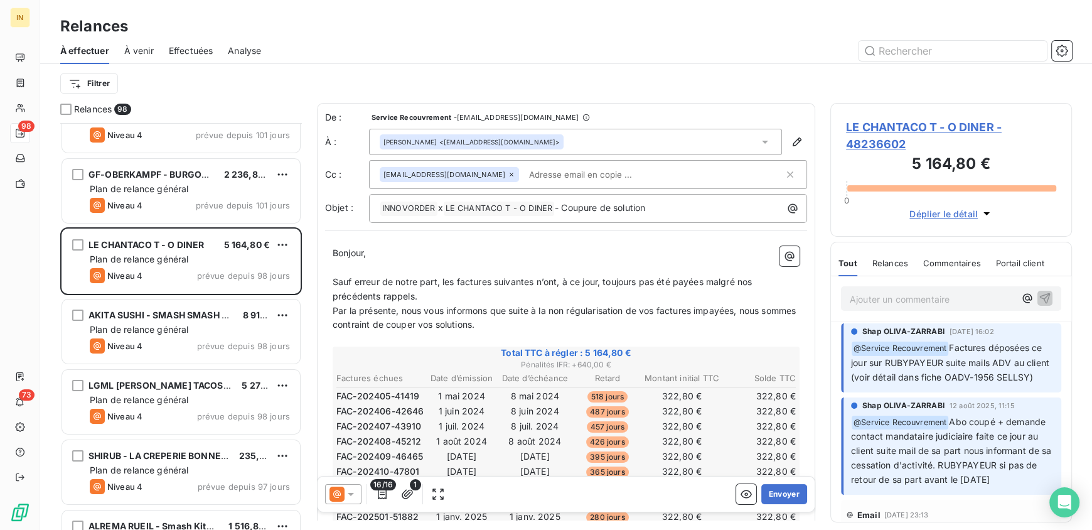
click at [163, 195] on div "GF-OBERKAMPF - BURGOUZZ 2 236,80 € Plan de relance général Niveau 4 prévue depu…" at bounding box center [181, 191] width 238 height 64
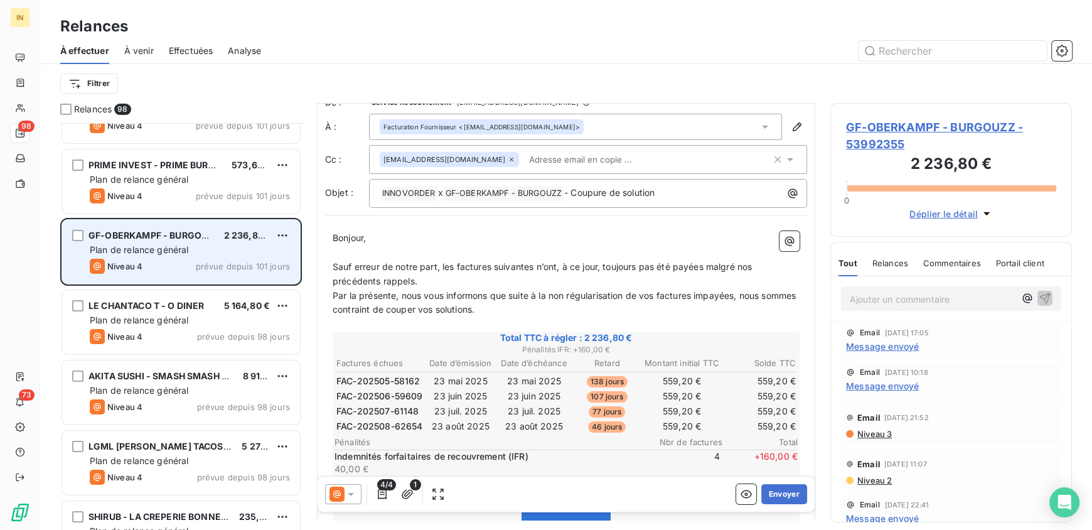
scroll to position [4401, 0]
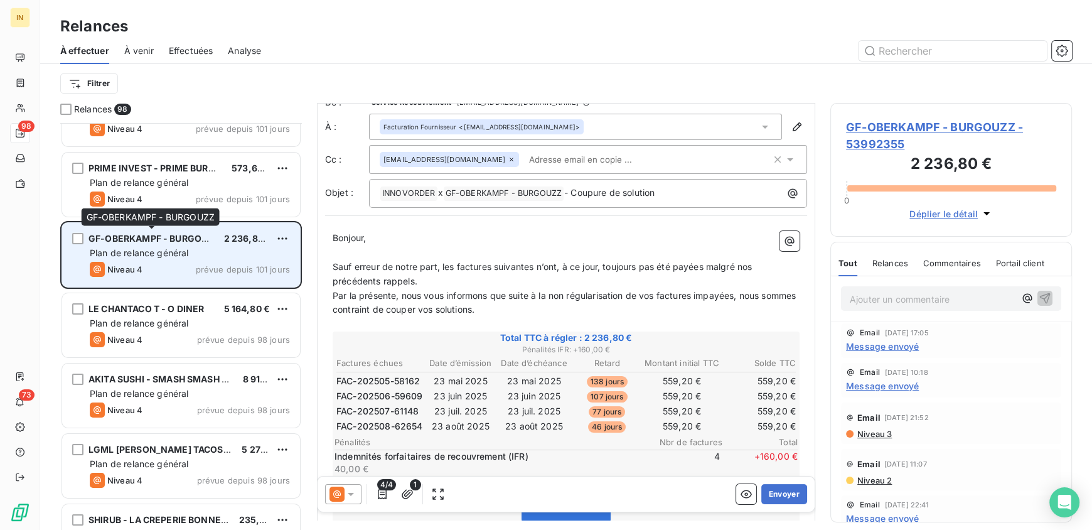
click at [177, 242] on span "GF-OBERKAMPF - BURGOUZZ" at bounding box center [153, 238] width 131 height 11
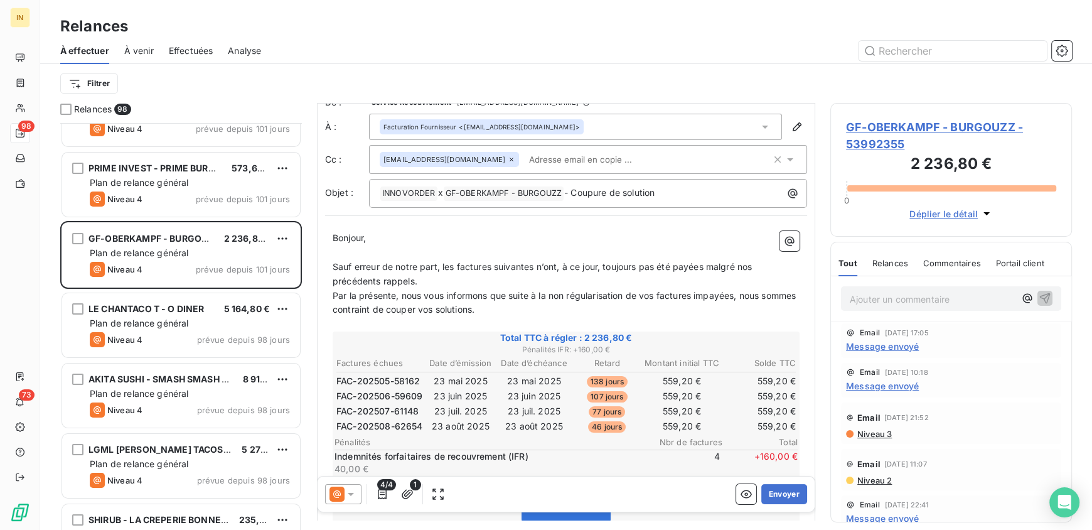
click at [928, 296] on p "Ajouter un commentaire ﻿" at bounding box center [932, 299] width 165 height 16
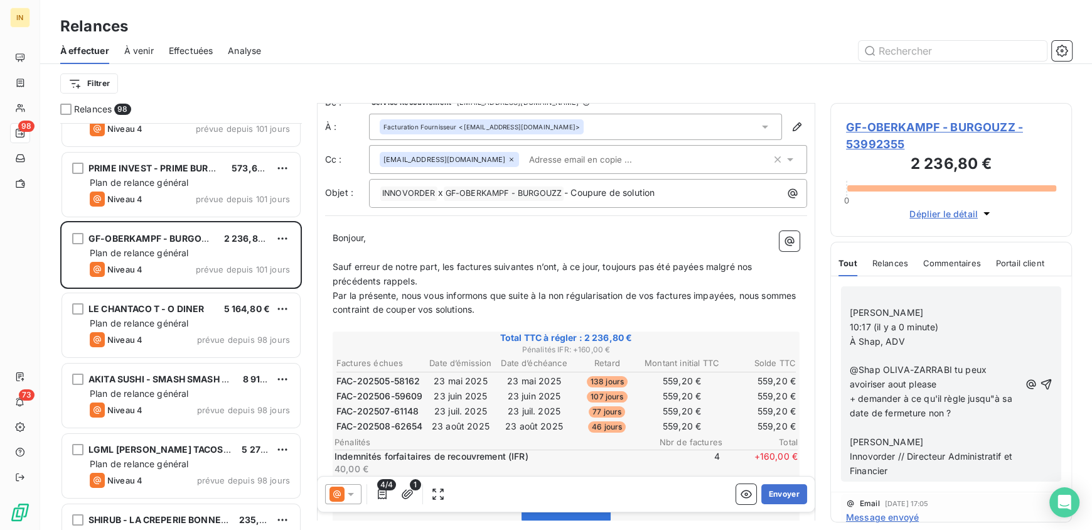
click at [928, 296] on p "﻿" at bounding box center [935, 298] width 170 height 14
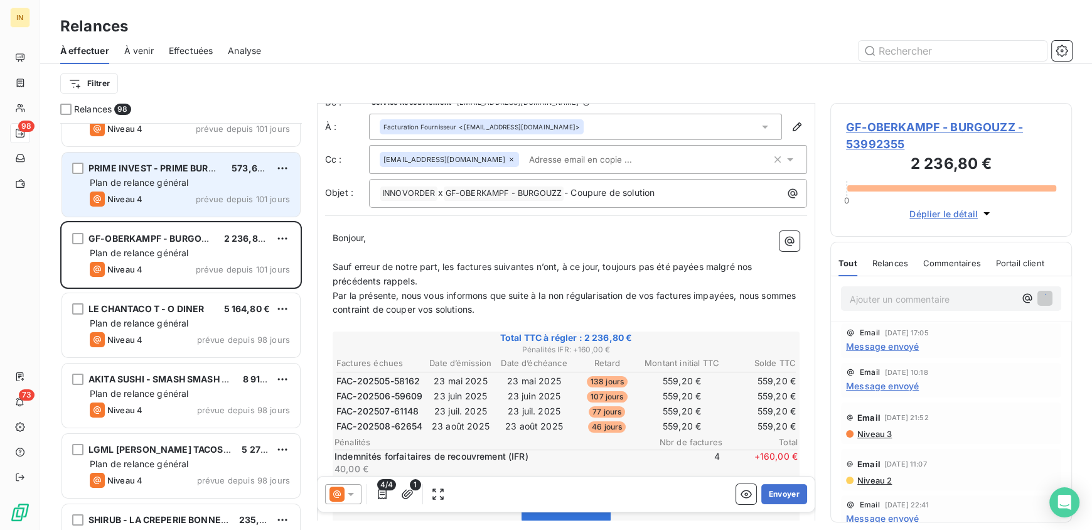
click at [155, 195] on div "Niveau 4 prévue depuis 101 jours" at bounding box center [190, 198] width 200 height 15
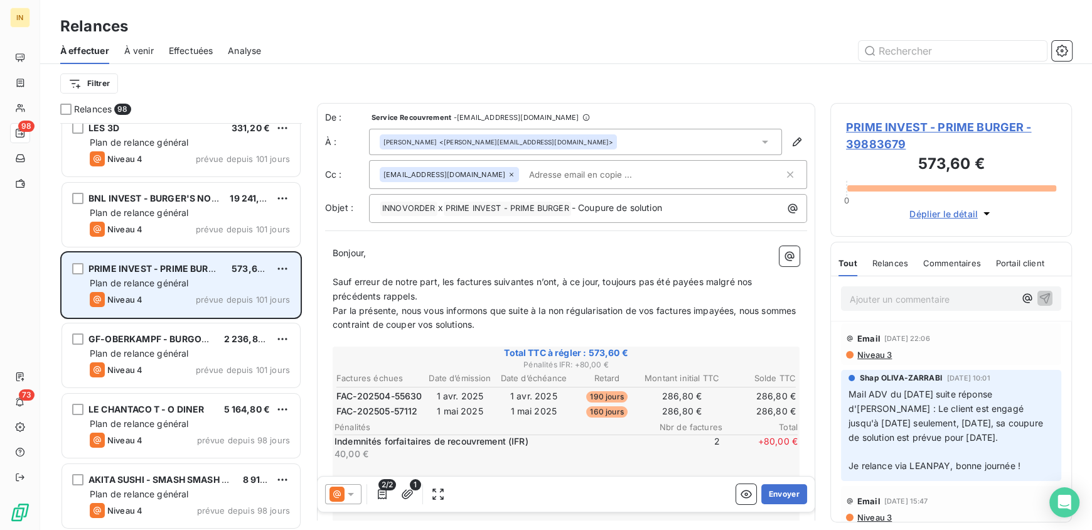
scroll to position [4299, 0]
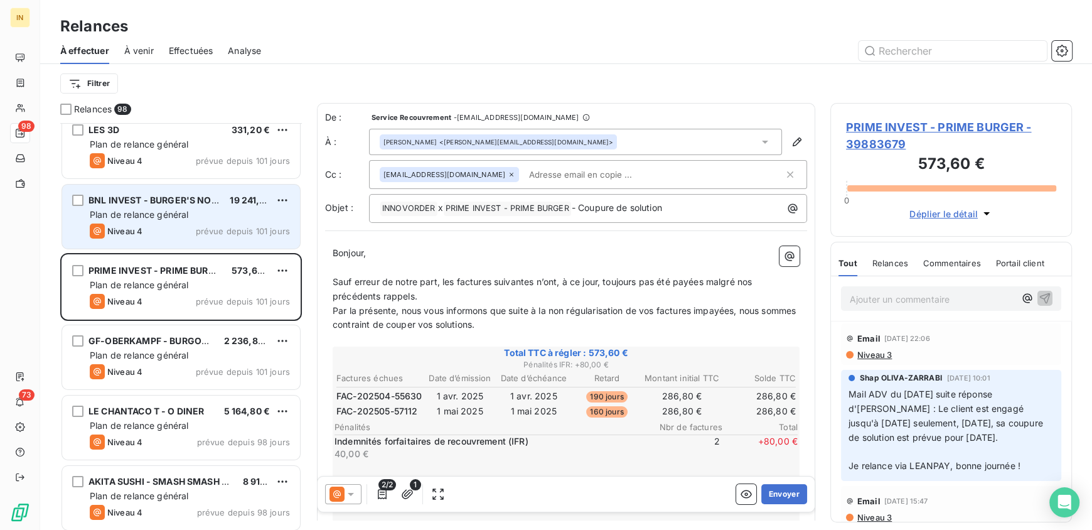
click at [179, 211] on span "Plan de relance général" at bounding box center [139, 214] width 99 height 11
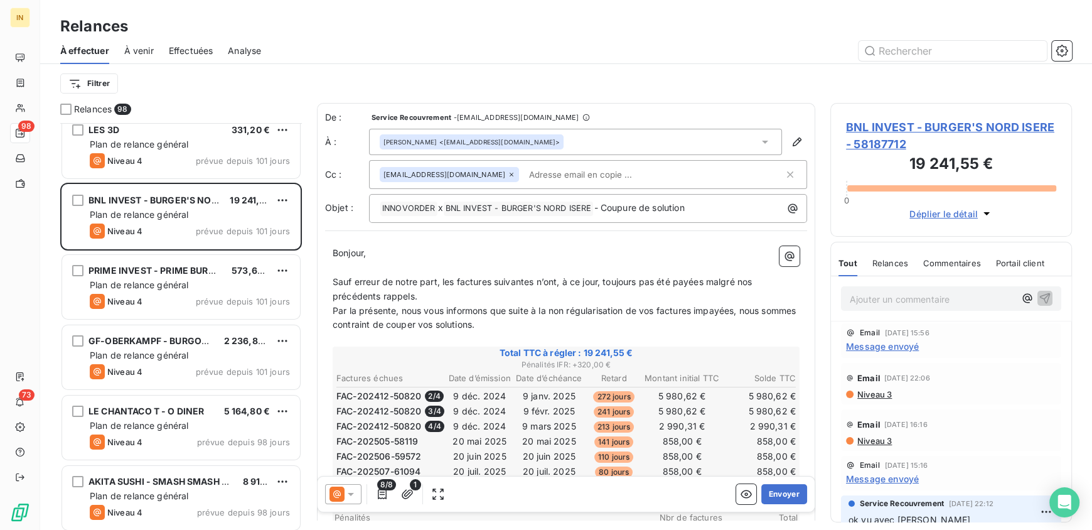
click at [143, 123] on div "ZAHRA - Chicken Village Villepinte 4 116,00 € Plan de relance général Niveau 4 …" at bounding box center [181, 326] width 242 height 407
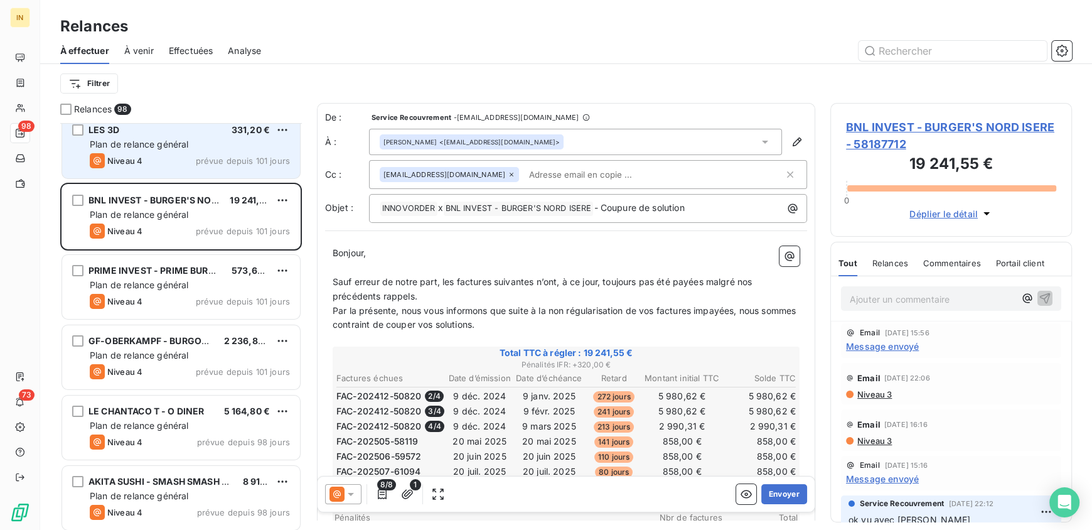
click at [163, 151] on div "LES 3D 331,20 € Plan de relance général Niveau 4 prévue depuis 101 jours" at bounding box center [181, 146] width 238 height 64
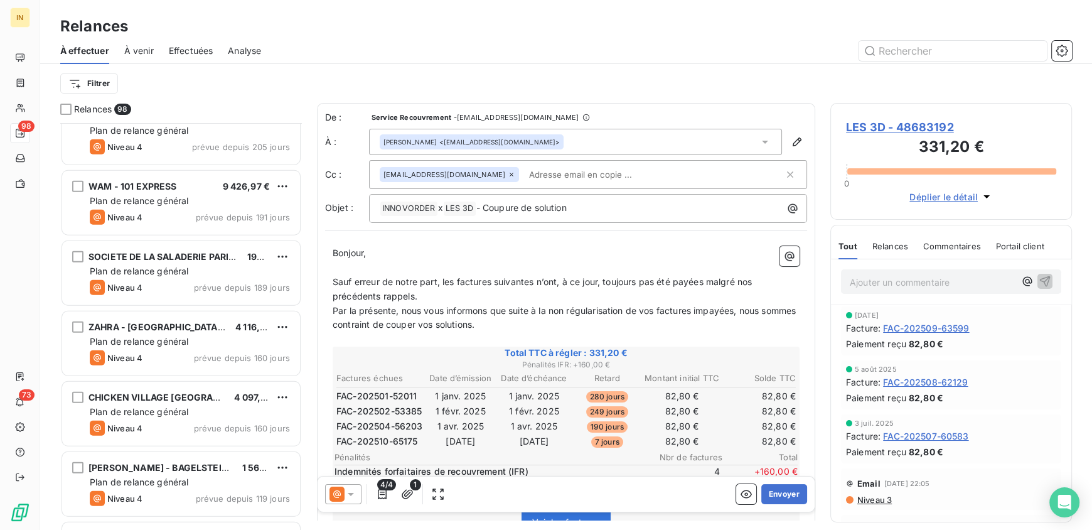
scroll to position [3399, 0]
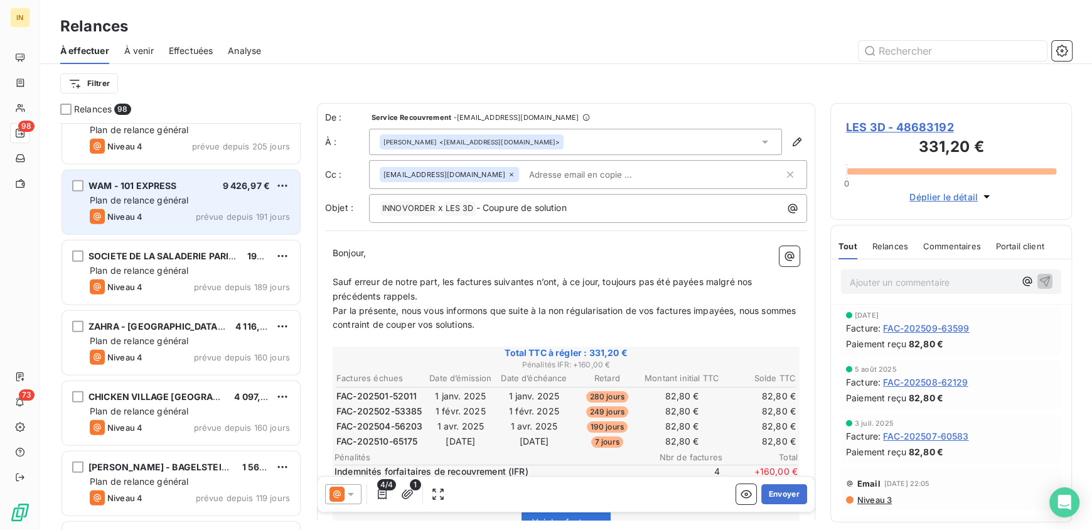
click at [183, 214] on div "Niveau 4 prévue depuis 191 jours" at bounding box center [190, 216] width 200 height 15
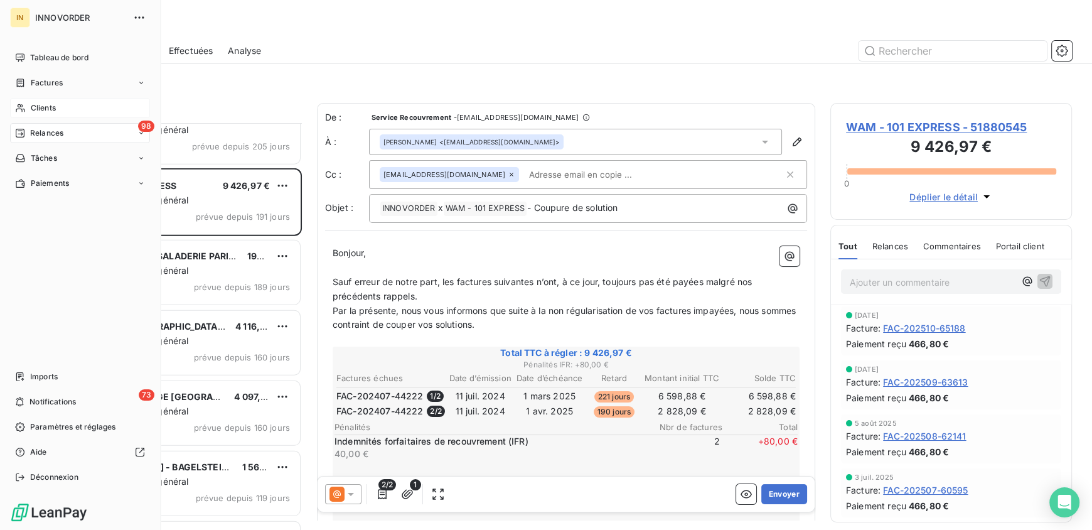
click at [18, 110] on icon at bounding box center [20, 108] width 11 height 10
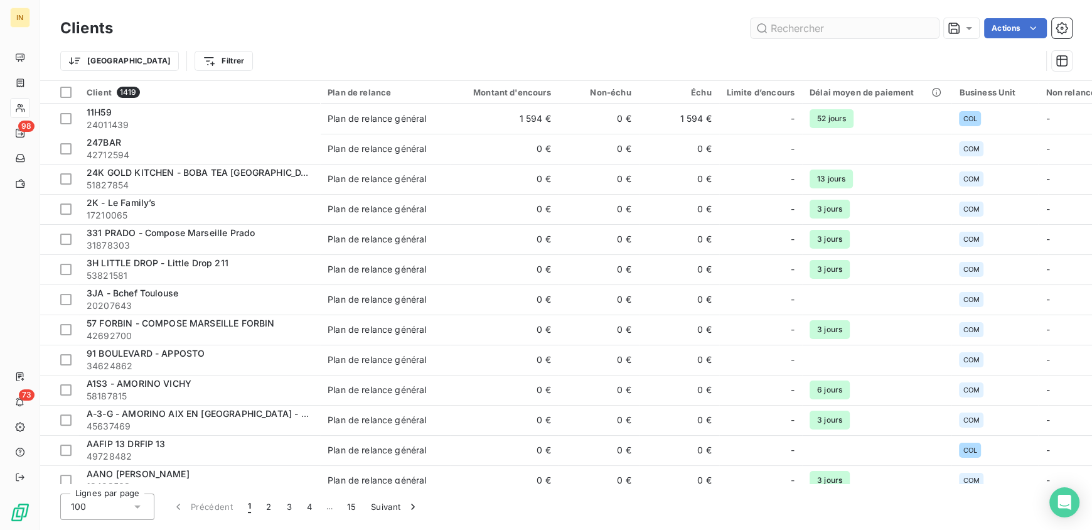
click at [833, 23] on input "text" at bounding box center [845, 28] width 188 height 20
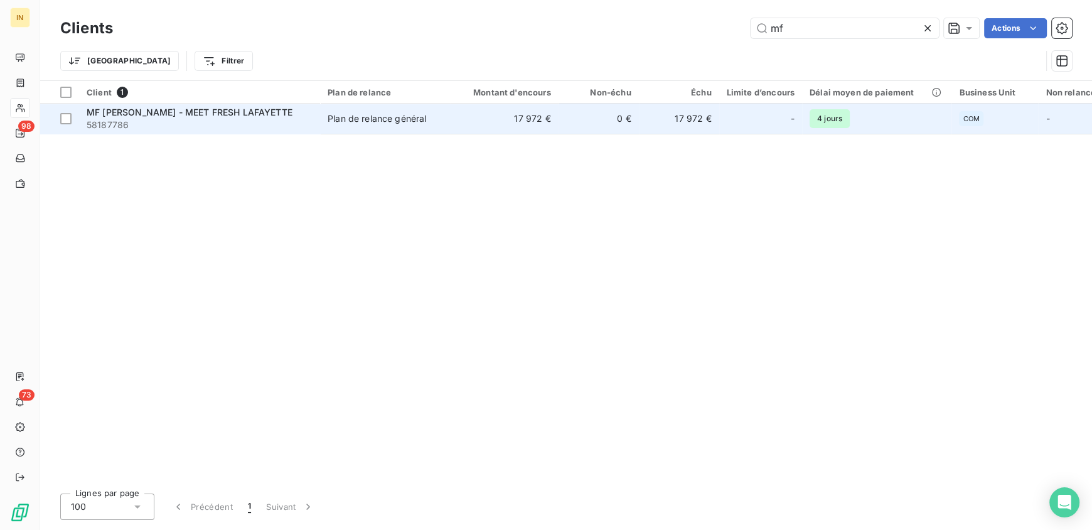
type input "mf"
click at [218, 109] on span "MF LA FAYETTE - MEET FRESH LAFAYETTE" at bounding box center [190, 112] width 206 height 11
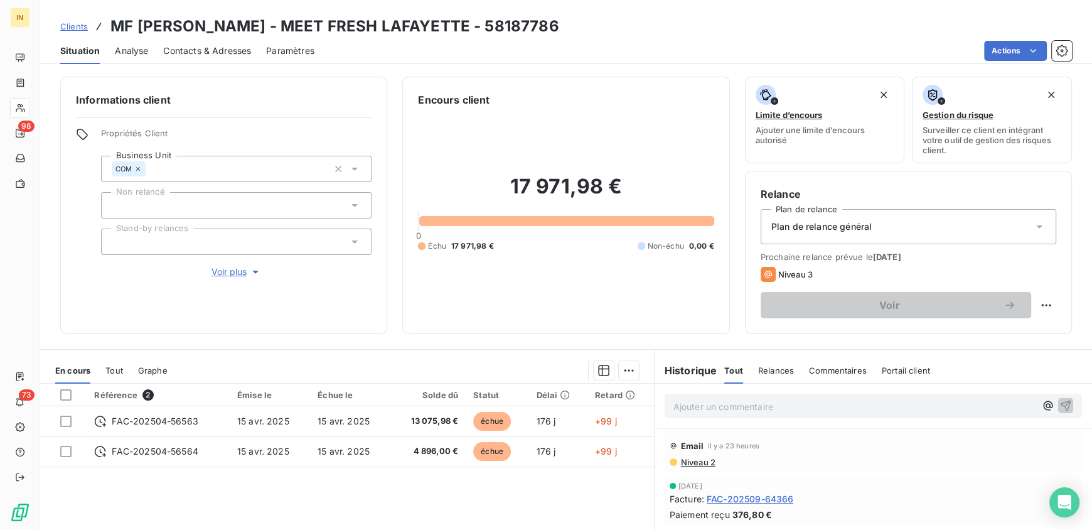
click at [693, 410] on p "Ajouter un commentaire ﻿" at bounding box center [854, 406] width 362 height 16
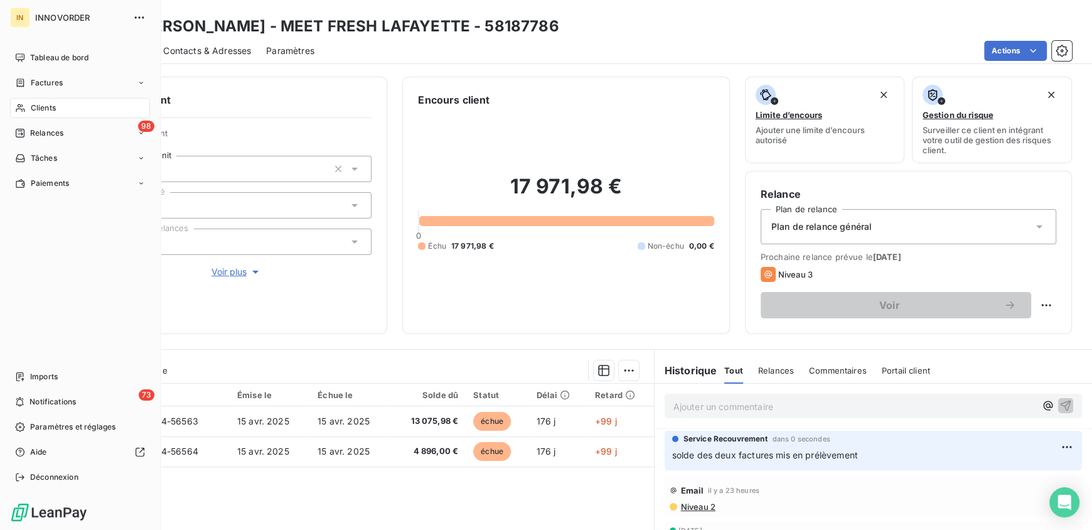
click at [31, 104] on span "Clients" at bounding box center [43, 107] width 25 height 11
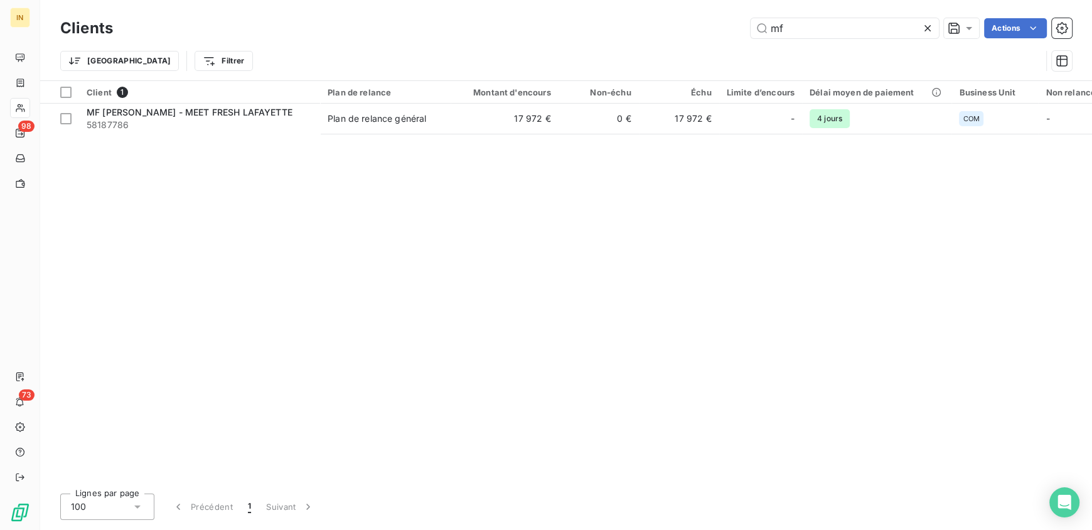
drag, startPoint x: 833, startPoint y: 33, endPoint x: 685, endPoint y: 30, distance: 148.1
click at [685, 30] on div "mf Actions" at bounding box center [600, 28] width 944 height 20
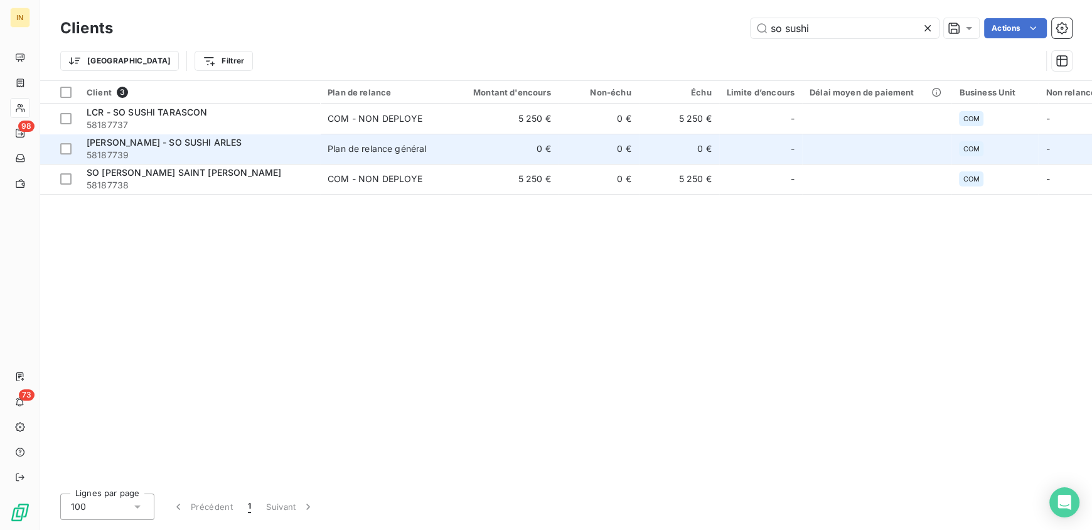
type input "so sushi"
click at [224, 154] on span "58187739" at bounding box center [200, 155] width 226 height 13
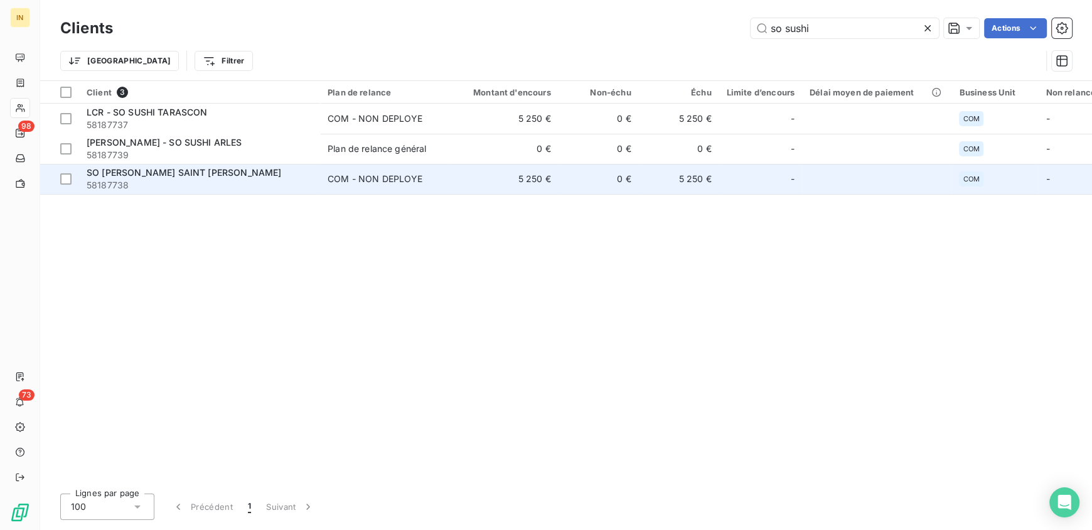
click at [272, 171] on div "SO SUSHI SAINT REMY DE PROVENCE" at bounding box center [200, 172] width 226 height 13
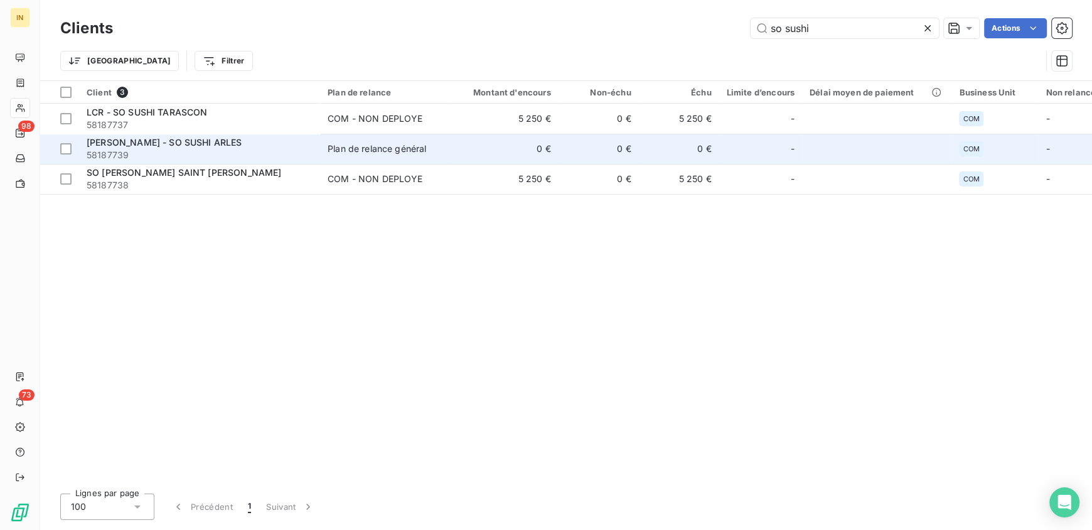
click at [366, 143] on div "Plan de relance général" at bounding box center [377, 148] width 99 height 13
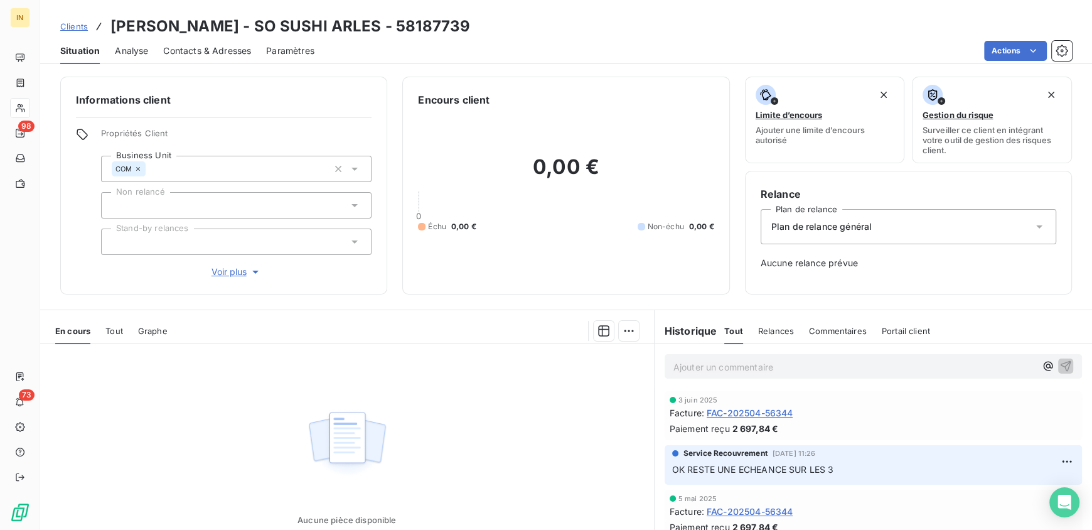
click at [862, 228] on span "Plan de relance général" at bounding box center [821, 226] width 100 height 13
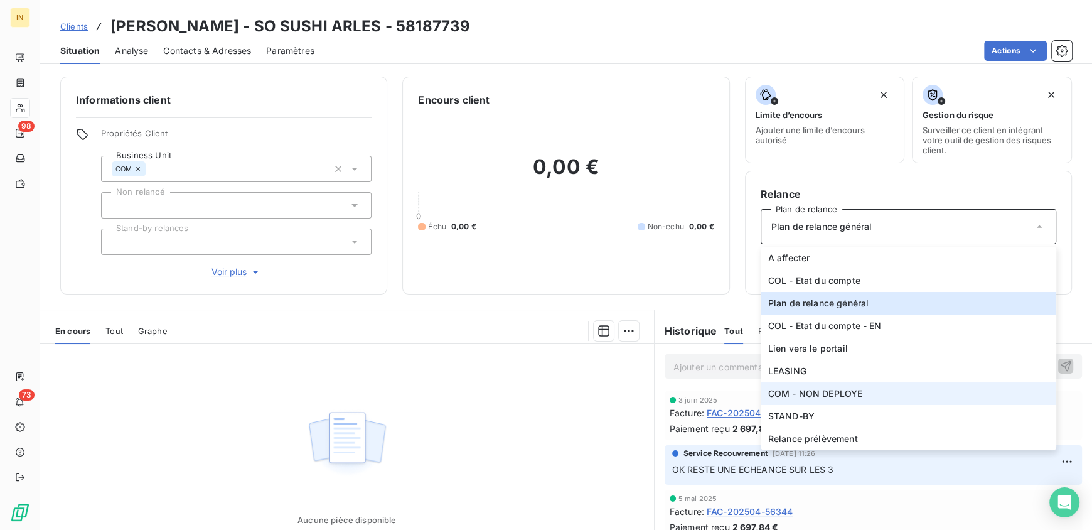
click at [807, 391] on span "COM - NON DEPLOYE" at bounding box center [815, 393] width 95 height 13
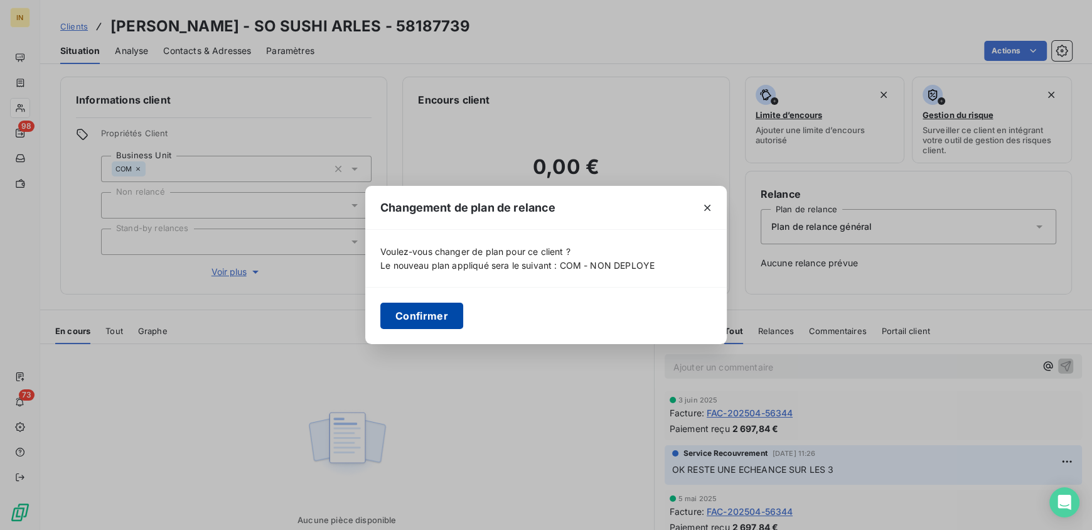
click at [413, 324] on button "Confirmer" at bounding box center [421, 315] width 83 height 26
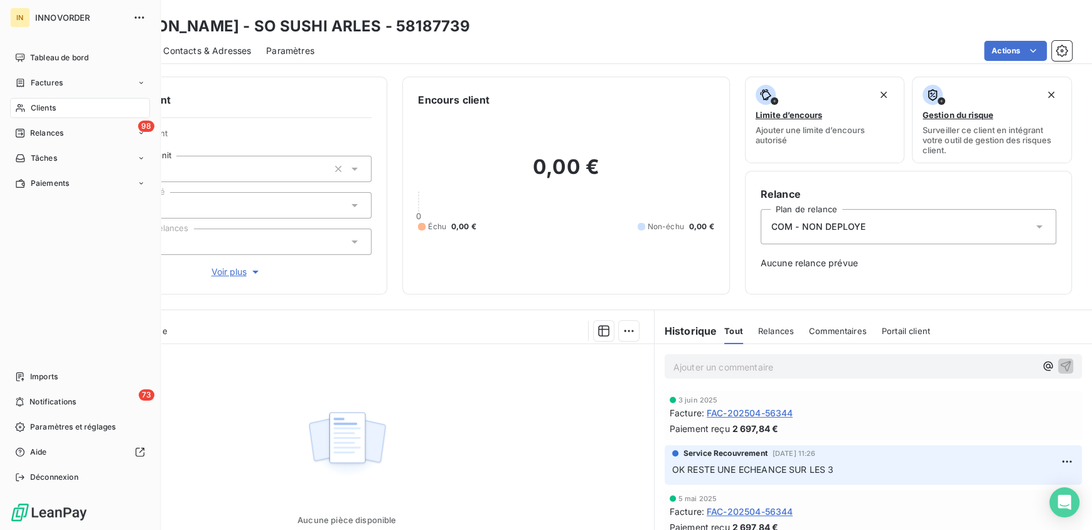
click at [42, 107] on span "Clients" at bounding box center [43, 107] width 25 height 11
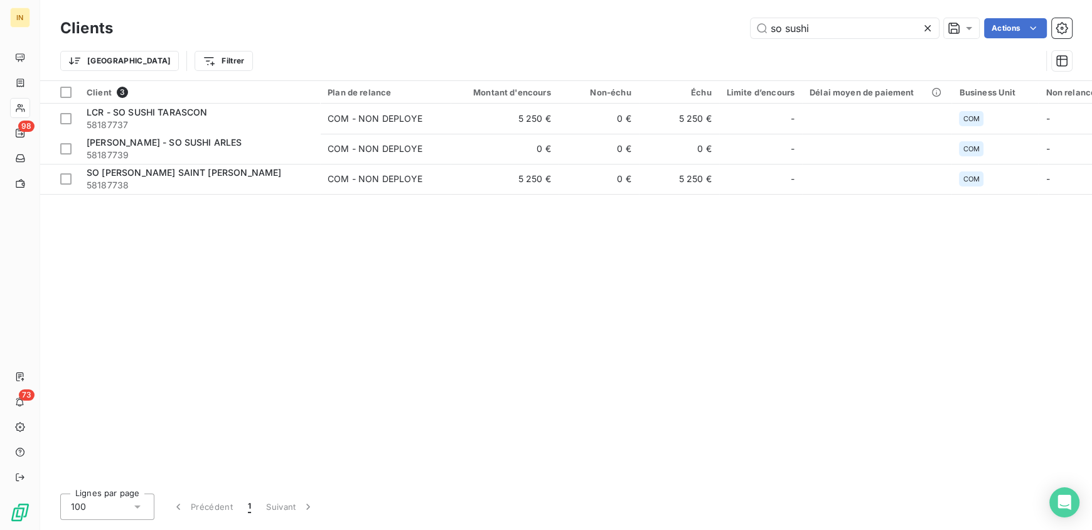
drag, startPoint x: 830, startPoint y: 29, endPoint x: 695, endPoint y: 45, distance: 135.9
click at [695, 45] on div "Clients so sushi Actions Trier Filtrer" at bounding box center [566, 47] width 1012 height 65
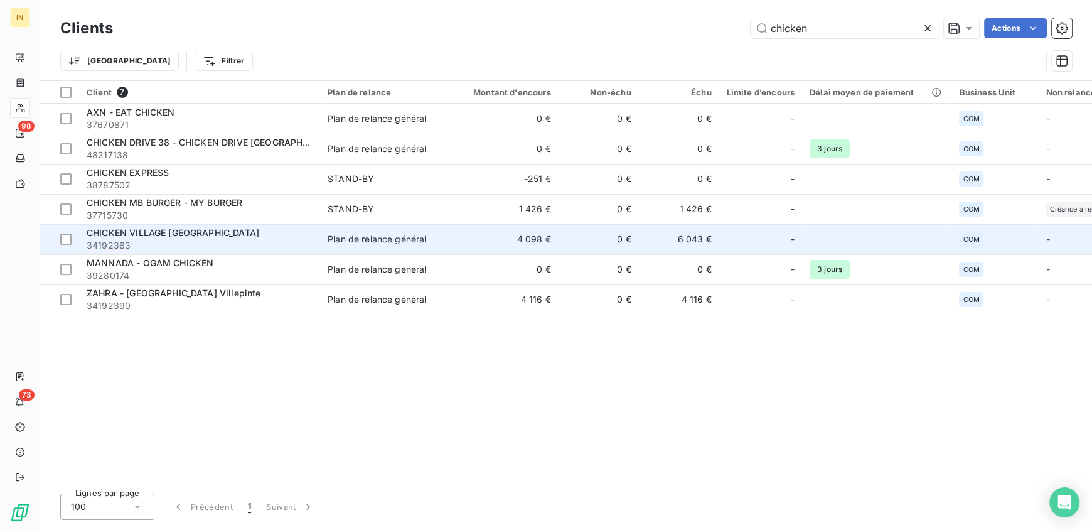
type input "chicken"
click at [220, 247] on span "34192363" at bounding box center [200, 245] width 226 height 13
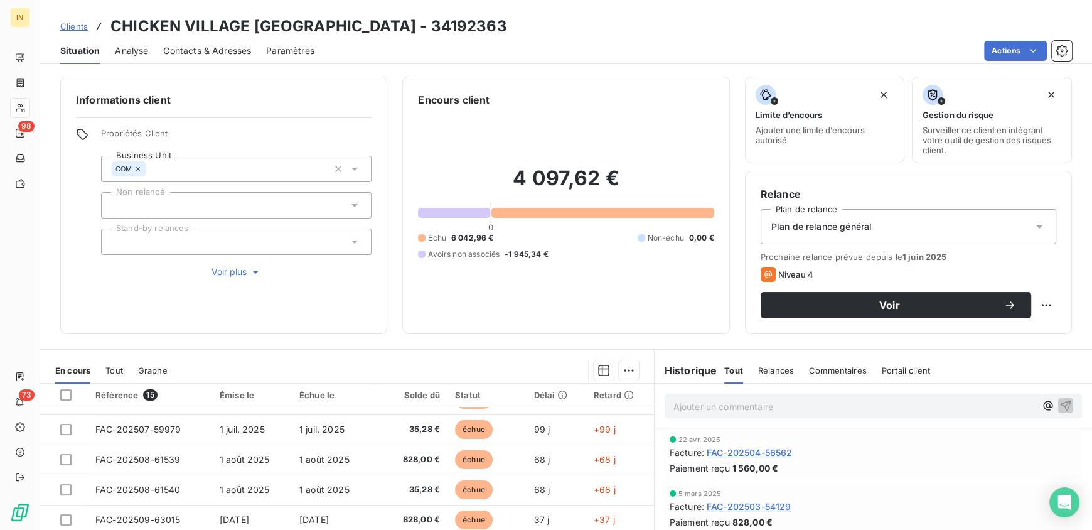
scroll to position [132, 0]
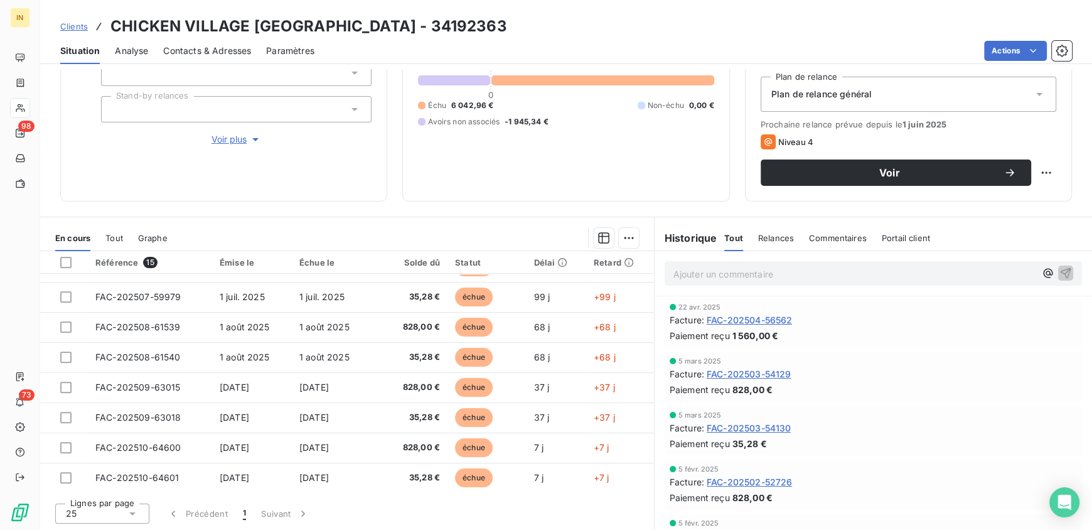
click at [766, 279] on p "Ajouter un commentaire ﻿" at bounding box center [854, 274] width 362 height 16
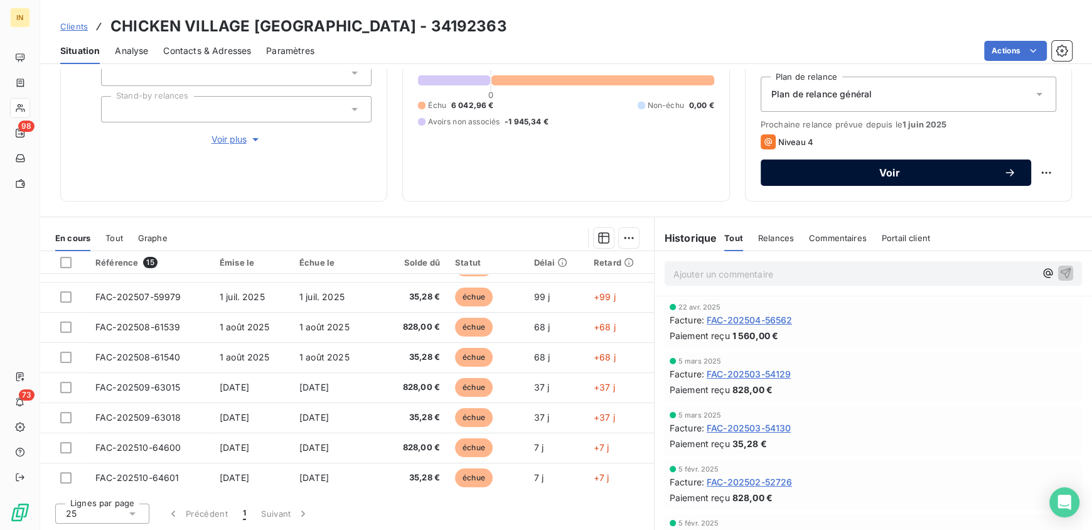
click at [804, 169] on span "Voir" at bounding box center [890, 173] width 228 height 10
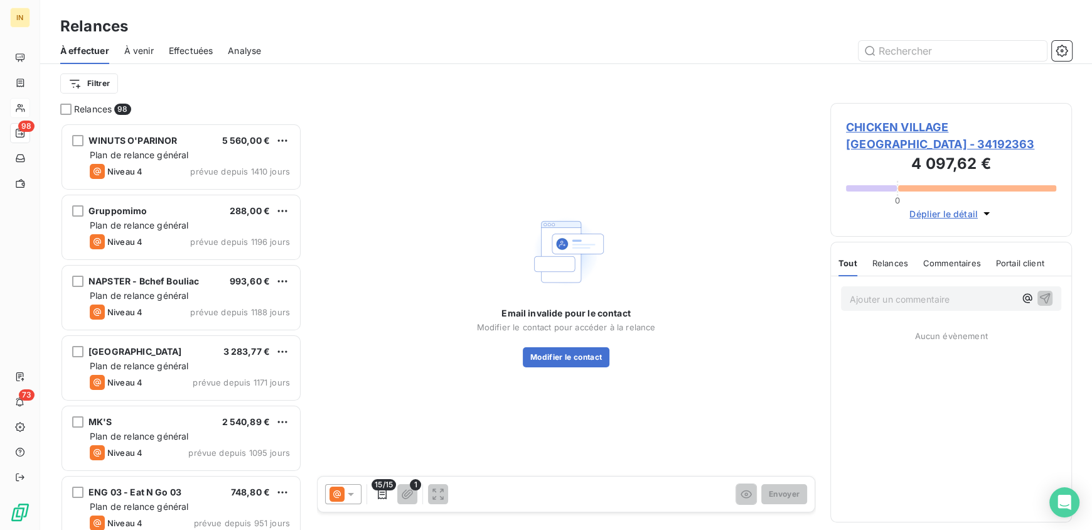
scroll to position [397, 232]
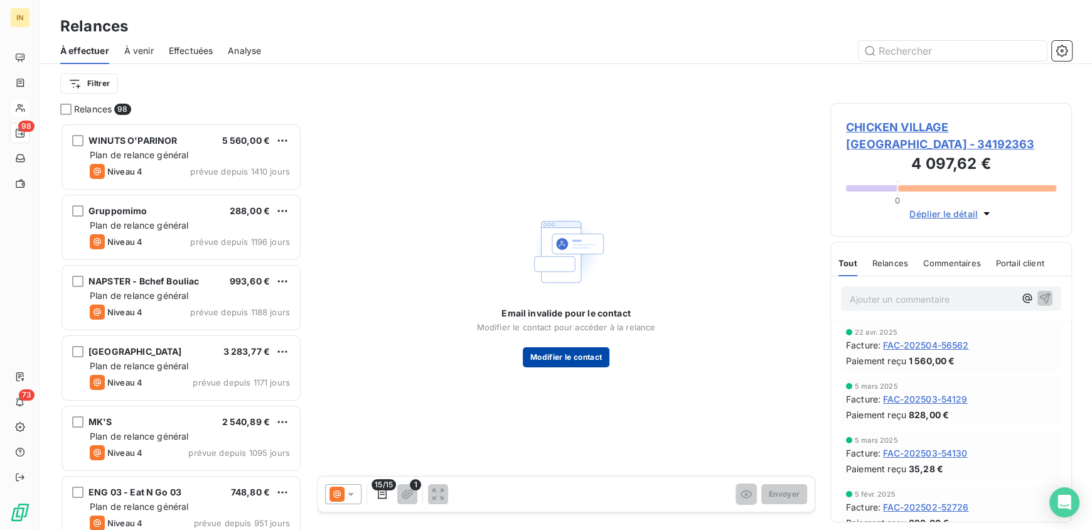
click at [555, 358] on button "Modifier le contact" at bounding box center [566, 357] width 87 height 20
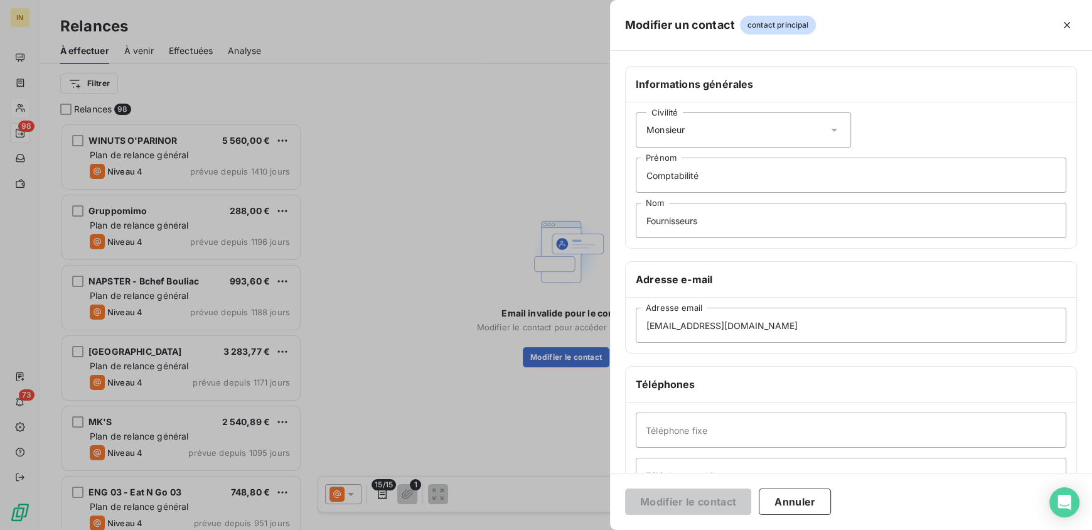
click at [528, 223] on div at bounding box center [546, 265] width 1092 height 530
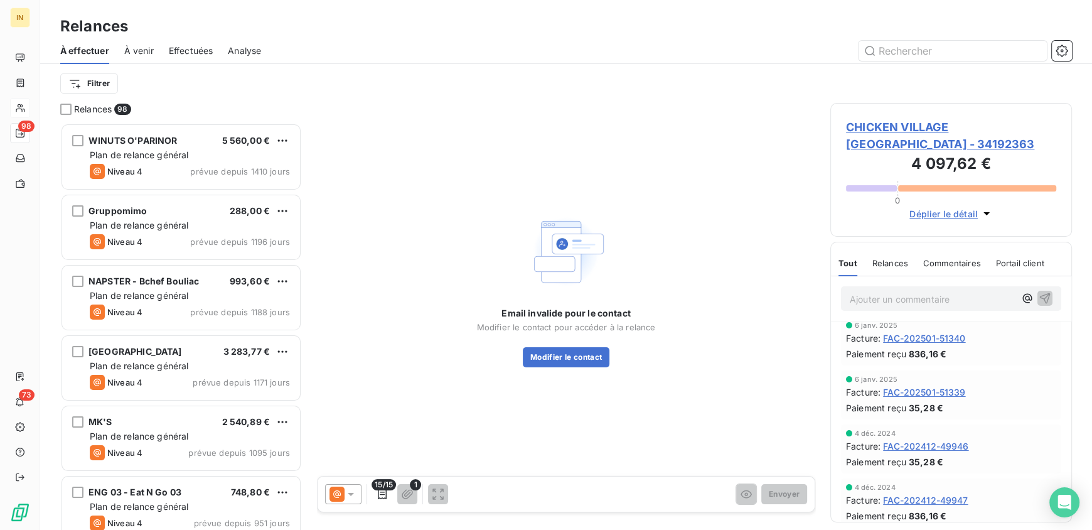
scroll to position [0, 0]
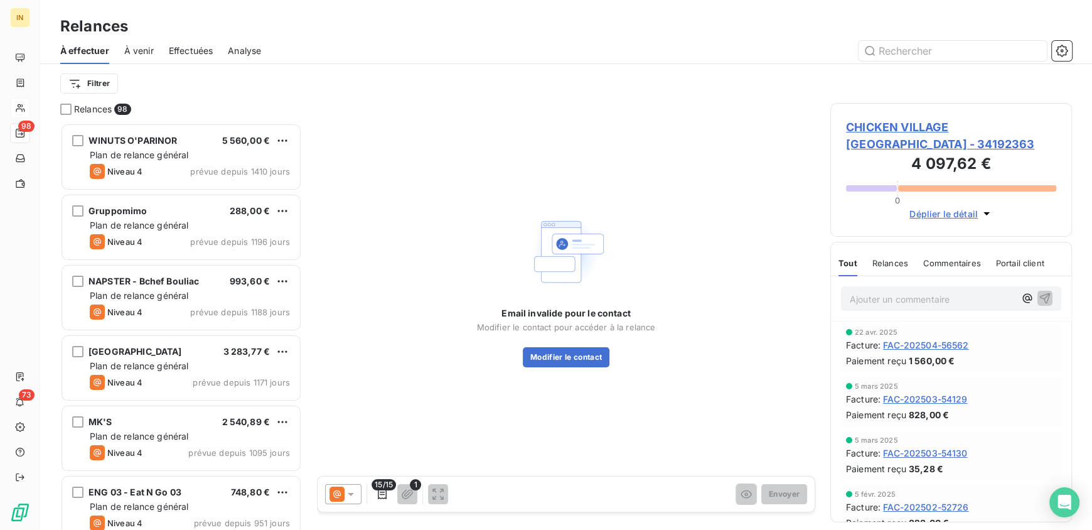
click at [871, 299] on p "Ajouter un commentaire ﻿" at bounding box center [932, 299] width 165 height 16
click at [867, 126] on span "CHICKEN VILLAGE Bobigny - 34192363" at bounding box center [951, 136] width 210 height 34
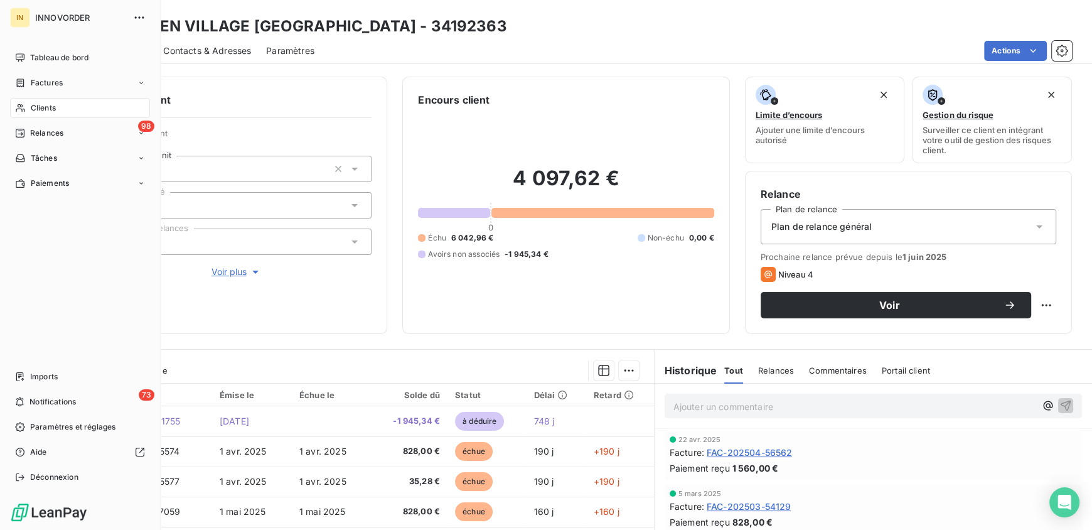
click at [24, 100] on div "Clients" at bounding box center [80, 108] width 140 height 20
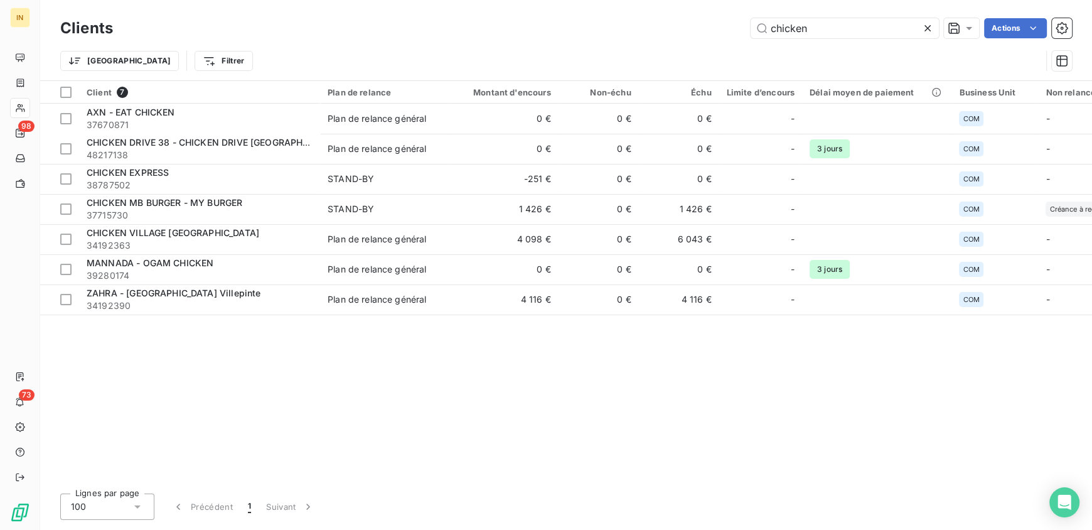
drag, startPoint x: 822, startPoint y: 21, endPoint x: 625, endPoint y: 31, distance: 197.3
click at [625, 31] on div "chicken Actions" at bounding box center [600, 28] width 944 height 20
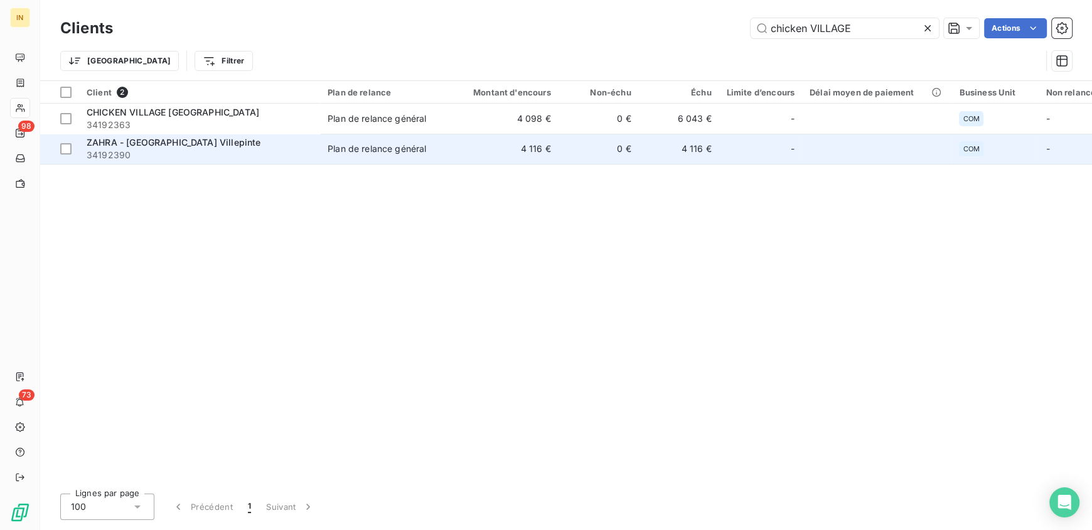
type input "chicken VILLAGE"
click at [200, 156] on span "34192390" at bounding box center [200, 155] width 226 height 13
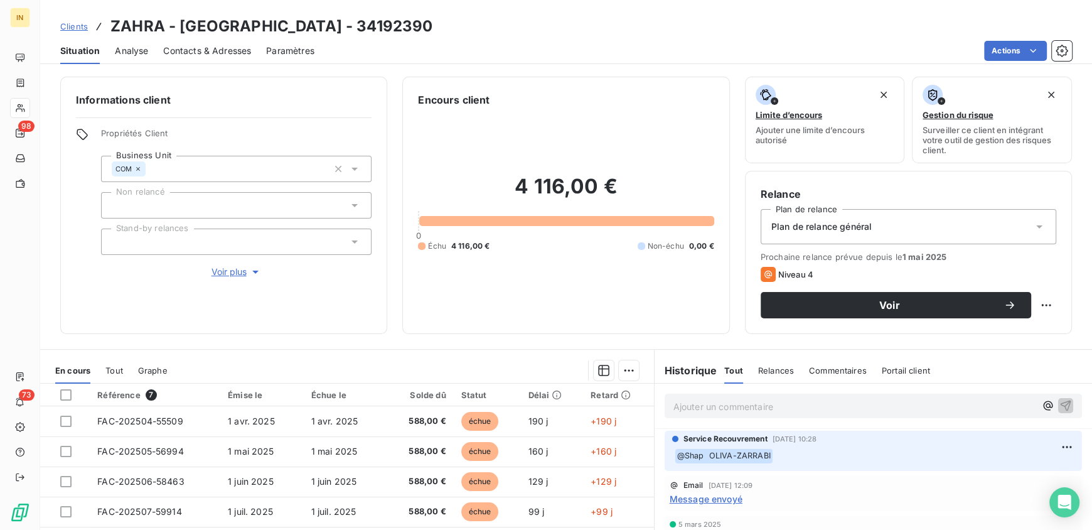
drag, startPoint x: 897, startPoint y: 305, endPoint x: 309, endPoint y: 35, distance: 647.5
click at [309, 35] on div "Clients ZAHRA - Chicken Village Villepinte - 34192390 Situation Analyse Contact…" at bounding box center [566, 265] width 1052 height 530
click at [729, 409] on p "Ajouter un commentaire ﻿" at bounding box center [854, 406] width 362 height 16
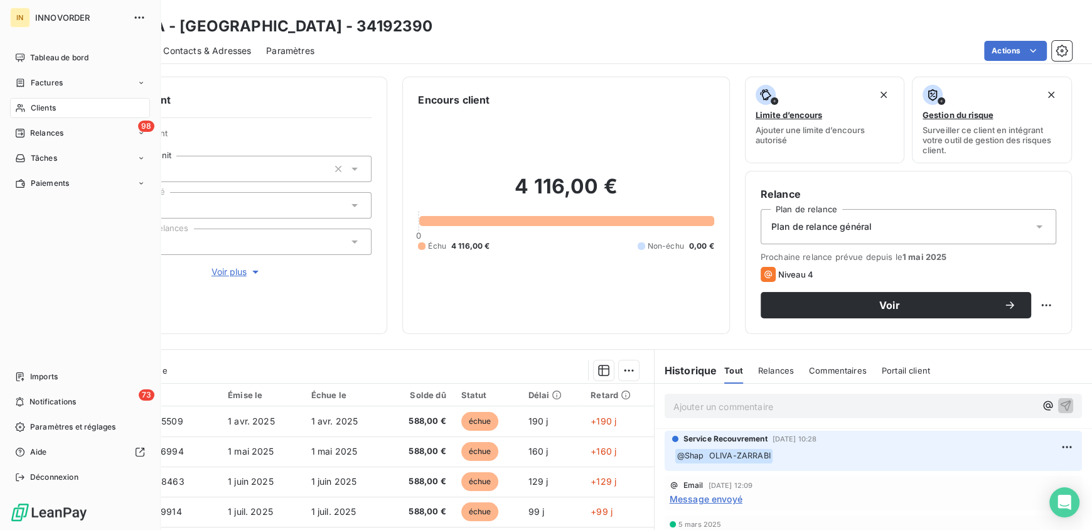
click at [23, 103] on icon at bounding box center [20, 108] width 11 height 10
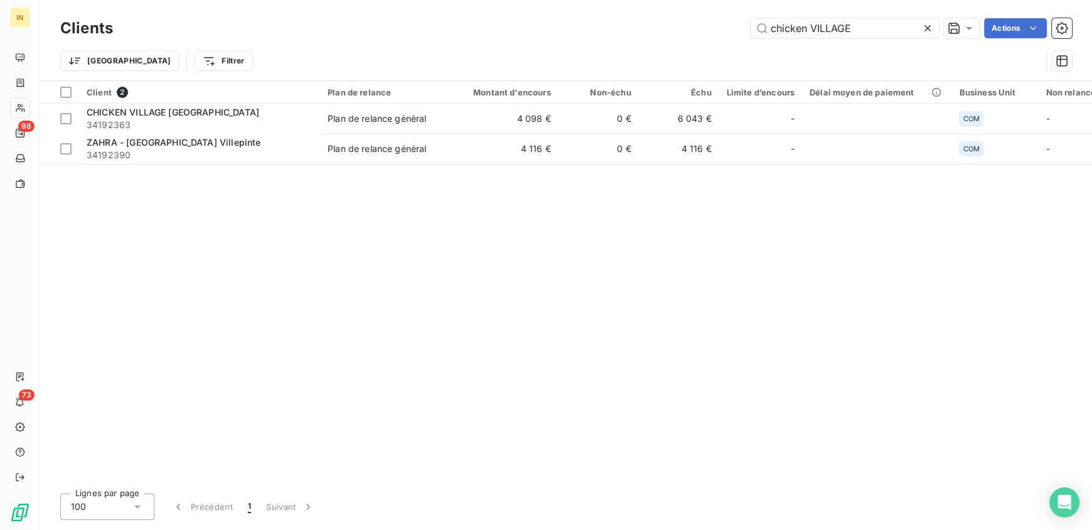
drag, startPoint x: 875, startPoint y: 31, endPoint x: 697, endPoint y: 47, distance: 178.9
click at [697, 47] on div "Clients chicken VILLAGE Actions Trier Filtrer" at bounding box center [566, 47] width 1012 height 65
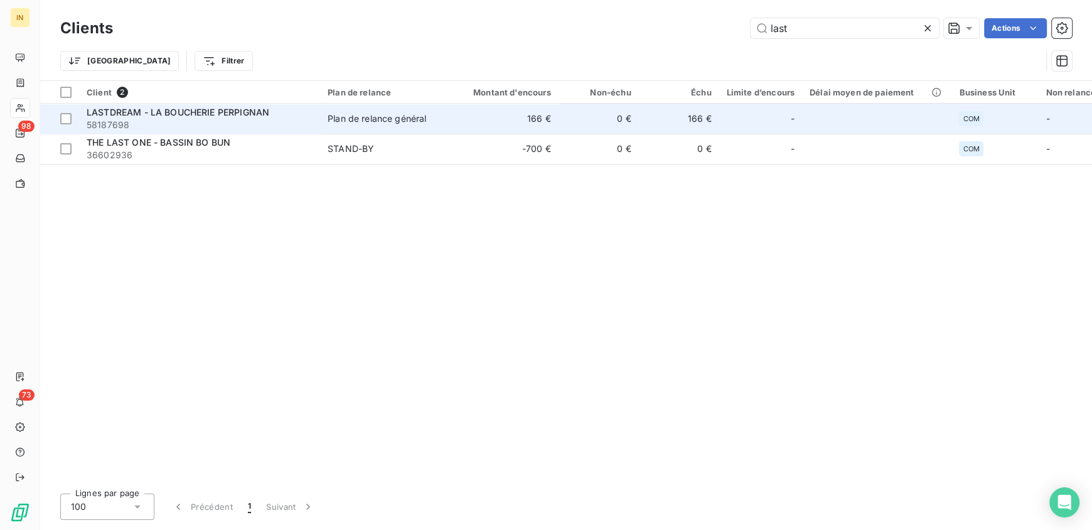
type input "last"
click at [207, 112] on span "LASTDREAM - LA BOUCHERIE PERPIGNAN" at bounding box center [178, 112] width 183 height 11
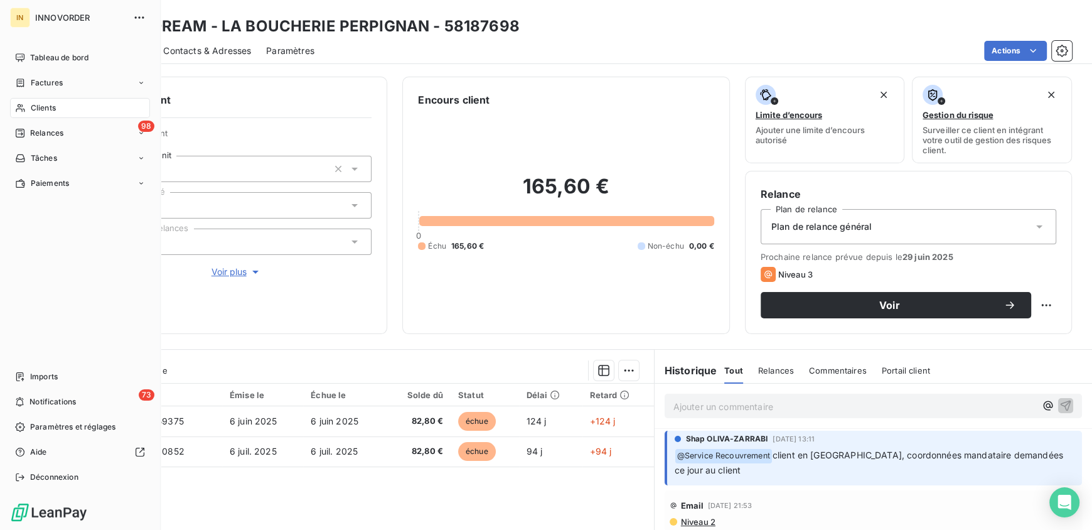
click at [38, 104] on span "Clients" at bounding box center [43, 107] width 25 height 11
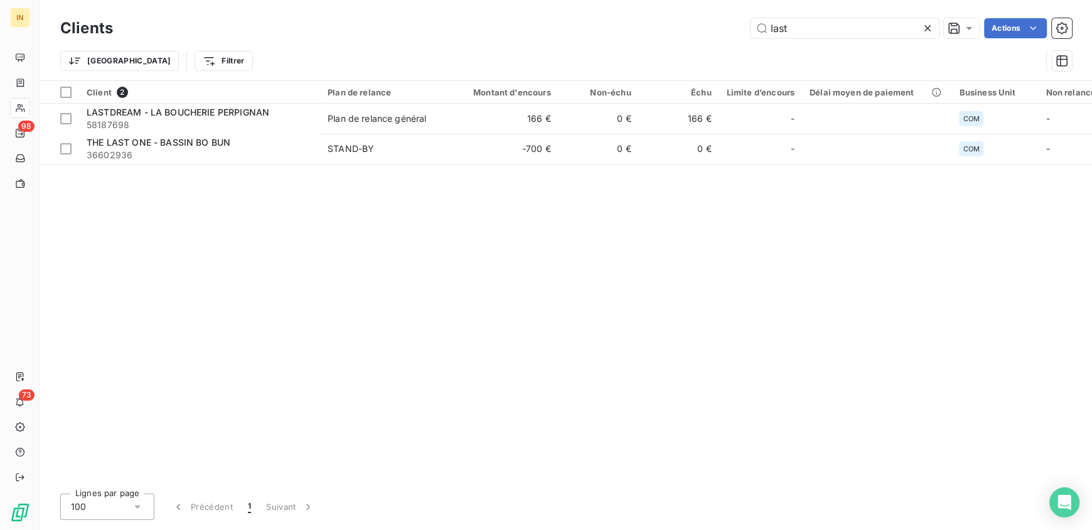
drag, startPoint x: 813, startPoint y: 34, endPoint x: 680, endPoint y: 26, distance: 133.3
click at [680, 26] on div "last Actions" at bounding box center [600, 28] width 944 height 20
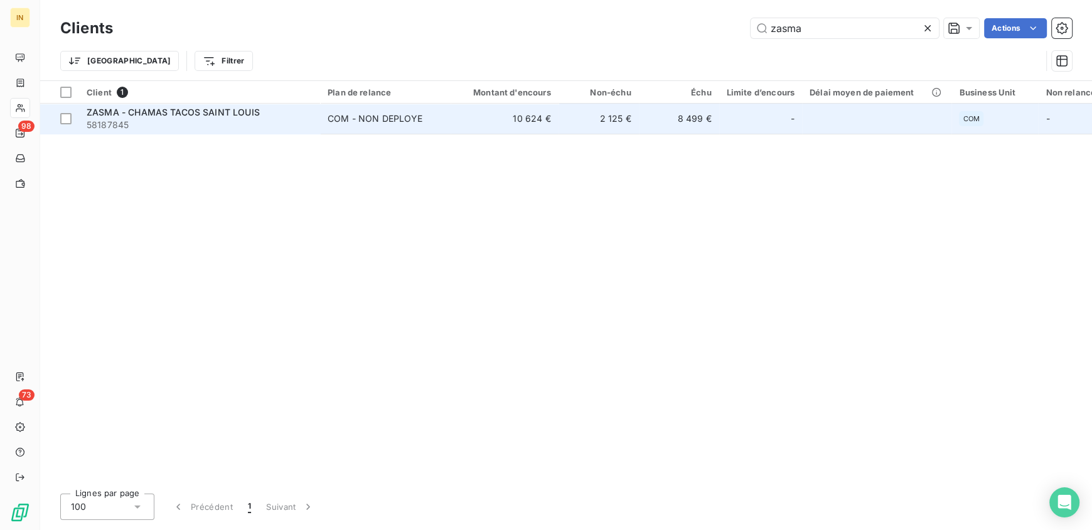
type input "zasma"
click at [210, 107] on span "ZASMA - CHAMAS TACOS SAINT LOUIS" at bounding box center [173, 112] width 173 height 11
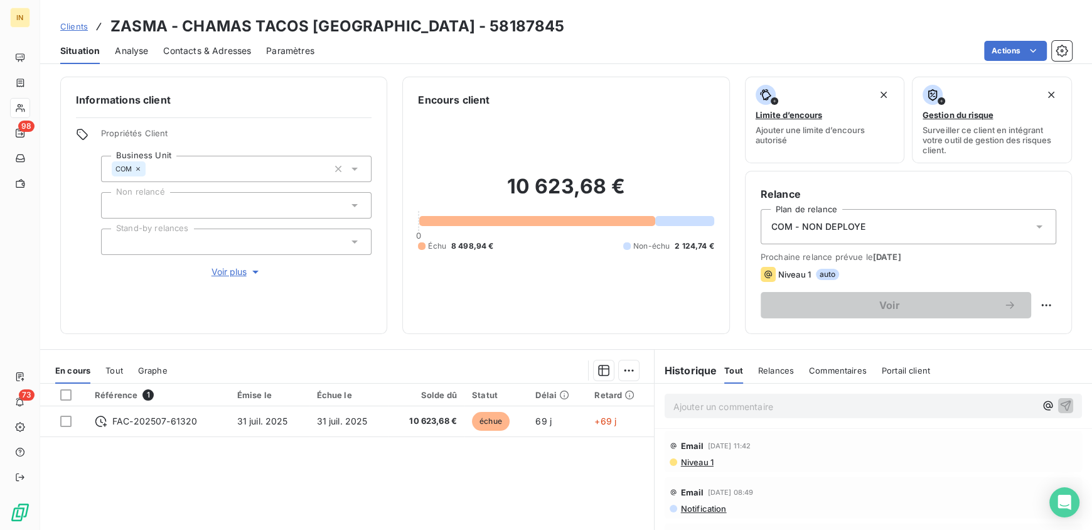
click at [707, 409] on p "Ajouter un commentaire ﻿" at bounding box center [854, 406] width 362 height 16
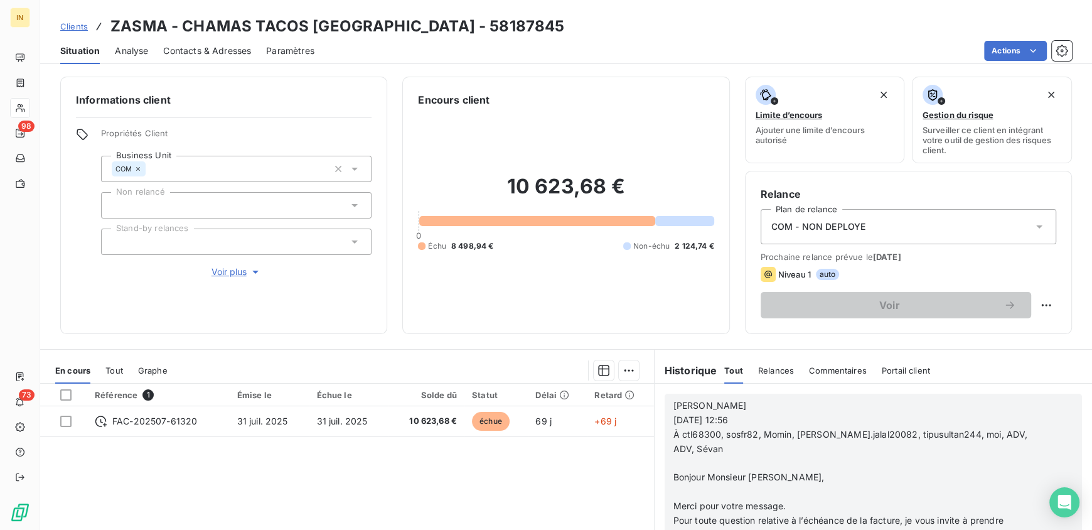
scroll to position [78, 0]
click at [815, 499] on p "Merci pour votre message." at bounding box center [856, 506] width 367 height 14
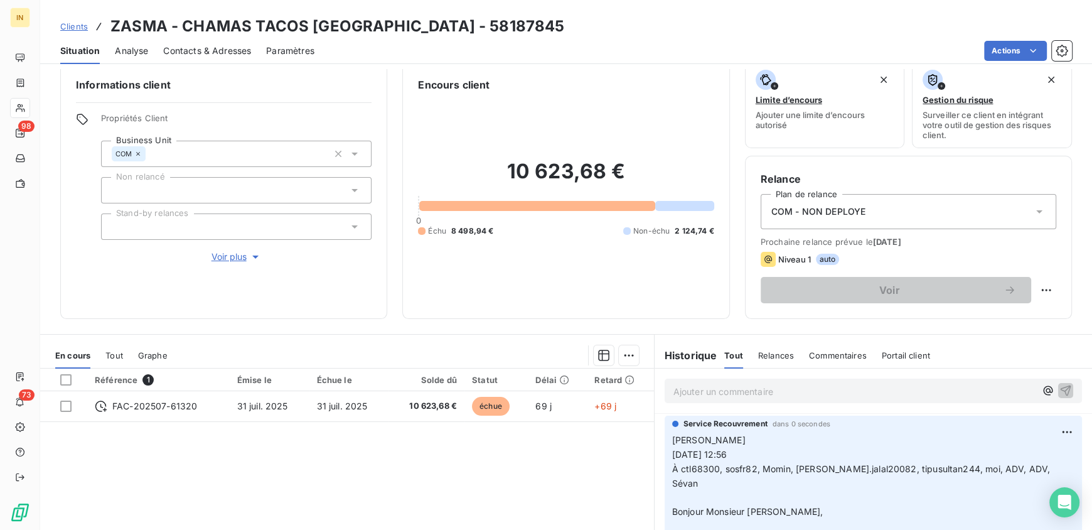
scroll to position [0, 0]
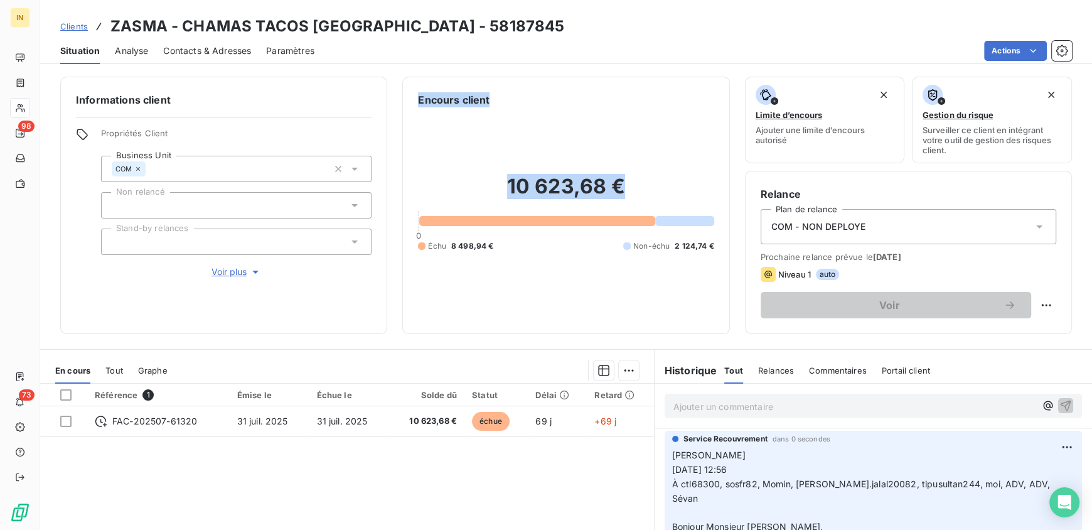
drag, startPoint x: 618, startPoint y: 186, endPoint x: 415, endPoint y: 100, distance: 219.6
click at [418, 100] on div "Encours client 10 623,68 € 0 Échu 8 498,94 € Non-échu 2 124,74 €" at bounding box center [566, 205] width 296 height 226
click at [627, 181] on h2 "10 623,68 €" at bounding box center [566, 193] width 296 height 38
drag, startPoint x: 618, startPoint y: 186, endPoint x: 414, endPoint y: 94, distance: 223.8
click at [418, 94] on div "Encours client 10 623,68 € 0 Échu 8 498,94 € Non-échu 2 124,74 €" at bounding box center [566, 205] width 296 height 226
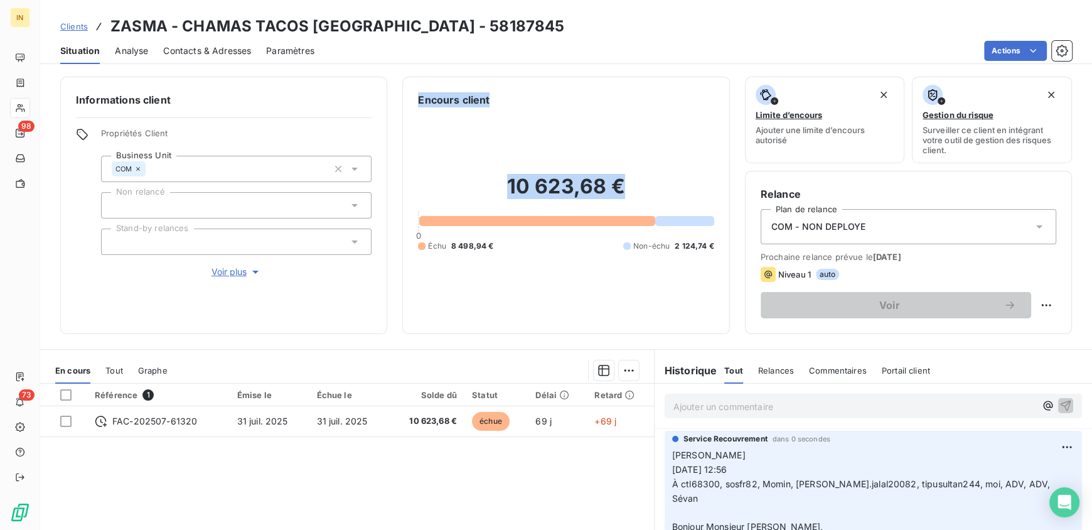
click at [643, 200] on h2 "10 623,68 €" at bounding box center [566, 193] width 296 height 38
click at [769, 408] on p "Ajouter un commentaire ﻿" at bounding box center [854, 406] width 362 height 16
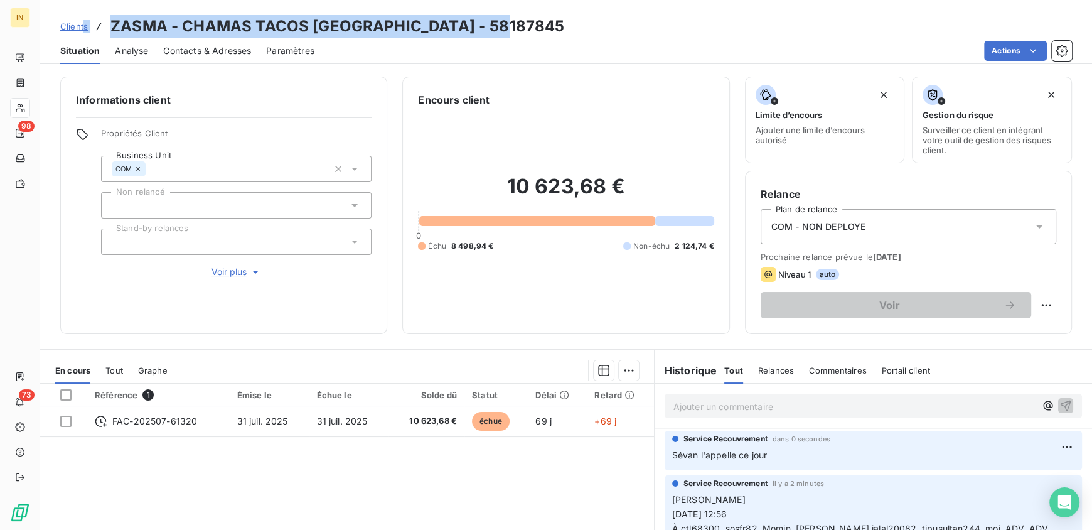
drag, startPoint x: 532, startPoint y: 16, endPoint x: 84, endPoint y: 29, distance: 447.6
click at [84, 29] on div "Clients ZASMA - CHAMAS TACOS SAINT LOUIS - 58187845" at bounding box center [566, 26] width 1052 height 23
copy h3 "ZASMA - CHAMAS TACOS SAINT LOUIS - 58187845"
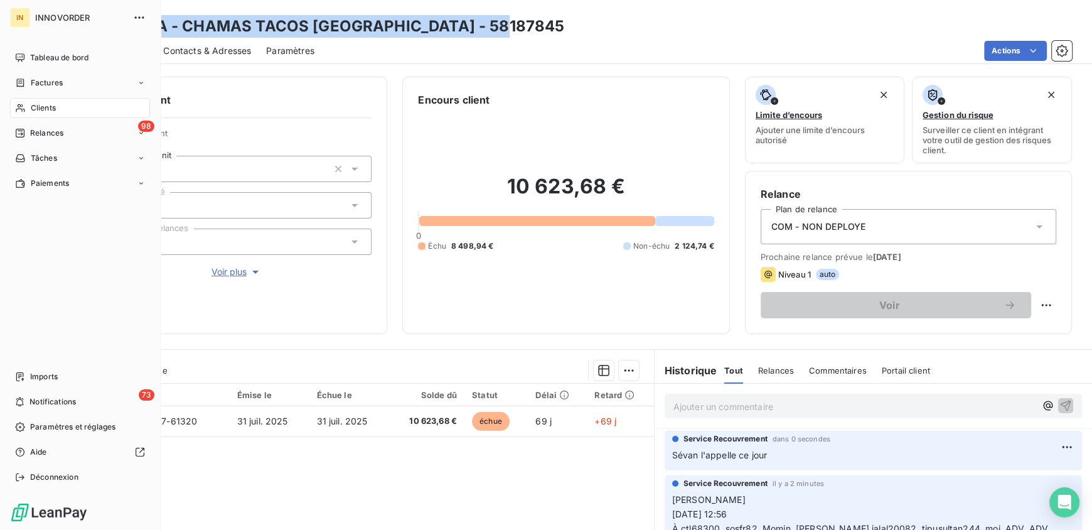
click at [31, 106] on span "Clients" at bounding box center [43, 107] width 25 height 11
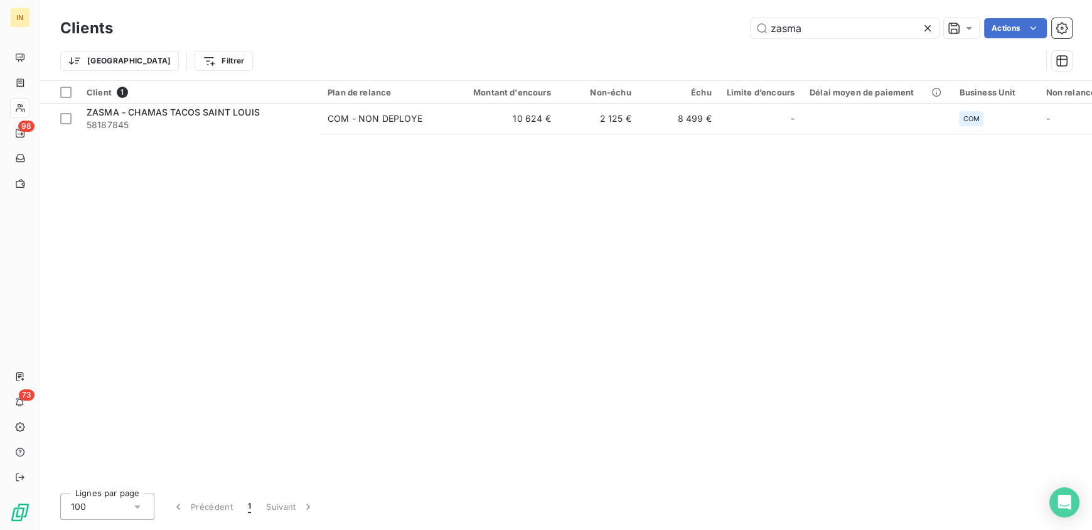
drag, startPoint x: 814, startPoint y: 20, endPoint x: 668, endPoint y: 37, distance: 146.6
click at [668, 37] on div "zasma Actions" at bounding box center [600, 28] width 944 height 20
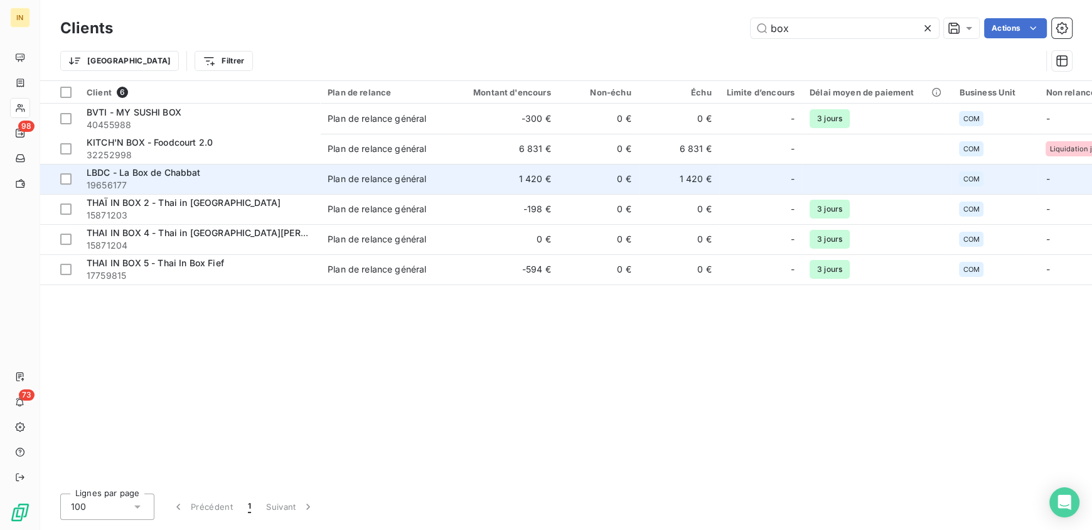
type input "box"
click at [207, 179] on span "19656177" at bounding box center [200, 185] width 226 height 13
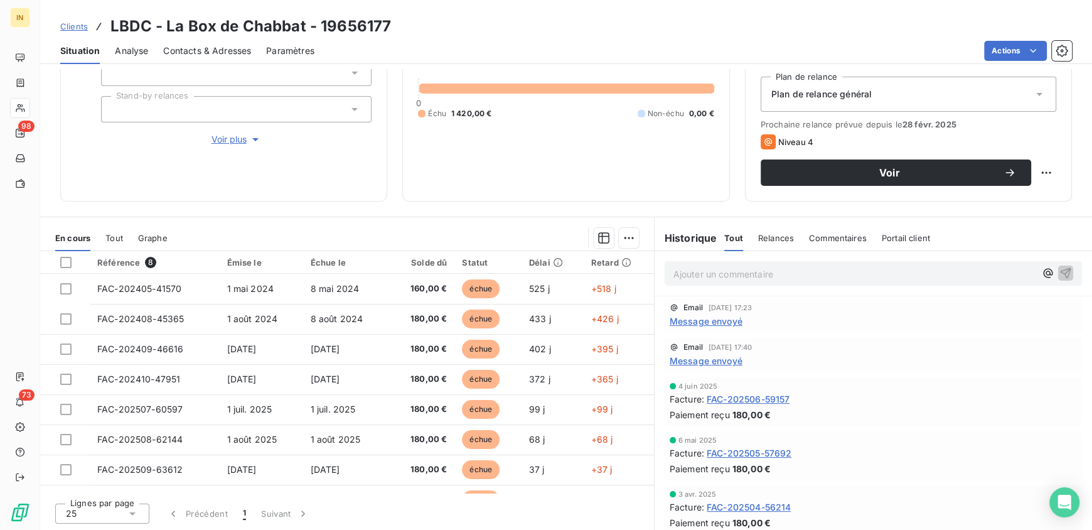
scroll to position [47, 0]
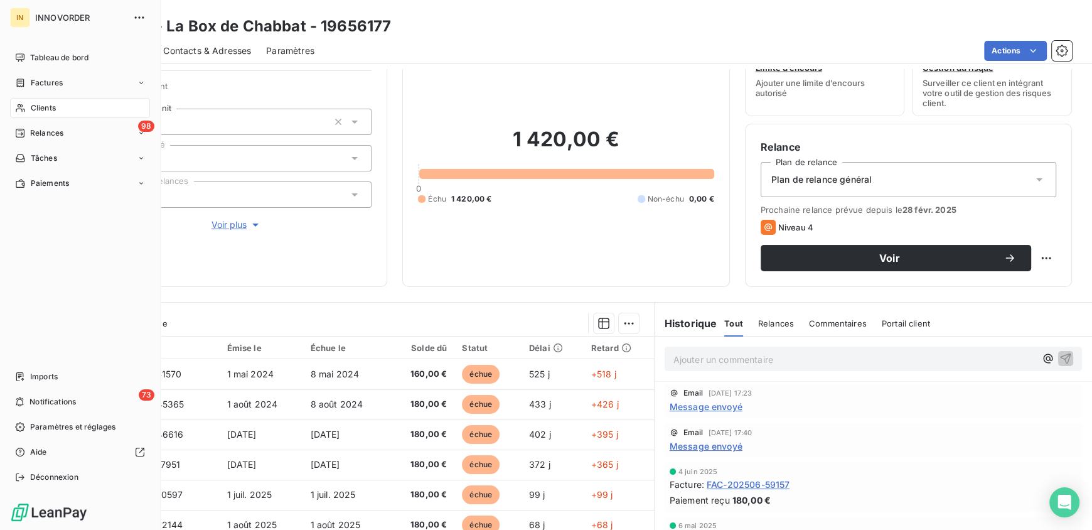
click at [41, 107] on span "Clients" at bounding box center [43, 107] width 25 height 11
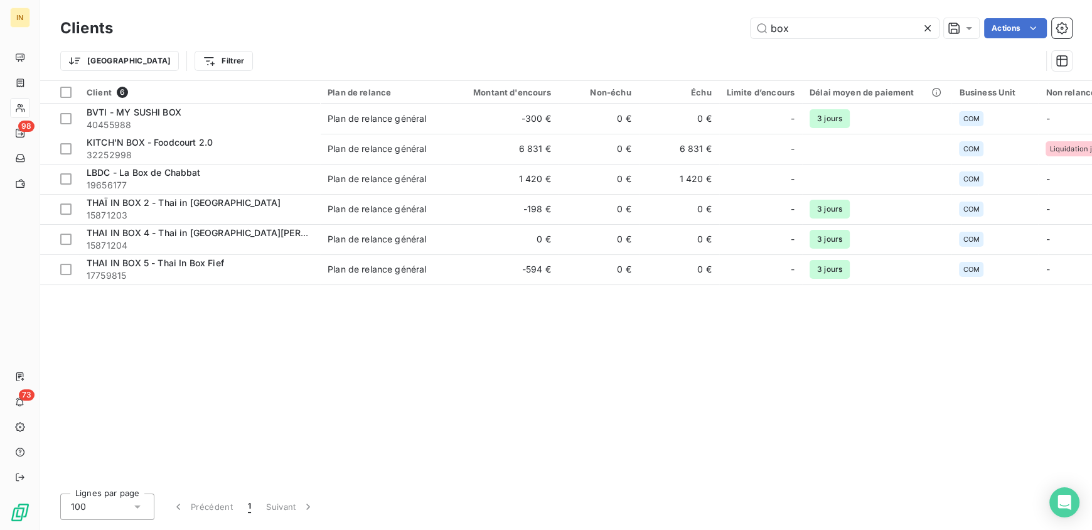
drag, startPoint x: 792, startPoint y: 29, endPoint x: 692, endPoint y: 44, distance: 101.5
click at [692, 44] on div "Clients box Actions Trier Filtrer" at bounding box center [566, 47] width 1012 height 65
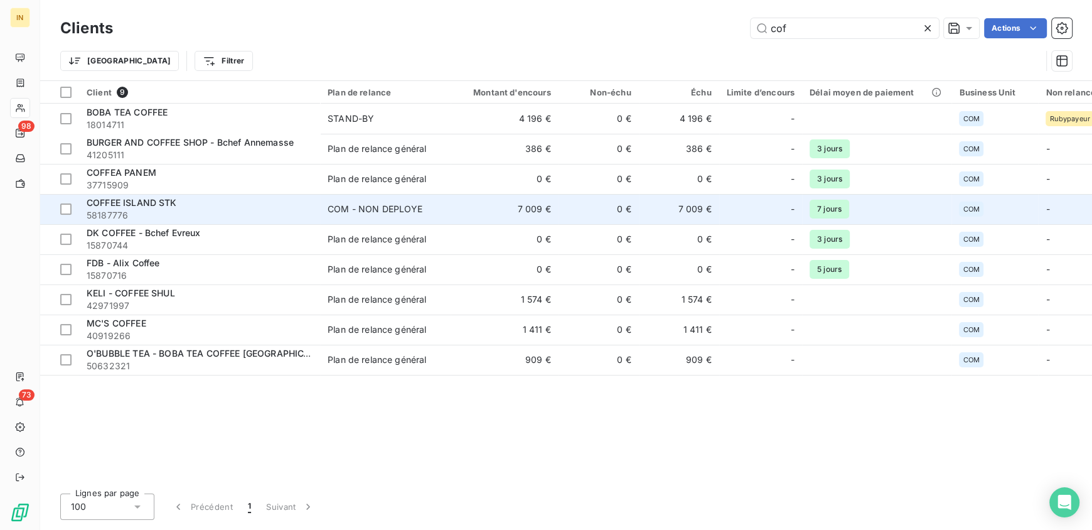
type input "cof"
click at [190, 205] on div "COFFEE ISLAND STK" at bounding box center [200, 202] width 226 height 13
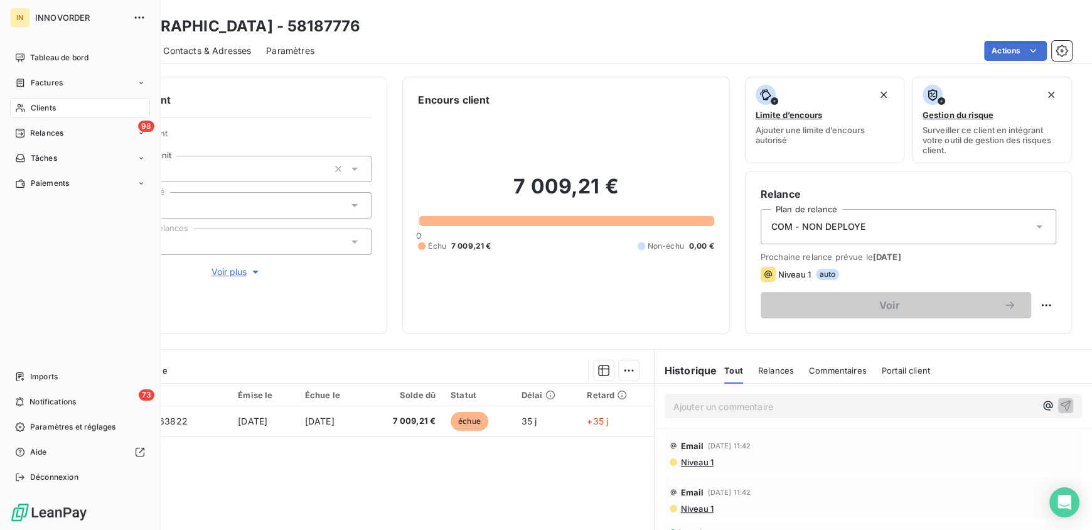
click at [53, 114] on div "Clients" at bounding box center [80, 108] width 140 height 20
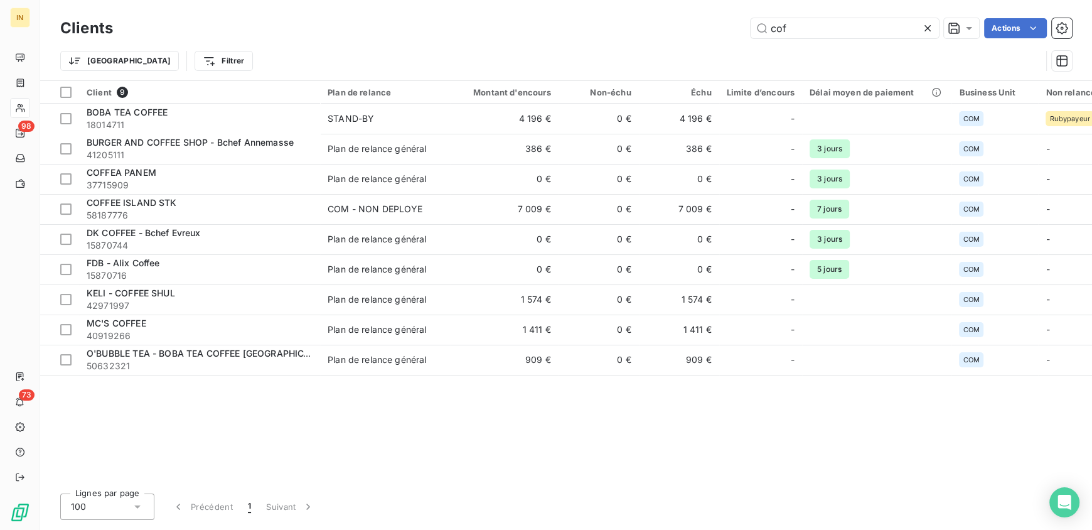
drag, startPoint x: 809, startPoint y: 30, endPoint x: 671, endPoint y: 36, distance: 138.2
click at [671, 36] on div "cof Actions" at bounding box center [600, 28] width 944 height 20
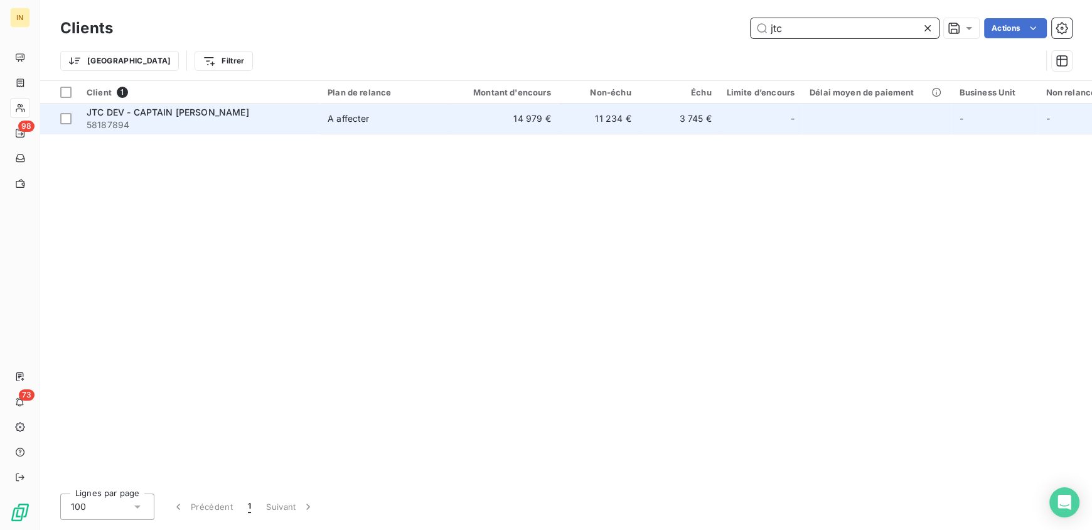
type input "jtc"
click at [178, 110] on span "JTC DEV - CAPTAIN CROUSTY" at bounding box center [168, 112] width 163 height 11
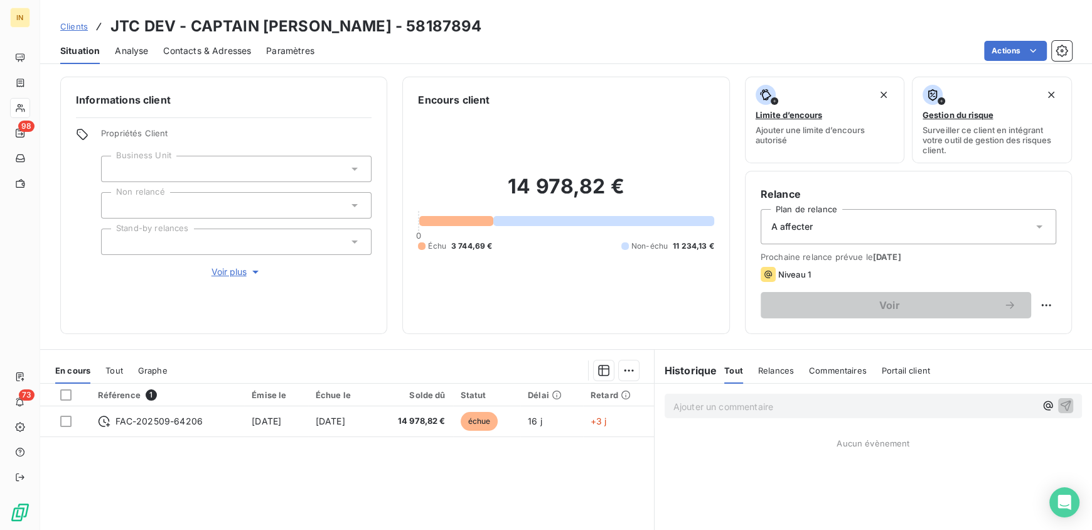
click at [824, 223] on div "A affecter" at bounding box center [909, 226] width 296 height 35
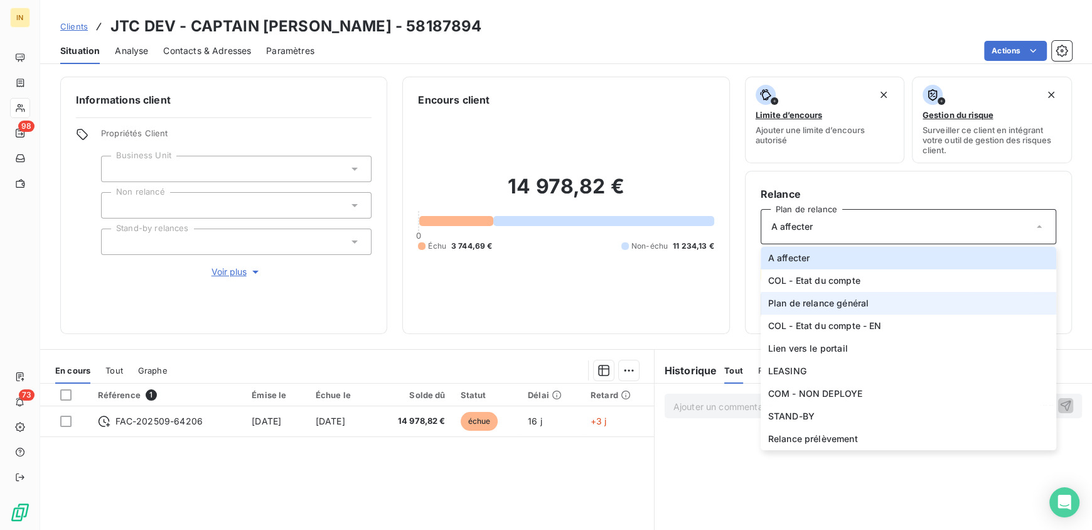
click at [820, 302] on span "Plan de relance général" at bounding box center [818, 303] width 100 height 13
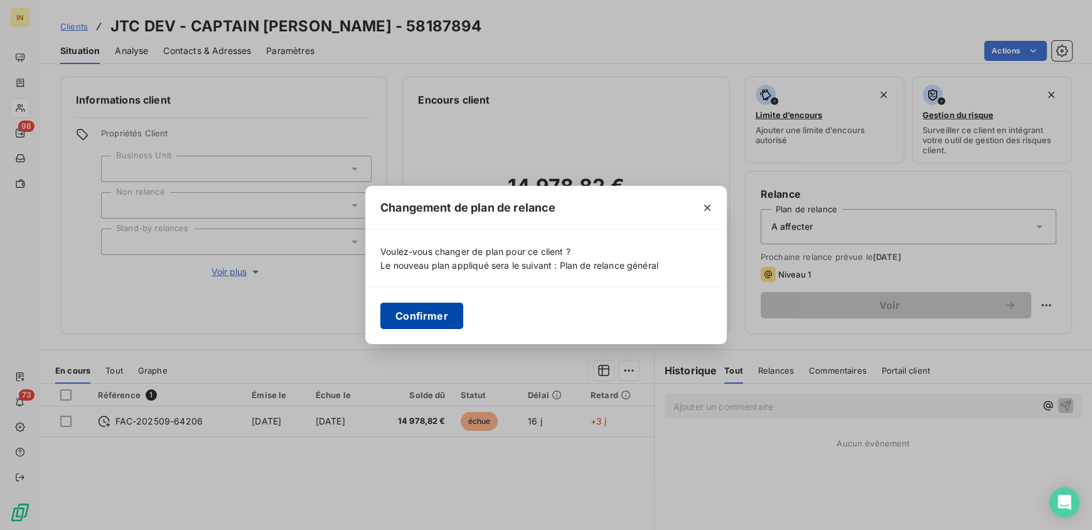
click at [438, 316] on button "Confirmer" at bounding box center [421, 315] width 83 height 26
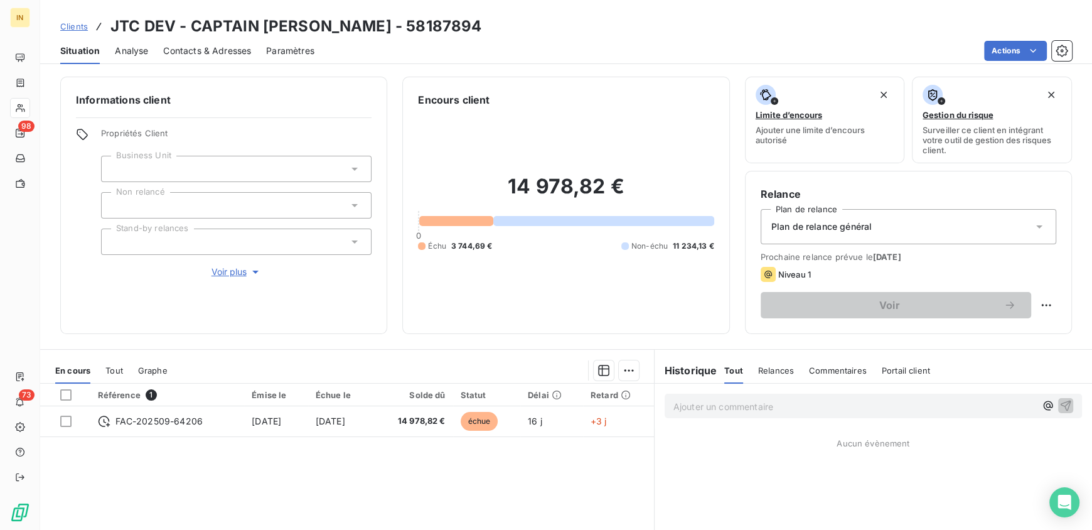
click at [737, 409] on p "Ajouter un commentaire ﻿" at bounding box center [854, 406] width 362 height 16
click at [853, 232] on span "Plan de relance général" at bounding box center [821, 226] width 100 height 13
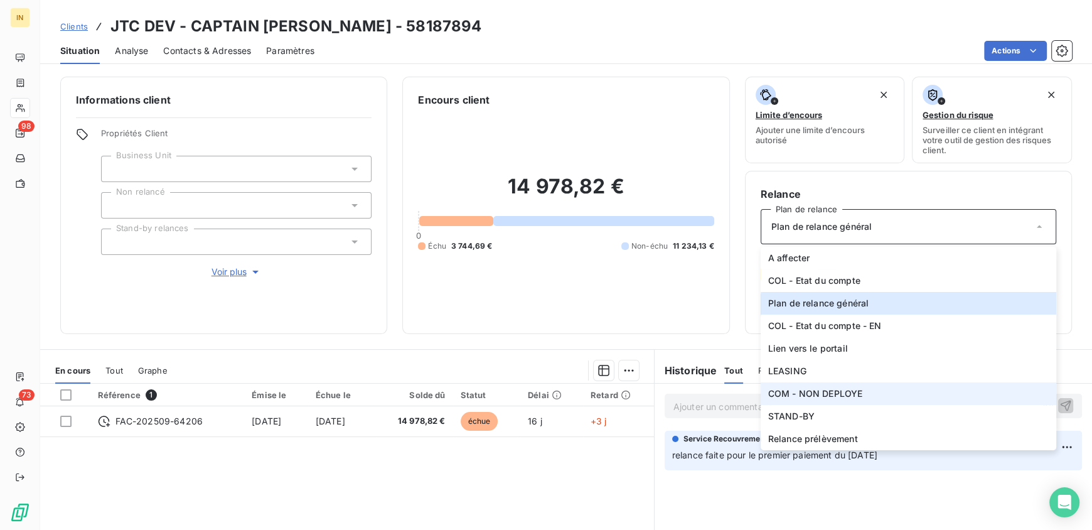
click at [843, 389] on span "COM - NON DEPLOYE" at bounding box center [815, 393] width 95 height 13
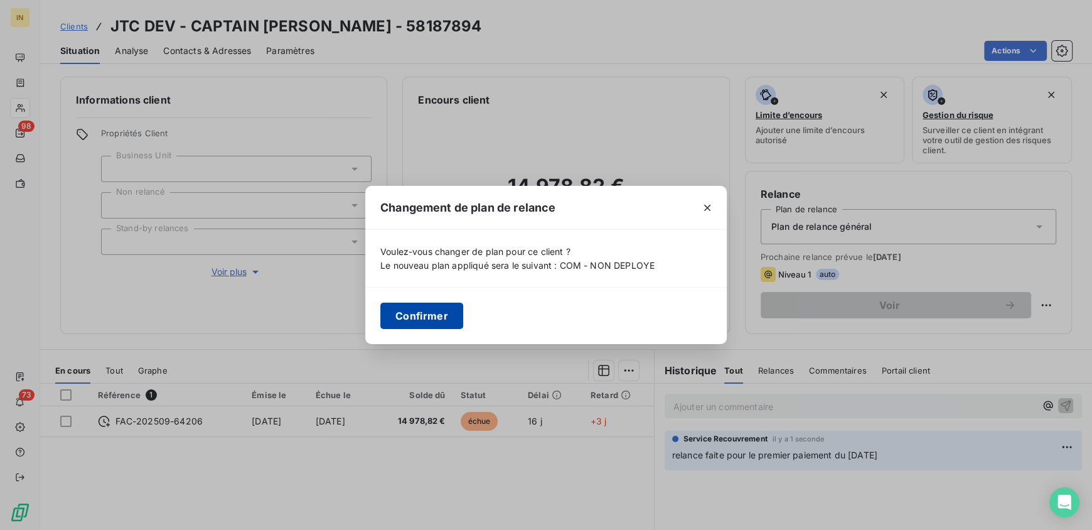
click at [430, 324] on button "Confirmer" at bounding box center [421, 315] width 83 height 26
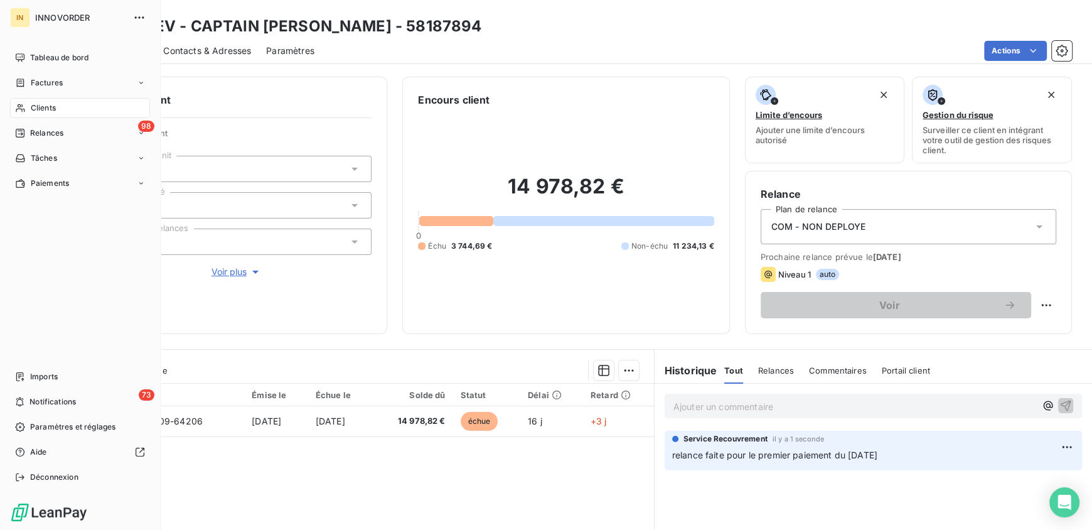
click at [36, 109] on span "Clients" at bounding box center [43, 107] width 25 height 11
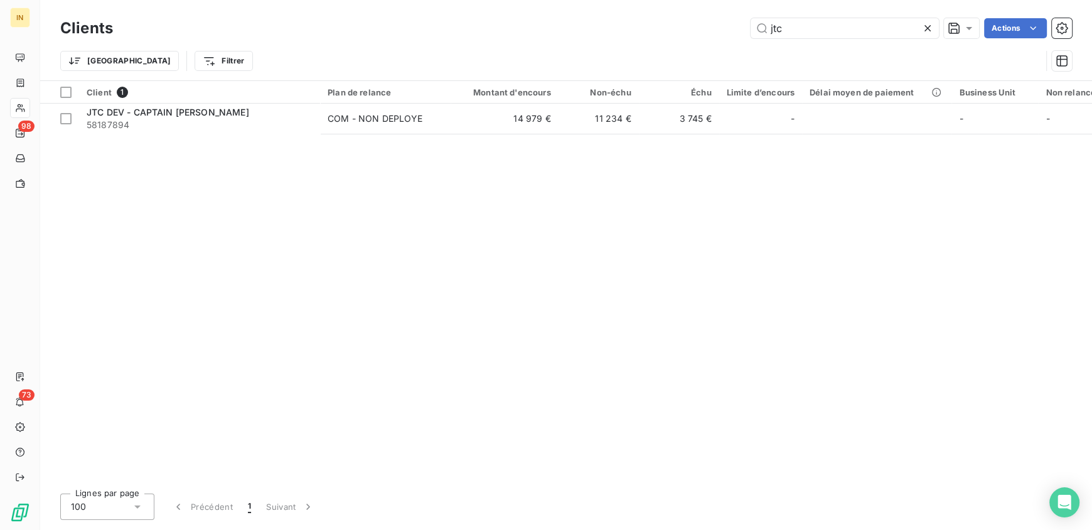
drag, startPoint x: 759, startPoint y: 31, endPoint x: 621, endPoint y: 32, distance: 138.1
click at [621, 32] on div "jtc Actions" at bounding box center [600, 28] width 944 height 20
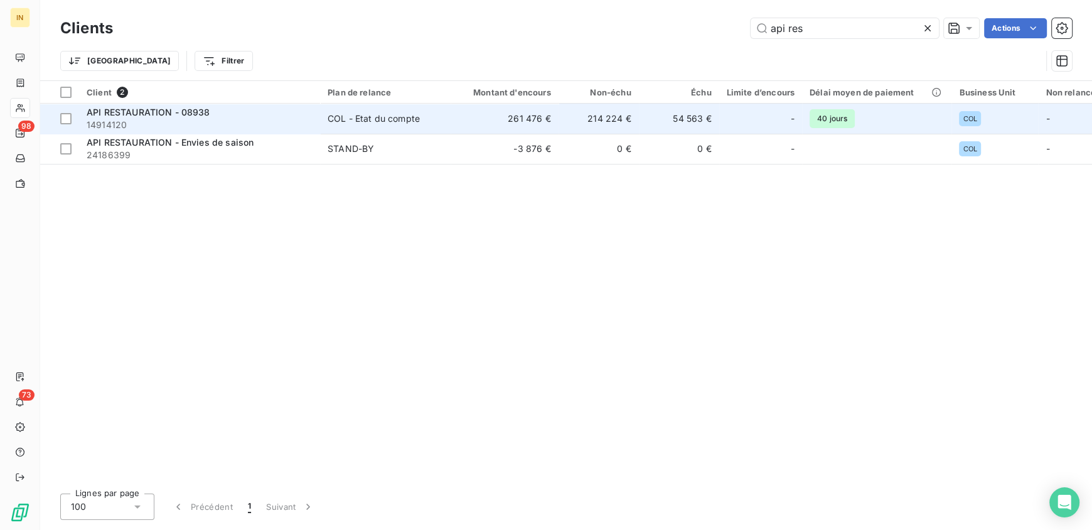
type input "api res"
click at [191, 117] on span "API RESTAURATION - 08938" at bounding box center [149, 112] width 124 height 11
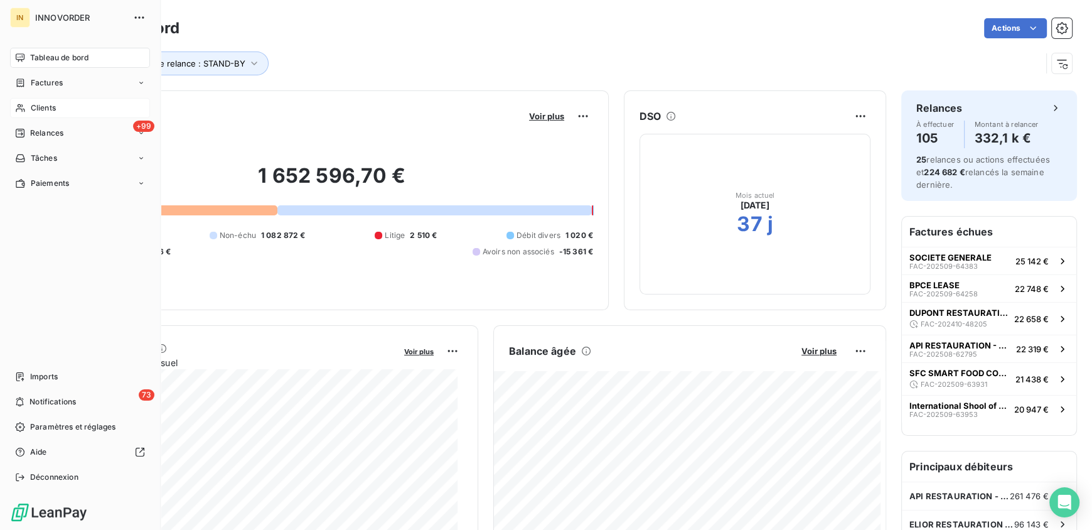
click at [31, 105] on span "Clients" at bounding box center [43, 107] width 25 height 11
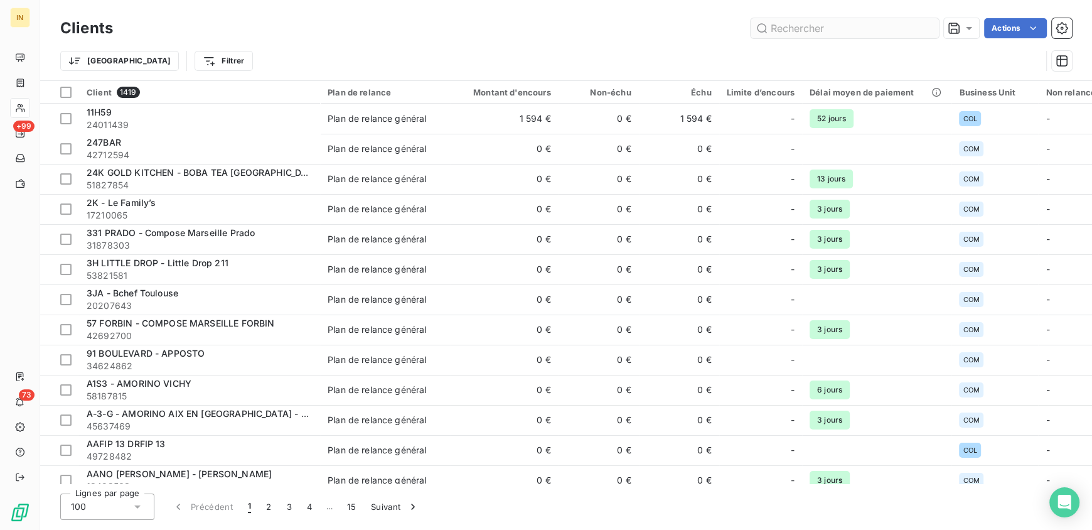
click at [825, 31] on input "text" at bounding box center [845, 28] width 188 height 20
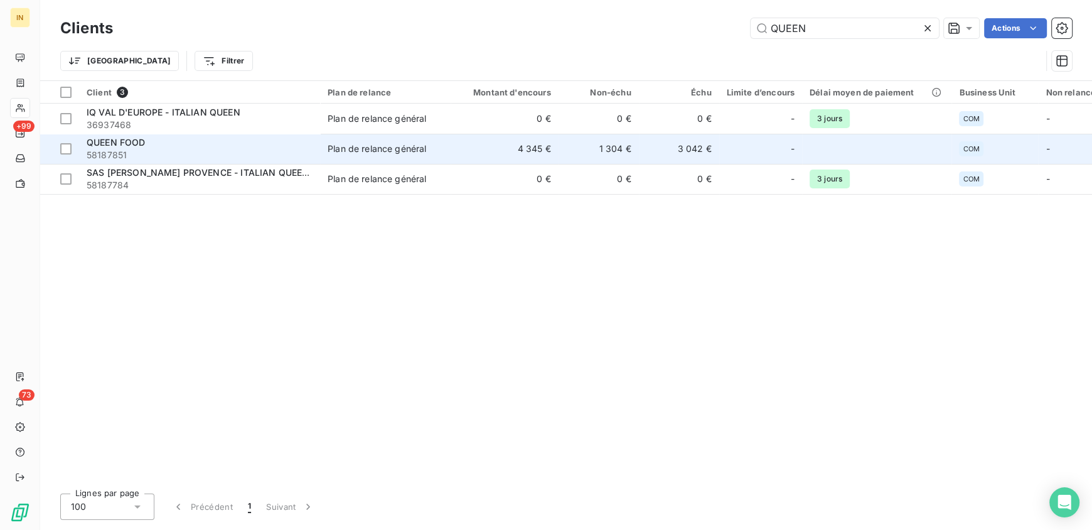
type input "QUEEN"
click at [157, 147] on div "QUEEN FOOD" at bounding box center [200, 142] width 226 height 13
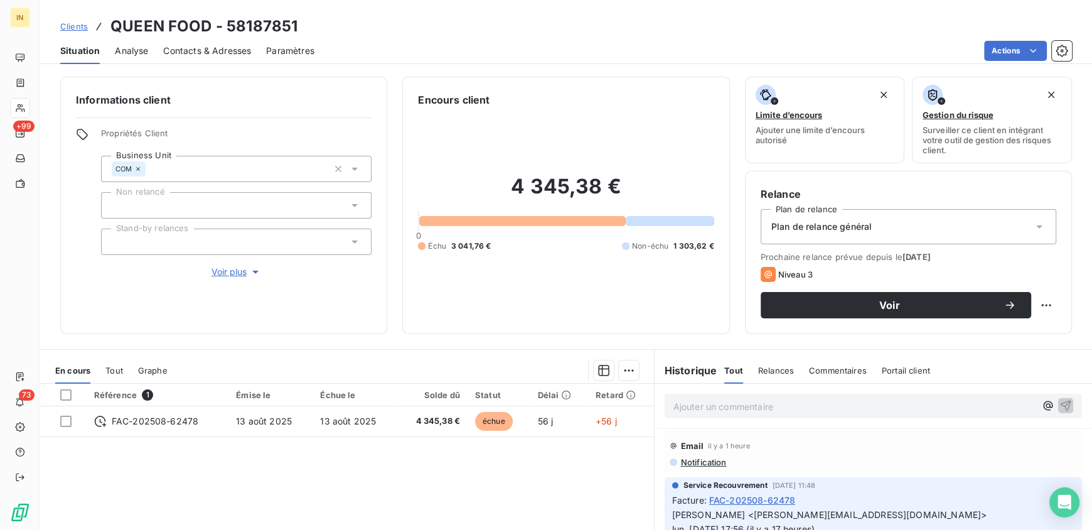
click at [821, 225] on span "Plan de relance général" at bounding box center [821, 226] width 100 height 13
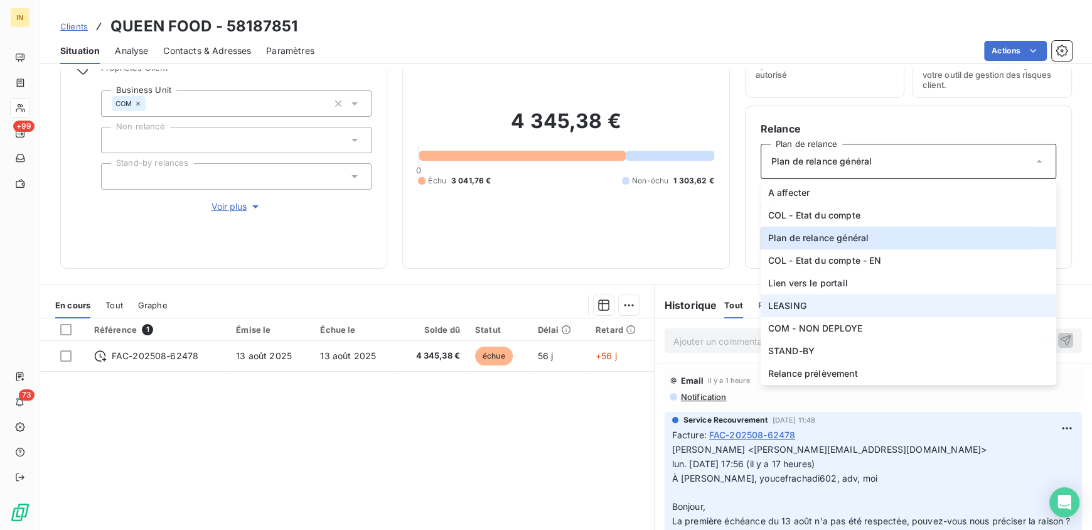
scroll to position [68, 0]
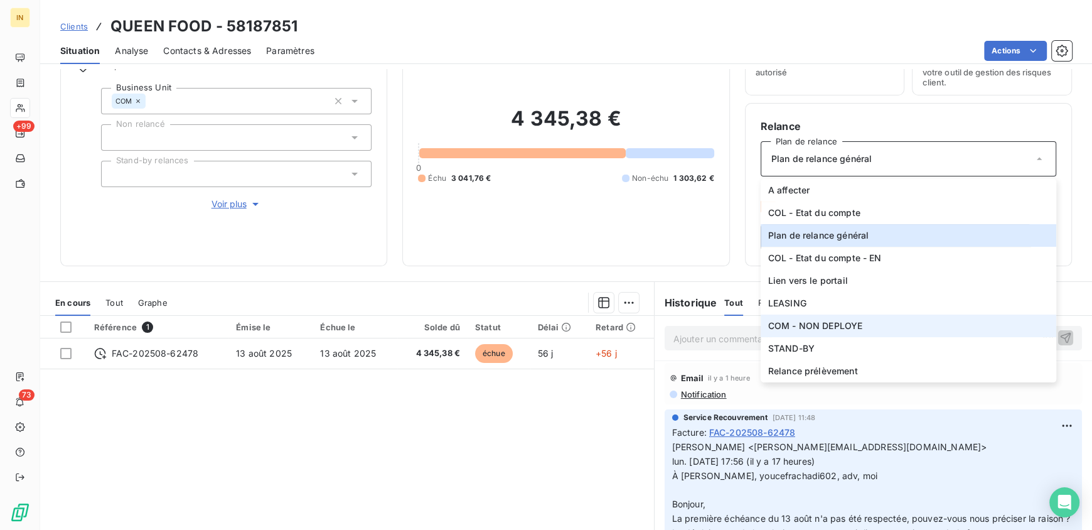
click at [815, 324] on span "COM - NON DEPLOYE" at bounding box center [815, 325] width 95 height 13
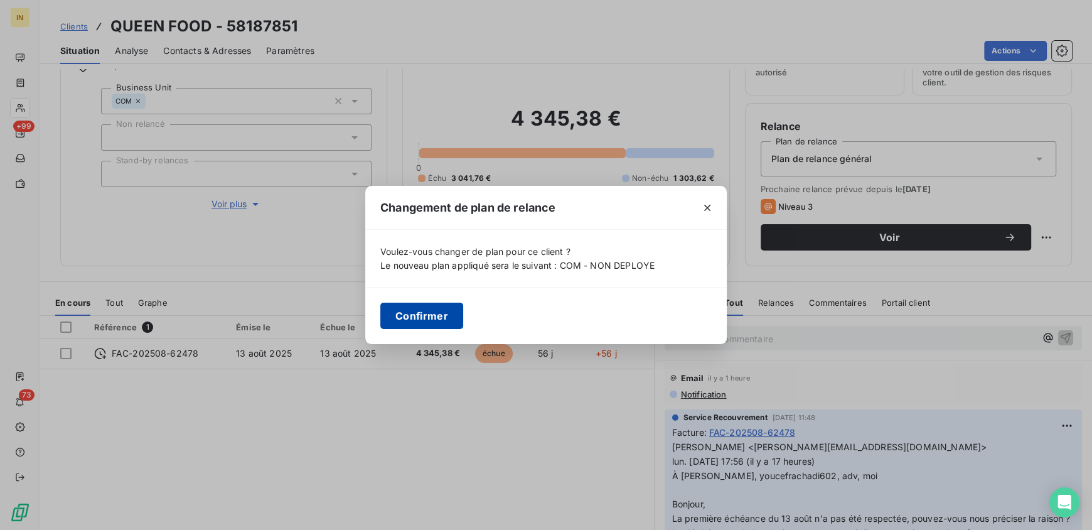
click at [432, 307] on button "Confirmer" at bounding box center [421, 315] width 83 height 26
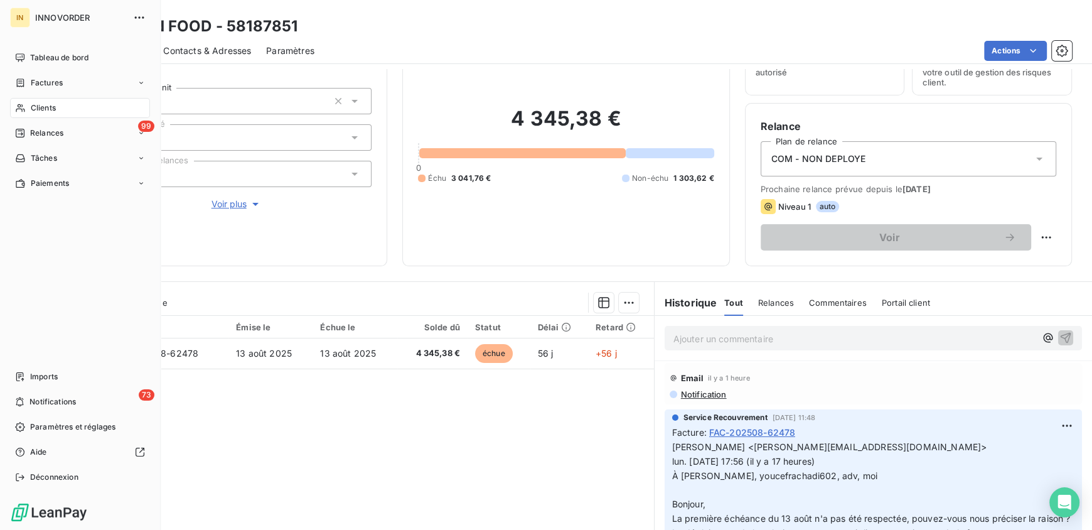
click at [19, 108] on icon at bounding box center [20, 108] width 11 height 10
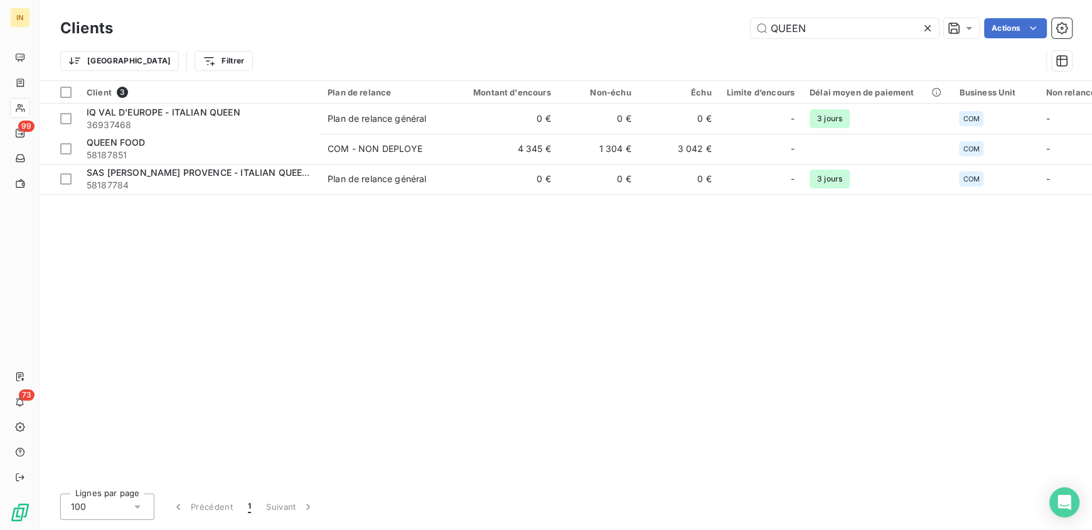
drag, startPoint x: 832, startPoint y: 27, endPoint x: 636, endPoint y: 33, distance: 196.5
click at [636, 33] on div "QUEEN Actions" at bounding box center [600, 28] width 944 height 20
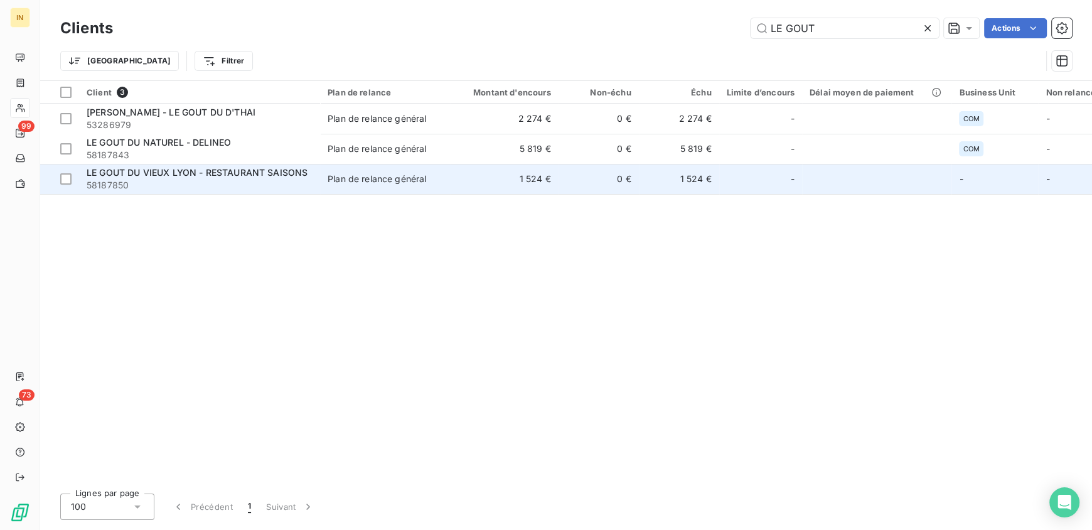
type input "LE GOUT"
click at [196, 176] on span "LE GOUT DU VIEUX LYON - RESTAURANT SAISONS" at bounding box center [197, 172] width 221 height 11
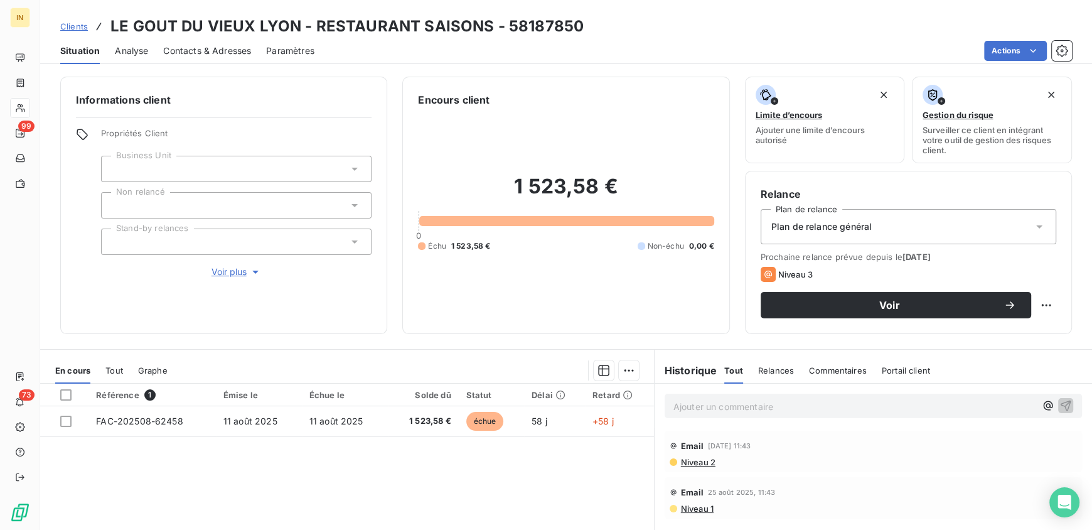
click at [804, 235] on div "Plan de relance général" at bounding box center [909, 226] width 296 height 35
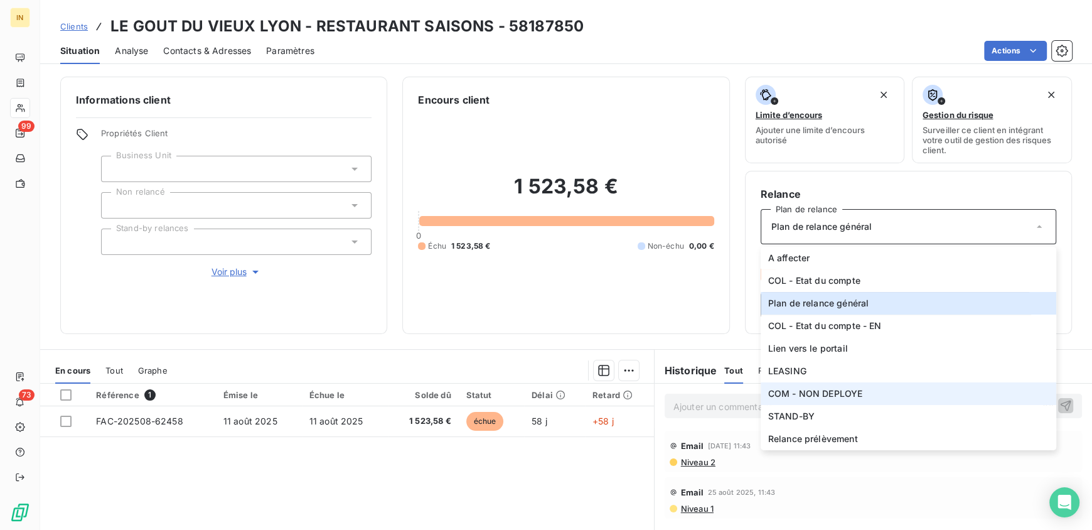
click at [814, 392] on span "COM - NON DEPLOYE" at bounding box center [815, 393] width 95 height 13
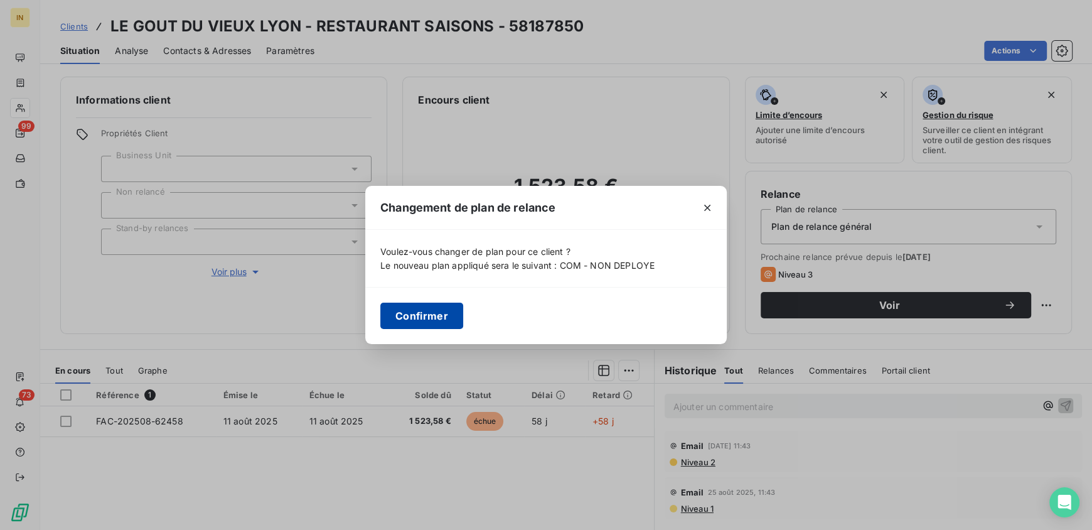
click at [413, 308] on button "Confirmer" at bounding box center [421, 315] width 83 height 26
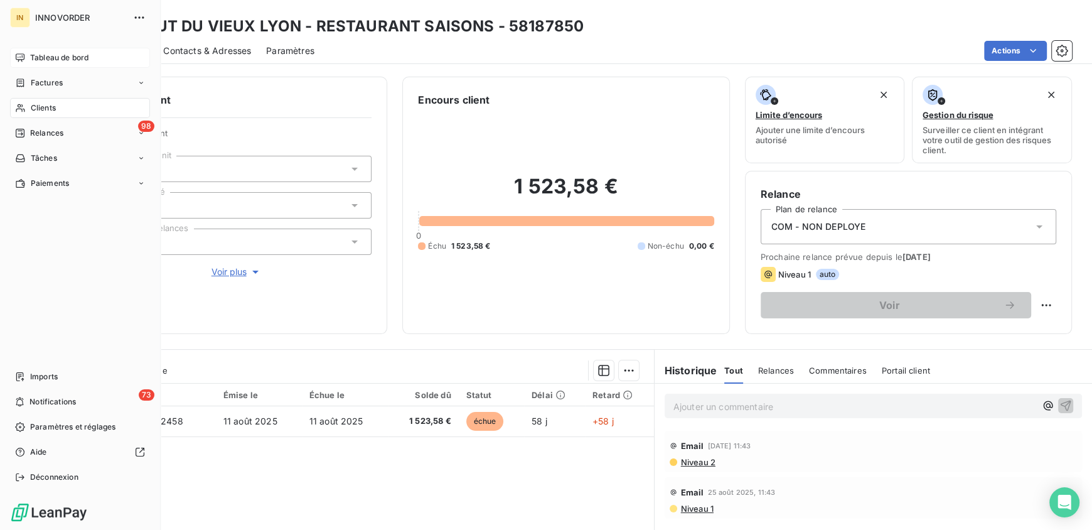
click at [40, 57] on span "Tableau de bord" at bounding box center [59, 57] width 58 height 11
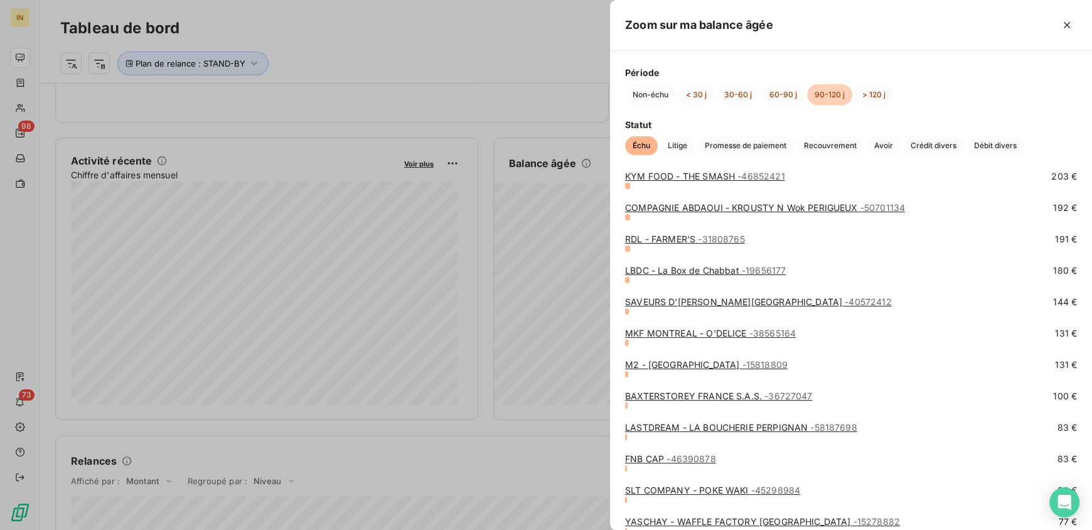
scroll to position [875, 0]
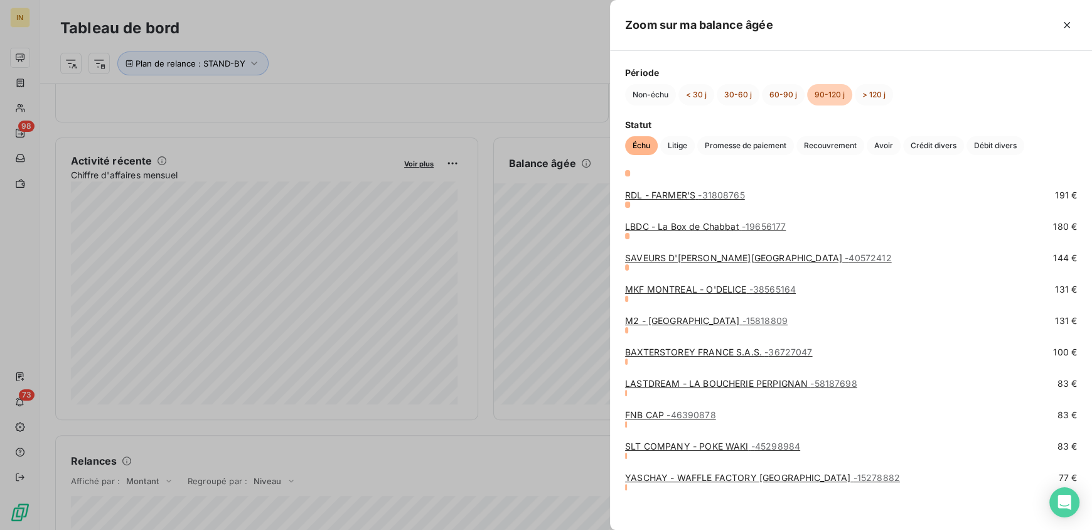
click at [471, 284] on div at bounding box center [546, 265] width 1092 height 530
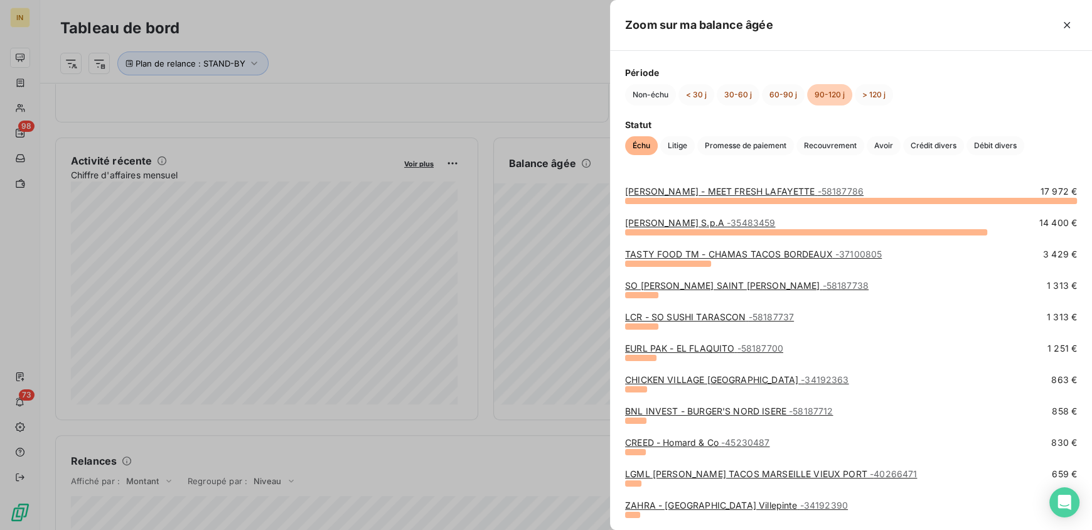
click at [480, 291] on div at bounding box center [546, 265] width 1092 height 530
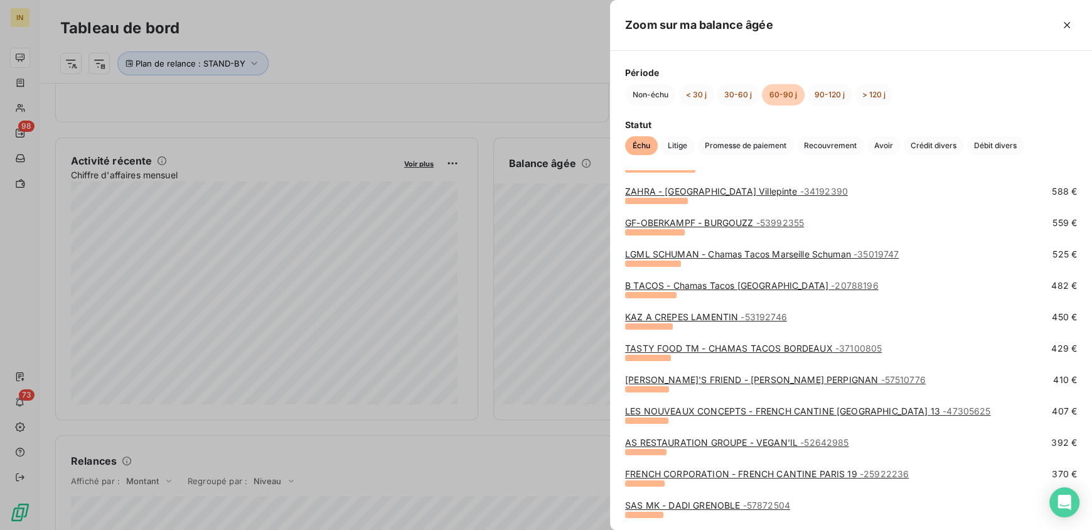
scroll to position [0, 0]
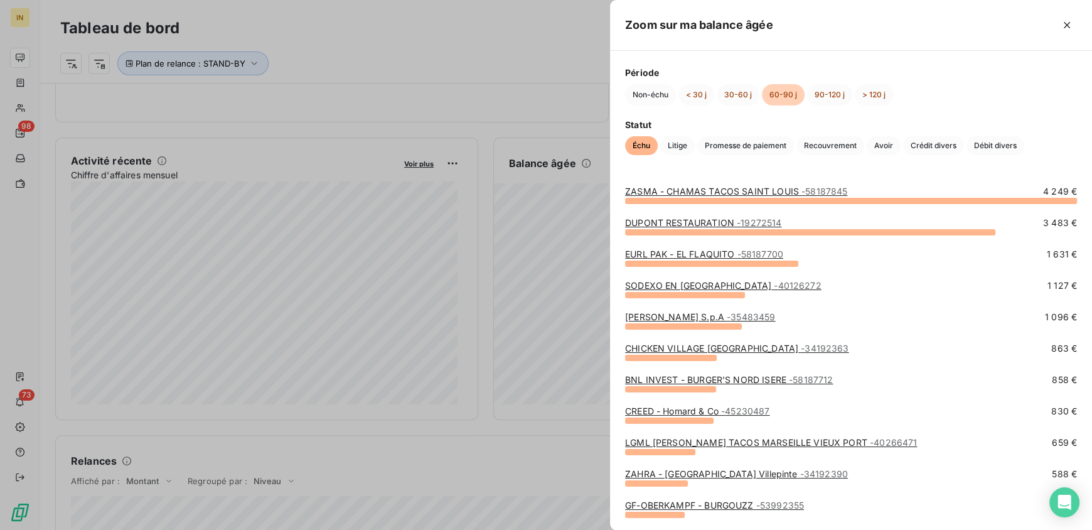
click at [481, 245] on div at bounding box center [546, 265] width 1092 height 530
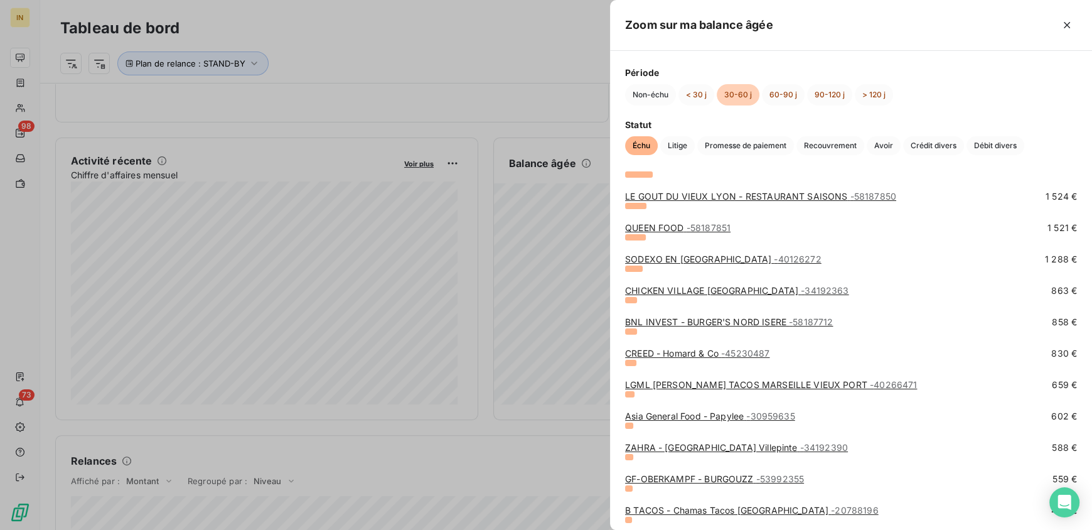
scroll to position [309, 0]
click at [532, 457] on div at bounding box center [546, 265] width 1092 height 530
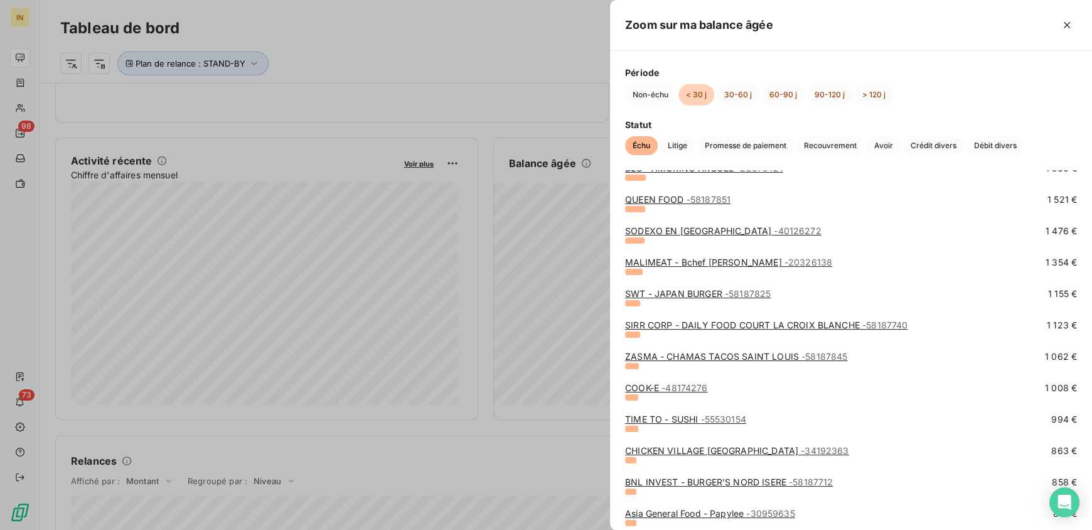
scroll to position [495, 0]
click at [572, 457] on div at bounding box center [546, 265] width 1092 height 530
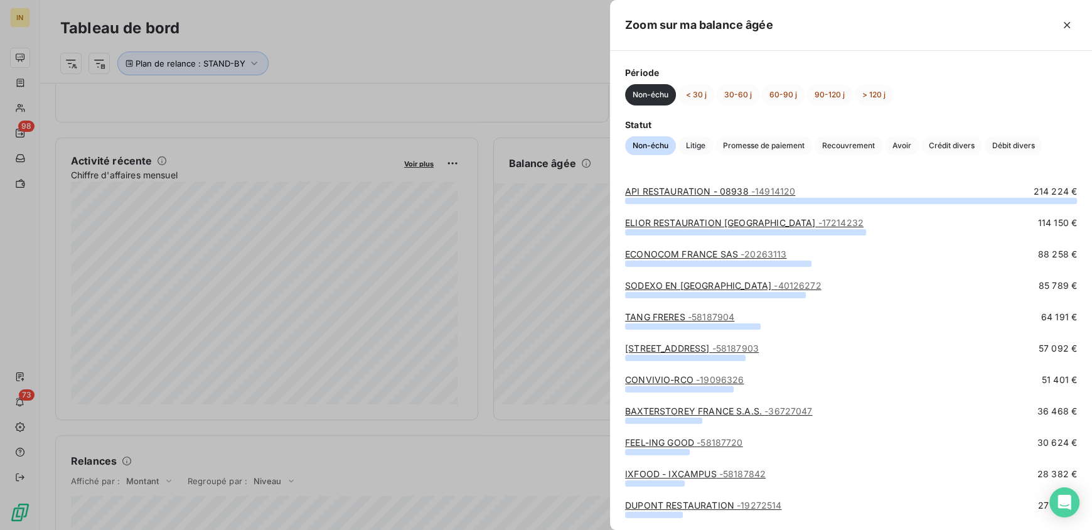
click at [516, 459] on div at bounding box center [546, 265] width 1092 height 530
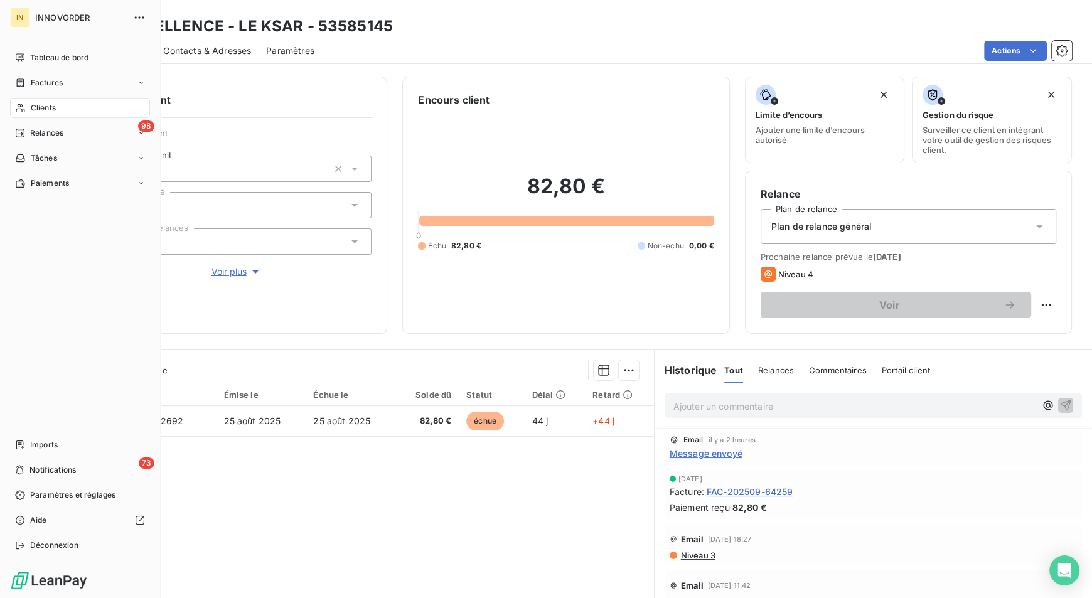
click at [20, 46] on div "IN INNOVORDER Tableau de bord Factures Clients 98 Relances Tâches Paiements Imp…" at bounding box center [80, 299] width 161 height 598
click at [33, 53] on span "Tableau de bord" at bounding box center [59, 57] width 58 height 11
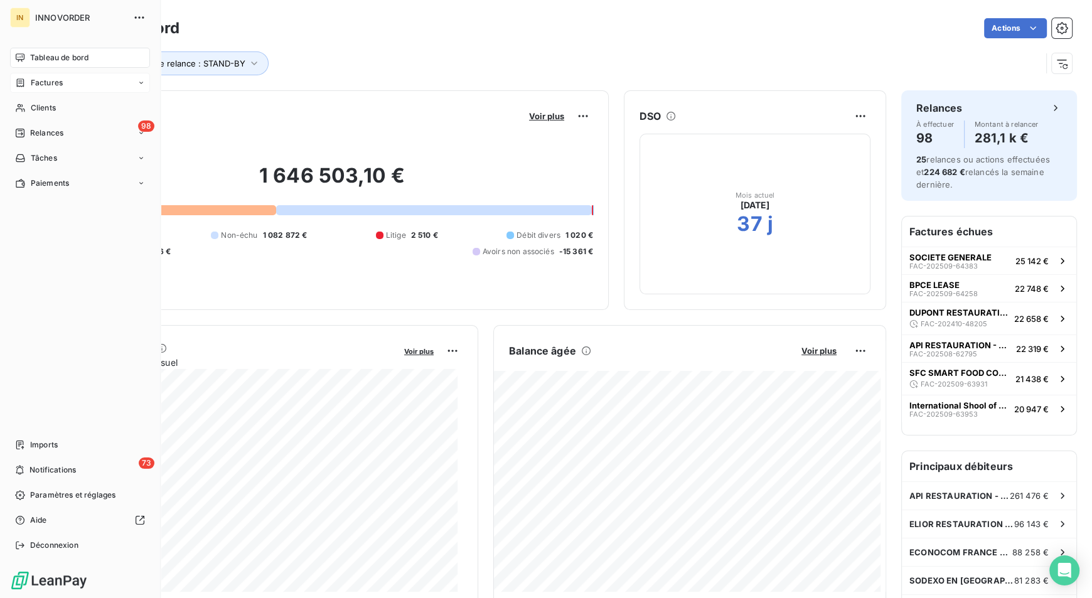
click at [31, 83] on span "Factures" at bounding box center [47, 82] width 32 height 11
